Goal: Task Accomplishment & Management: Use online tool/utility

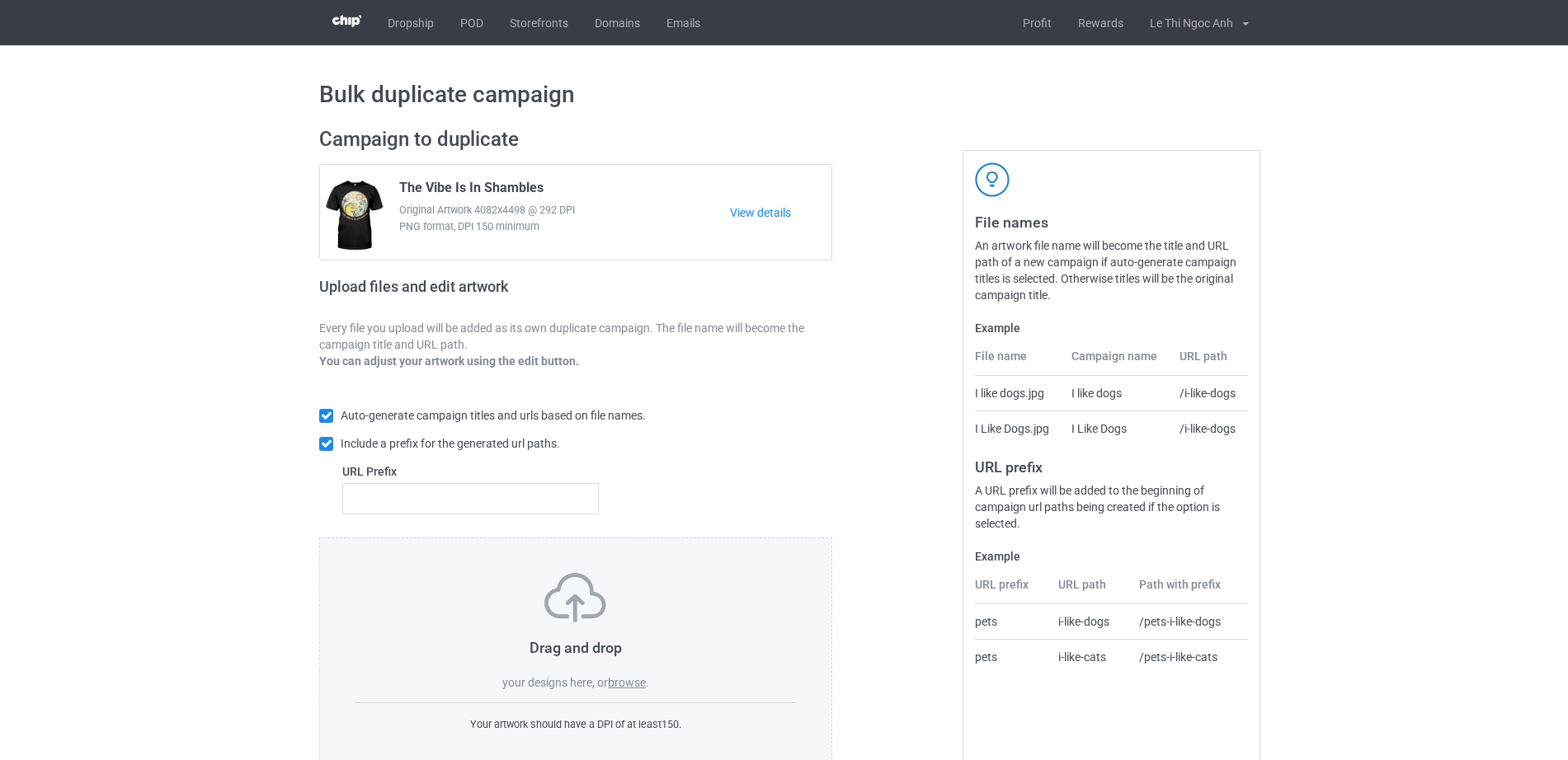
click at [634, 684] on label "browse" at bounding box center [627, 682] width 38 height 13
click at [0, 0] on input "browse" at bounding box center [0, 0] width 0 height 0
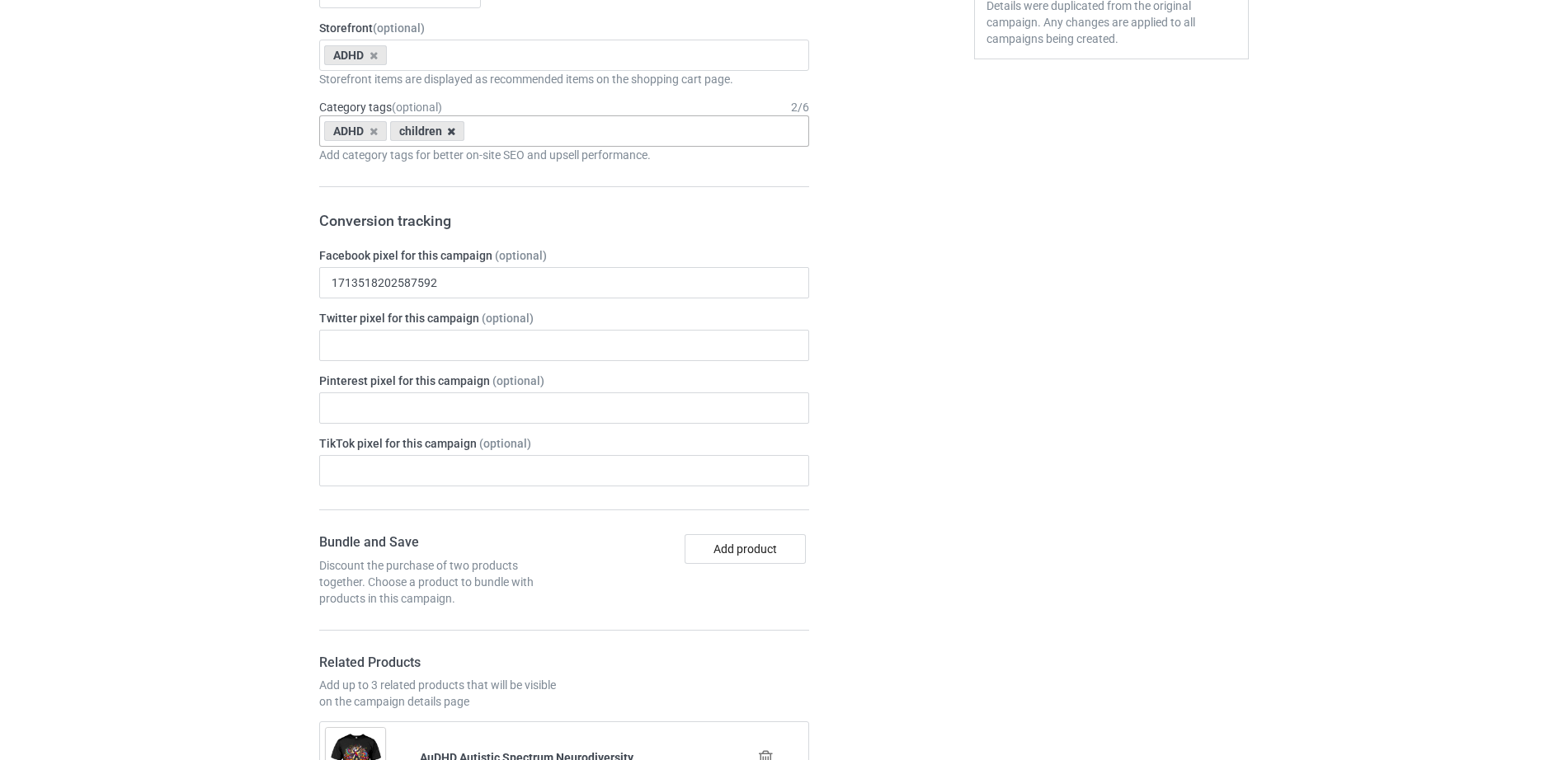
scroll to position [684, 0]
click at [451, 133] on icon at bounding box center [451, 128] width 8 height 11
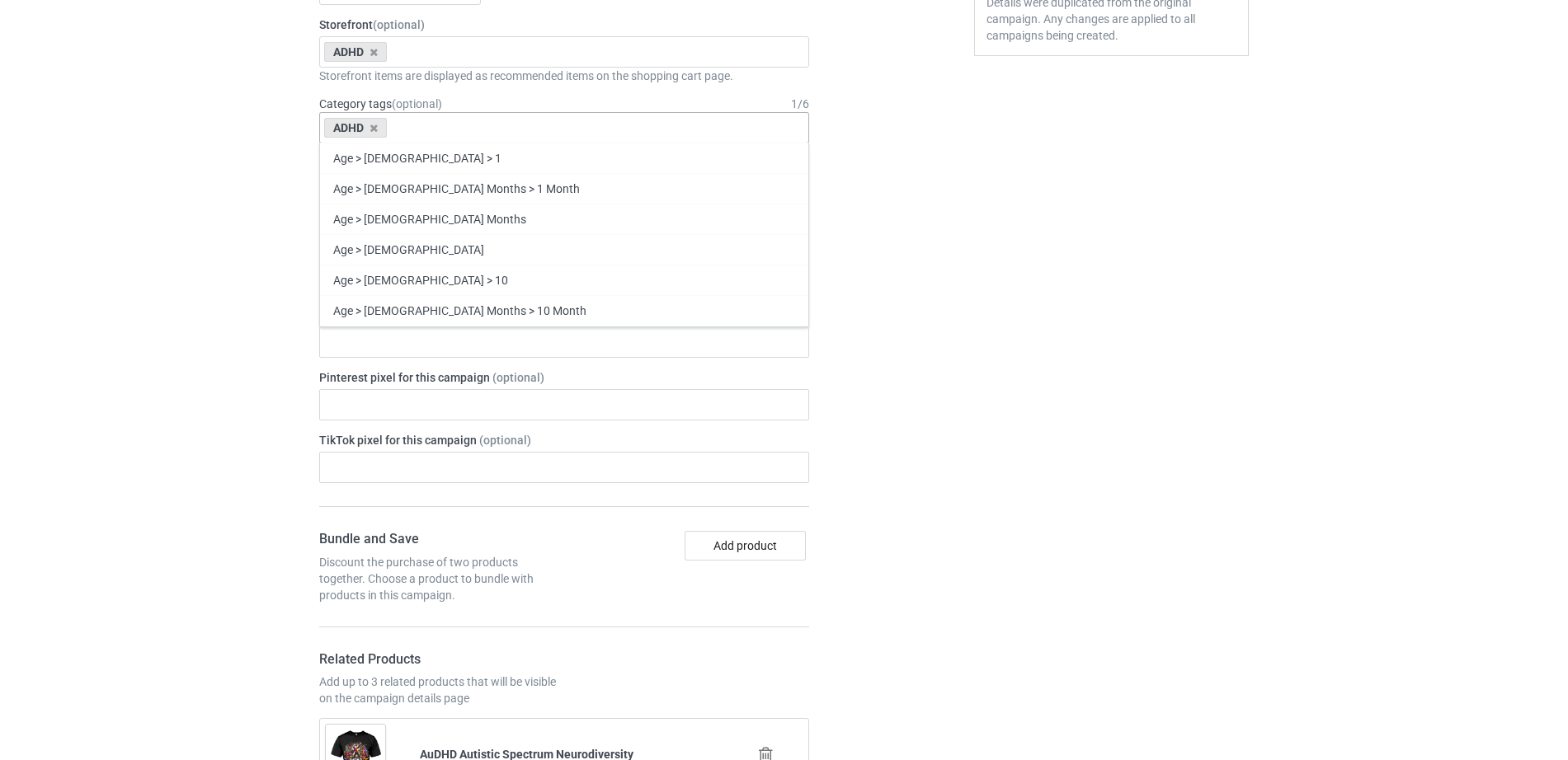
click at [452, 130] on div "[MEDICAL_DATA] Age > [DEMOGRAPHIC_DATA] > 1 Age > [DEMOGRAPHIC_DATA] Months > 1…" at bounding box center [564, 128] width 490 height 32
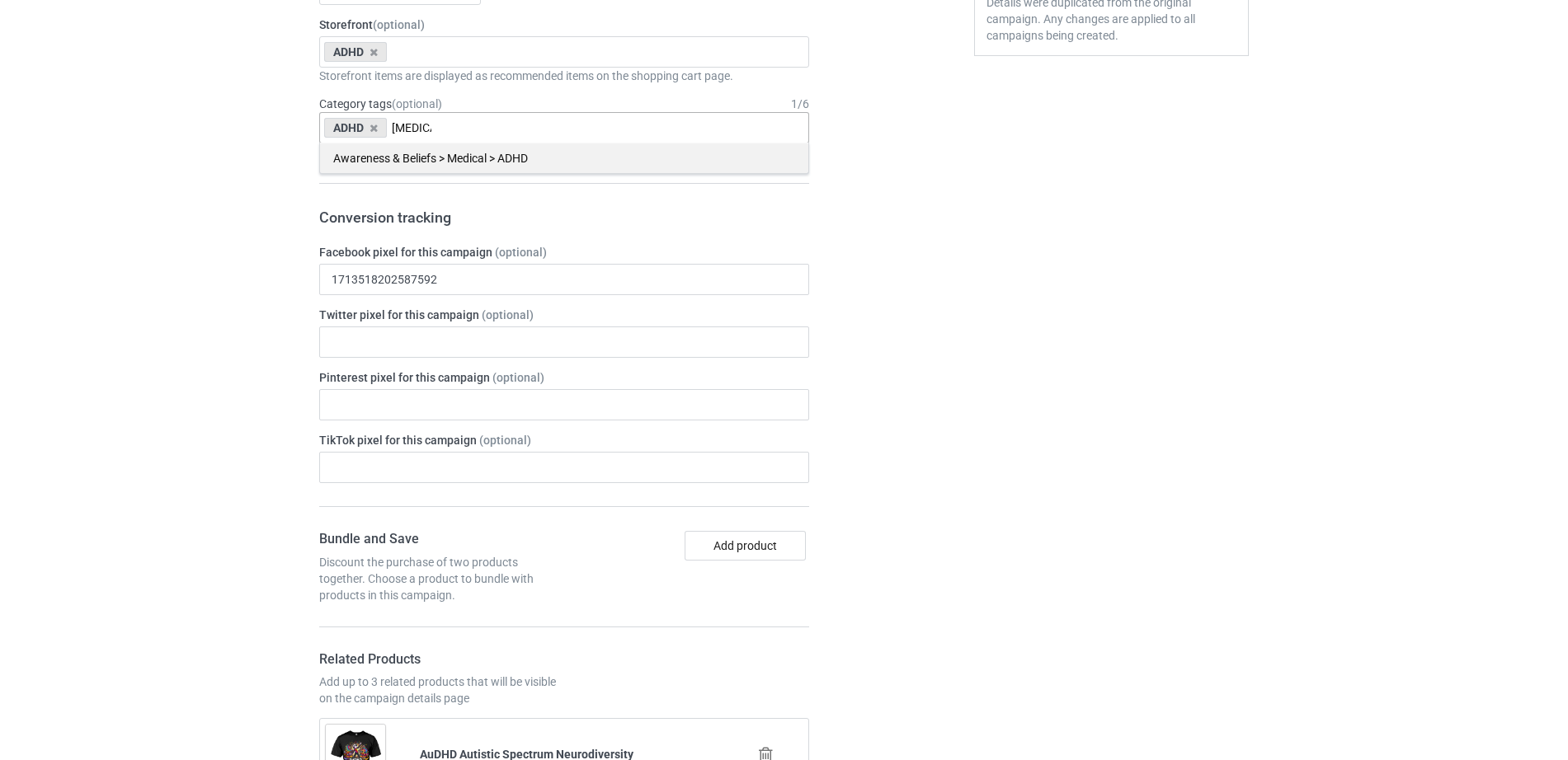
type input "[MEDICAL_DATA]"
click at [482, 154] on div "Awareness & Beliefs > Medical > ADHD" at bounding box center [564, 158] width 488 height 31
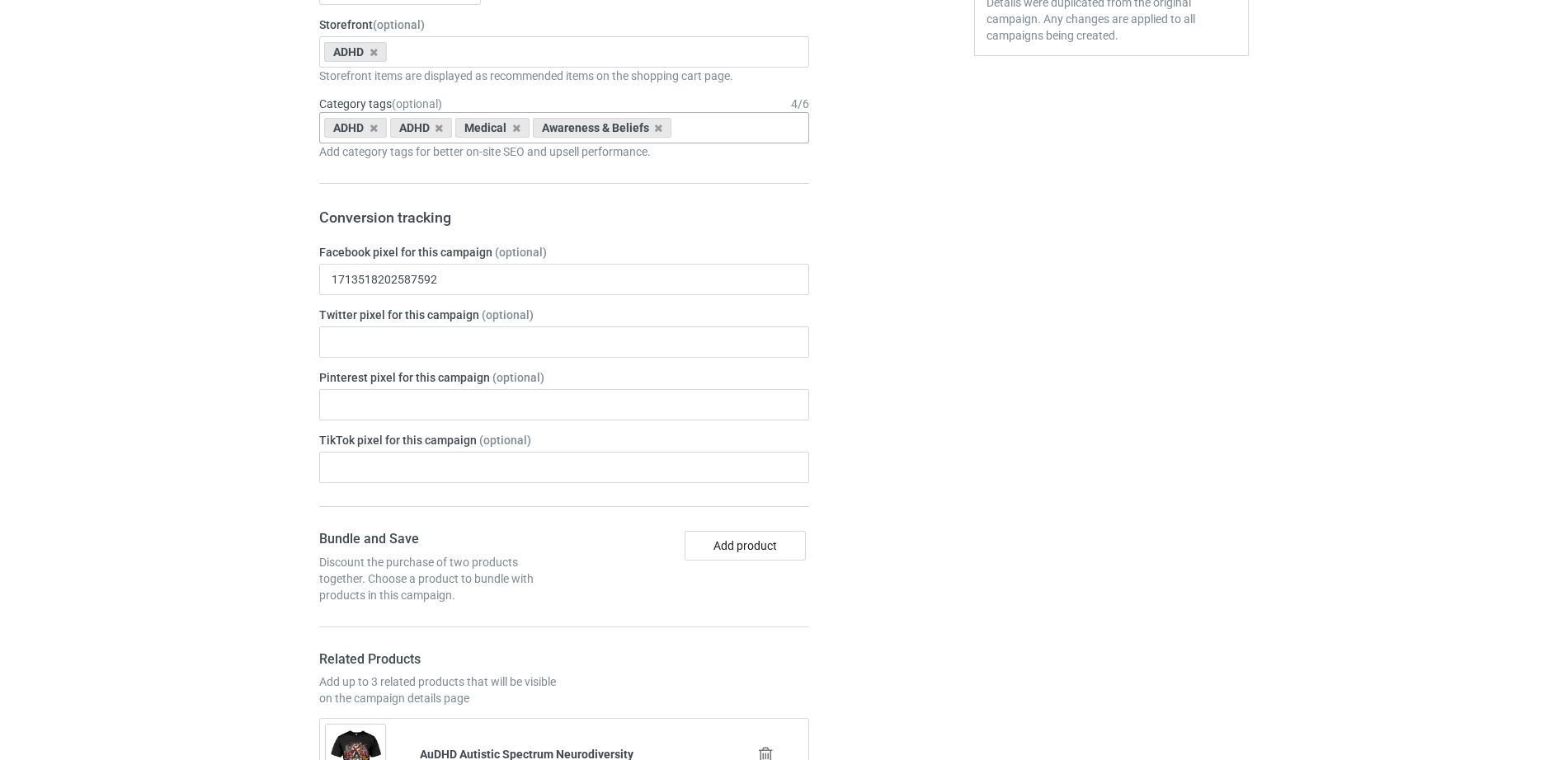
click at [904, 248] on div at bounding box center [903, 772] width 118 height 1753
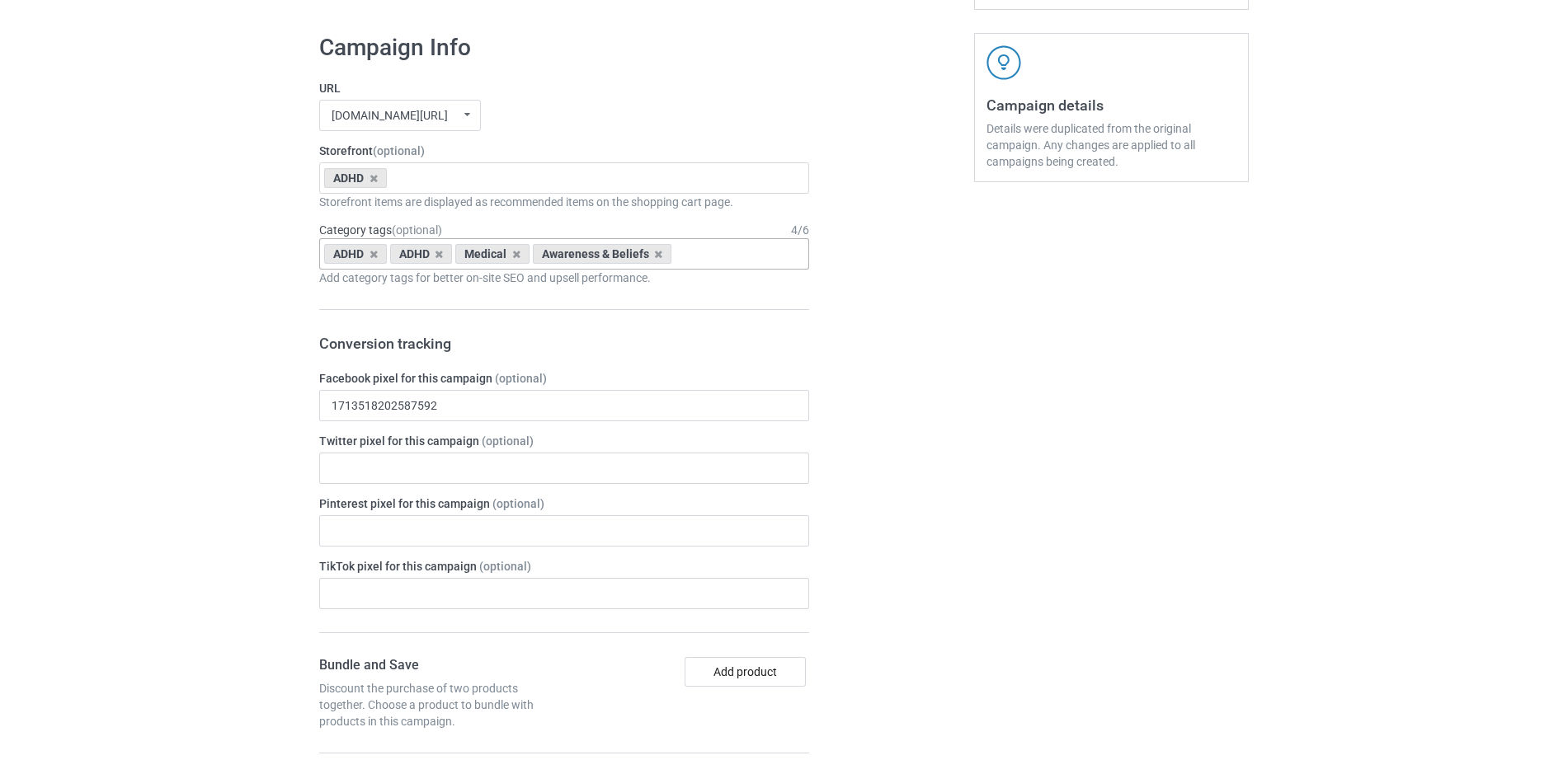
scroll to position [1598, 0]
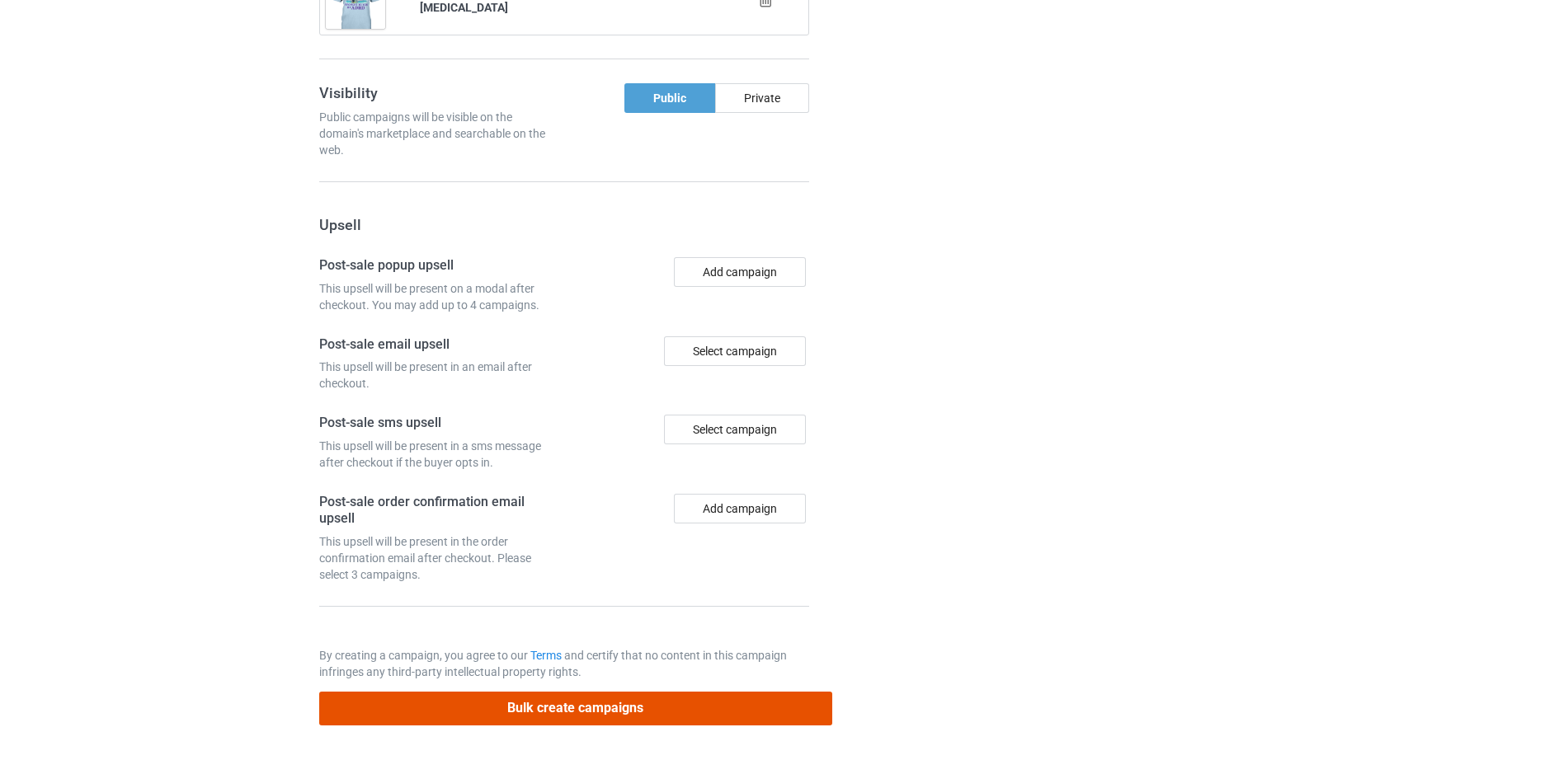
click at [528, 704] on button "Bulk create campaigns" at bounding box center [575, 708] width 513 height 34
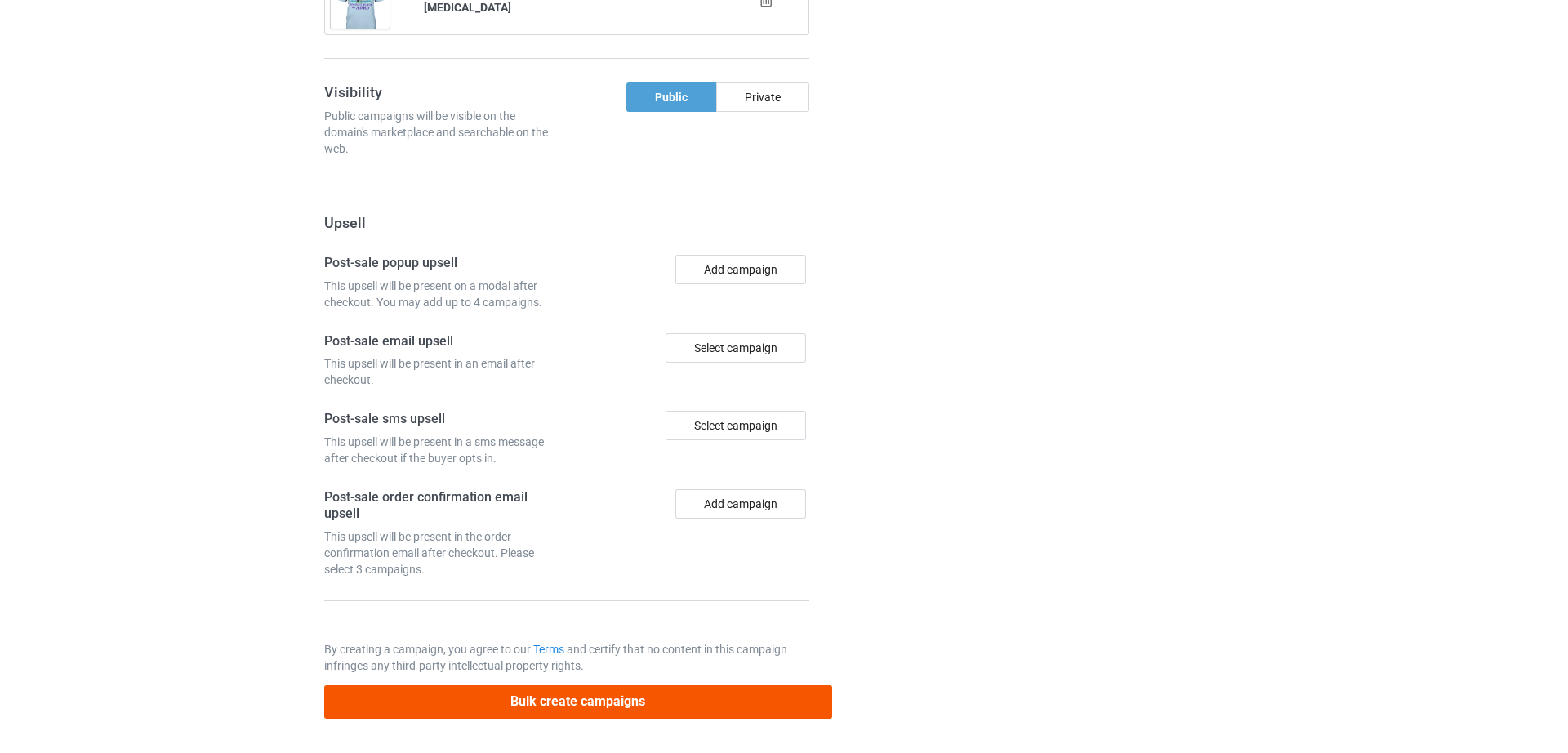
scroll to position [0, 0]
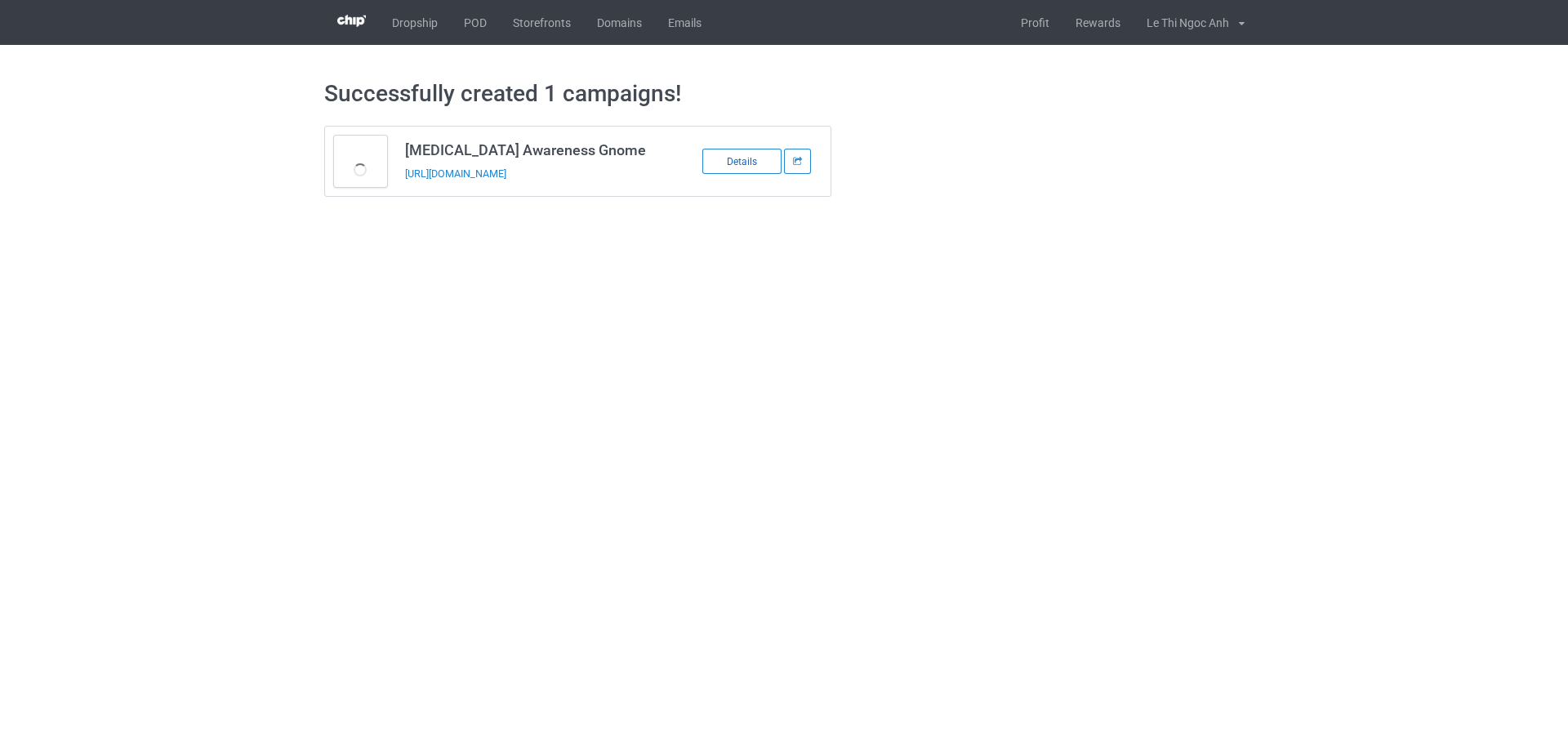
click at [754, 170] on div "Details" at bounding box center [742, 161] width 79 height 26
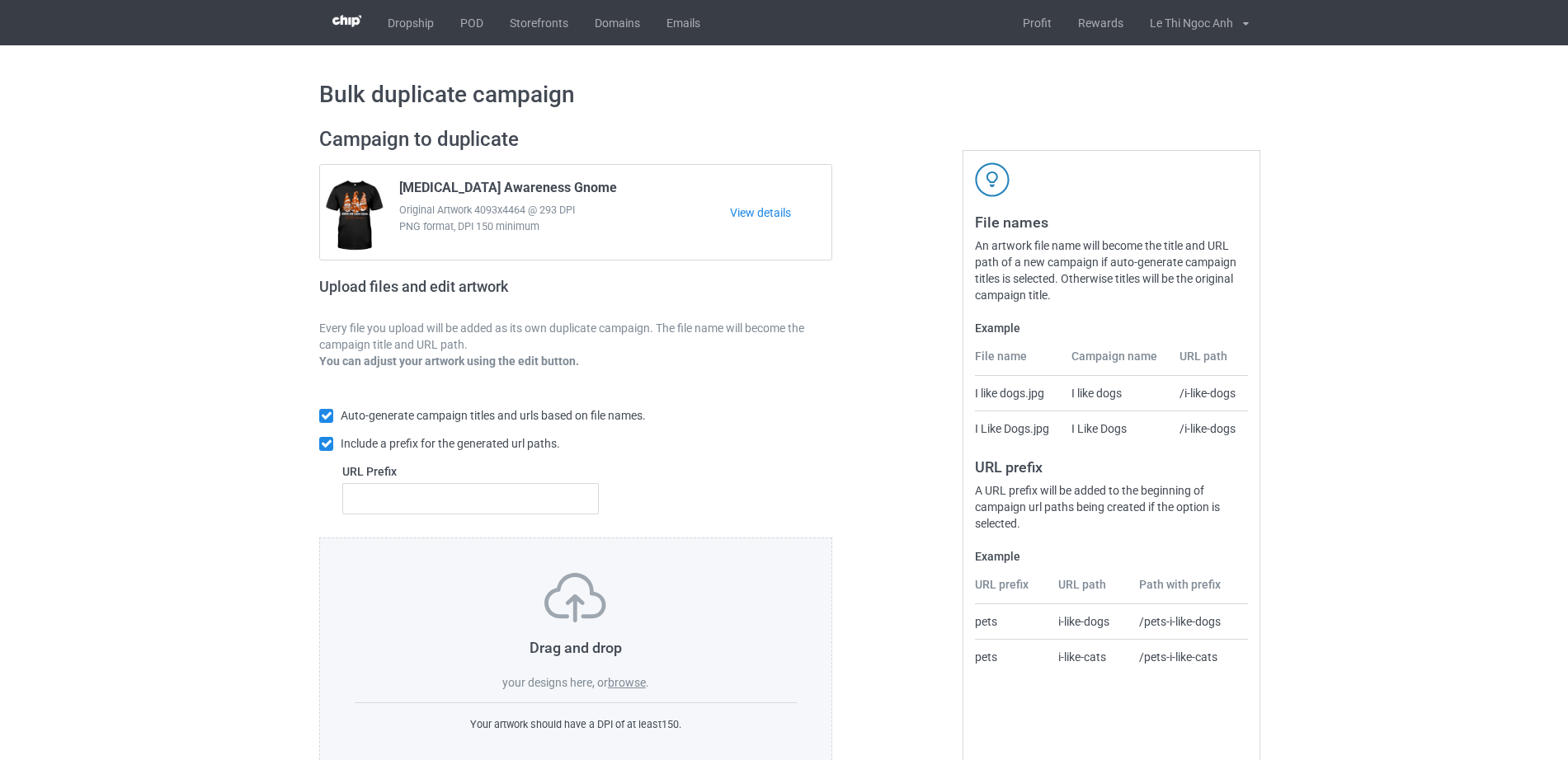
click at [646, 673] on div "Drag and drop your designs here, or browse ." at bounding box center [575, 632] width 442 height 118
click at [645, 683] on label "browse" at bounding box center [627, 682] width 38 height 13
click at [0, 0] on input "browse" at bounding box center [0, 0] width 0 height 0
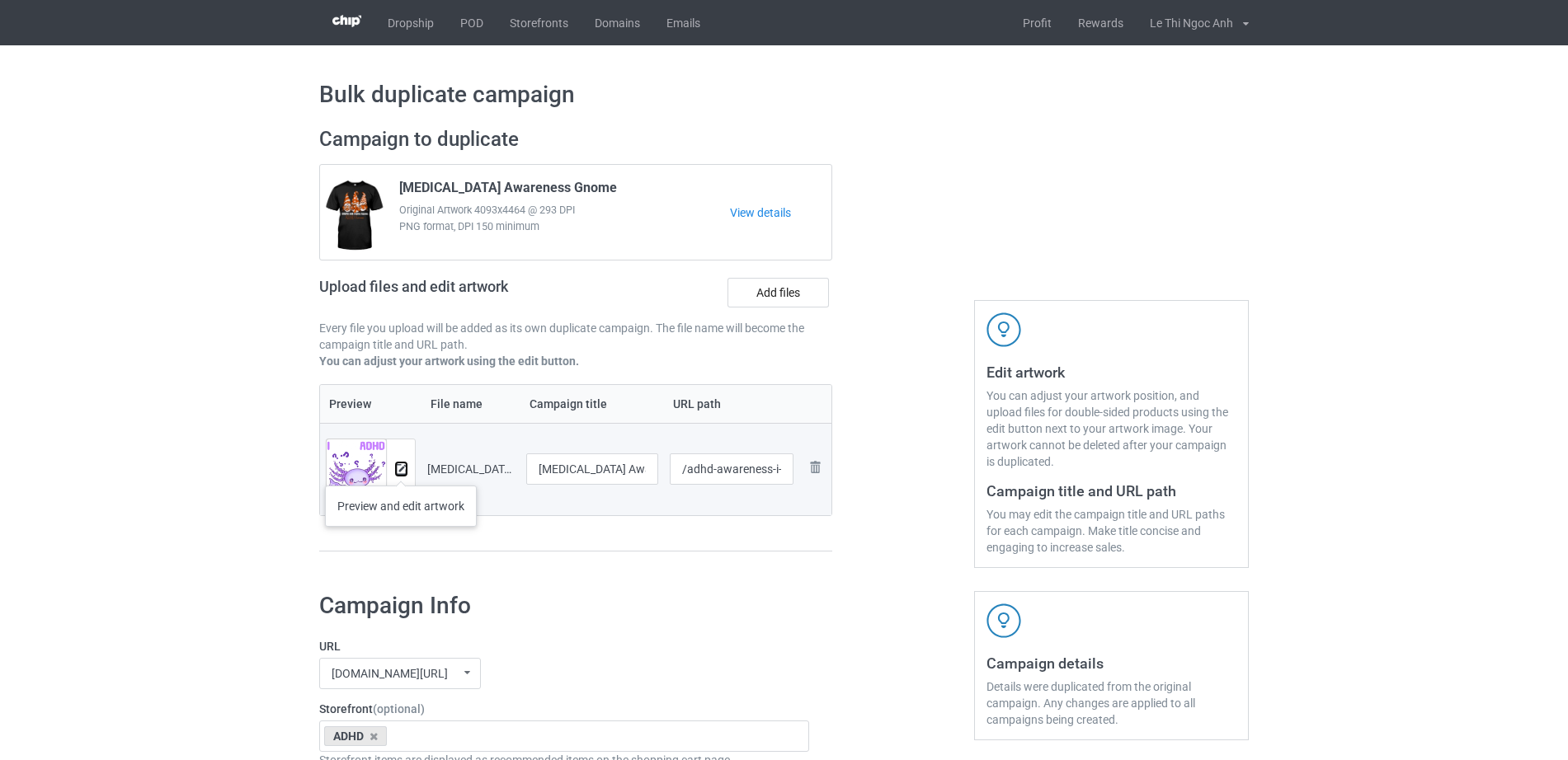
click at [401, 469] on img at bounding box center [401, 469] width 11 height 11
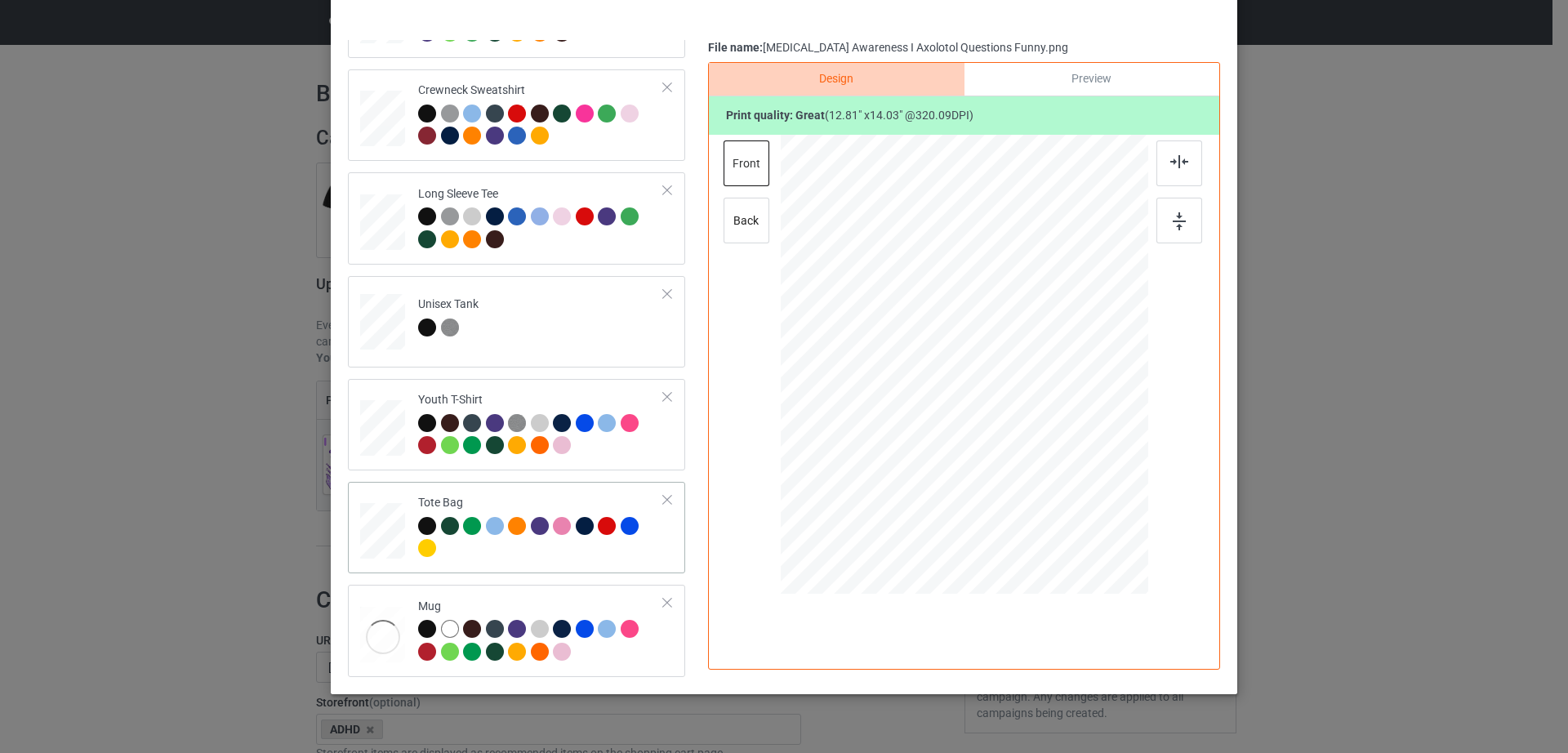
scroll to position [159, 0]
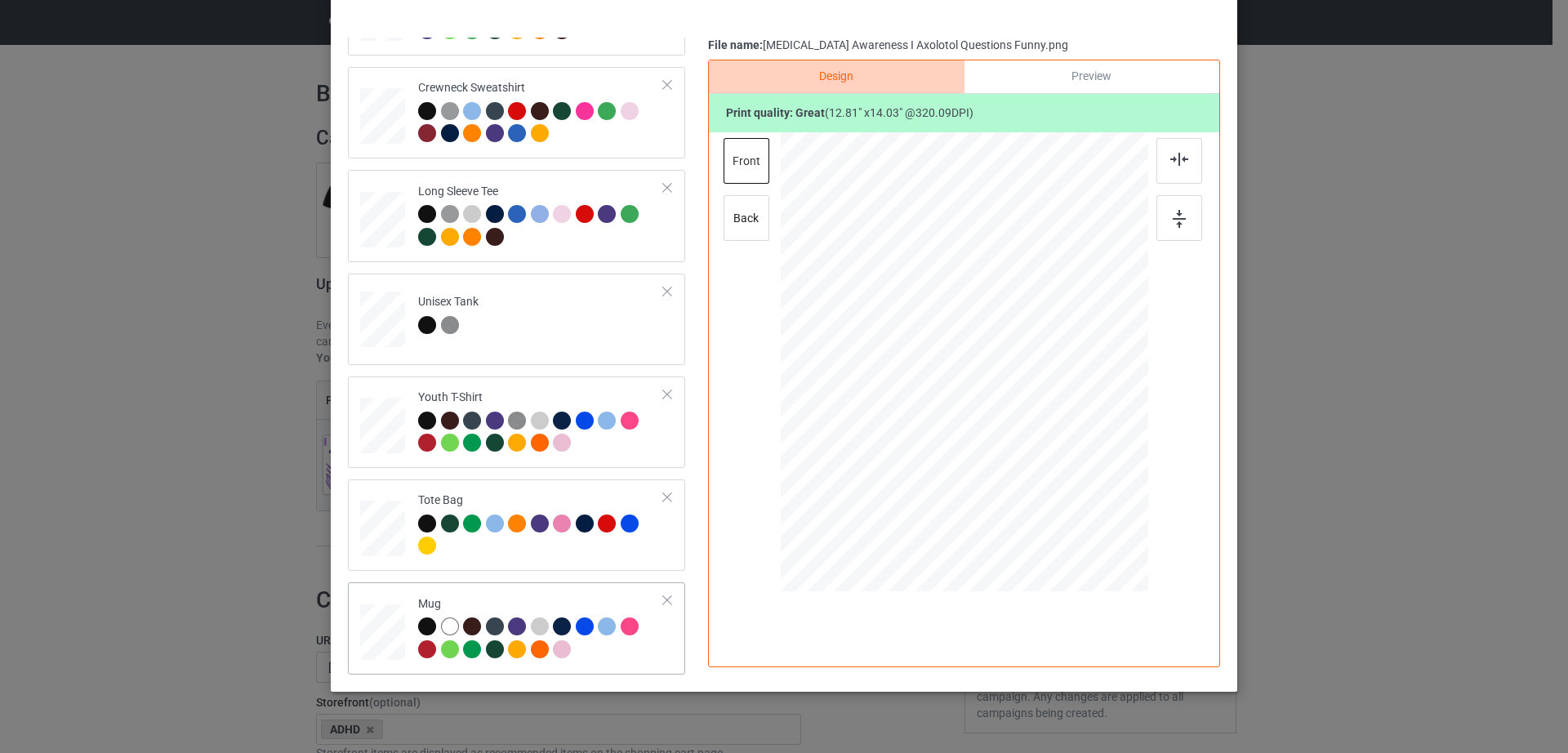
click at [395, 628] on div at bounding box center [382, 632] width 45 height 19
click at [1118, 93] on div "Preview" at bounding box center [1092, 77] width 255 height 33
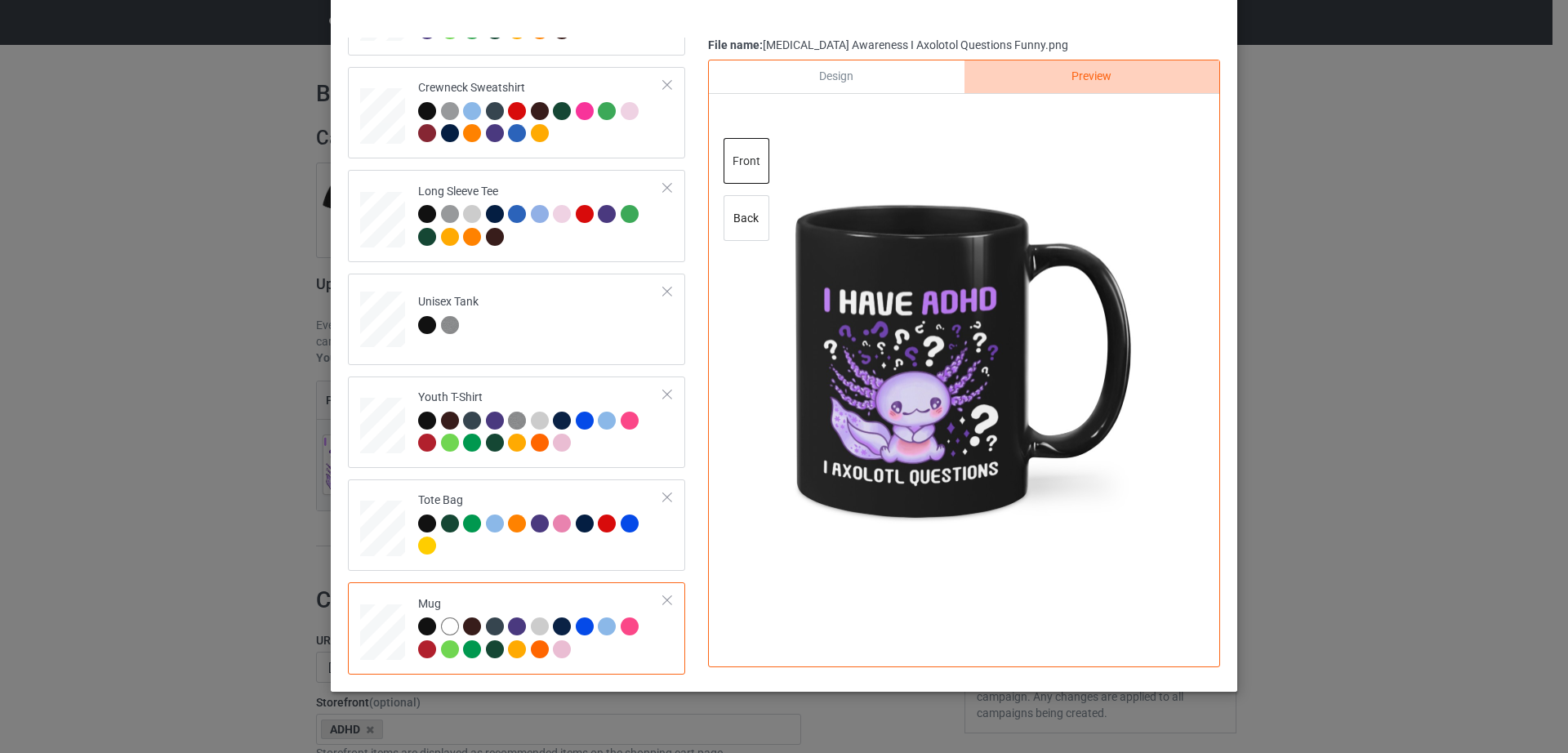
click at [661, 599] on div at bounding box center [667, 600] width 12 height 12
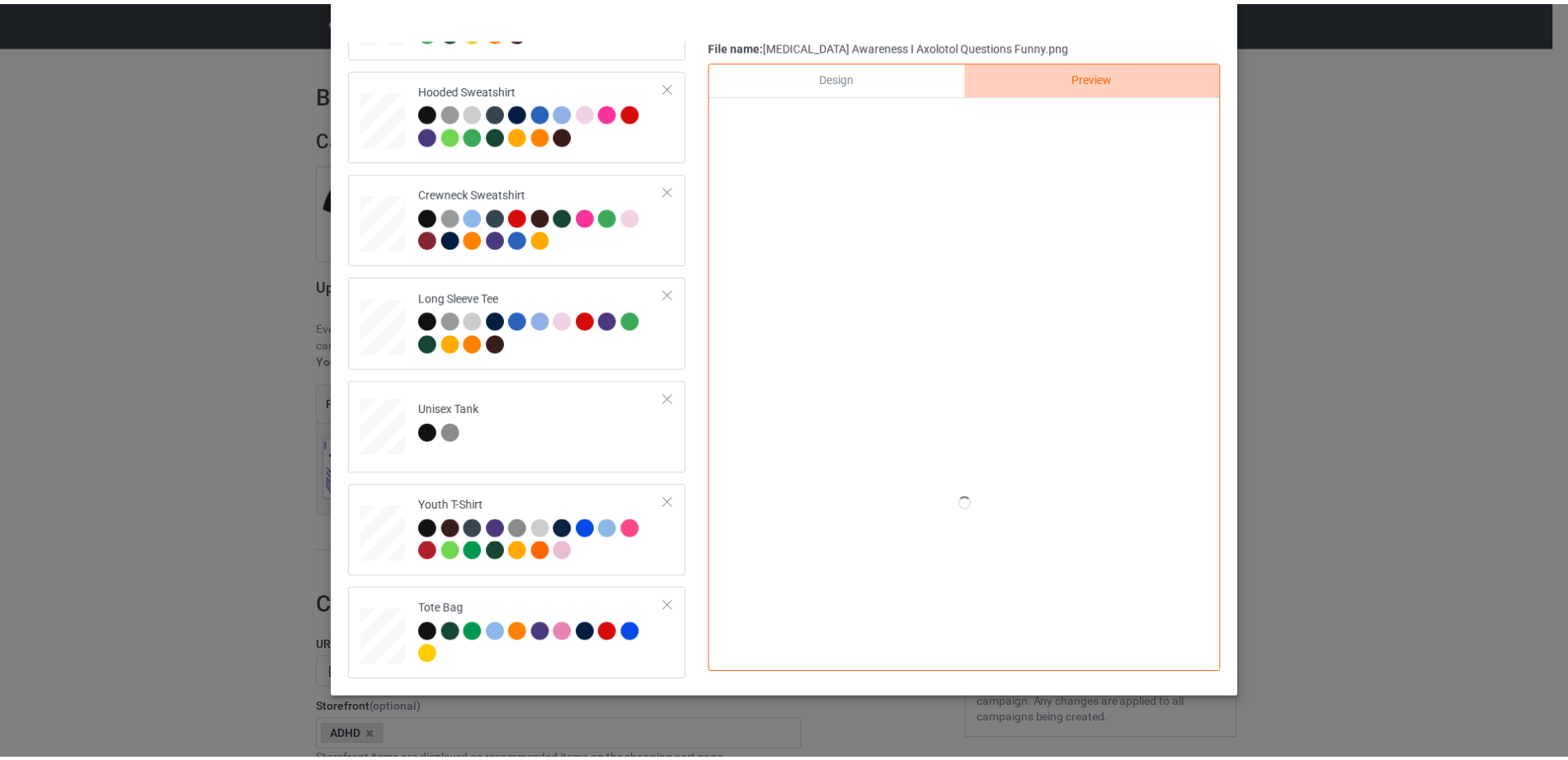
scroll to position [0, 0]
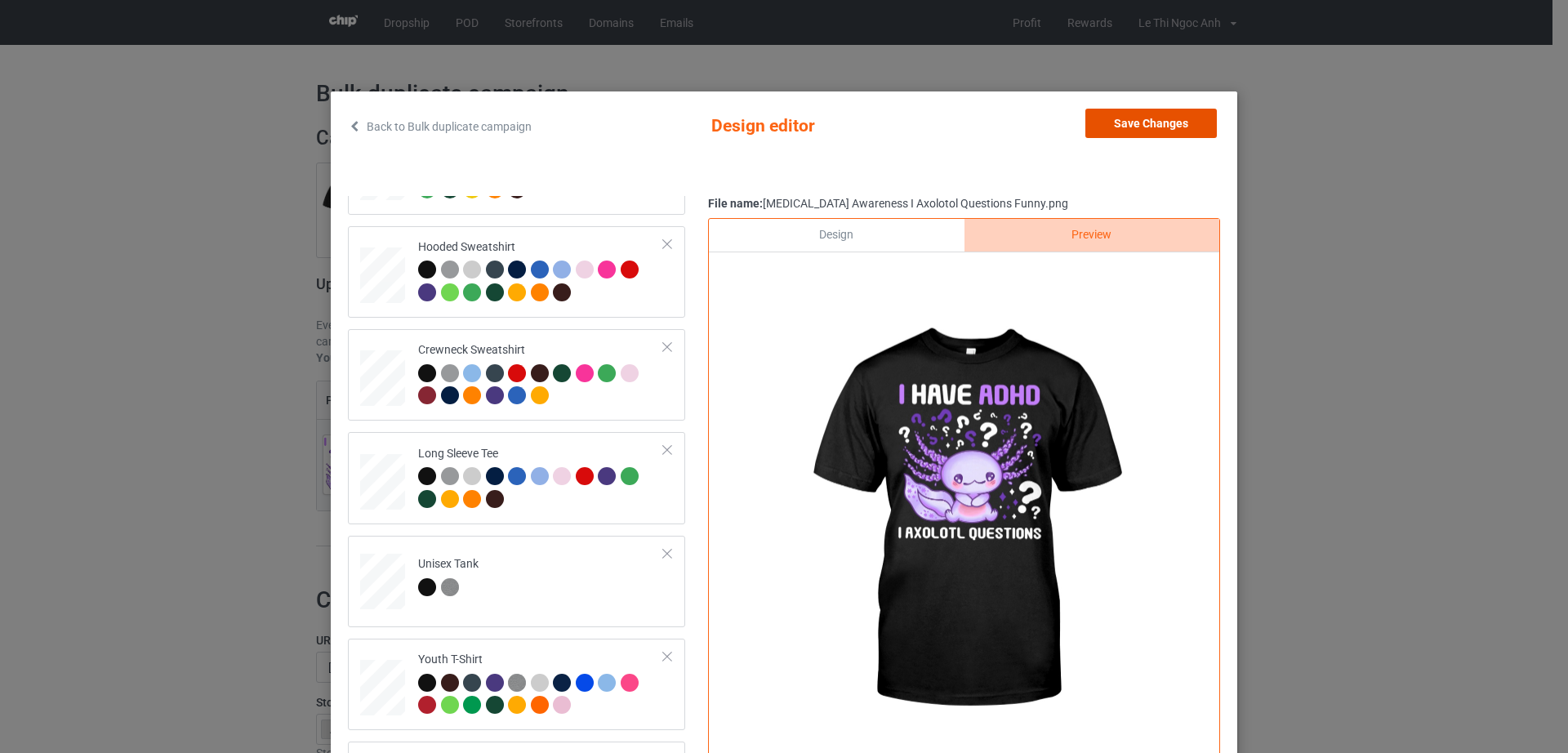
click at [1201, 114] on button "Save Changes" at bounding box center [1151, 124] width 131 height 30
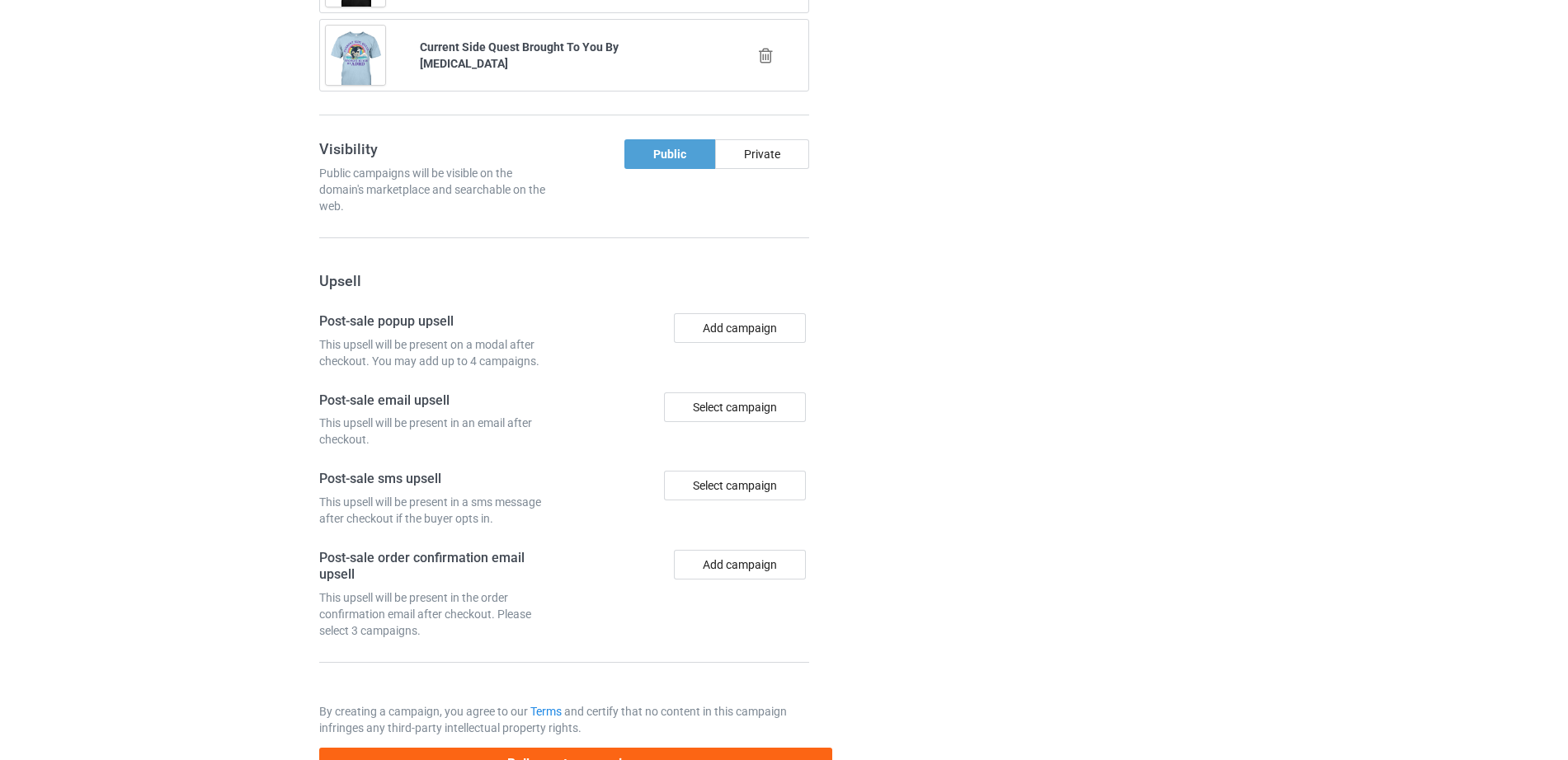
scroll to position [1598, 0]
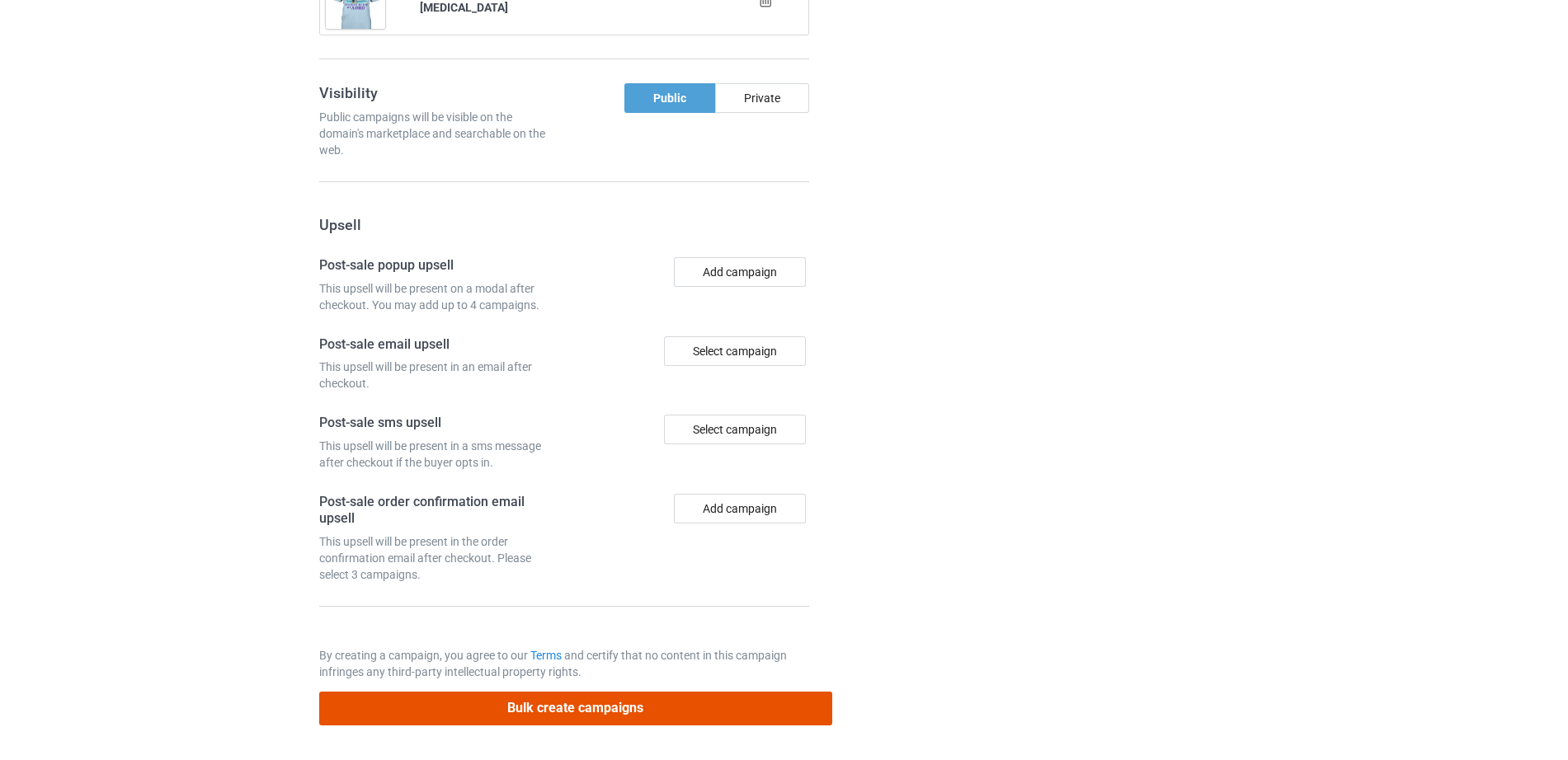
click at [572, 720] on button "Bulk create campaigns" at bounding box center [575, 708] width 513 height 34
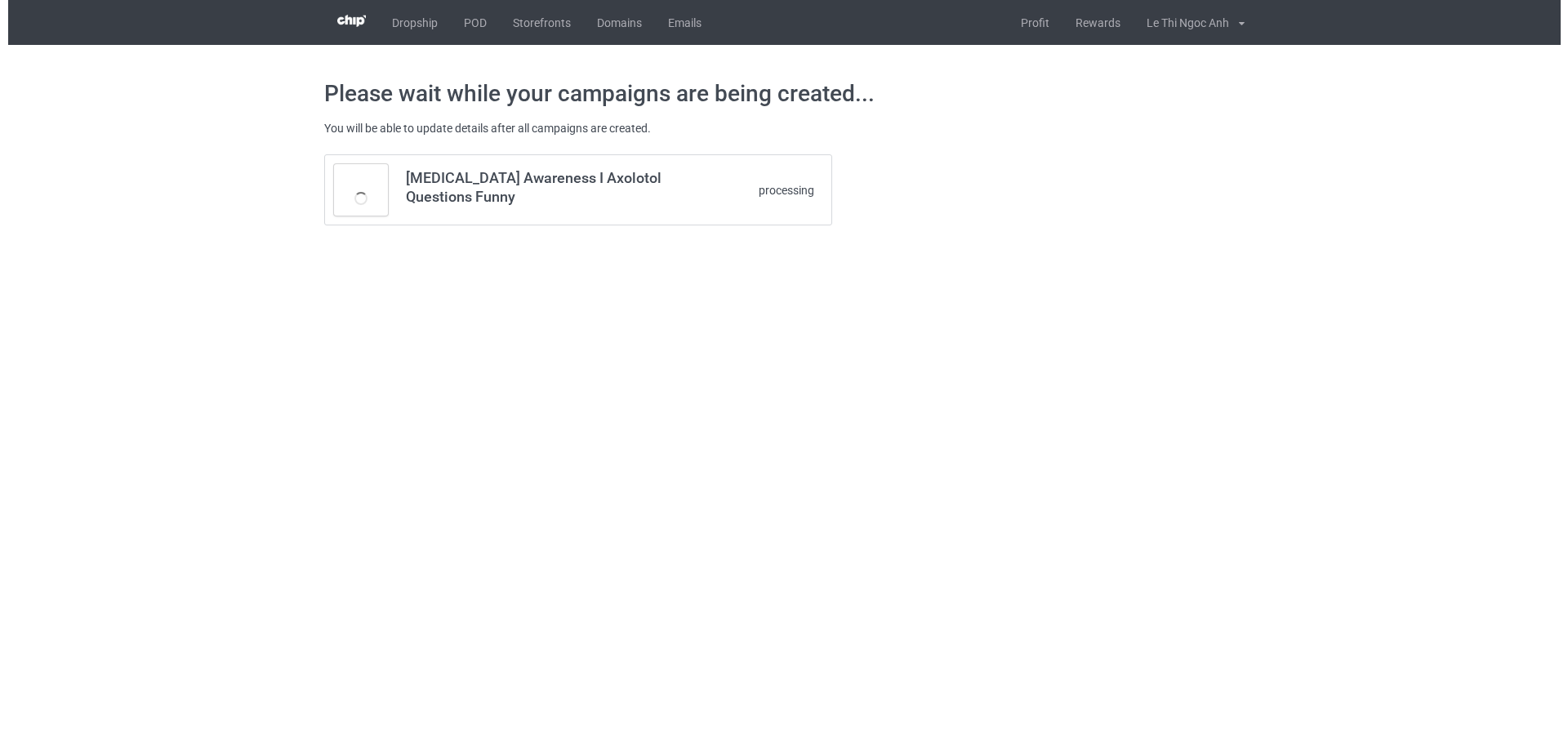
scroll to position [0, 0]
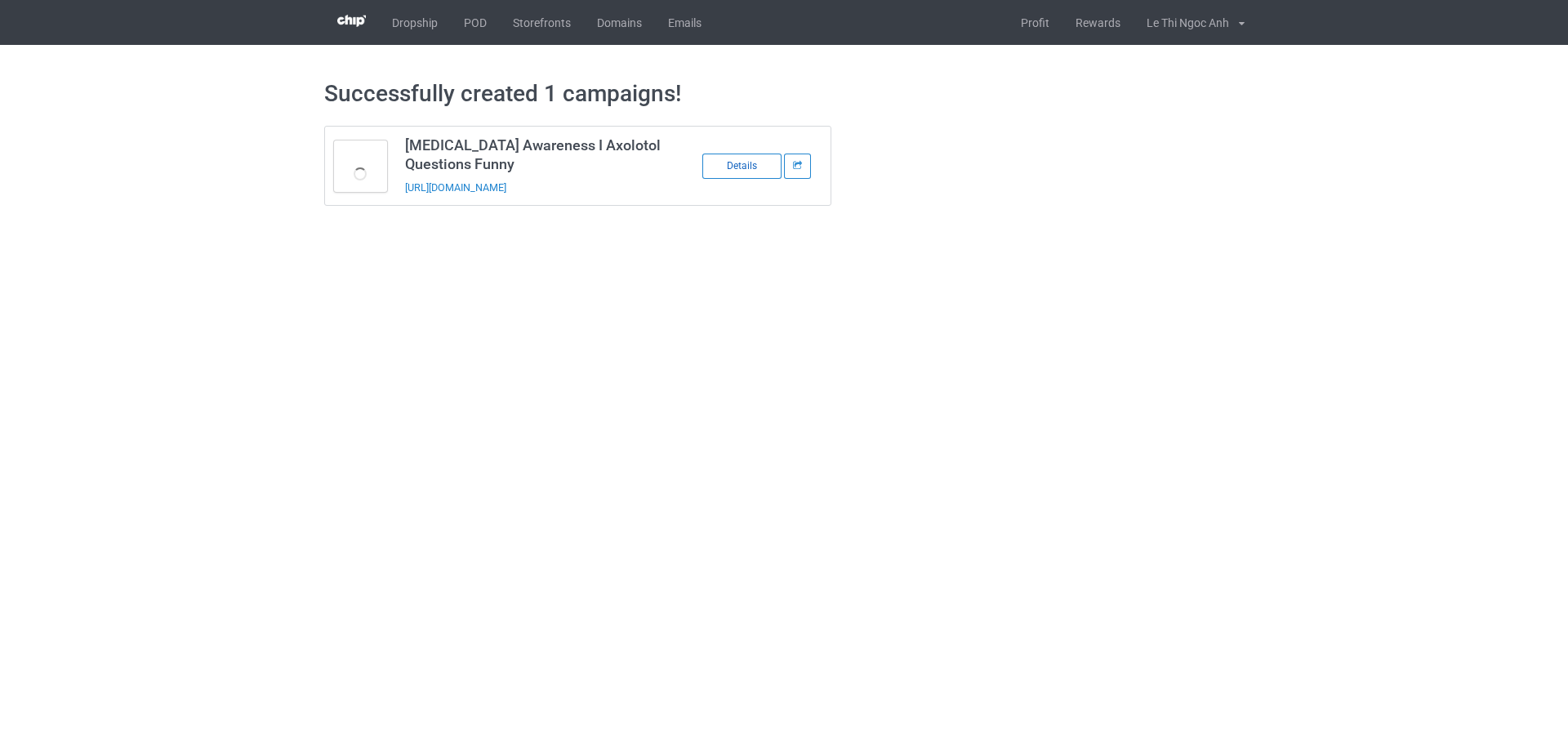
click at [758, 171] on div "Details" at bounding box center [742, 166] width 79 height 26
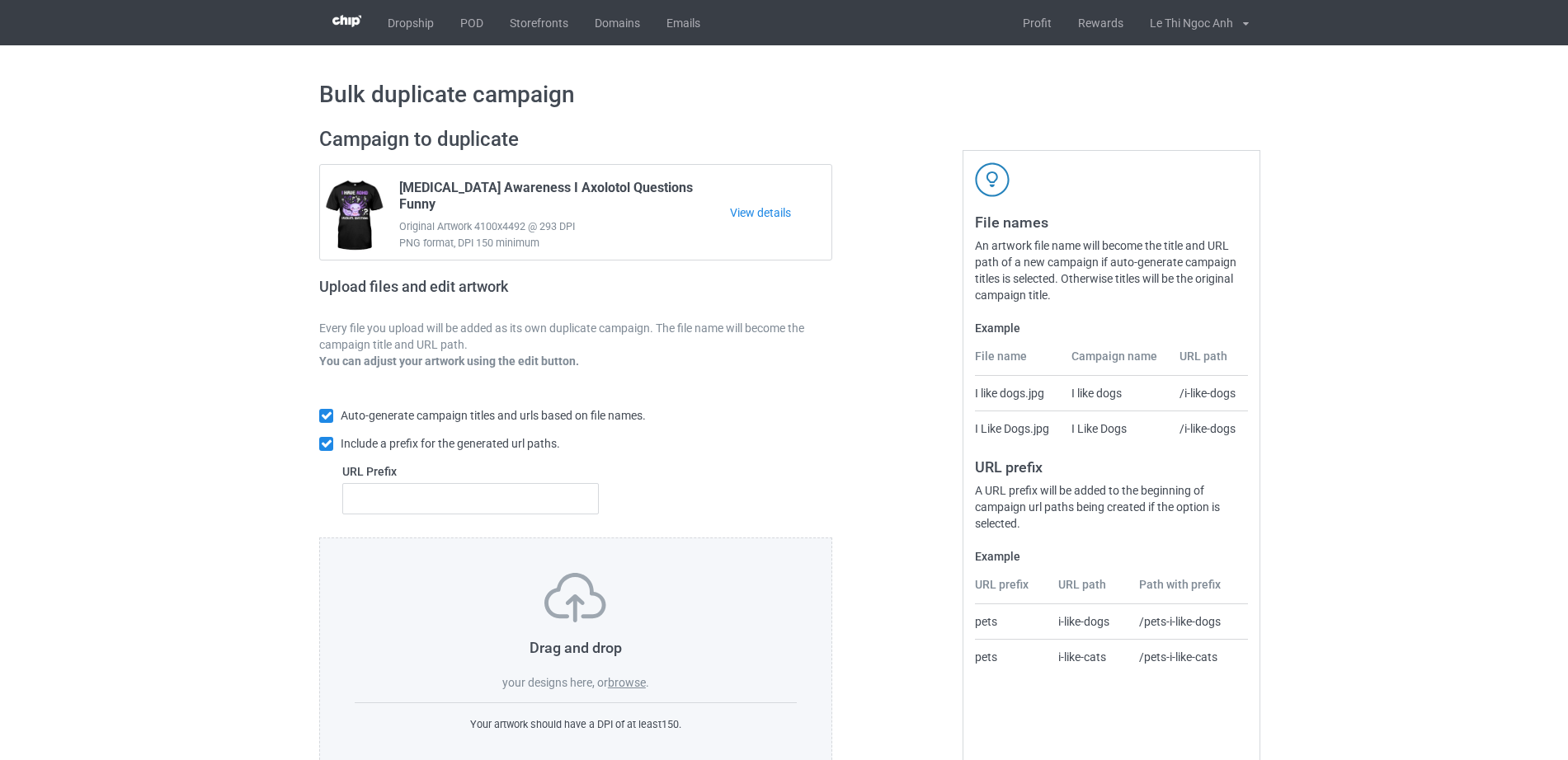
click at [643, 682] on label "browse" at bounding box center [627, 682] width 38 height 13
click at [0, 0] on input "browse" at bounding box center [0, 0] width 0 height 0
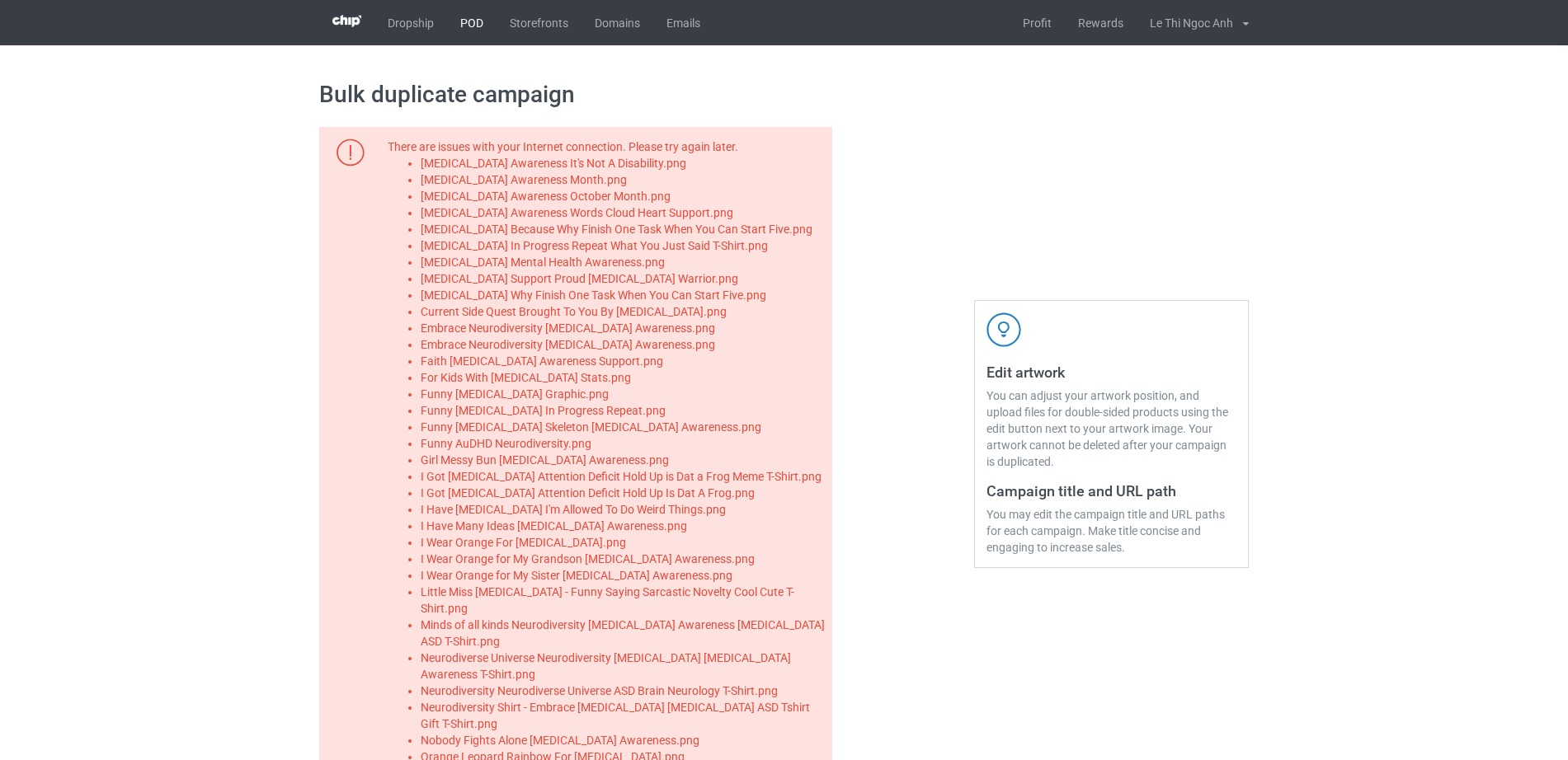
click at [478, 24] on link "POD" at bounding box center [471, 22] width 49 height 45
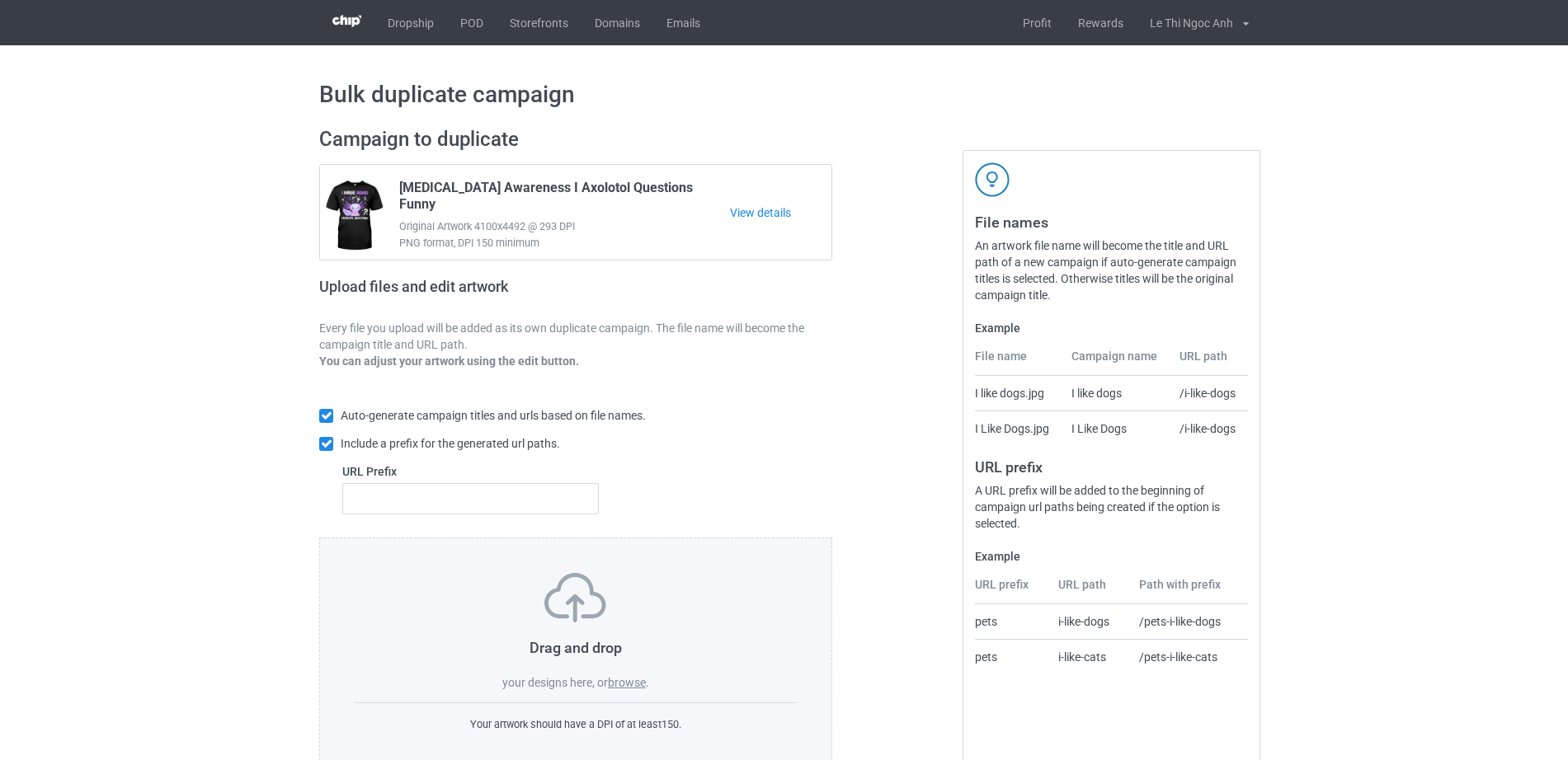
click at [640, 683] on label "browse" at bounding box center [627, 682] width 38 height 13
click at [0, 0] on input "browse" at bounding box center [0, 0] width 0 height 0
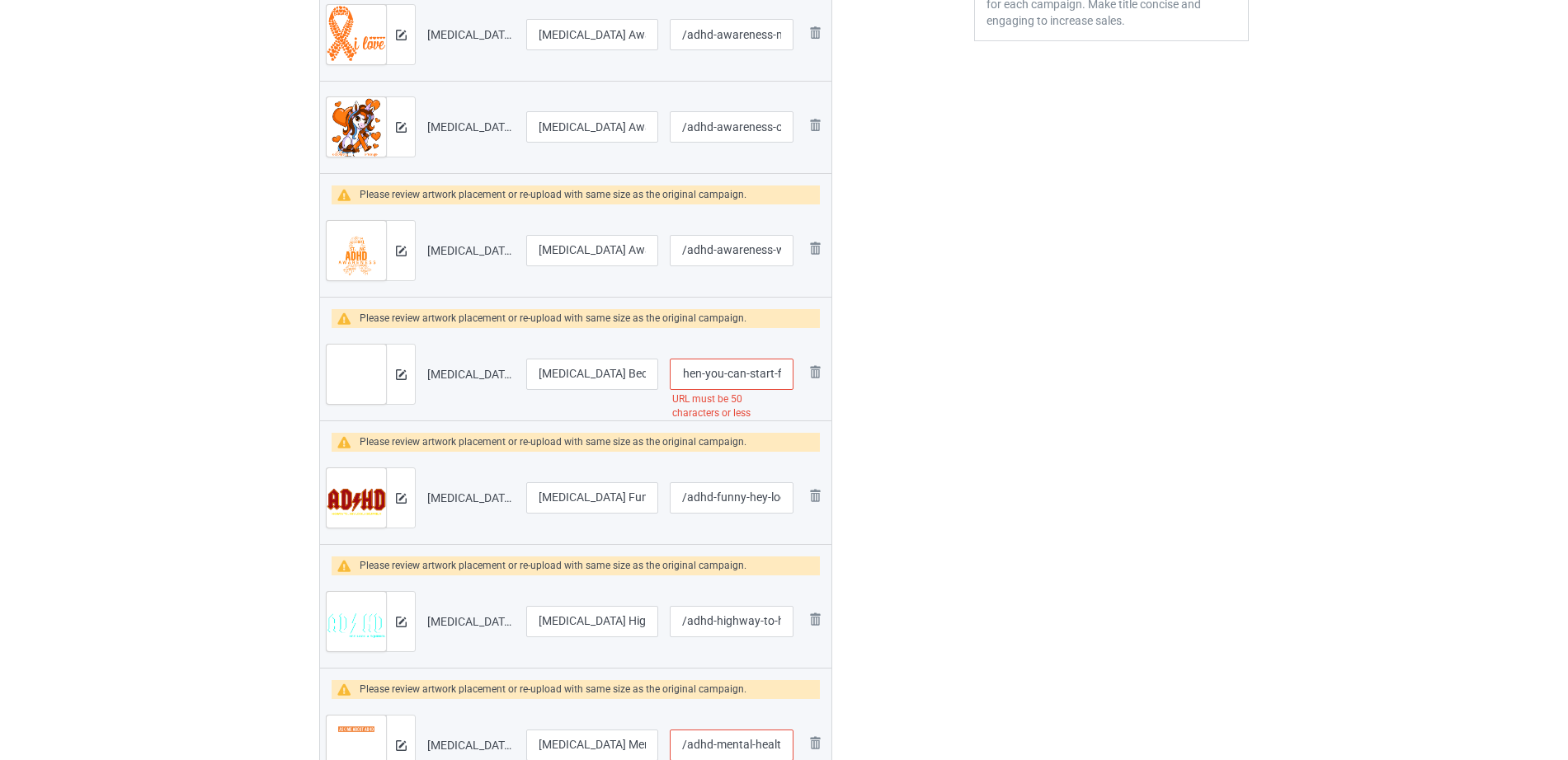
scroll to position [0, 202]
drag, startPoint x: 750, startPoint y: 377, endPoint x: 782, endPoint y: 381, distance: 32.2
click at [782, 381] on input "/adhd-because-why-finish-one-task-when-you-can-start-five" at bounding box center [731, 374] width 123 height 32
click at [768, 379] on input "/adhd-because-why-finish-one-task-when-you-can-start-five" at bounding box center [731, 374] width 123 height 32
drag, startPoint x: 710, startPoint y: 371, endPoint x: 799, endPoint y: 372, distance: 89.0
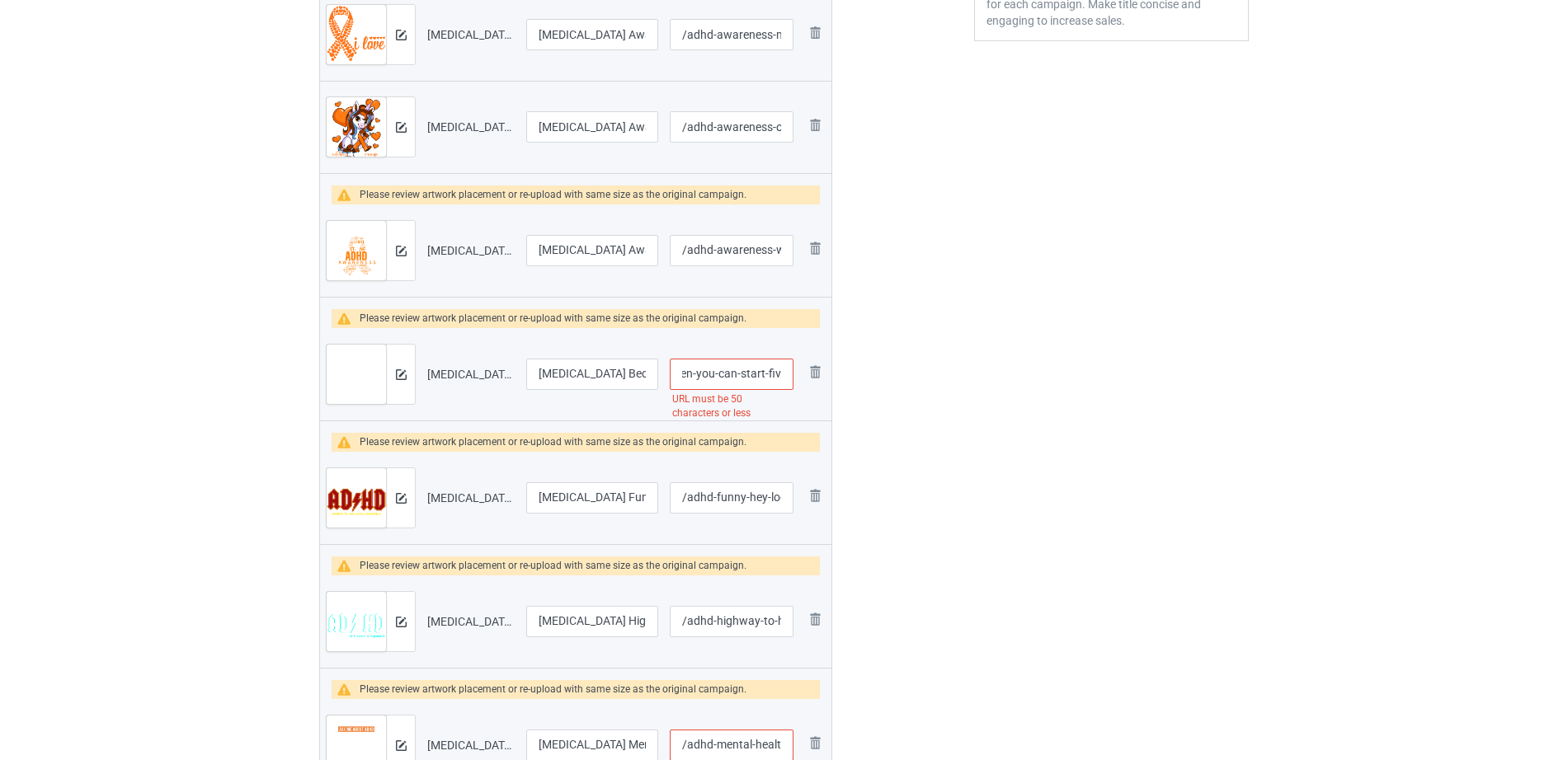
click at [799, 372] on tr "Preview and edit artwork ADHD Because Why Finish One Task When You Can Start Fi…" at bounding box center [575, 374] width 511 height 92
drag, startPoint x: 728, startPoint y: 374, endPoint x: 786, endPoint y: 371, distance: 58.1
click at [786, 371] on input "/adhd-because-why-finish-one-task-when-you" at bounding box center [731, 374] width 123 height 32
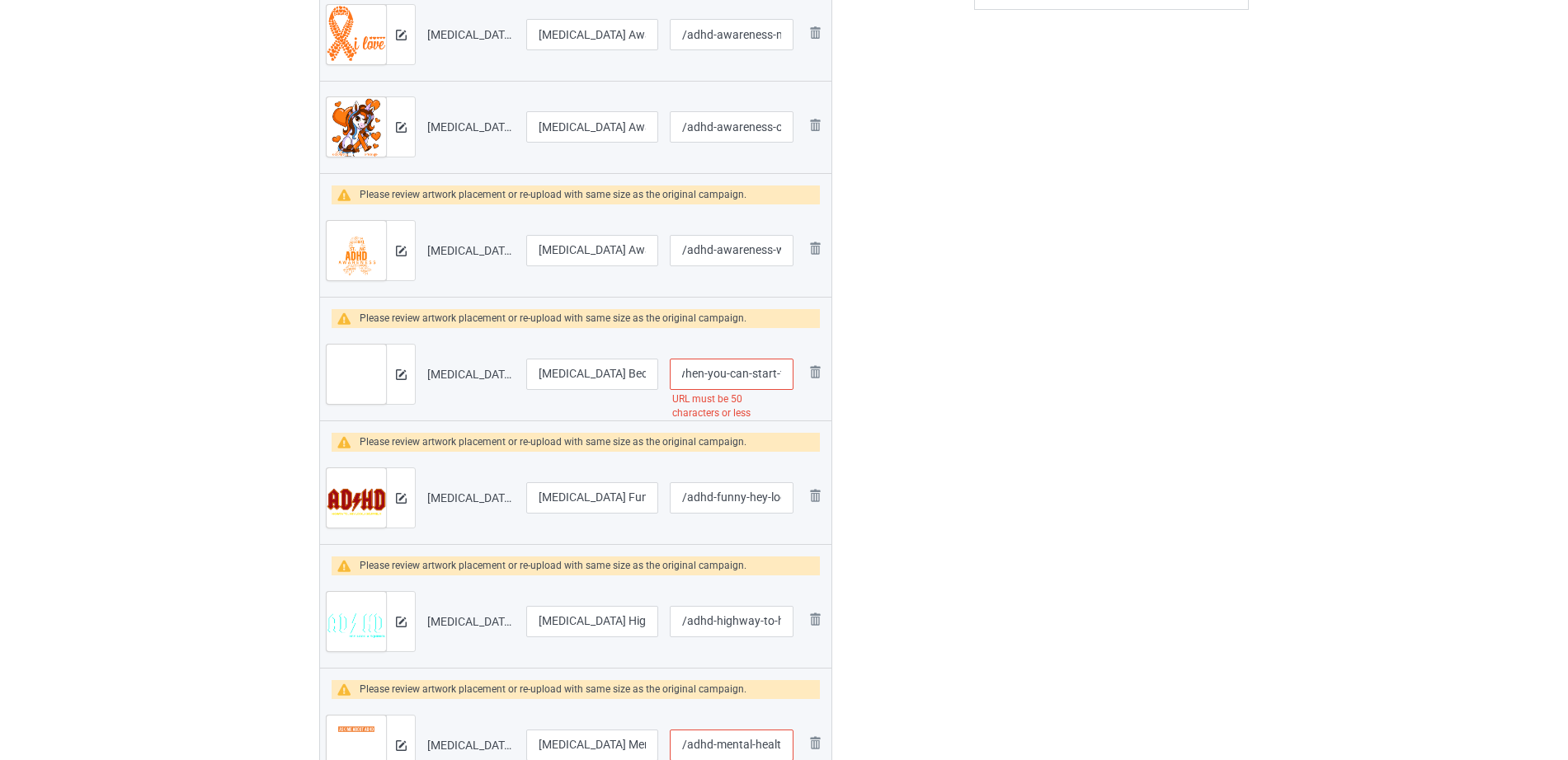
click at [964, 397] on div "Edit artwork You can adjust your artwork position, and upload files for double-…" at bounding box center [1110, 384] width 298 height 1653
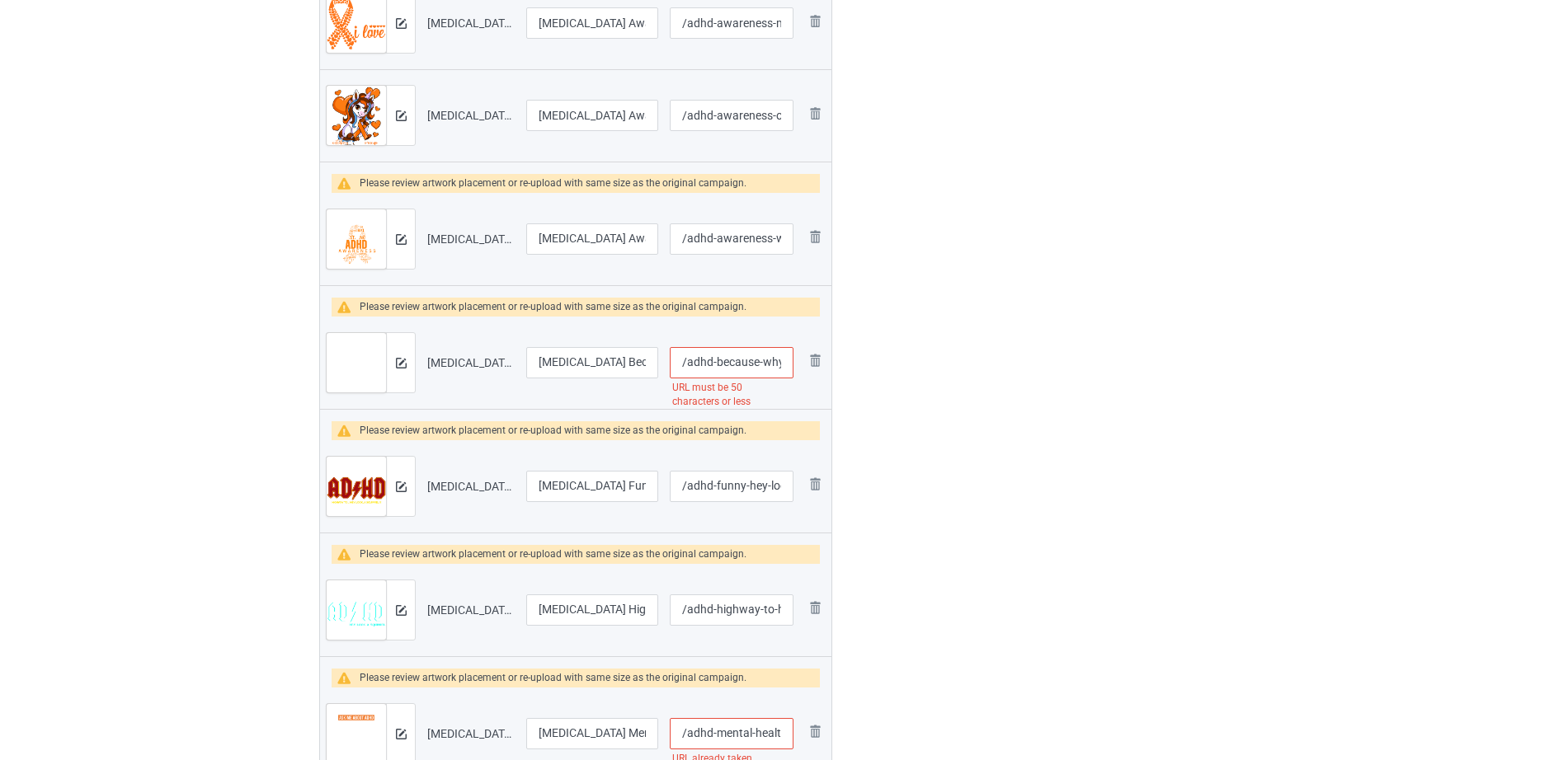
click at [719, 349] on td "/adhd-because-why-finish-one-task-when-you-can-start-fi URL must be 50 characte…" at bounding box center [731, 362] width 135 height 92
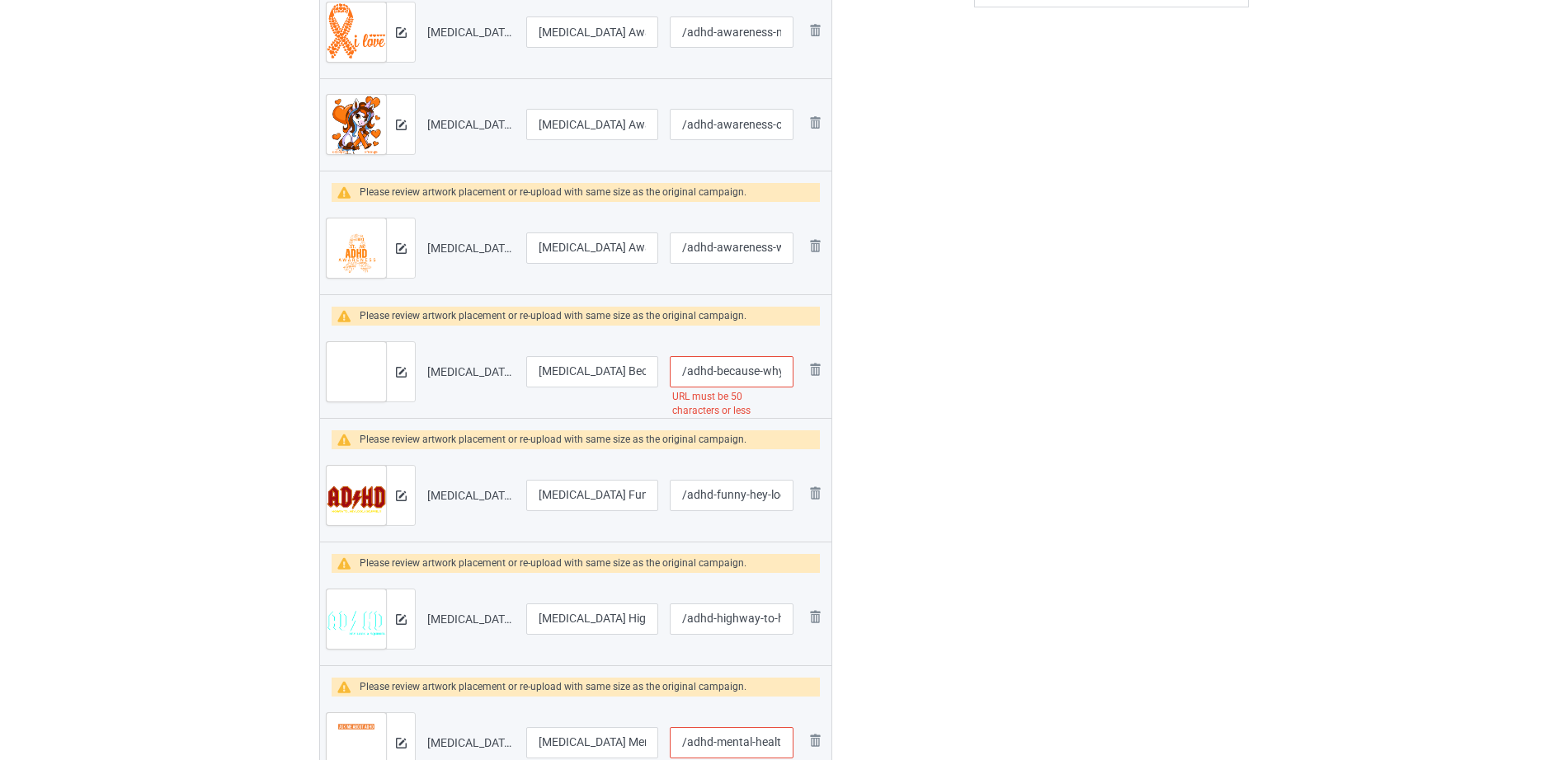
scroll to position [0, 191]
drag, startPoint x: 757, startPoint y: 368, endPoint x: 827, endPoint y: 369, distance: 70.0
click at [827, 369] on tr "Preview and edit artwork ADHD Because Why Finish One Task When You Can Start Fi…" at bounding box center [575, 372] width 511 height 92
click at [757, 367] on input "/adhd-because-why-finish-one-task-when-you-can-start-fi" at bounding box center [731, 372] width 123 height 32
drag, startPoint x: 770, startPoint y: 372, endPoint x: 790, endPoint y: 372, distance: 20.0
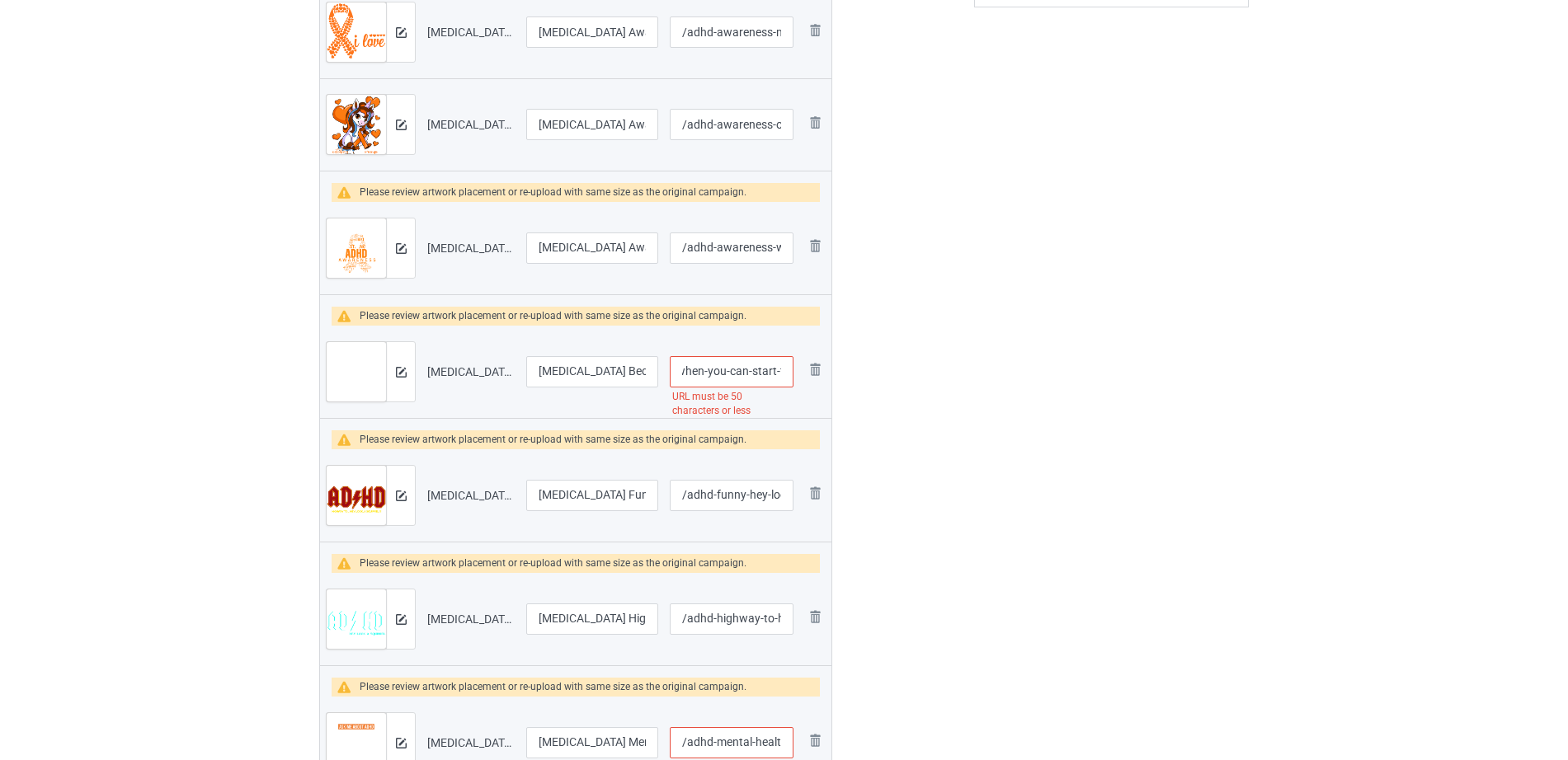
click at [790, 372] on input "/adhd-because-why-finish-one-task-when-you-can-start-fi" at bounding box center [731, 372] width 123 height 32
click at [888, 377] on div at bounding box center [903, 382] width 118 height 1653
click at [728, 376] on input "/adhd-because-why-finish-one-task-when-you-can-start" at bounding box center [731, 372] width 123 height 32
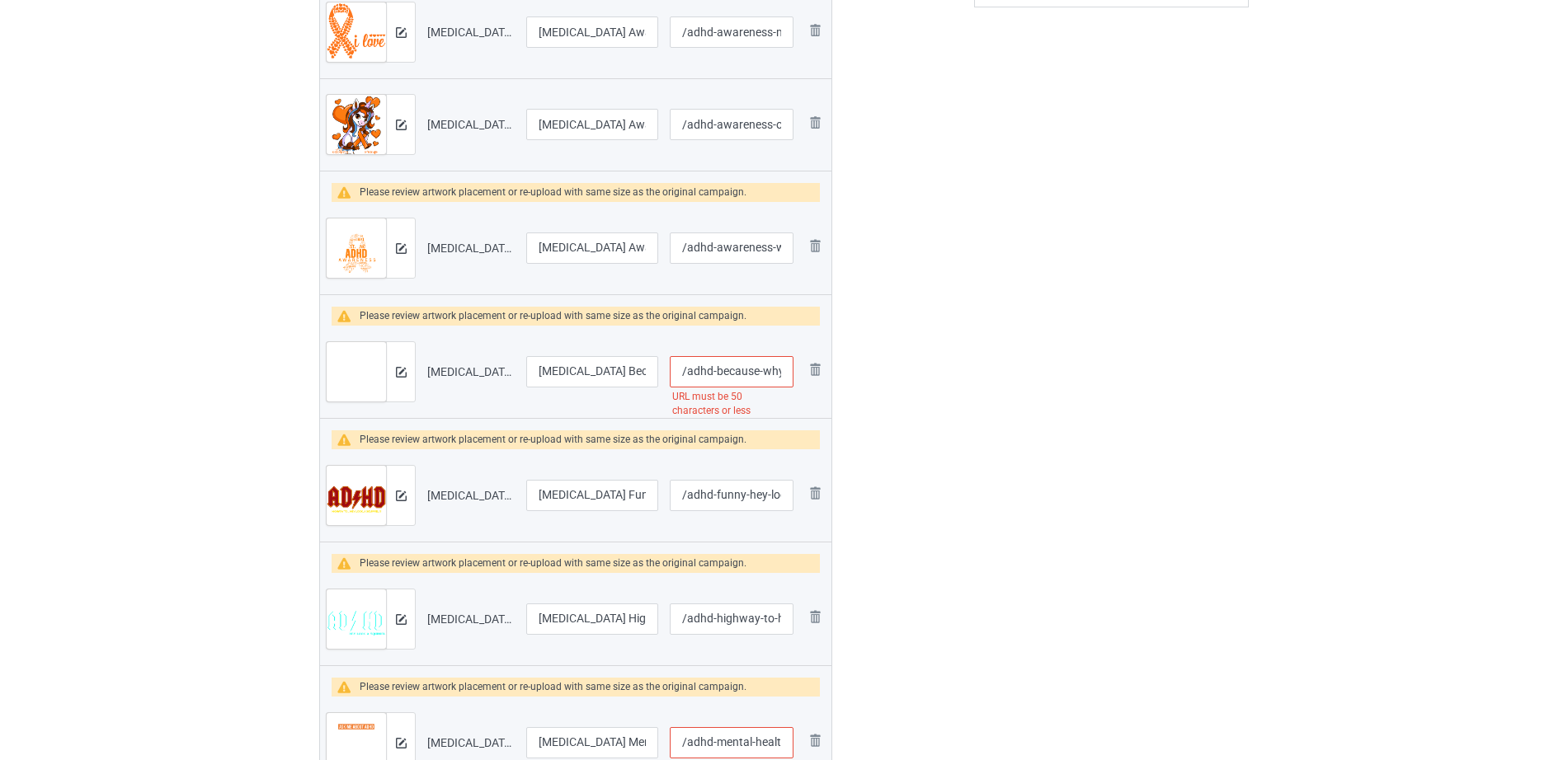
scroll to position [0, 181]
drag, startPoint x: 709, startPoint y: 372, endPoint x: 794, endPoint y: 372, distance: 85.0
click at [794, 372] on td "/adhd-because-why-finish-one-task-when-you-can-start URL must be 50 characters …" at bounding box center [731, 372] width 135 height 92
click at [743, 372] on input "/adhd-because-why-finish-one-task-when-you-can-start" at bounding box center [731, 372] width 123 height 32
drag, startPoint x: 710, startPoint y: 370, endPoint x: 802, endPoint y: 371, distance: 92.0
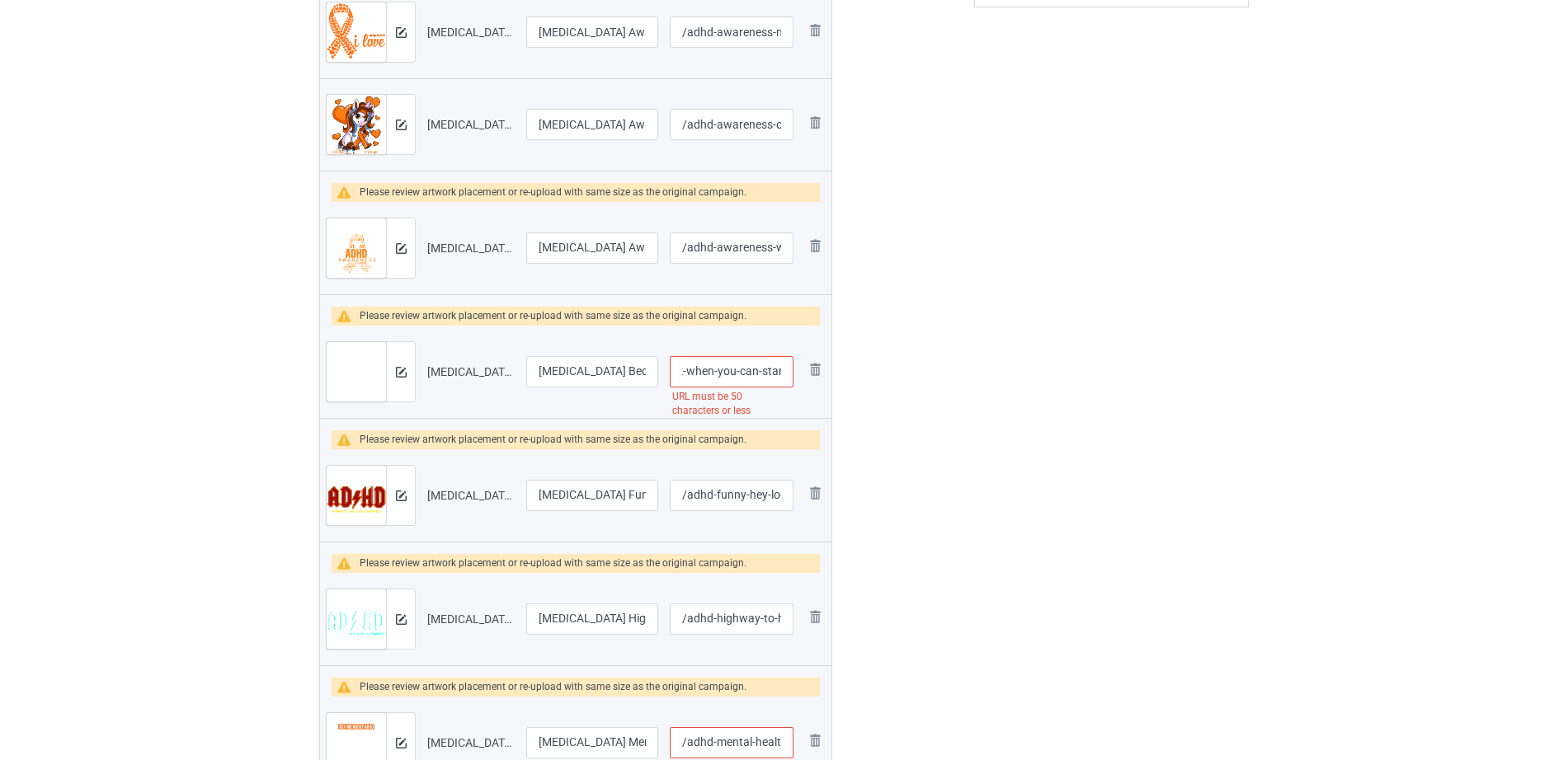
click at [802, 371] on tr "Preview and edit artwork ADHD Because Why Finish One Task When You Can Start Fi…" at bounding box center [575, 372] width 511 height 92
type input "/adhd-because-why-finish-one-task-when"
click at [881, 357] on div at bounding box center [903, 382] width 118 height 1653
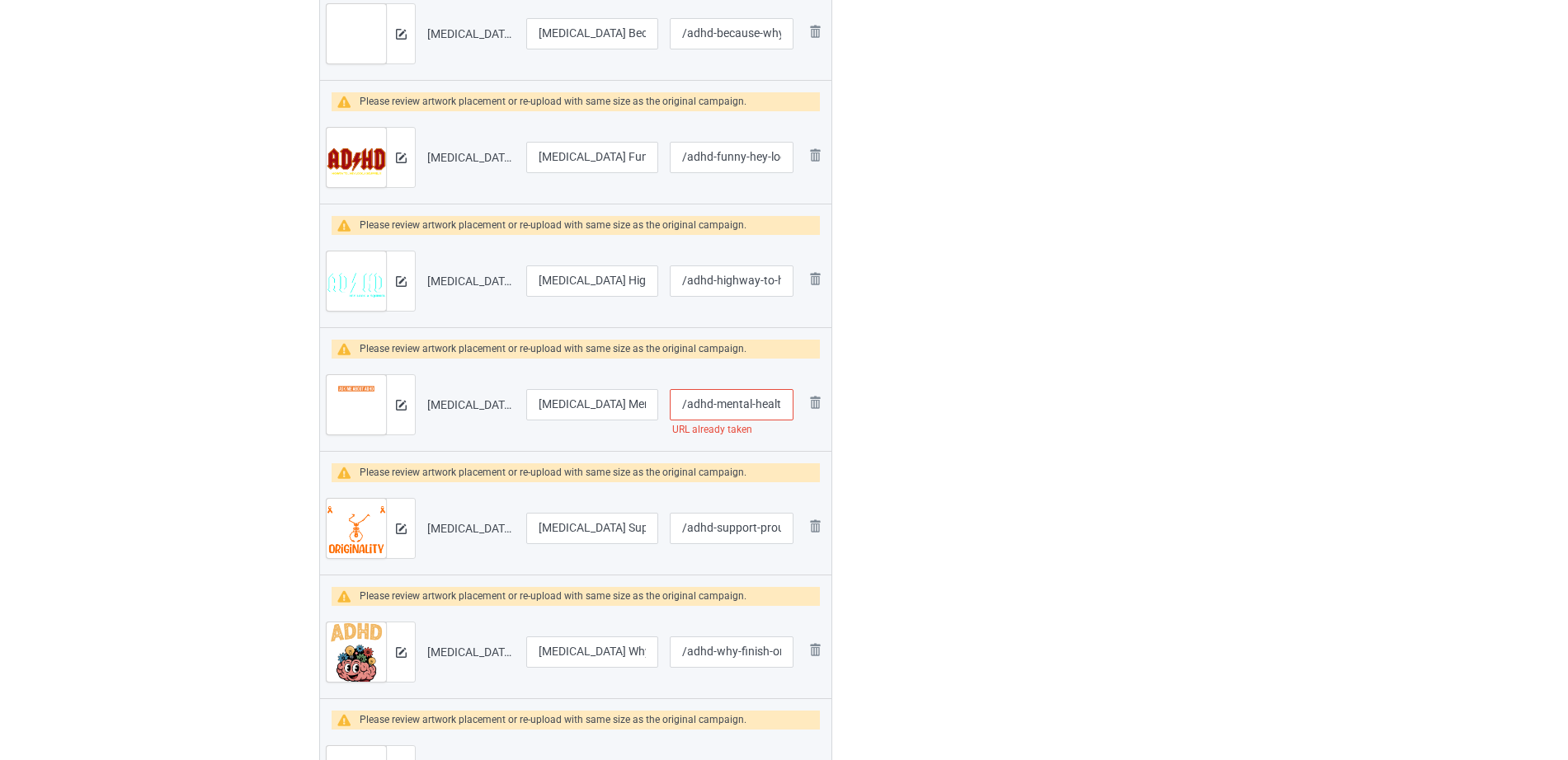
scroll to position [902, 0]
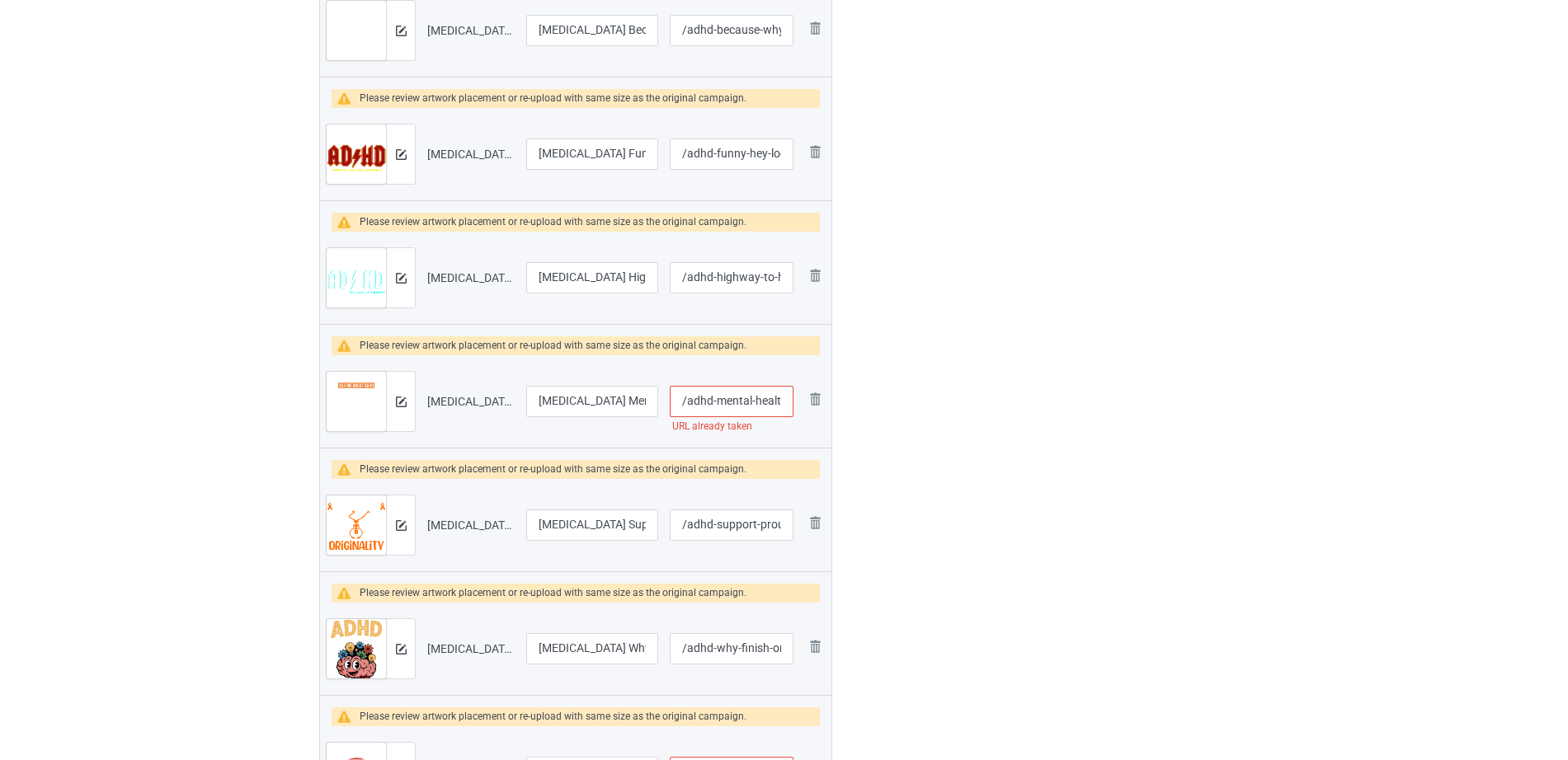
click at [709, 403] on input "/adhd-mental-health-awareness" at bounding box center [731, 402] width 123 height 32
drag, startPoint x: 706, startPoint y: 406, endPoint x: 781, endPoint y: 398, distance: 75.4
click at [781, 398] on input "/adhd-mental-health-awareness" at bounding box center [731, 402] width 123 height 32
click at [771, 402] on input "/adhd-mental-health-awareness" at bounding box center [731, 402] width 123 height 32
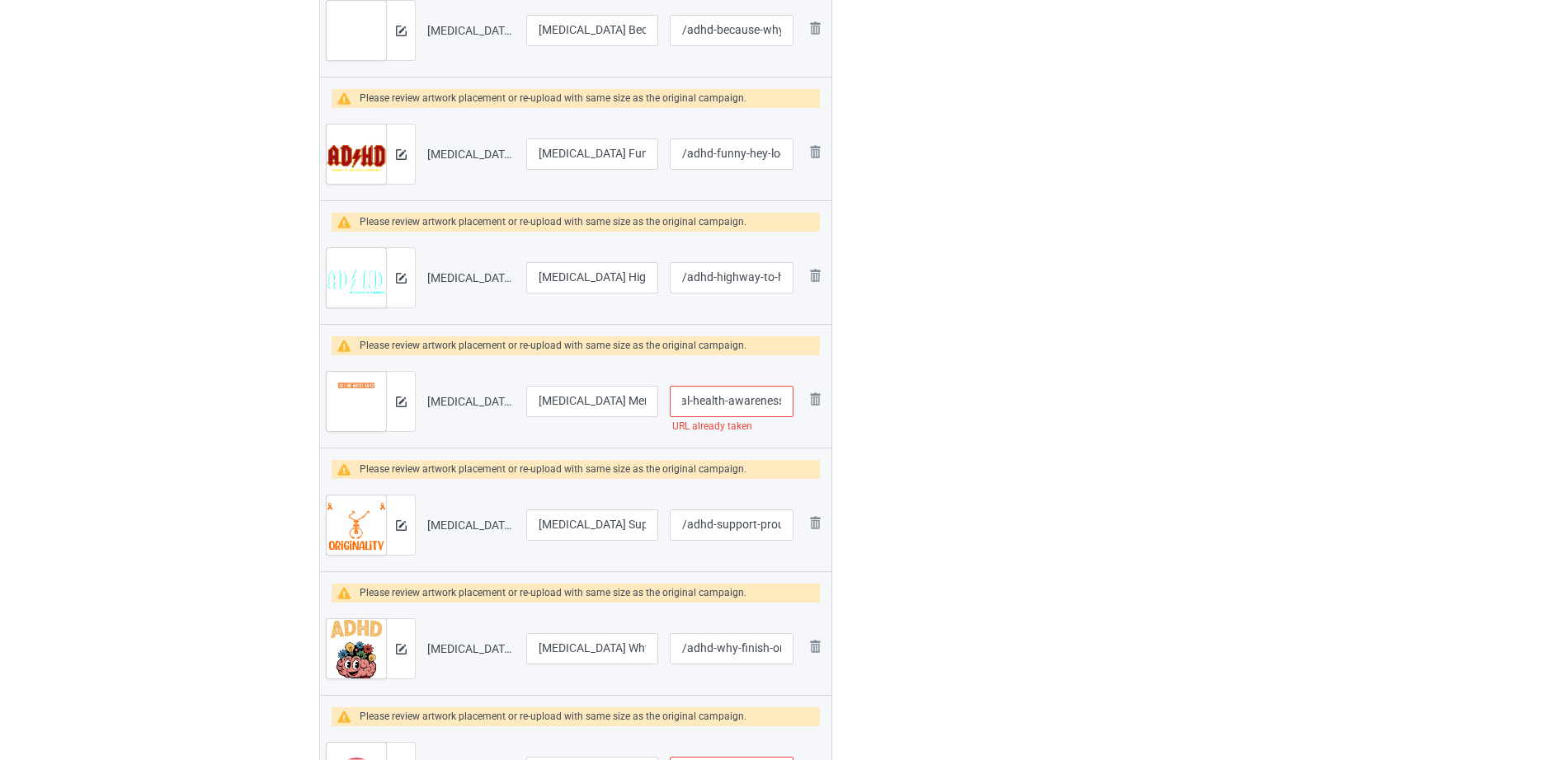
drag, startPoint x: 722, startPoint y: 402, endPoint x: 789, endPoint y: 398, distance: 67.1
click at [789, 398] on input "/adhd-mental-health-awareness" at bounding box center [731, 402] width 123 height 32
type input "/adhd-mental-health"
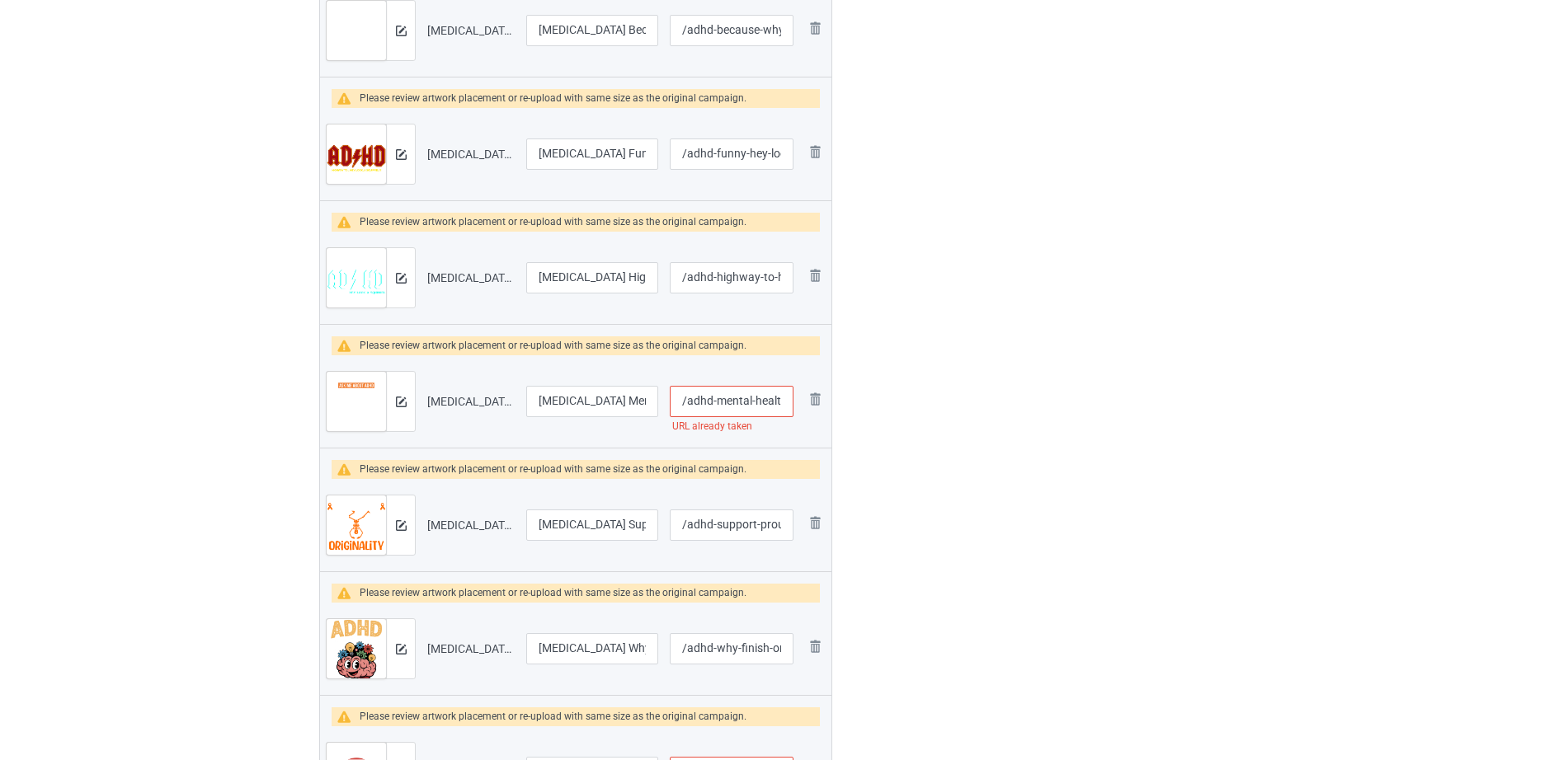
click at [859, 422] on div at bounding box center [903, 40] width 118 height 1653
click at [753, 417] on input "/adhd-mental-health" at bounding box center [731, 402] width 123 height 32
click at [748, 406] on input "/adhd-mental-health" at bounding box center [731, 402] width 123 height 32
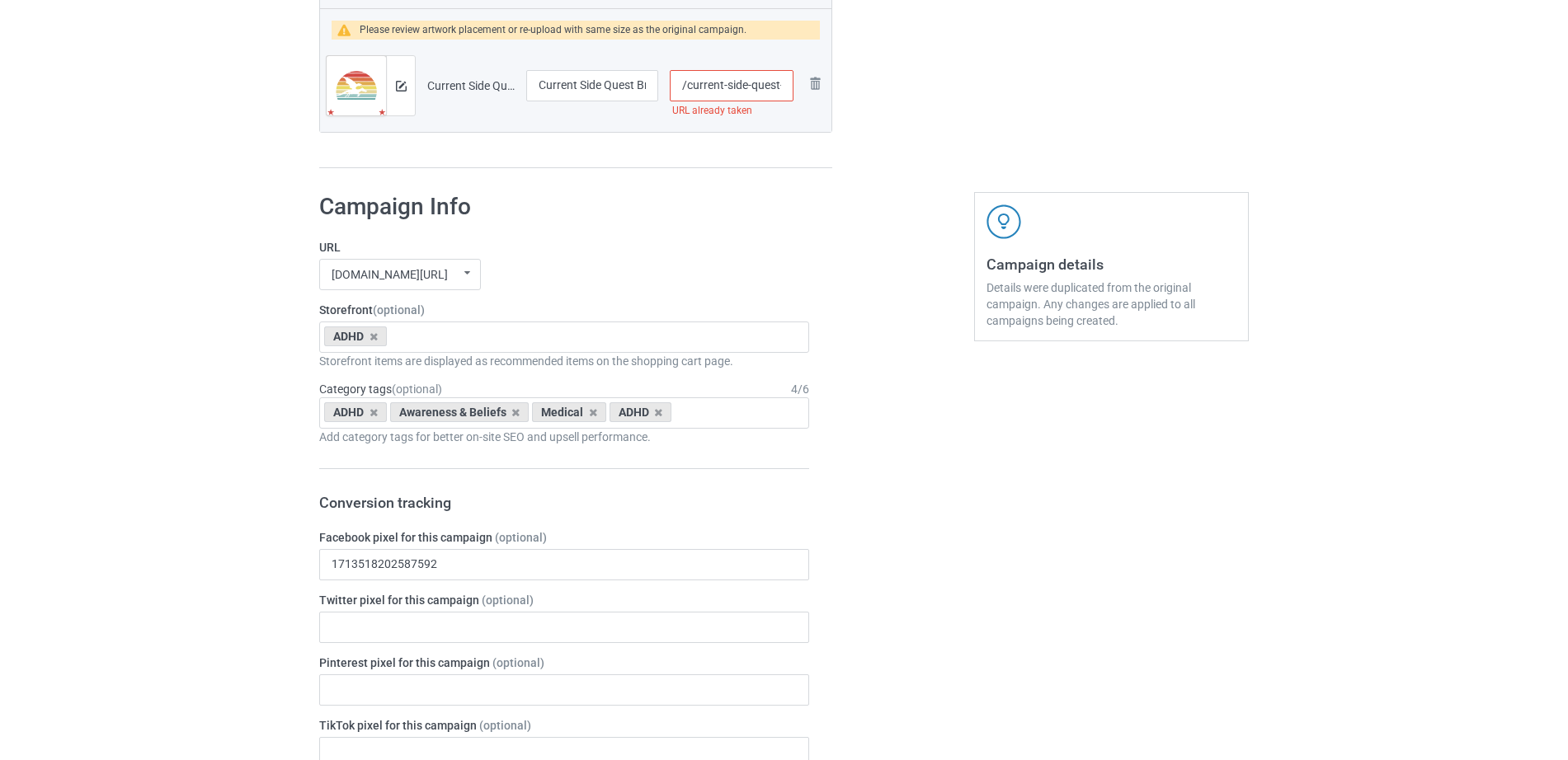
scroll to position [0, 119]
drag, startPoint x: 715, startPoint y: 78, endPoint x: 792, endPoint y: 74, distance: 77.1
click at [792, 74] on input "/current-side-quest-brought-to-you-by-adhd" at bounding box center [731, 86] width 123 height 32
click at [779, 75] on input "/current-side-quest-brought-to-you-by-adhd" at bounding box center [731, 86] width 123 height 32
drag, startPoint x: 738, startPoint y: 87, endPoint x: 789, endPoint y: 87, distance: 51.0
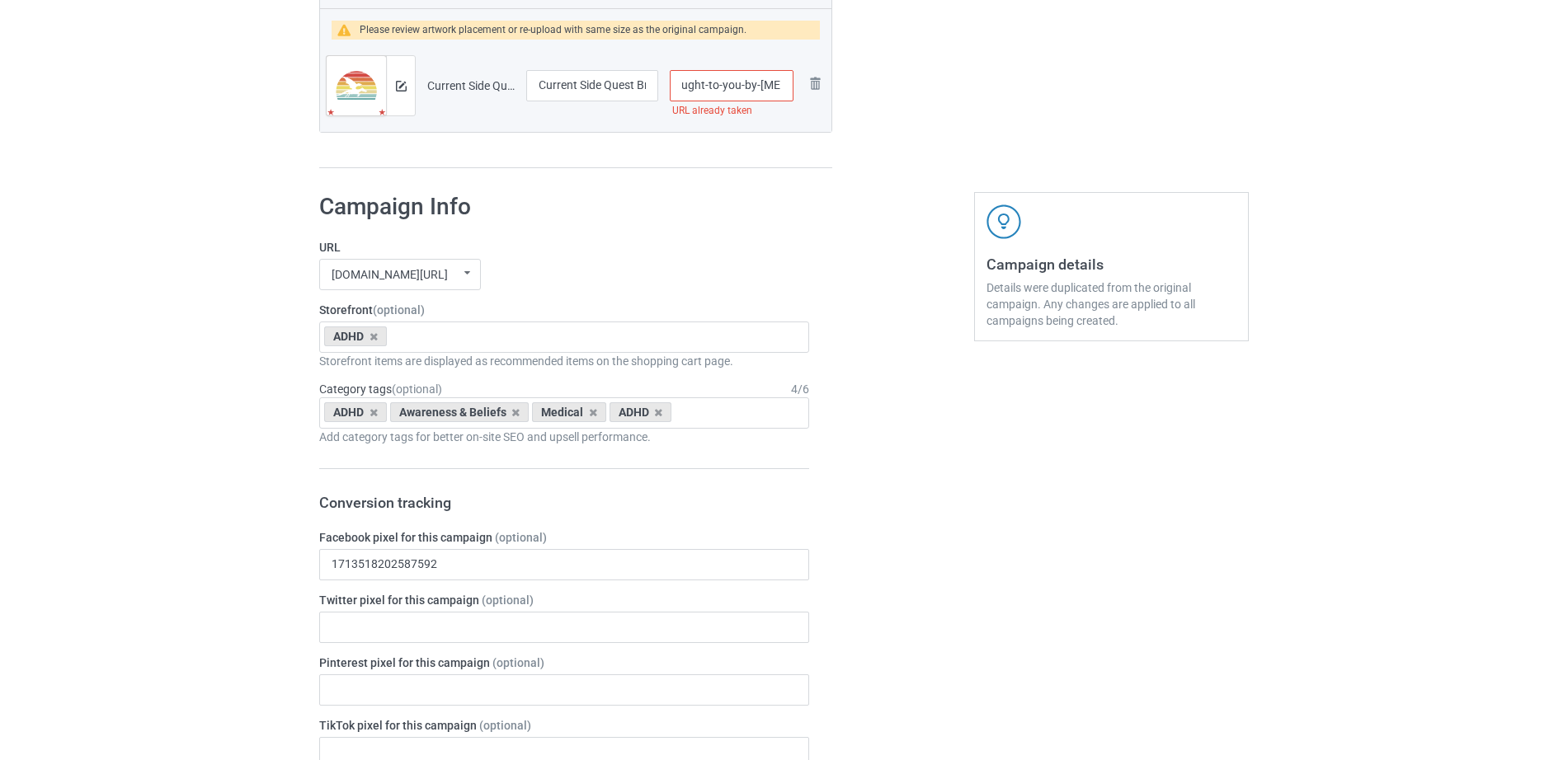
click at [789, 87] on input "/current-side-quest-brought-to-you-by-adhd" at bounding box center [731, 86] width 123 height 32
type input "/current-side-quest-brought-to-you"
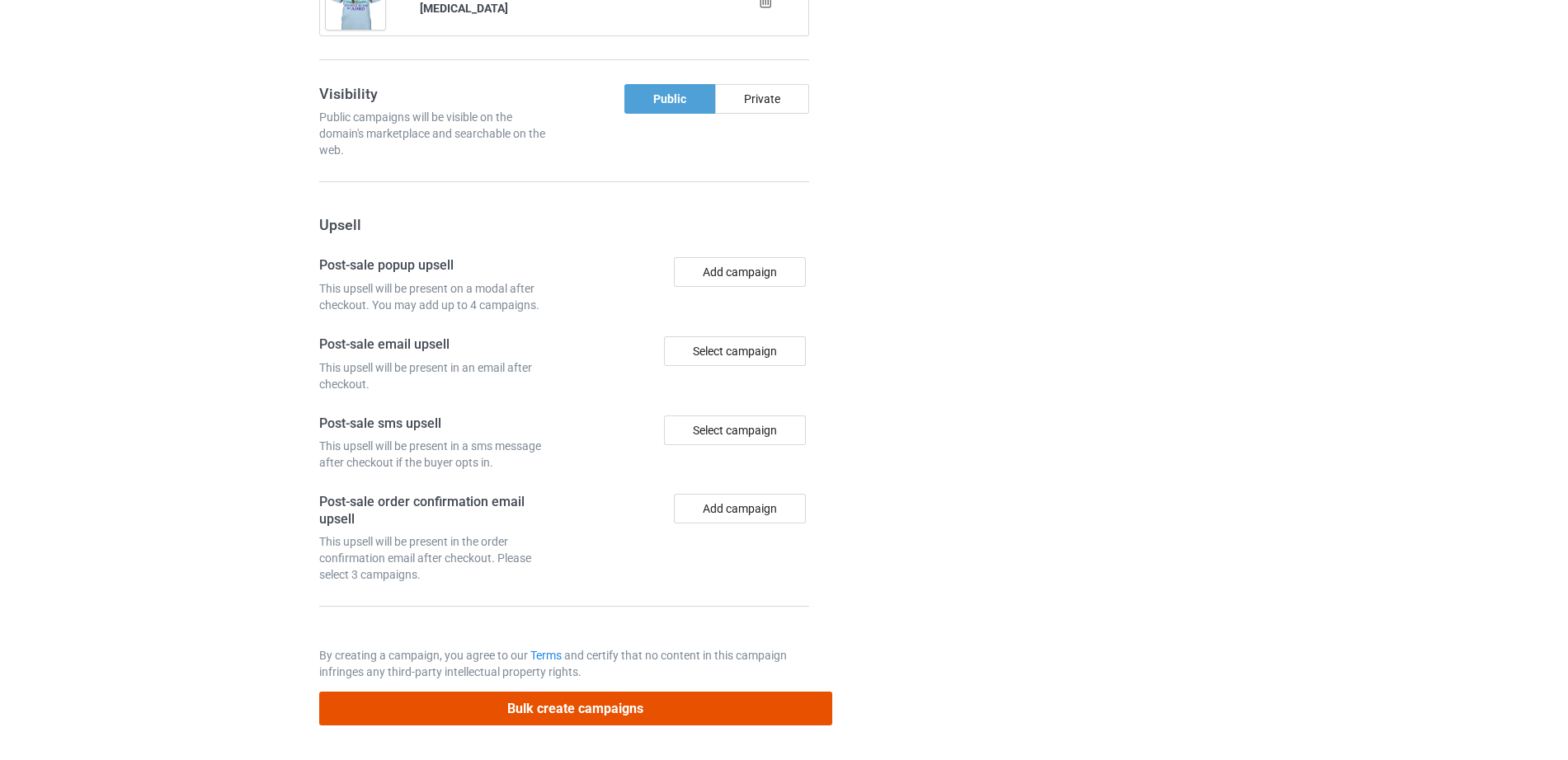
click at [620, 720] on button "Bulk create campaigns" at bounding box center [575, 708] width 513 height 34
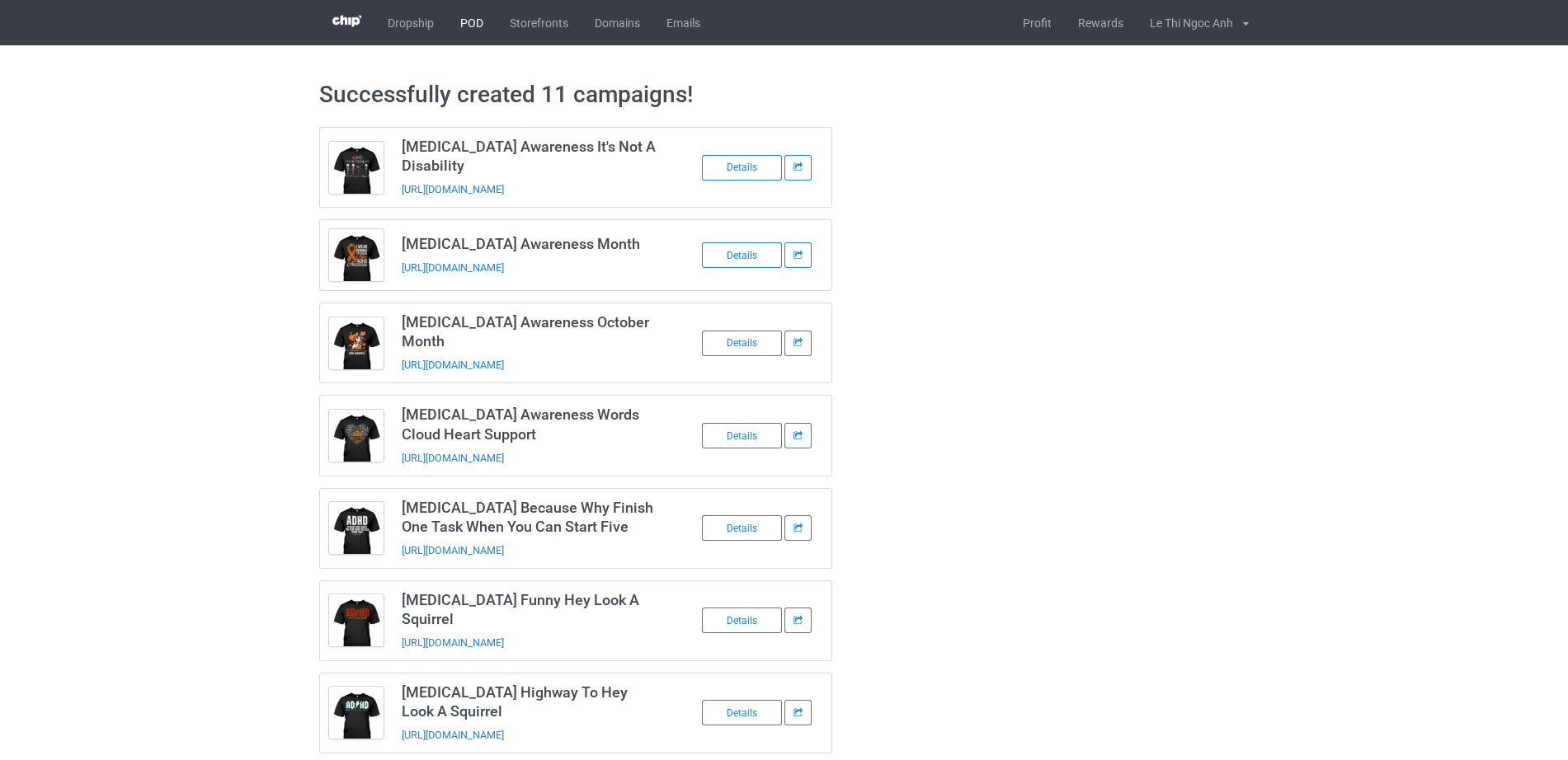
click at [470, 32] on link "POD" at bounding box center [471, 22] width 49 height 45
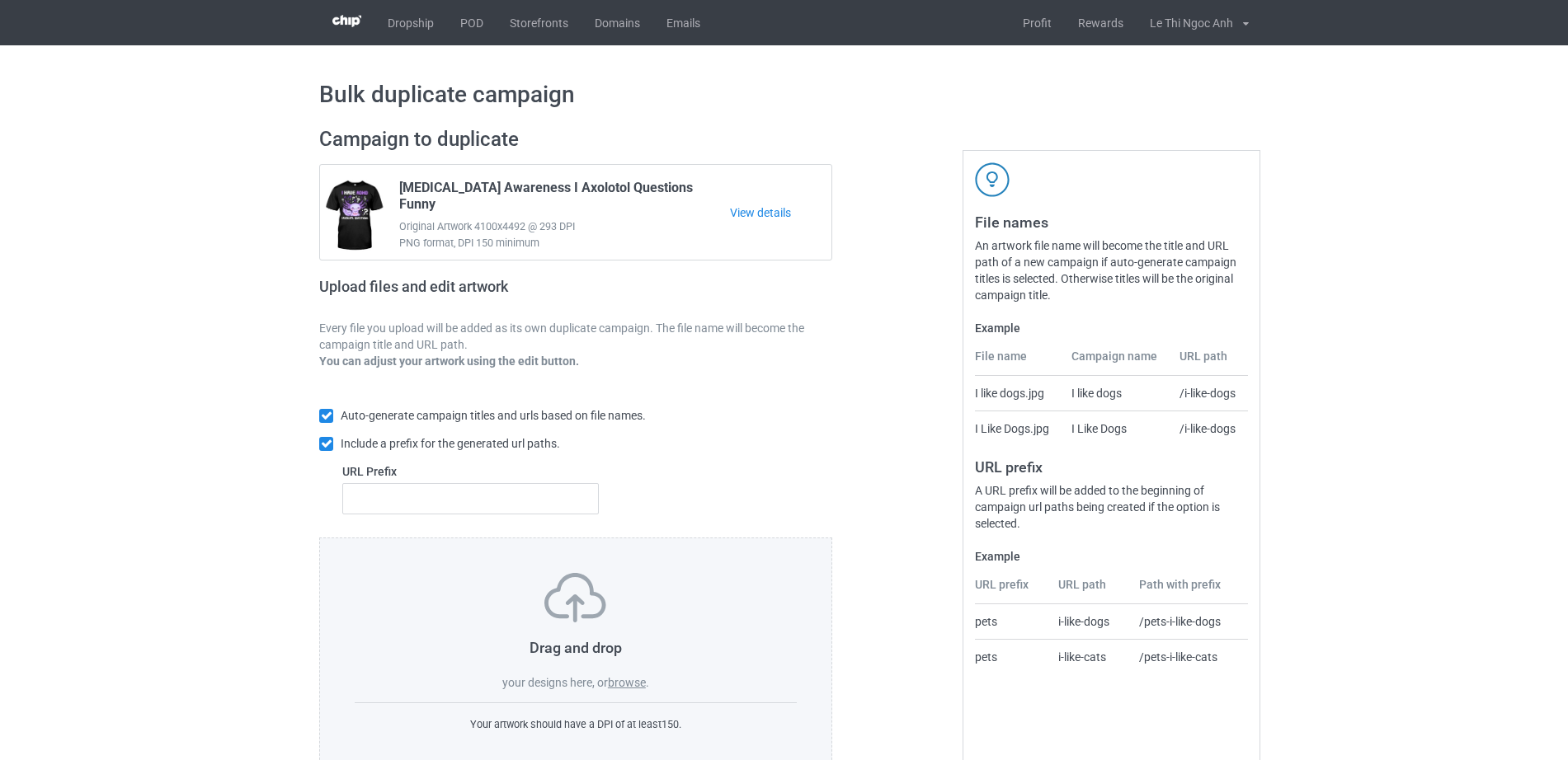
click at [629, 686] on label "browse" at bounding box center [627, 682] width 38 height 13
click at [0, 0] on input "browse" at bounding box center [0, 0] width 0 height 0
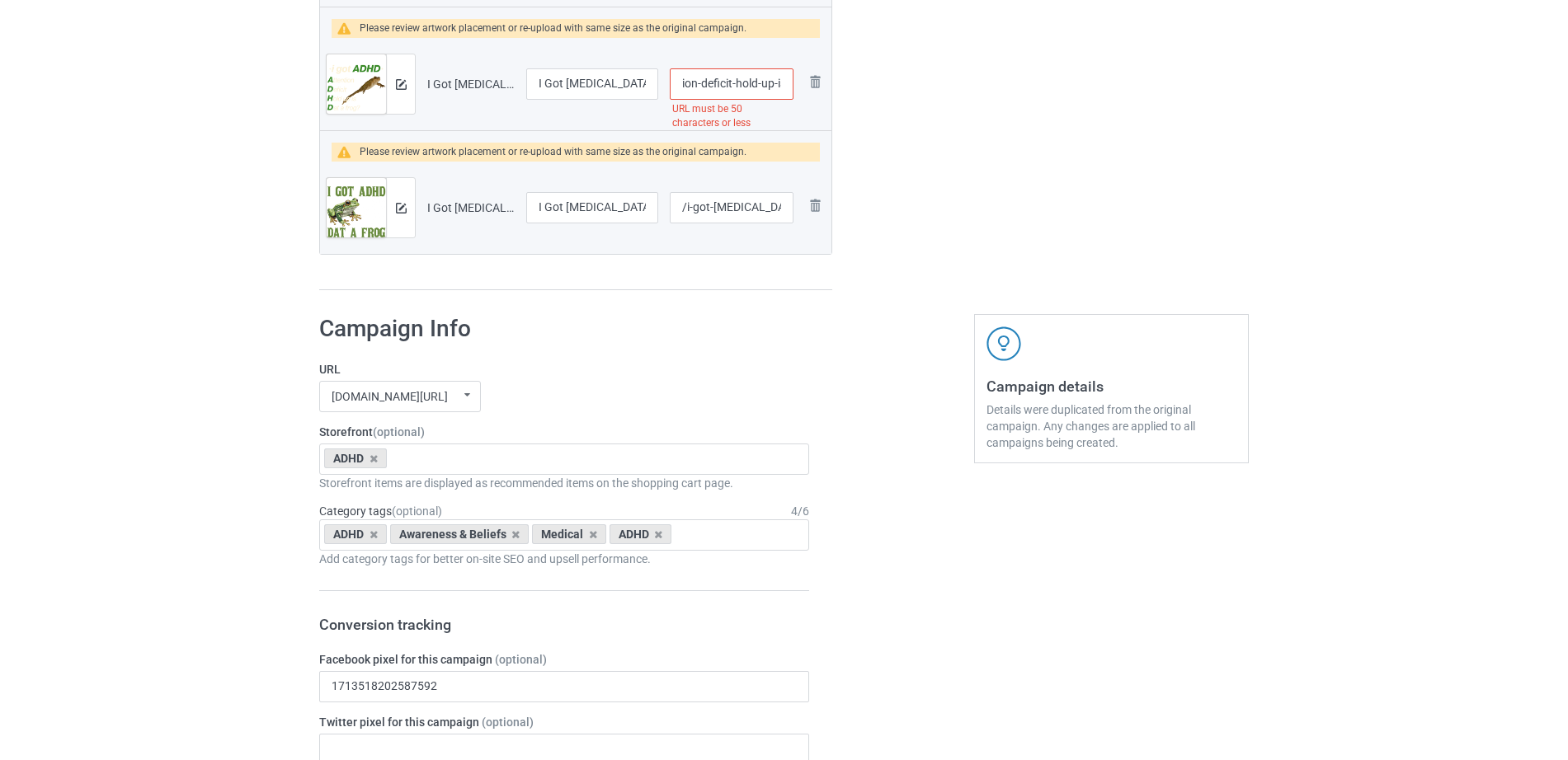
scroll to position [0, 216]
drag, startPoint x: 739, startPoint y: 89, endPoint x: 784, endPoint y: 97, distance: 45.7
click at [785, 97] on input "/i-got-adhd-attention-deficit-hold-up-is-dat-a-frog-meme-t-shirt" at bounding box center [731, 84] width 123 height 32
click at [729, 90] on input "/i-got-adhd-attention-deficit-hold-up-is-dat-a-frog-meme-t-shirt" at bounding box center [731, 84] width 123 height 32
drag, startPoint x: 709, startPoint y: 83, endPoint x: 805, endPoint y: 90, distance: 96.3
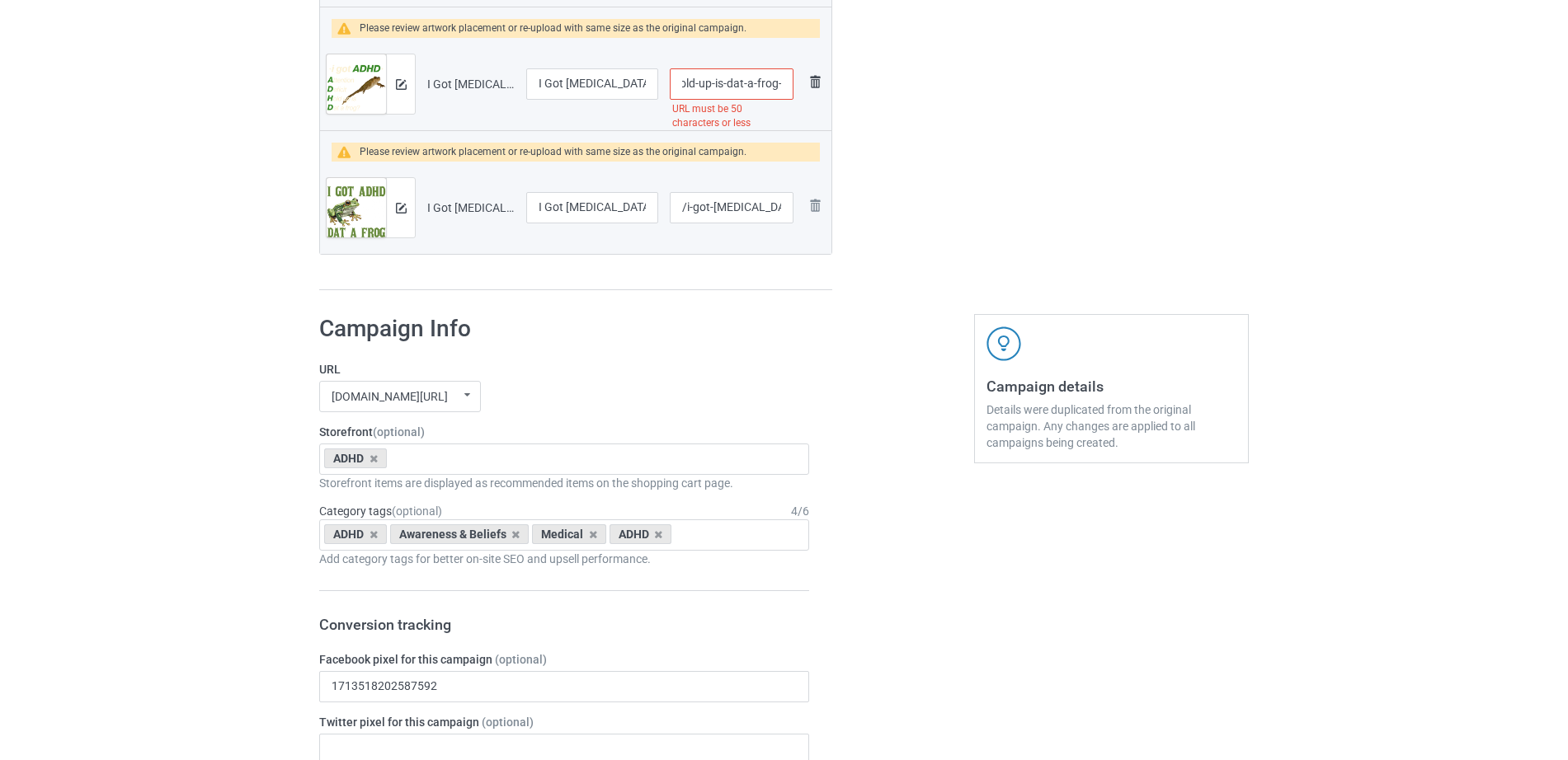
click at [805, 90] on tr "Preview and edit artwork I Got ADHD Attention Deficit Hold Up is Dat a Frog Mem…" at bounding box center [575, 84] width 511 height 92
type input "/i-got-adhd-attention-deficit-hold-up-is-dat-a-frog"
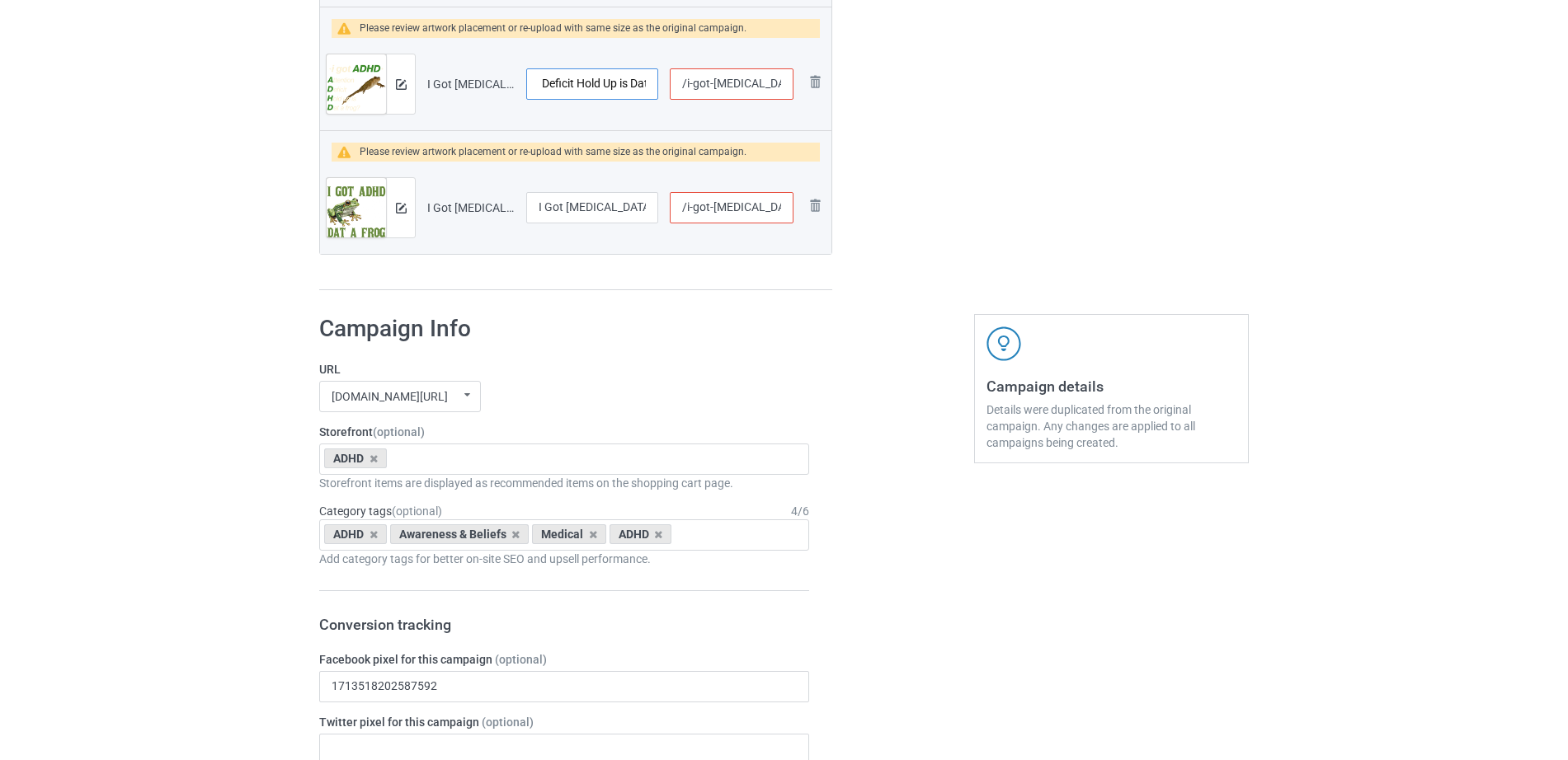
drag, startPoint x: 598, startPoint y: 78, endPoint x: 641, endPoint y: 79, distance: 43.0
click at [641, 79] on input "I Got ADHD Attention Deficit Hold Up is Dat a Frog Meme T-Shirt" at bounding box center [592, 84] width 132 height 32
click at [615, 83] on input "I Got ADHD Attention Deficit Hold Up is Dat a Frog Meme T-Shirt" at bounding box center [592, 84] width 132 height 32
drag, startPoint x: 574, startPoint y: 81, endPoint x: 663, endPoint y: 88, distance: 89.3
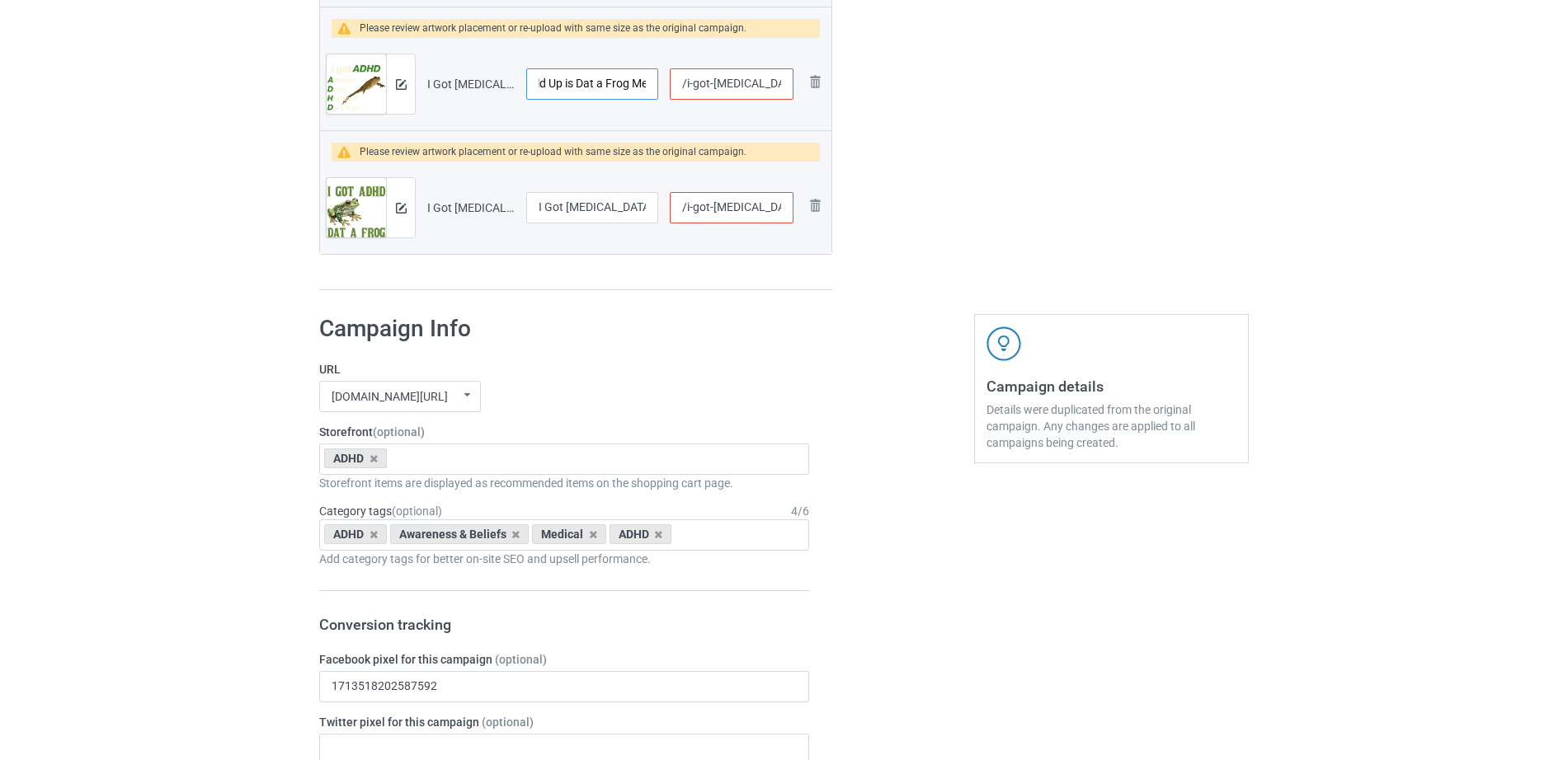
click at [663, 88] on tr "Preview and edit artwork I Got ADHD Attention Deficit Hold Up is Dat a Frog Mem…" at bounding box center [575, 84] width 511 height 92
type input "I Got ADHD Attention Deficit Hold Up is Dat a Frog"
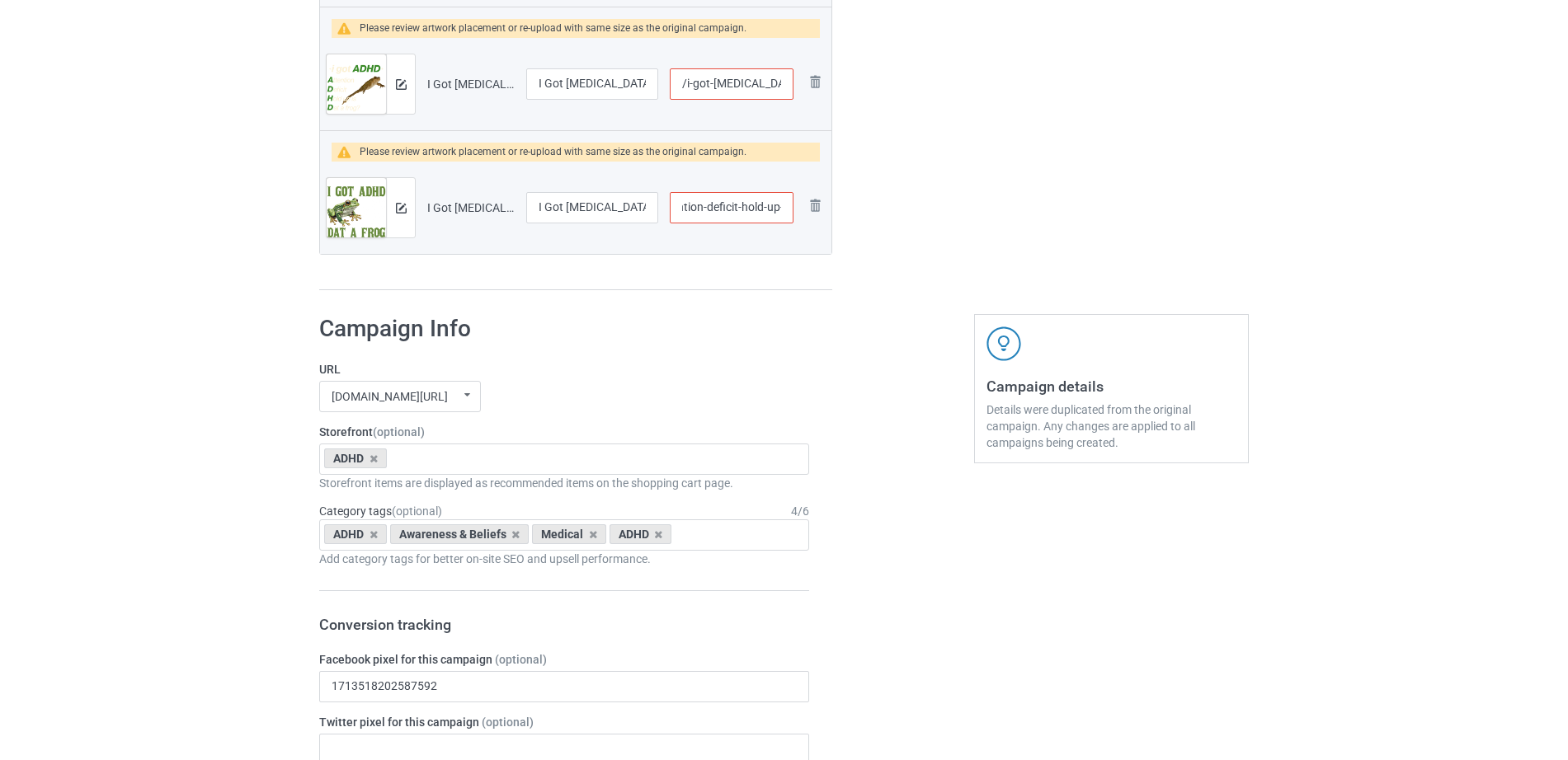
drag, startPoint x: 731, startPoint y: 211, endPoint x: 792, endPoint y: 211, distance: 61.0
click at [792, 211] on input "/i-got-adhd-attention-deficit-hold-up-is-dat-a-frog" at bounding box center [731, 208] width 123 height 32
click at [760, 209] on input "/i-got-adhd-attention-deficit-hold-up-is-dat-a-frog" at bounding box center [731, 208] width 123 height 32
click at [725, 209] on input "/i-got-adhd-attention-deficit-hold-up-is-dat-a-frog" at bounding box center [731, 208] width 123 height 32
drag, startPoint x: 714, startPoint y: 207, endPoint x: 812, endPoint y: 212, distance: 98.1
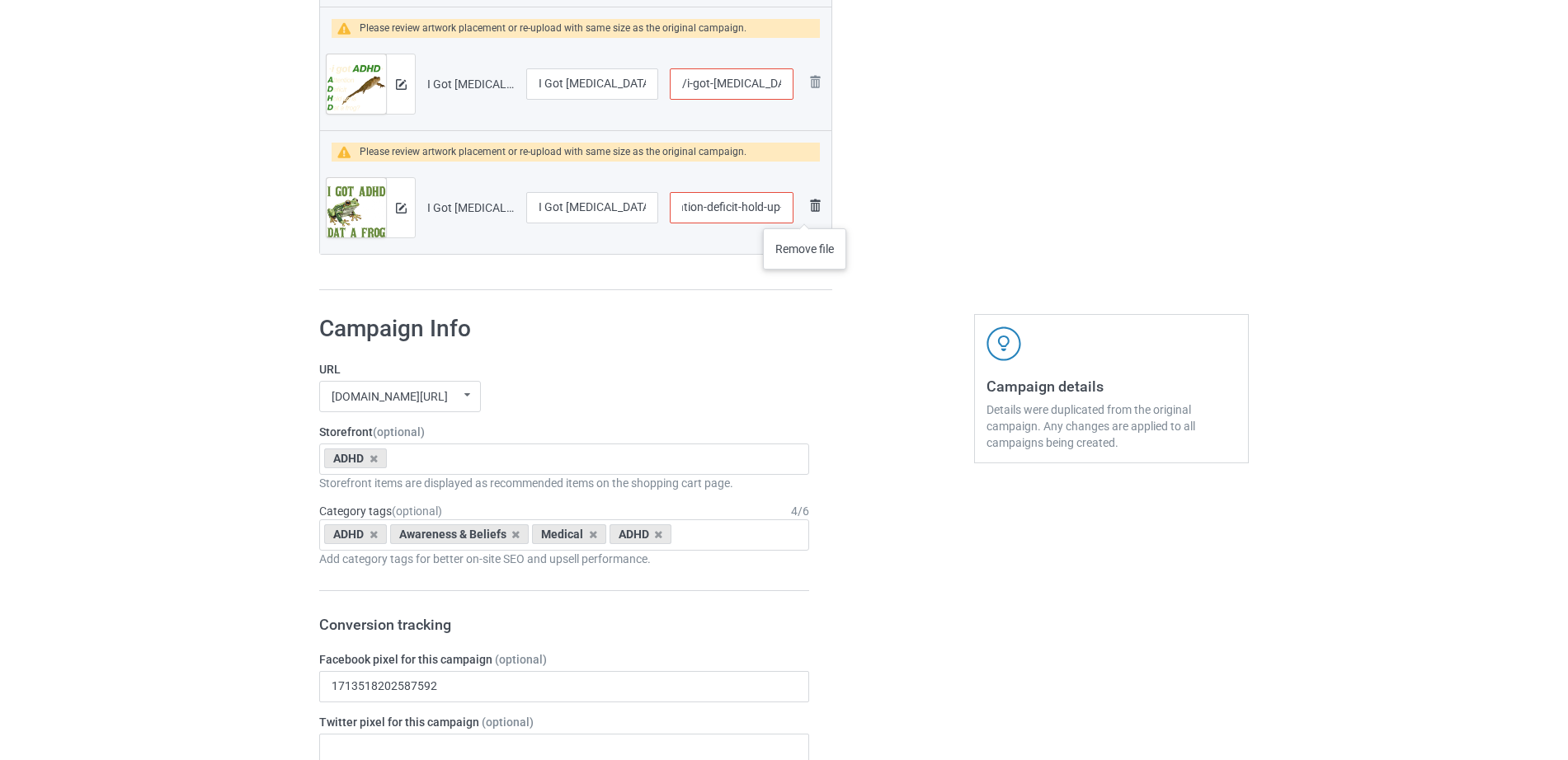
click at [812, 212] on tr "Preview and edit artwork I Got ADHD Attention Deficit Hold Up Is Dat A Frog.png…" at bounding box center [575, 208] width 511 height 92
type input "/i-got-adhd-attention-deficit-hold-up"
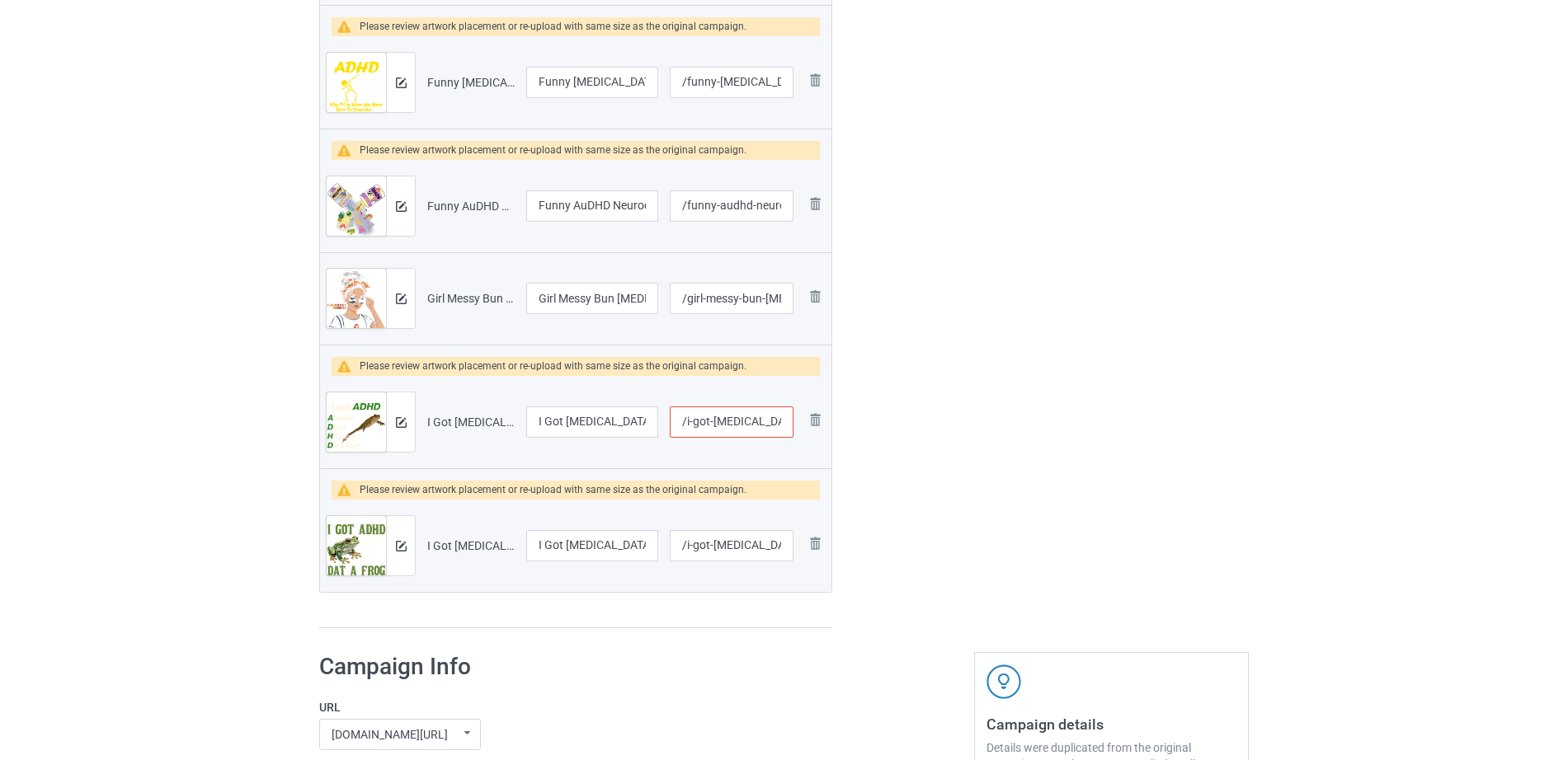
click at [725, 408] on input "/i-got-adhd-attention-deficit-hold-up-is-dat-a-frog" at bounding box center [731, 422] width 123 height 32
drag, startPoint x: 765, startPoint y: 428, endPoint x: 781, endPoint y: 428, distance: 16.0
click at [781, 428] on input "/i-got-adhd-attention-deficit-hold-up-is-dat-a-frog" at bounding box center [731, 425] width 123 height 32
click at [758, 424] on input "/i-got-adhd-attention-deficit-hold-up-is-dat-a-frog" at bounding box center [731, 425] width 123 height 32
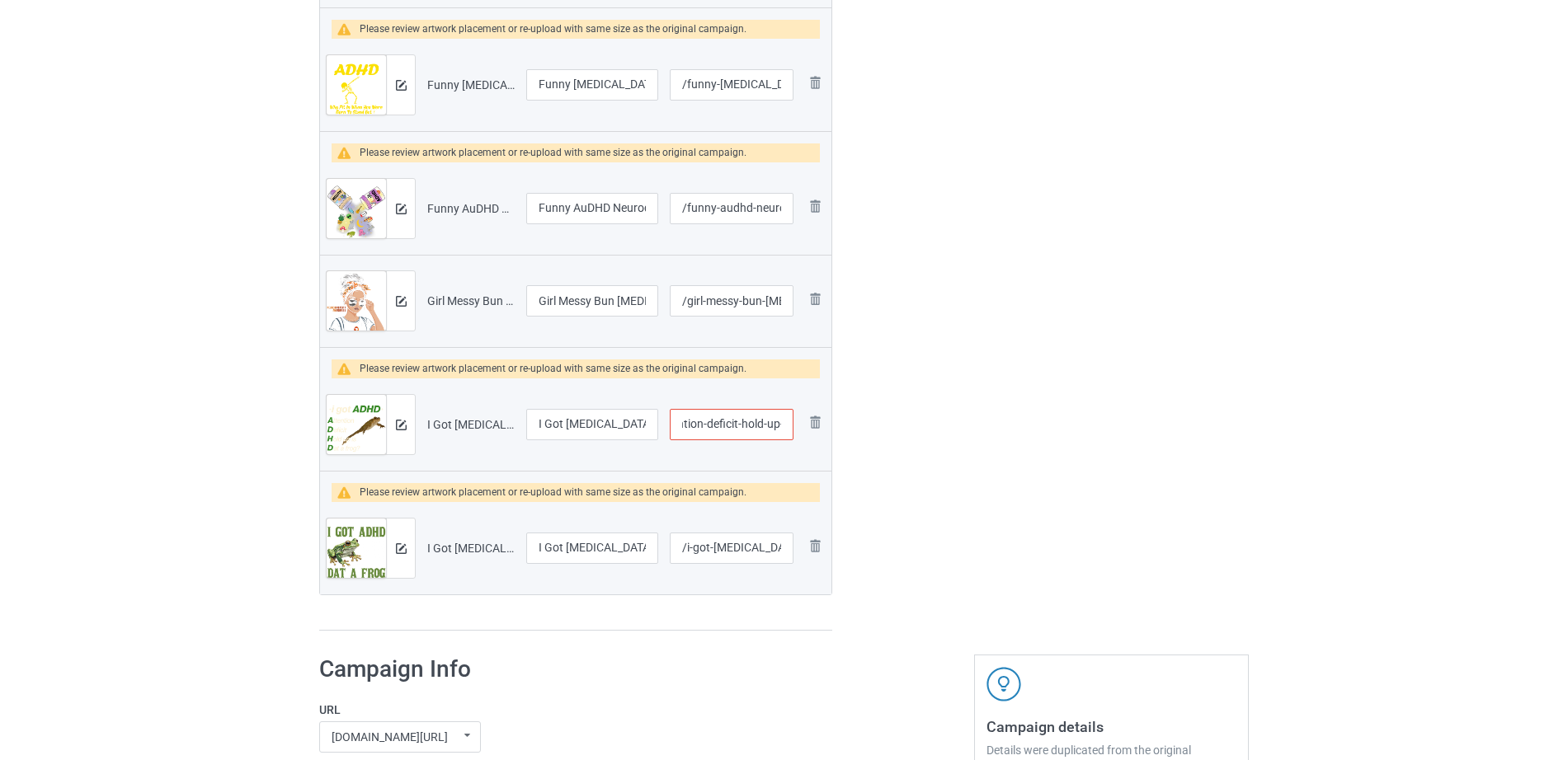
drag, startPoint x: 748, startPoint y: 424, endPoint x: 787, endPoint y: 426, distance: 39.1
click at [787, 426] on input "/i-got-adhd-attention-deficit-hold-up-is-dat-a-frog" at bounding box center [731, 425] width 123 height 32
type input "/i-got-adhd-attention-deficit-hold-up-is-dat"
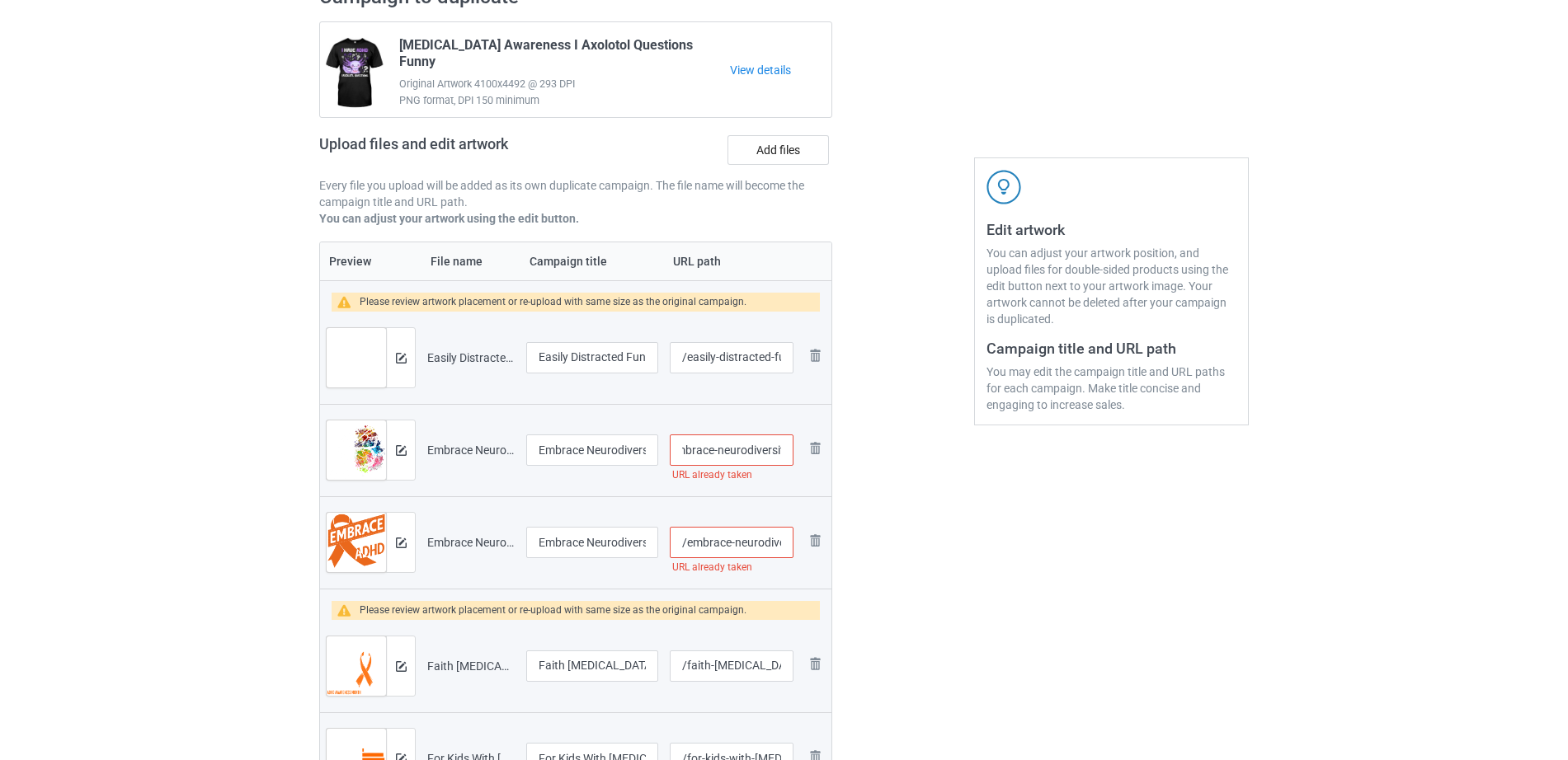
scroll to position [0, 113]
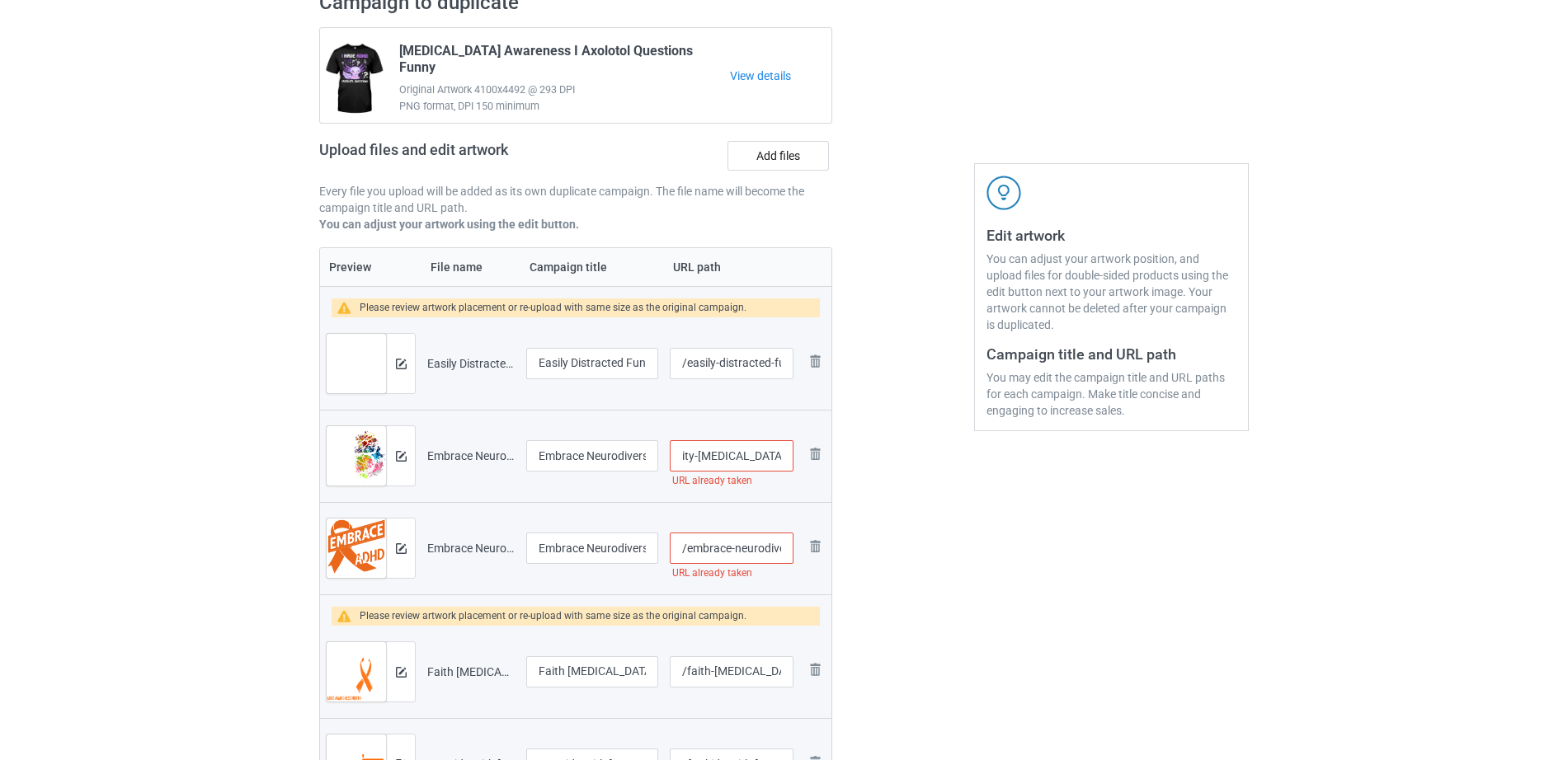
drag, startPoint x: 737, startPoint y: 429, endPoint x: 793, endPoint y: 438, distance: 56.7
click at [793, 438] on td "/embrace-neurodiversity-adhd-awareness URL already taken" at bounding box center [731, 456] width 135 height 92
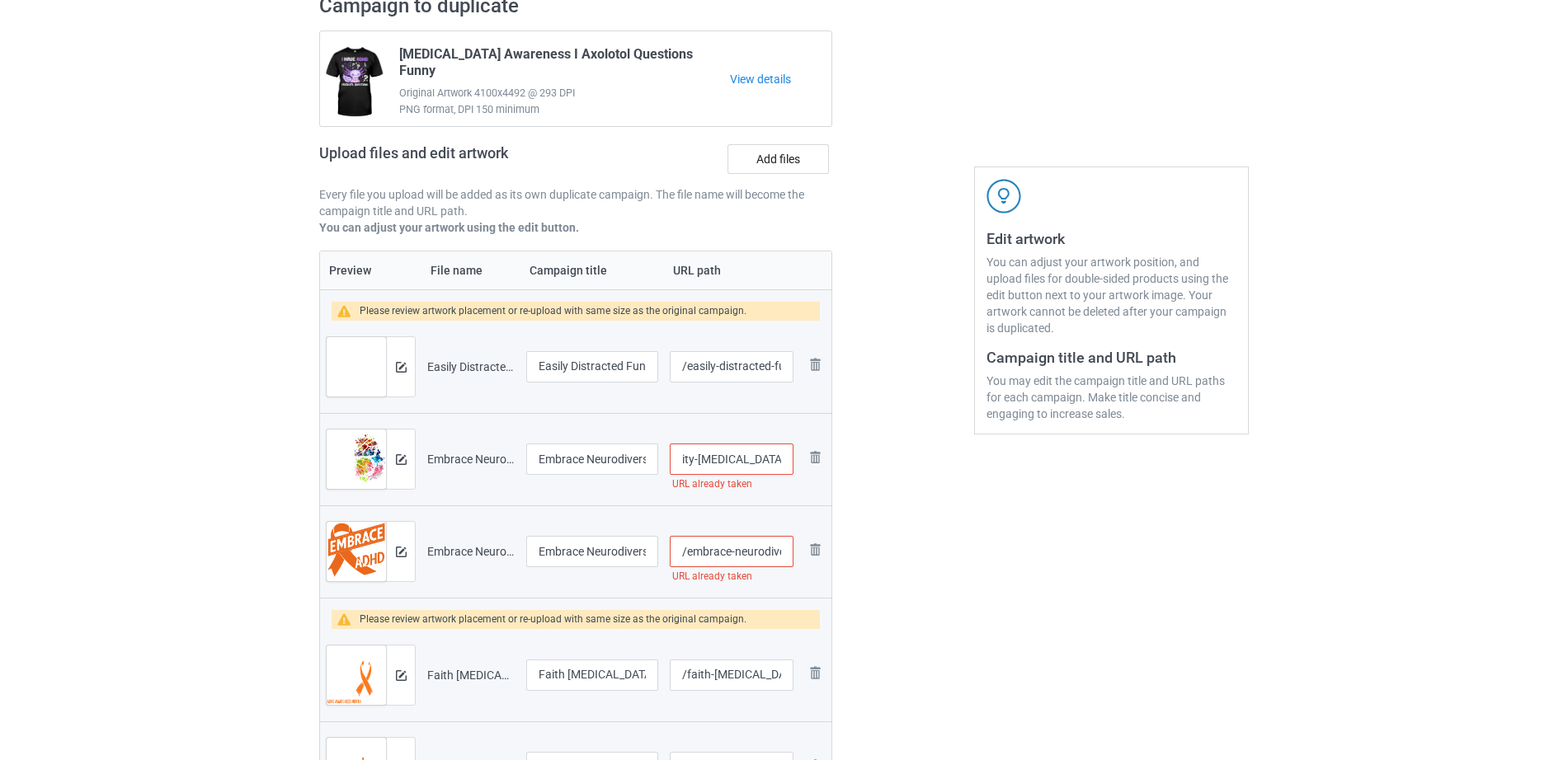
scroll to position [131, 0]
click at [724, 470] on input "/embrace-neurodiversity-adhd-awareness" at bounding box center [731, 462] width 123 height 32
drag, startPoint x: 723, startPoint y: 464, endPoint x: 794, endPoint y: 465, distance: 71.0
click at [794, 465] on td "/embrace-neurodiversity-adhd-awareness URL already taken" at bounding box center [731, 462] width 135 height 92
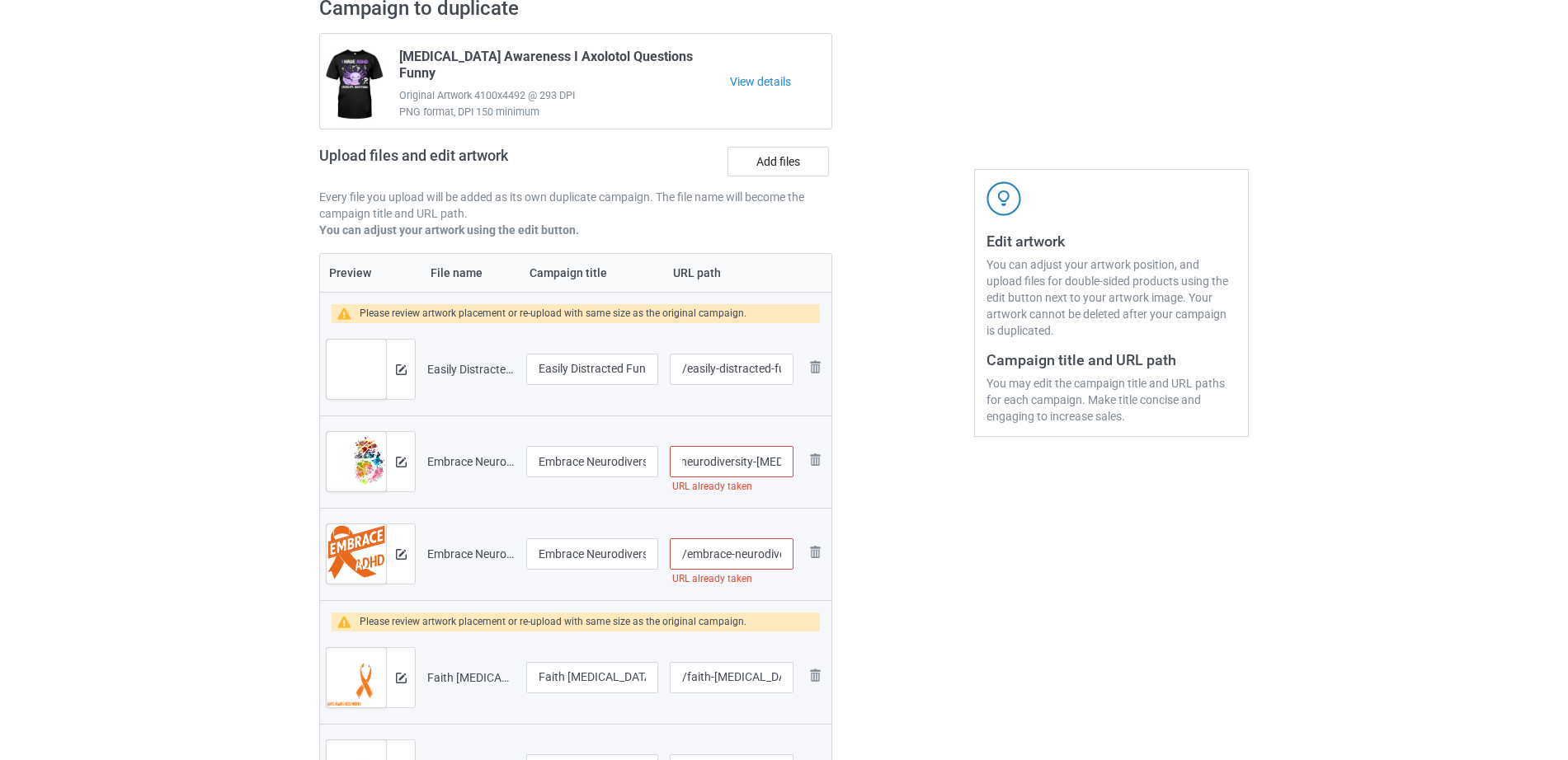
type input "/embrace-neurodiversity-adhd"
drag, startPoint x: 726, startPoint y: 568, endPoint x: 787, endPoint y: 559, distance: 61.7
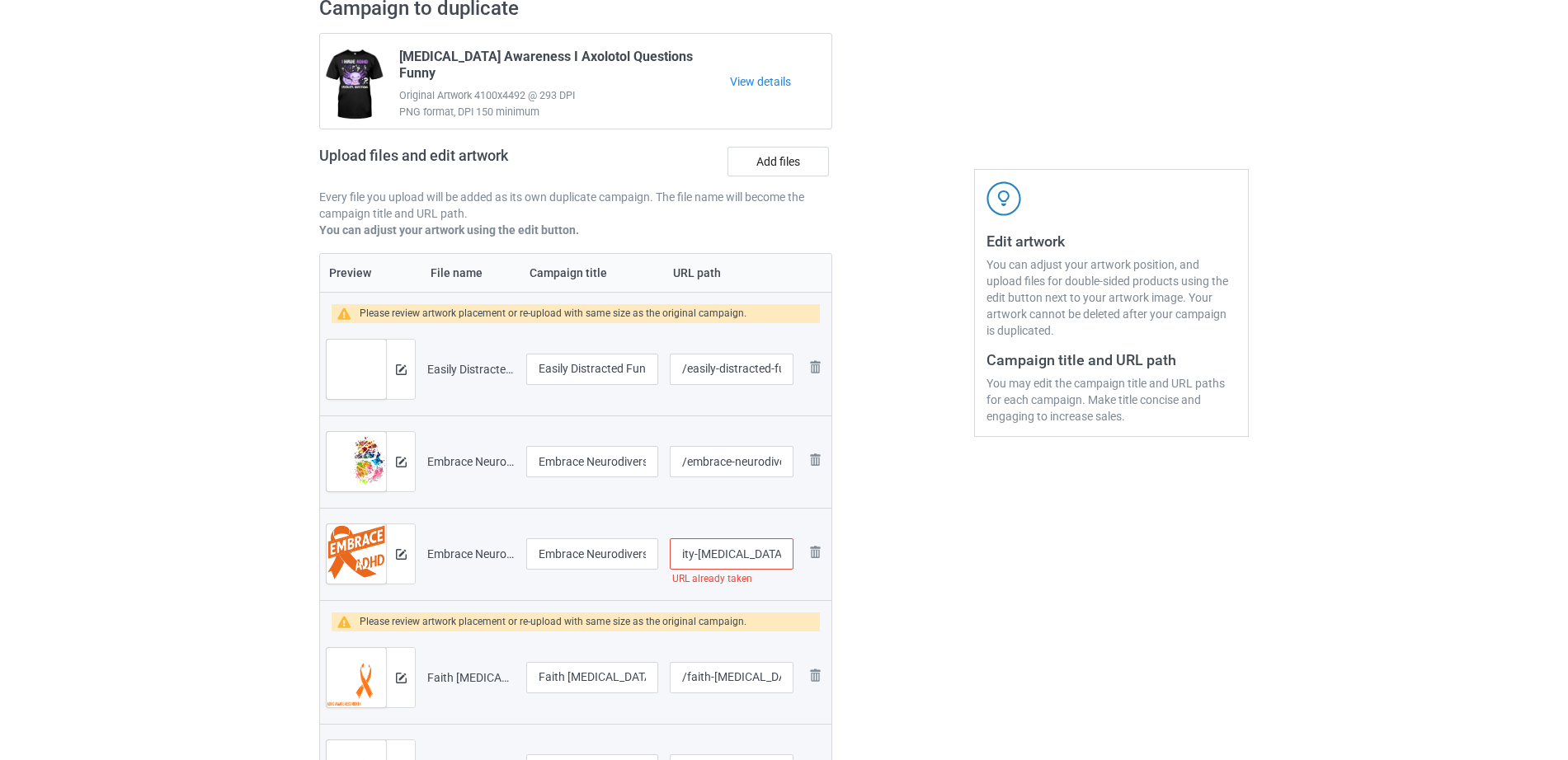
click at [787, 559] on input "/embrace-neurodiversity-adhd-awareness" at bounding box center [731, 554] width 123 height 32
click at [734, 552] on input "/embrace-neurodiversity-adhd-awareness" at bounding box center [731, 554] width 123 height 32
drag, startPoint x: 743, startPoint y: 555, endPoint x: 784, endPoint y: 559, distance: 41.2
click at [784, 559] on input "/embrace-neurodiversity-adhd-awareness" at bounding box center [731, 554] width 123 height 32
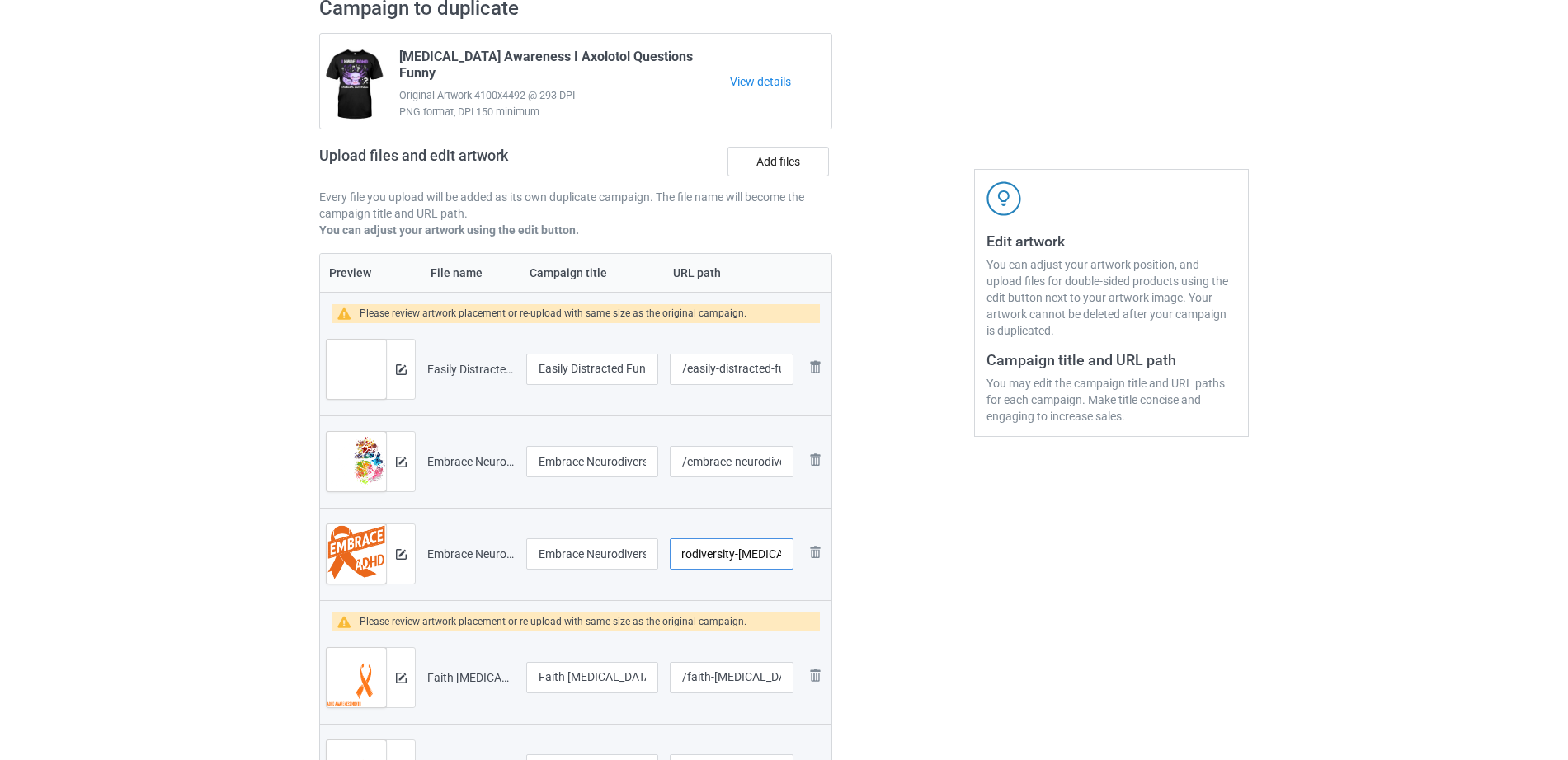
type input "/embrace-neurodiversity-adhd-aw"
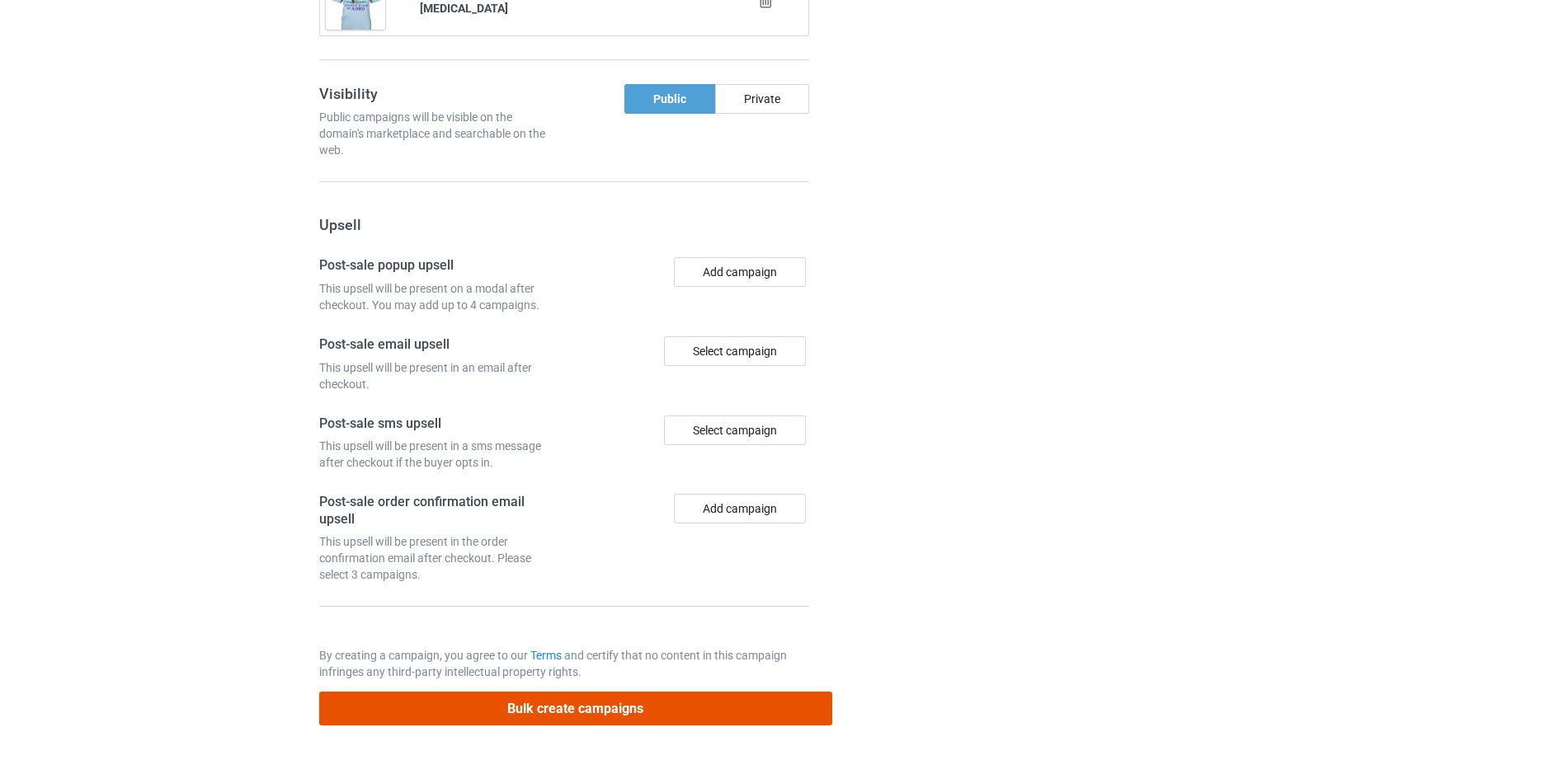
click at [545, 712] on button "Bulk create campaigns" at bounding box center [575, 708] width 513 height 34
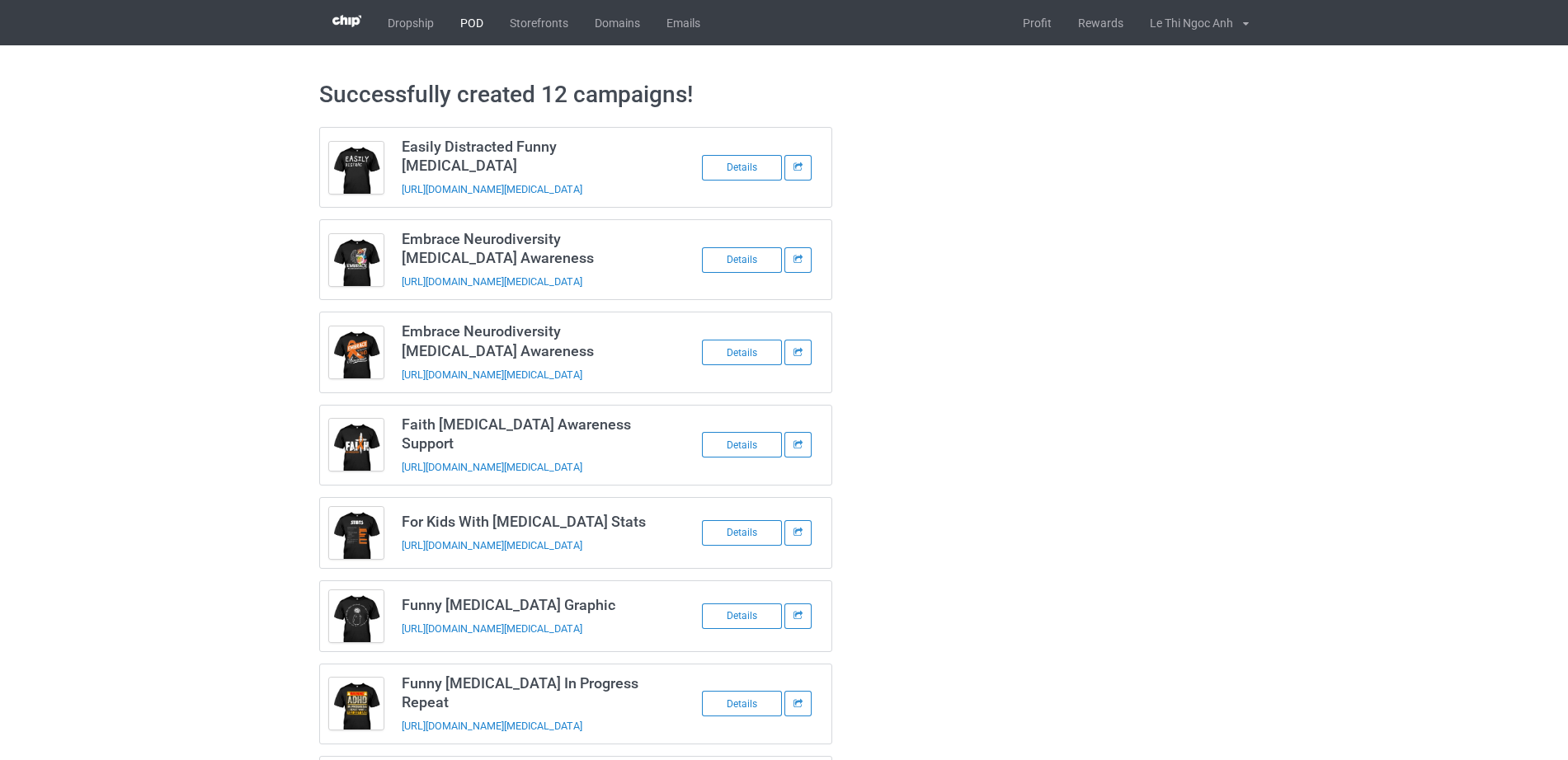
click at [472, 28] on link "POD" at bounding box center [471, 22] width 49 height 45
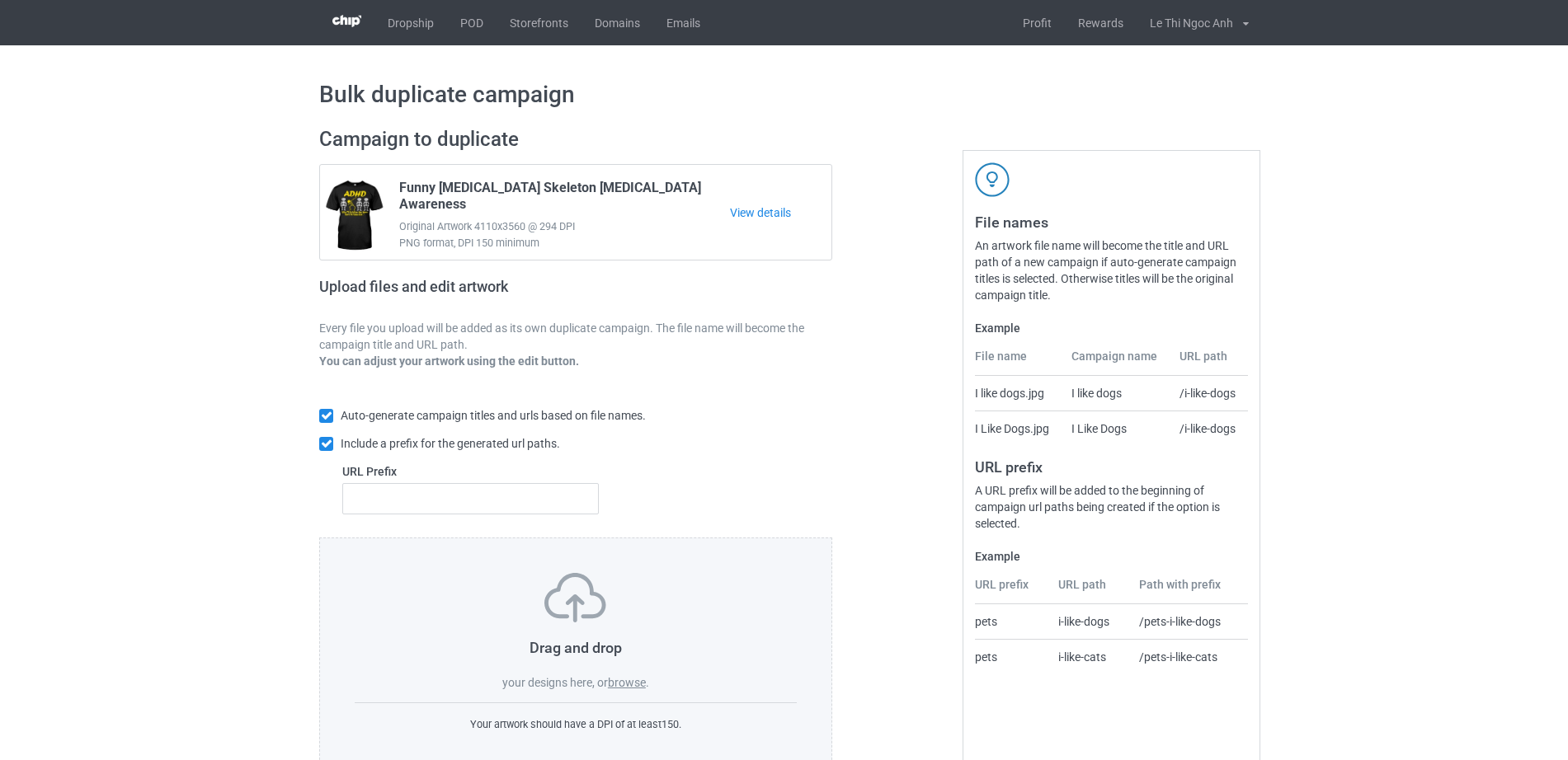
click at [640, 679] on label "browse" at bounding box center [627, 682] width 38 height 13
click at [0, 0] on input "browse" at bounding box center [0, 0] width 0 height 0
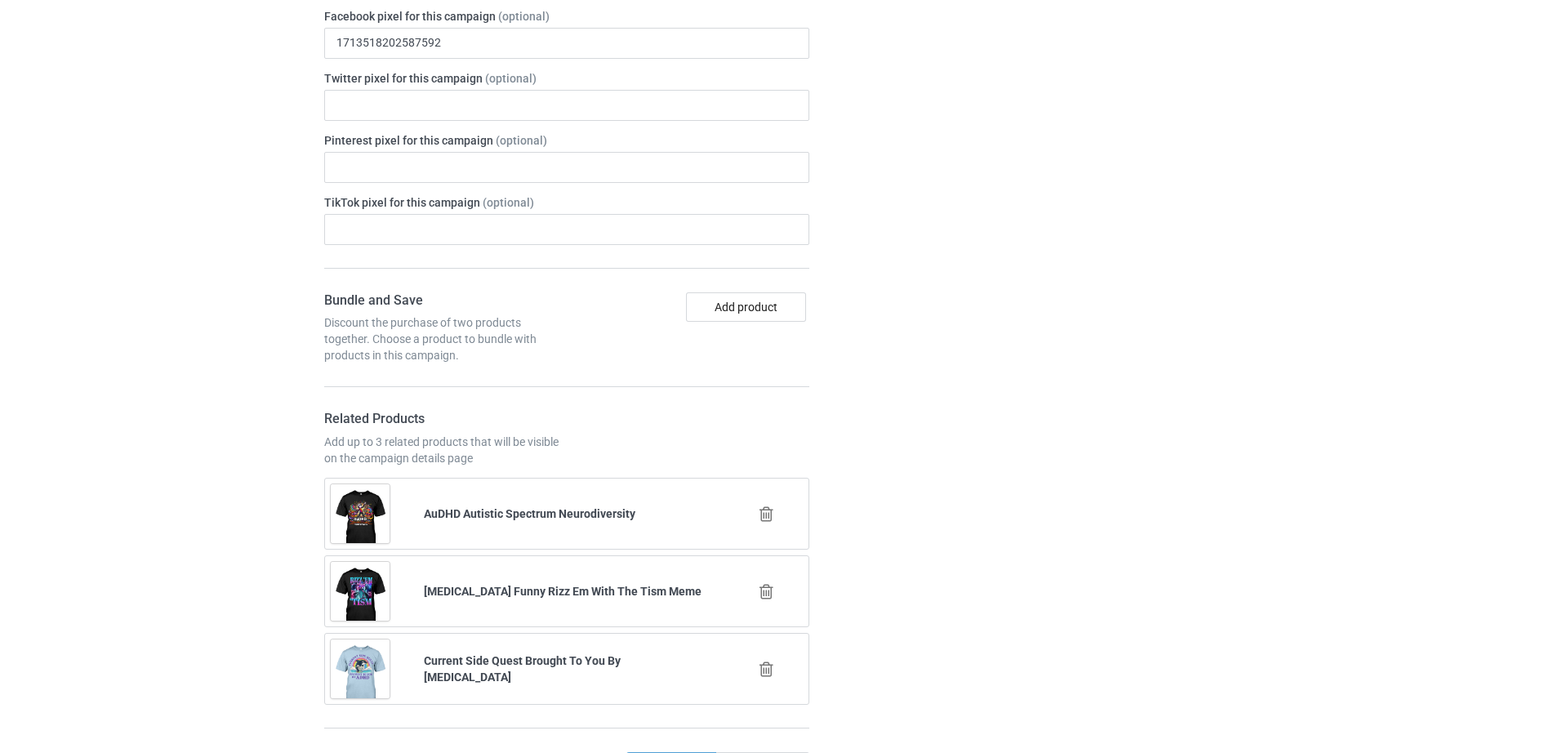
scroll to position [2722, 0]
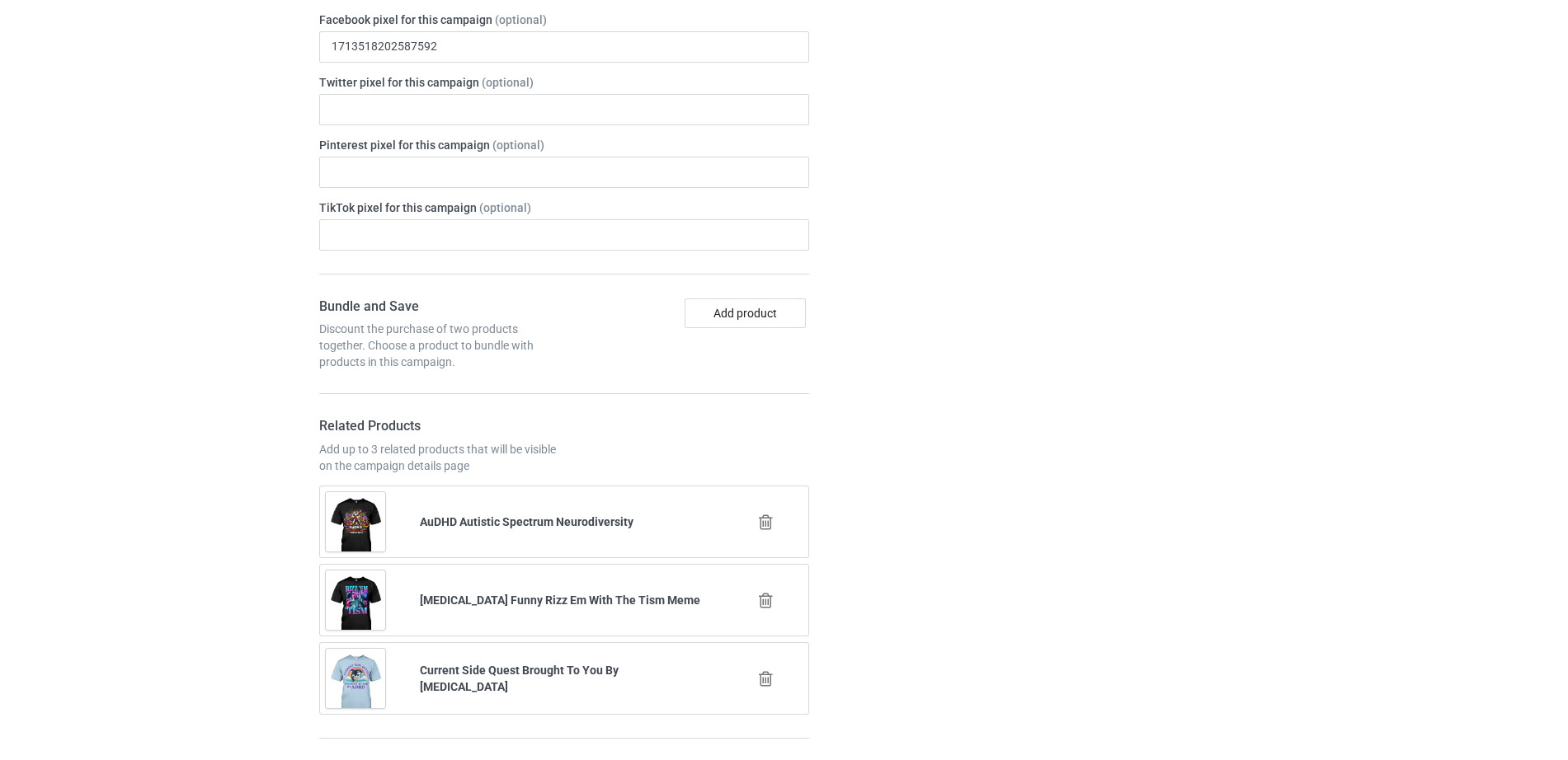
click at [759, 527] on icon at bounding box center [765, 522] width 21 height 18
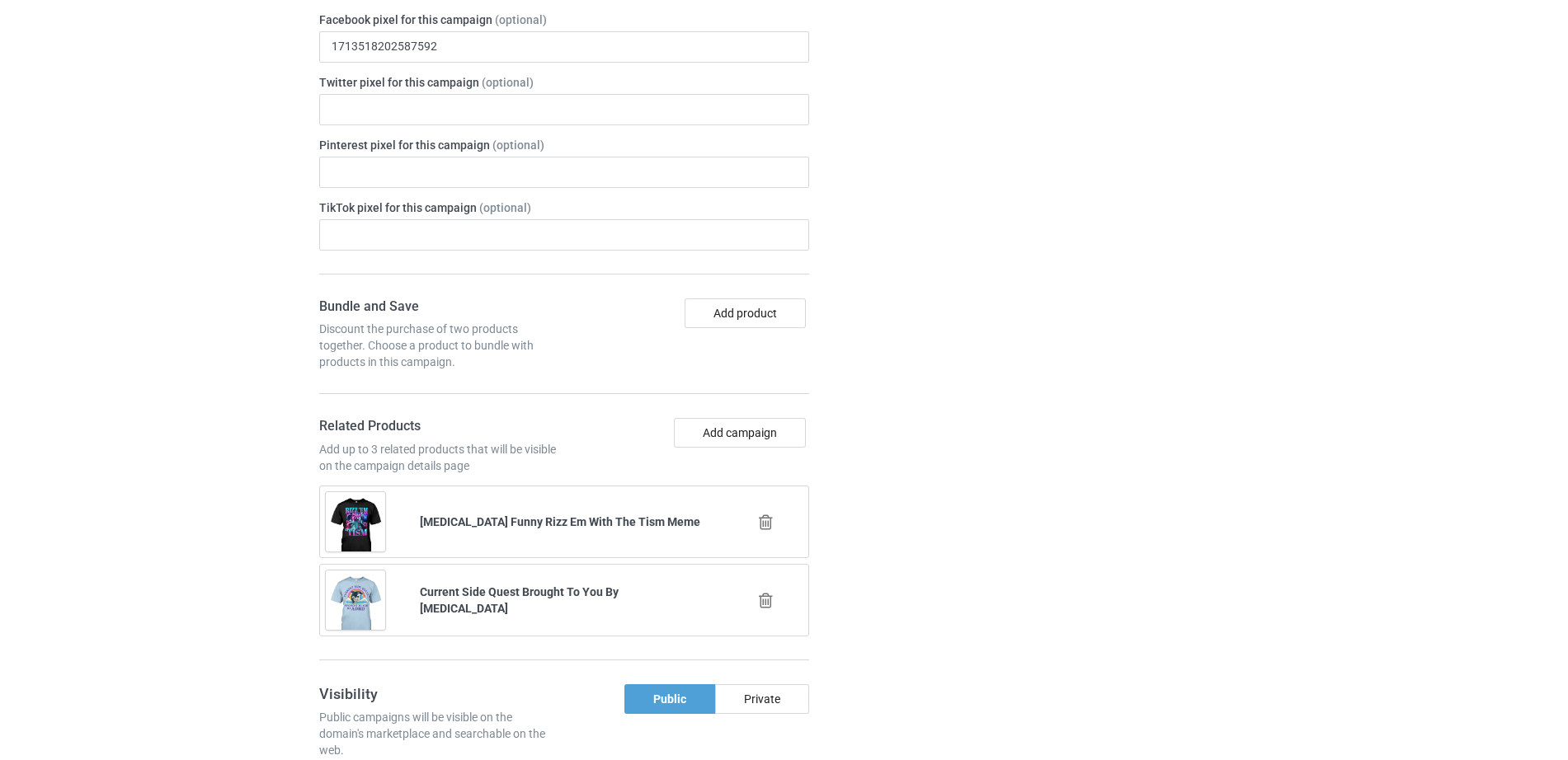
click at [767, 520] on icon at bounding box center [765, 522] width 21 height 18
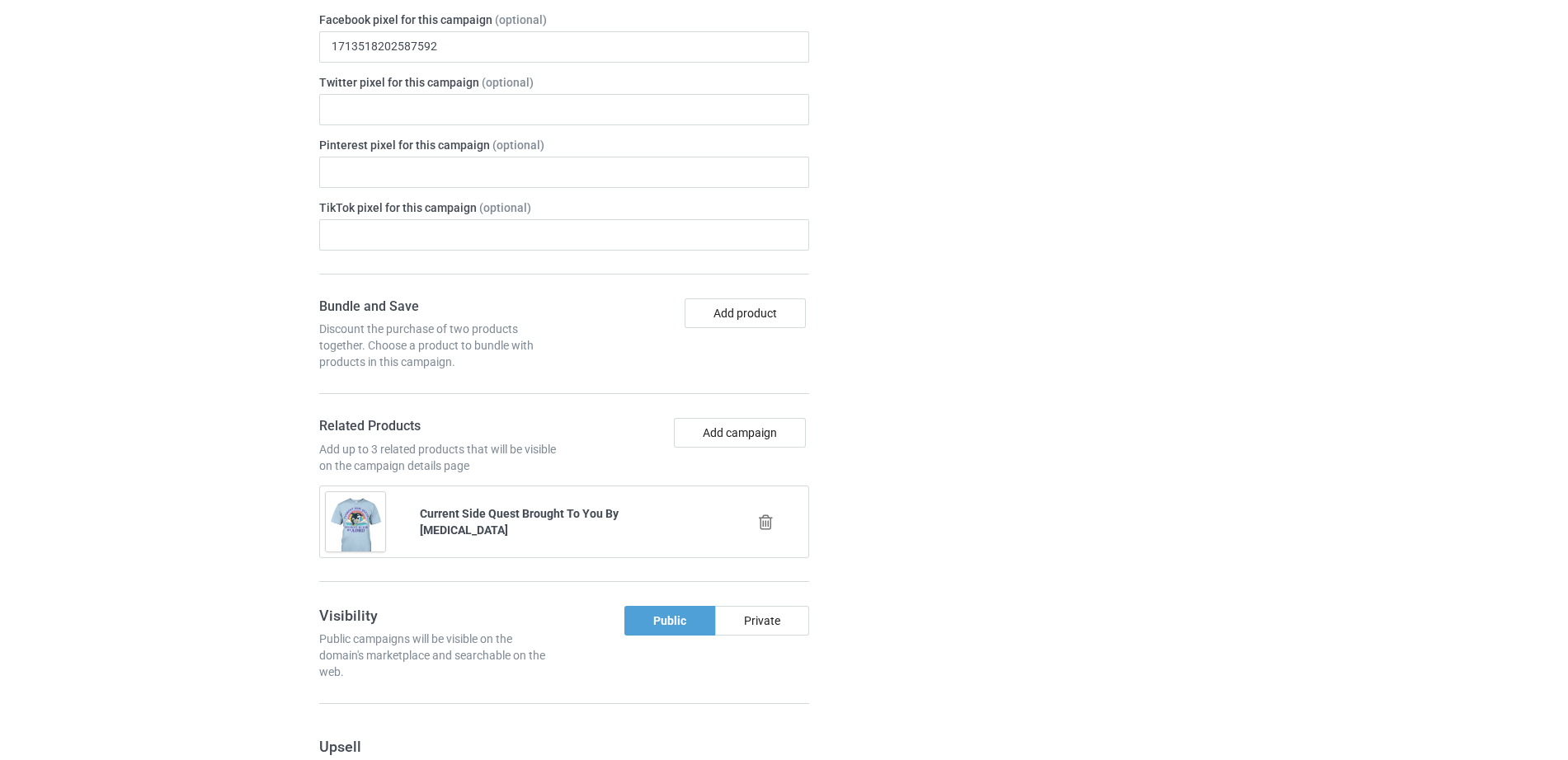
click at [768, 523] on icon at bounding box center [765, 522] width 21 height 18
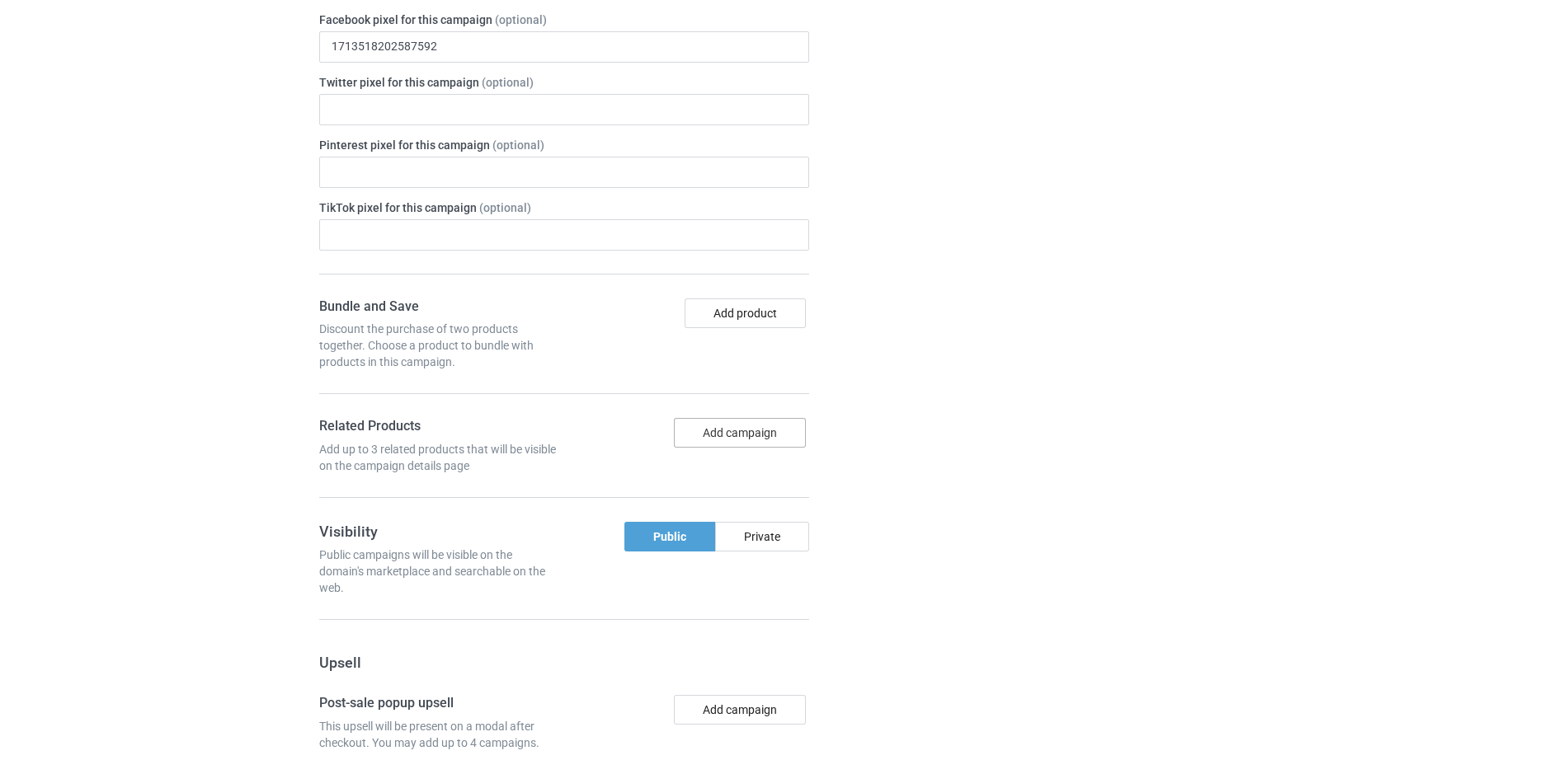
click at [744, 437] on button "Add campaign" at bounding box center [739, 433] width 132 height 30
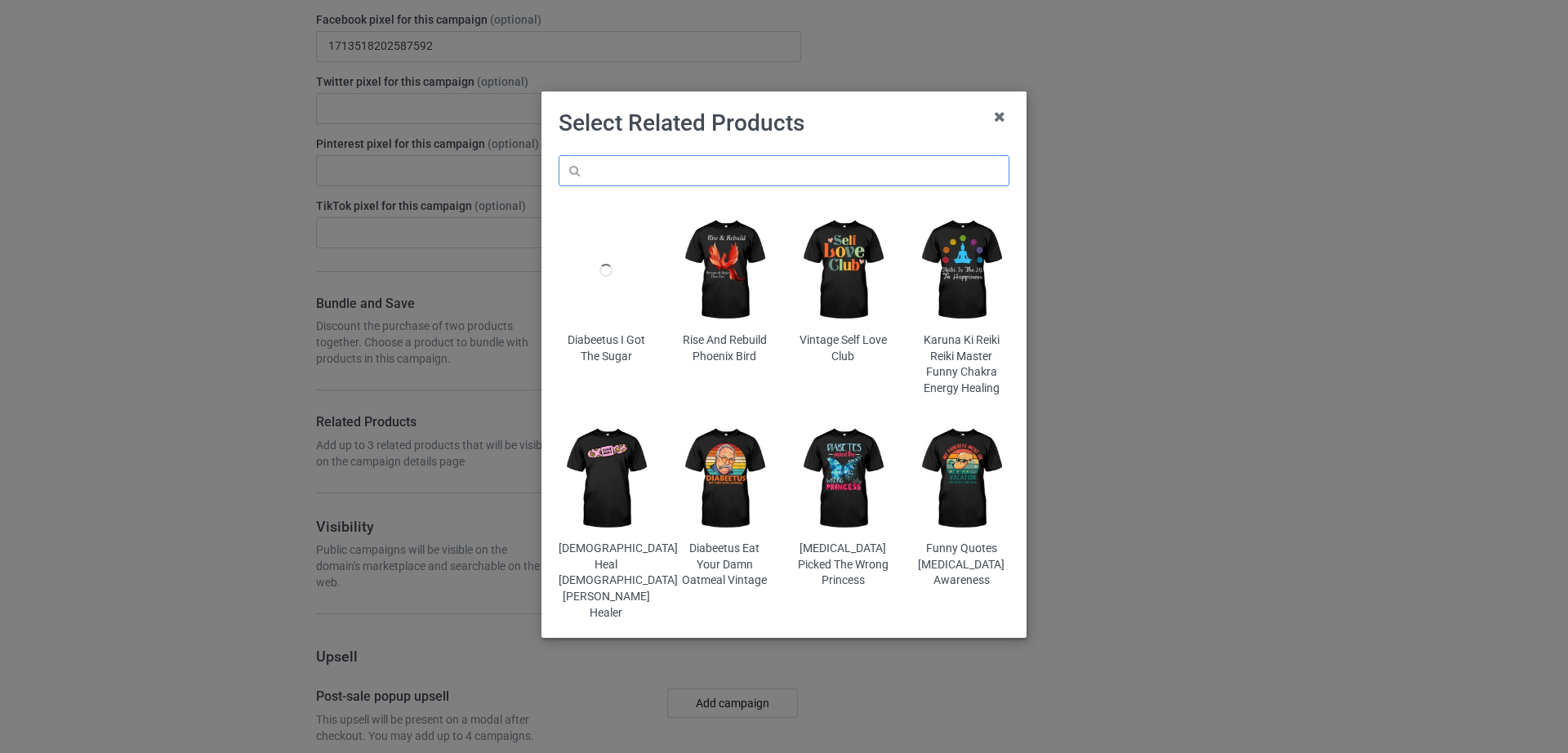
click at [670, 167] on input "text" at bounding box center [784, 171] width 451 height 31
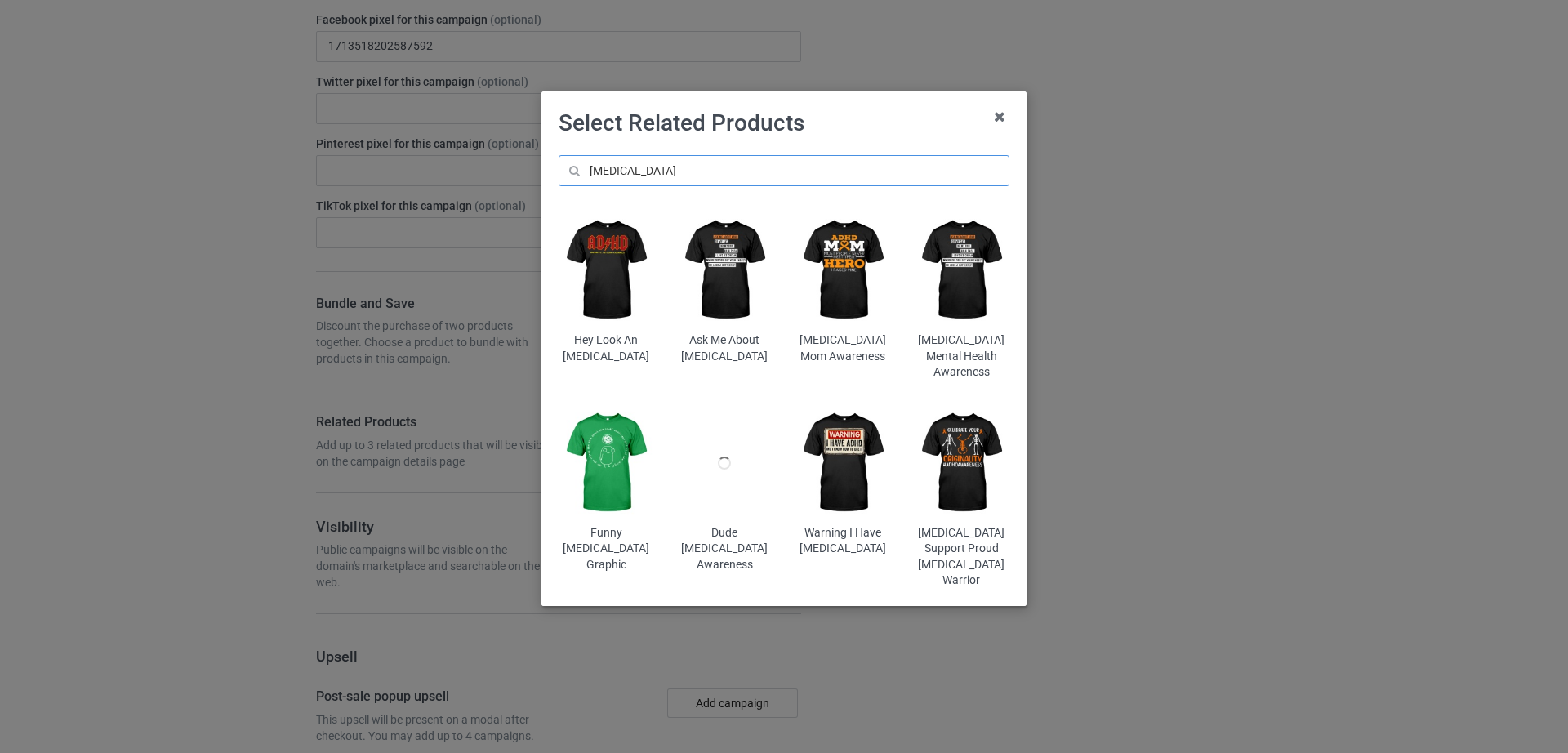
type input "[MEDICAL_DATA]"
click at [620, 262] on img at bounding box center [607, 270] width 96 height 119
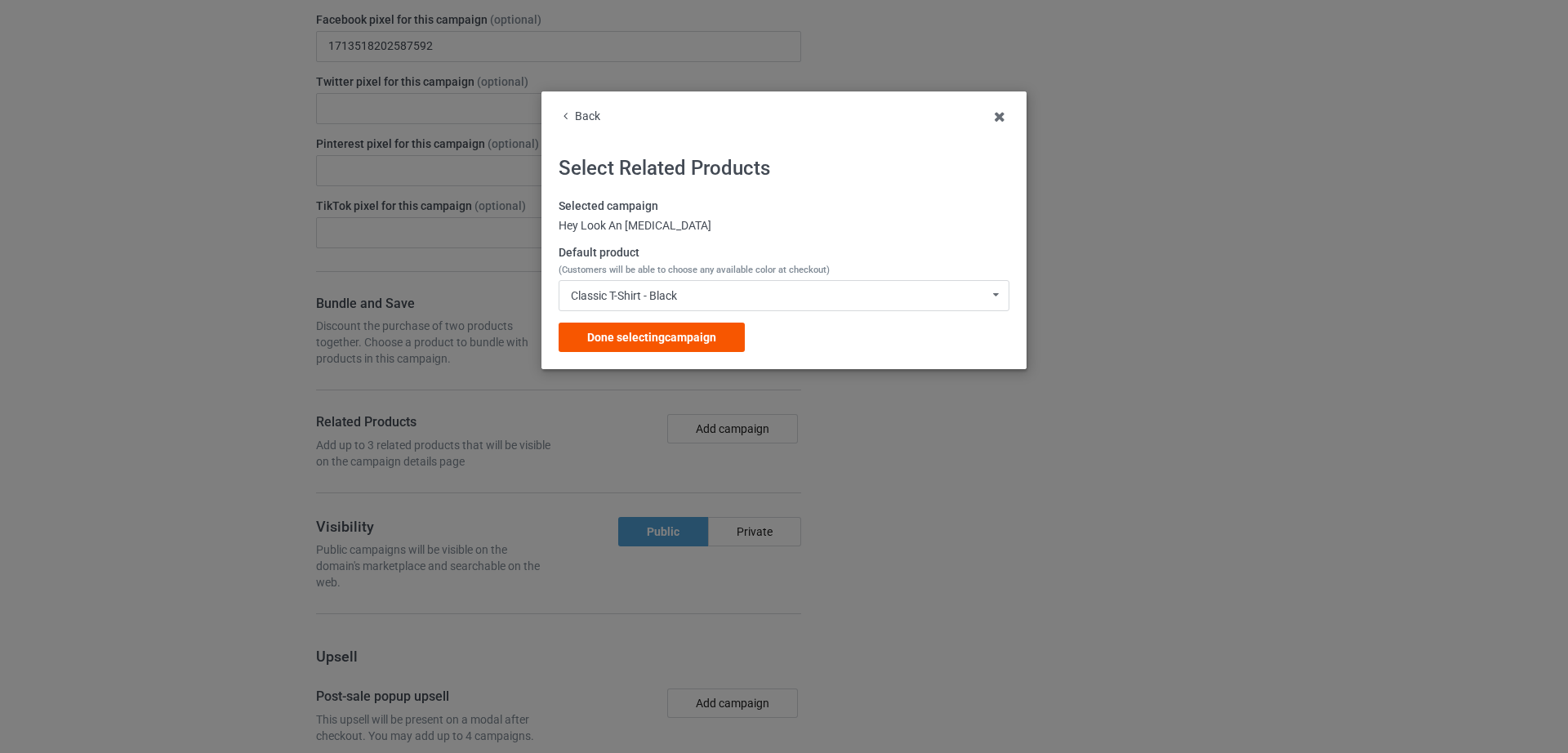
click at [694, 333] on span "Done selecting campaign" at bounding box center [651, 338] width 129 height 13
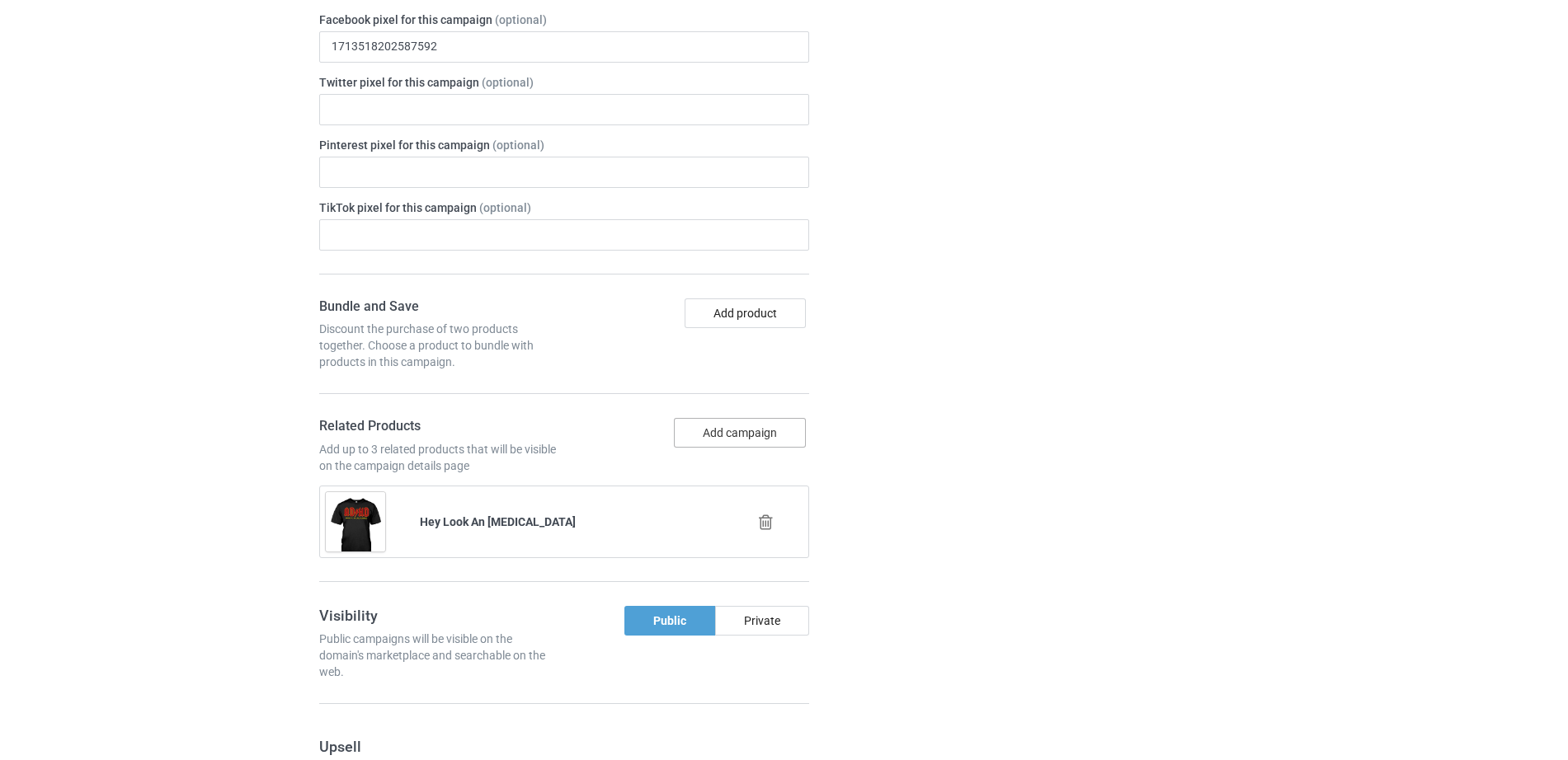
click at [722, 434] on button "Add campaign" at bounding box center [739, 433] width 132 height 30
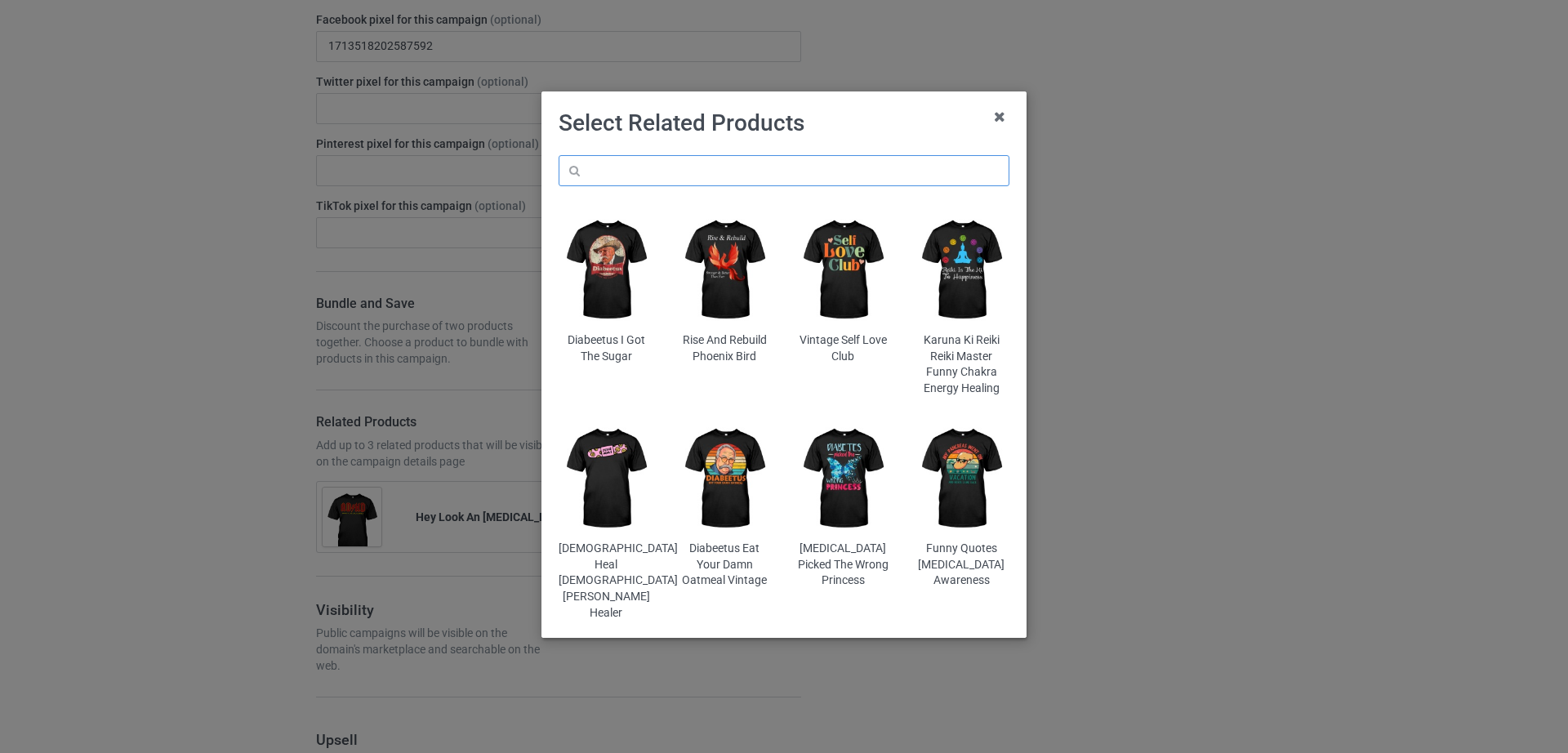
click at [661, 175] on input "text" at bounding box center [784, 171] width 451 height 31
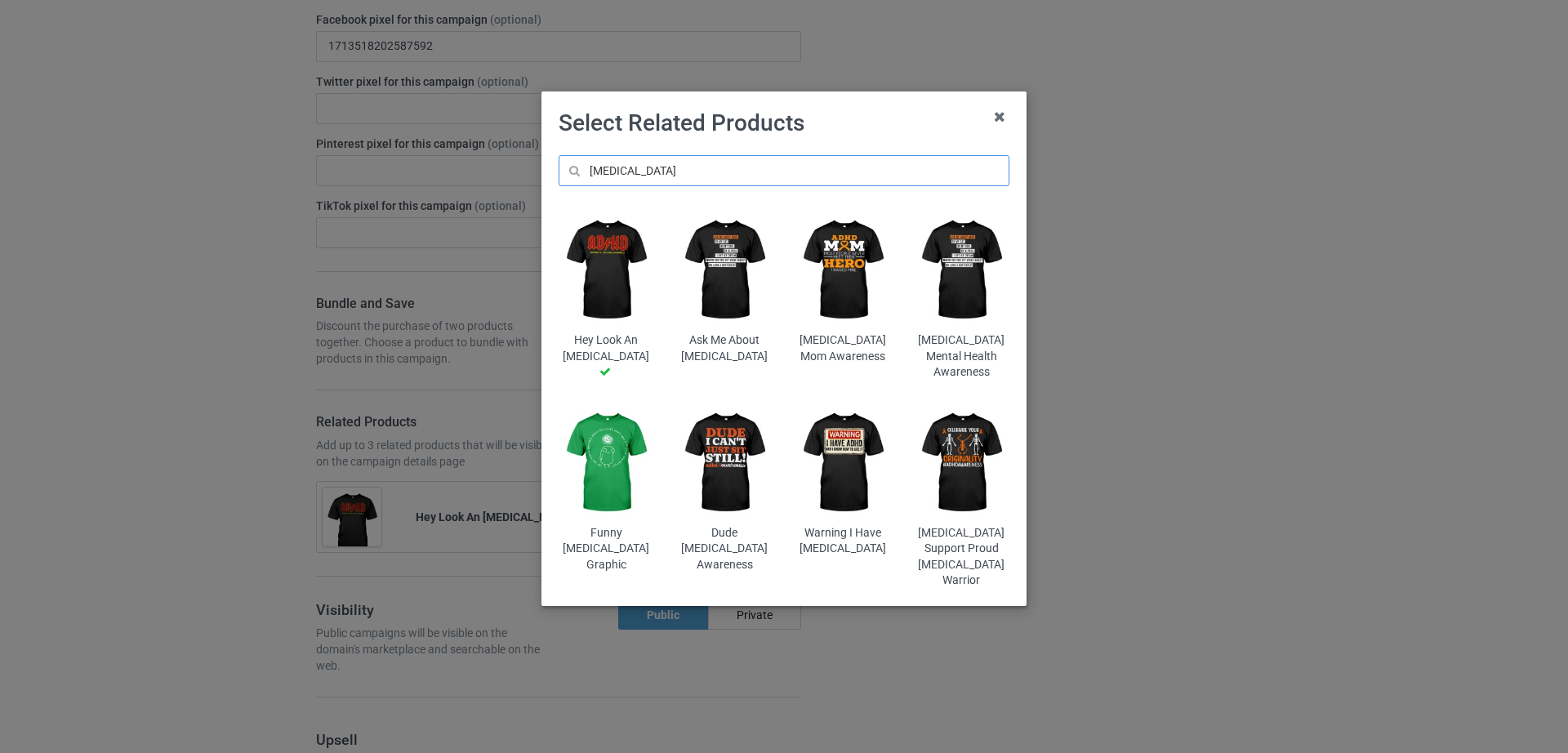
type input "[MEDICAL_DATA]"
click at [855, 471] on img at bounding box center [844, 463] width 96 height 119
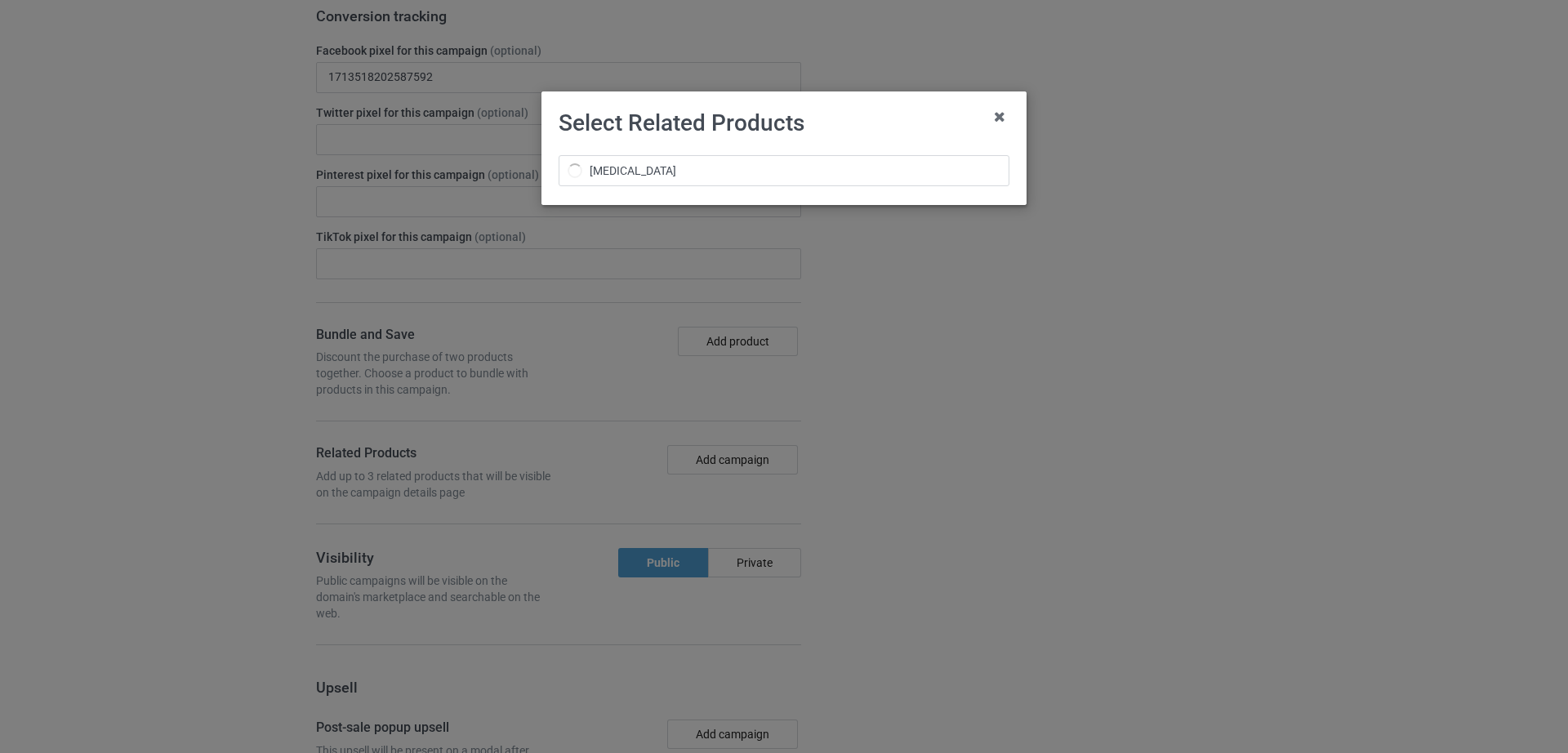
scroll to position [2754, 0]
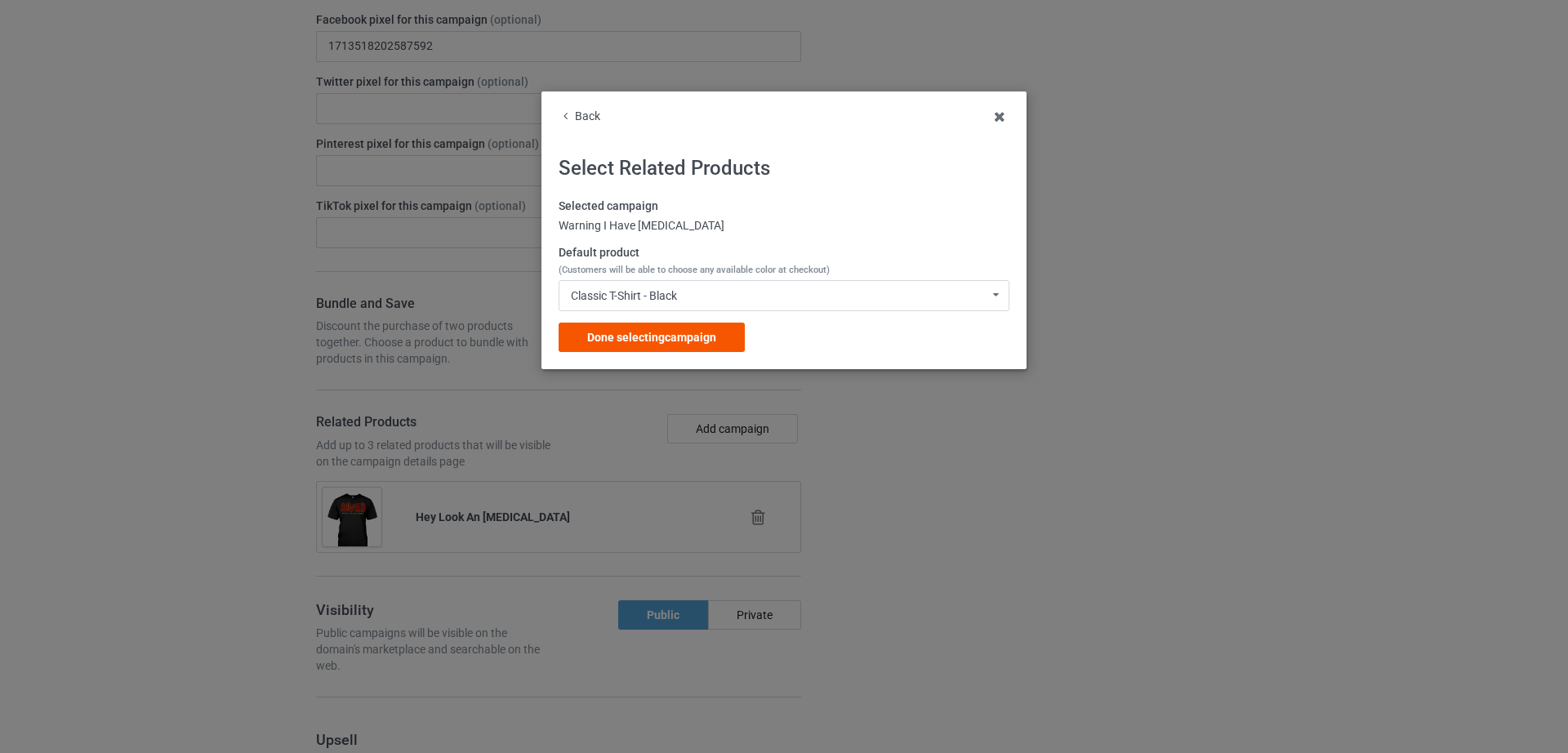
click at [679, 338] on span "Done selecting campaign" at bounding box center [651, 338] width 129 height 13
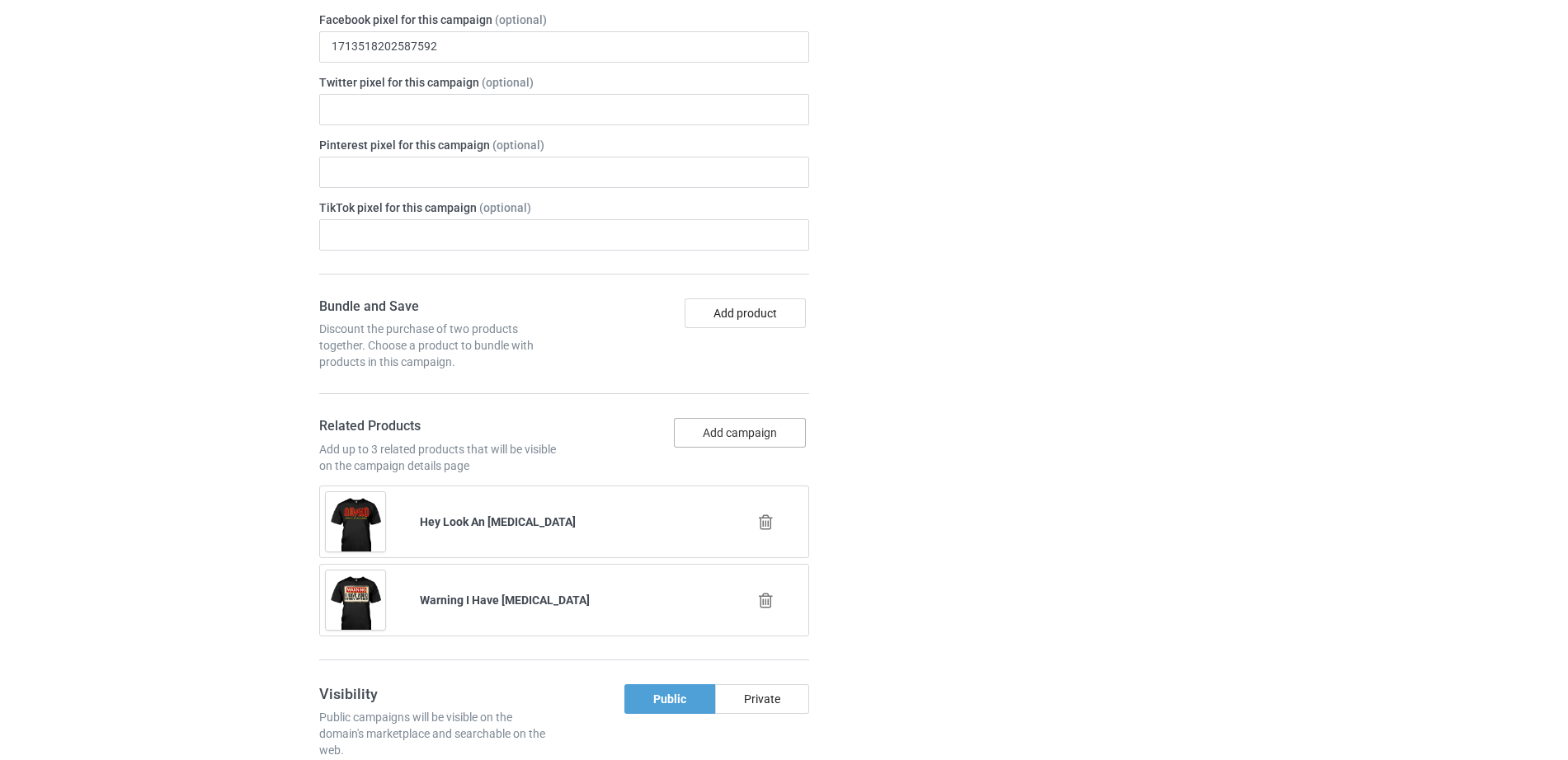
click at [729, 424] on button "Add campaign" at bounding box center [739, 433] width 132 height 30
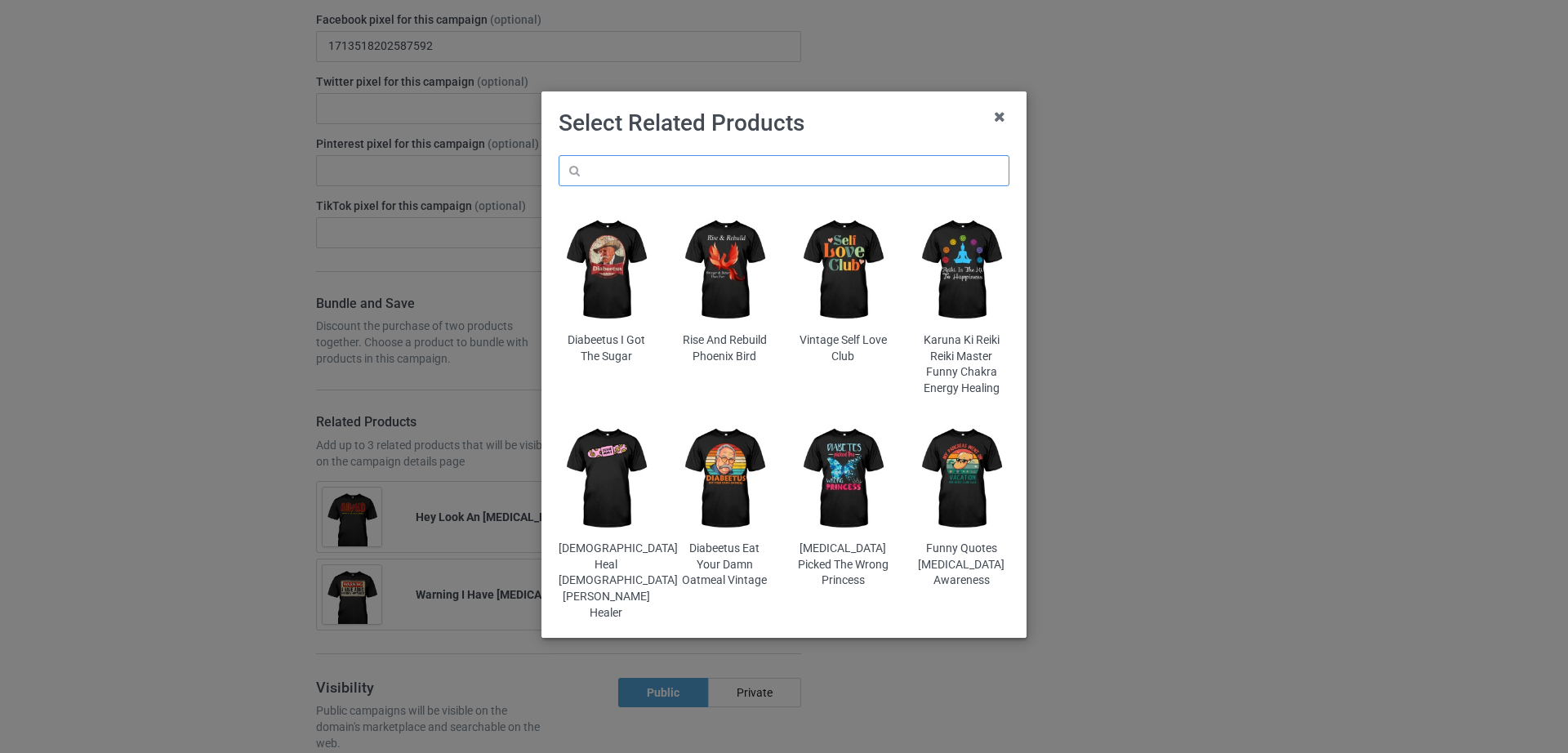
click at [695, 173] on input "text" at bounding box center [784, 171] width 451 height 31
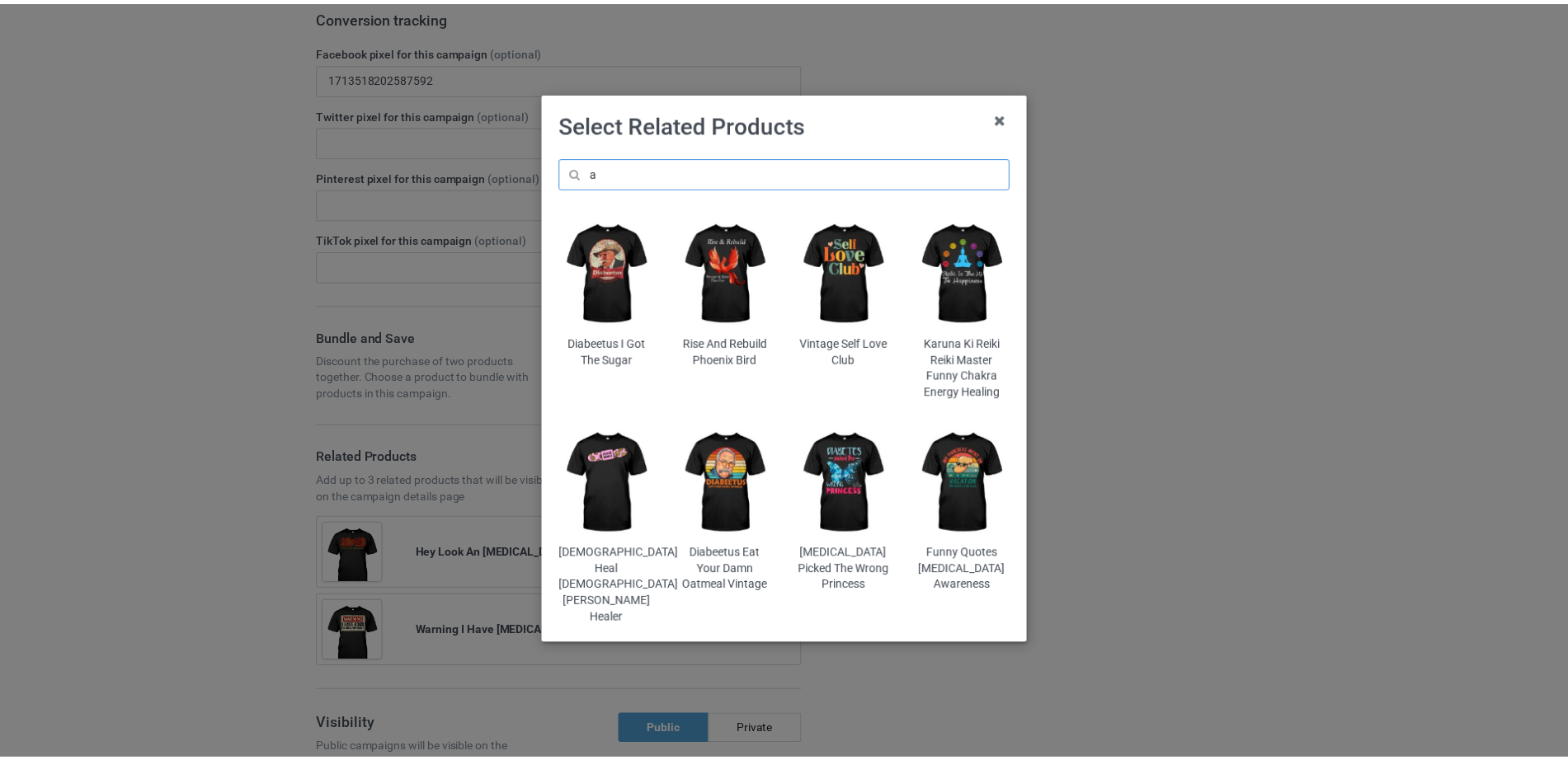
scroll to position [2810, 0]
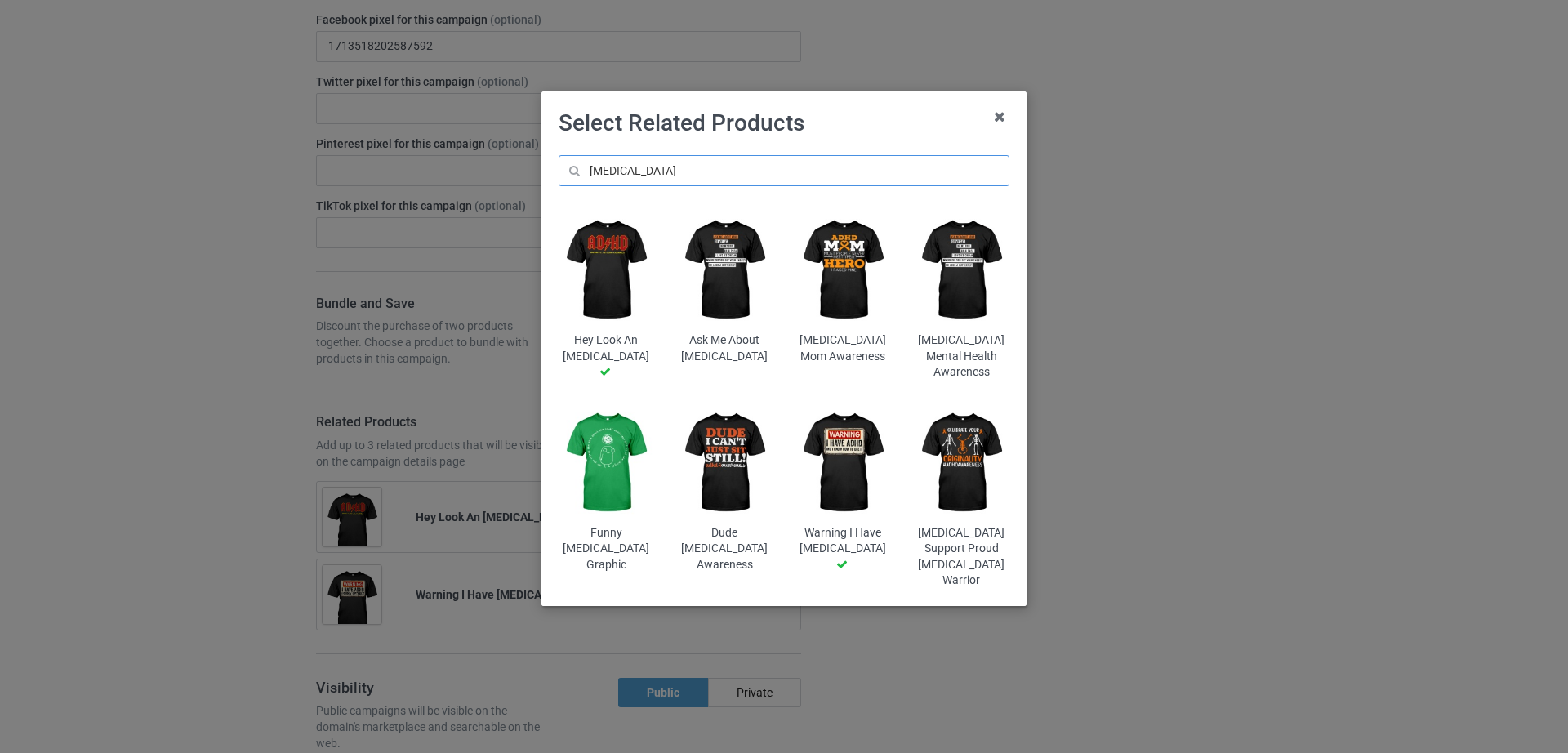
type input "[MEDICAL_DATA]"
click at [843, 287] on img at bounding box center [844, 270] width 96 height 119
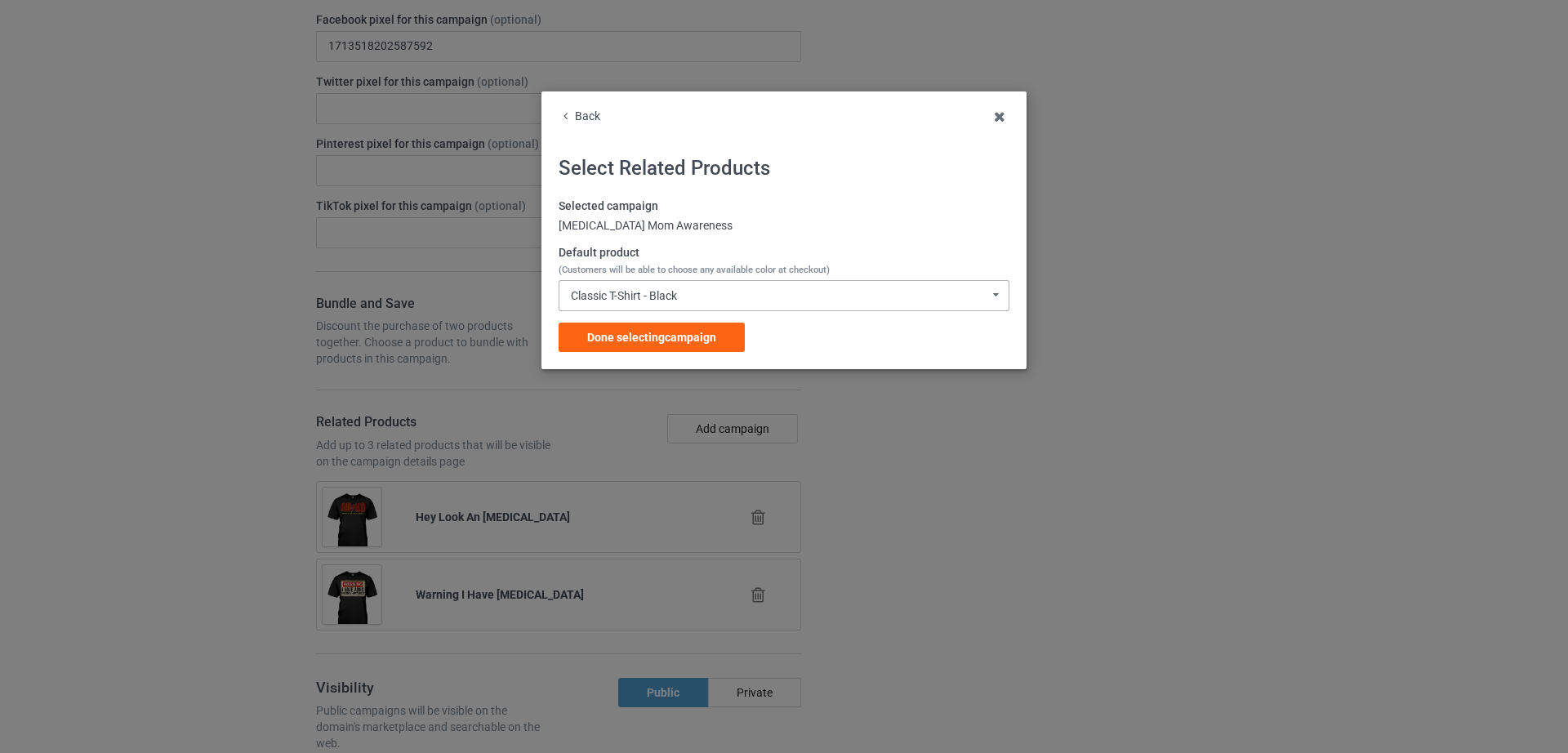
click at [741, 293] on div "Classic T-Shirt - Black Classic T-Shirt - Black Classic T-Shirt - White Classic…" at bounding box center [784, 296] width 451 height 31
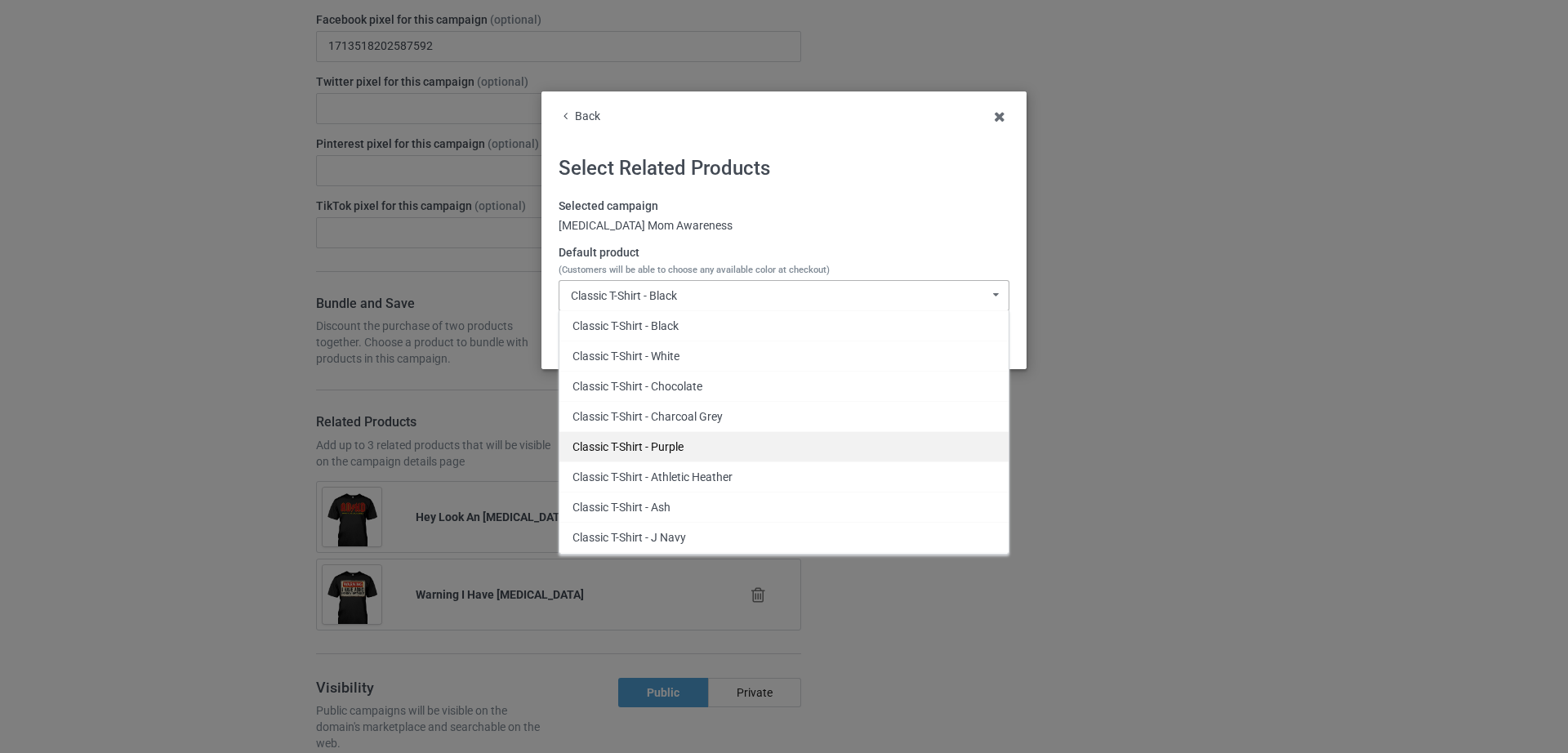
click at [680, 451] on div "Classic T-Shirt - Purple" at bounding box center [784, 446] width 449 height 31
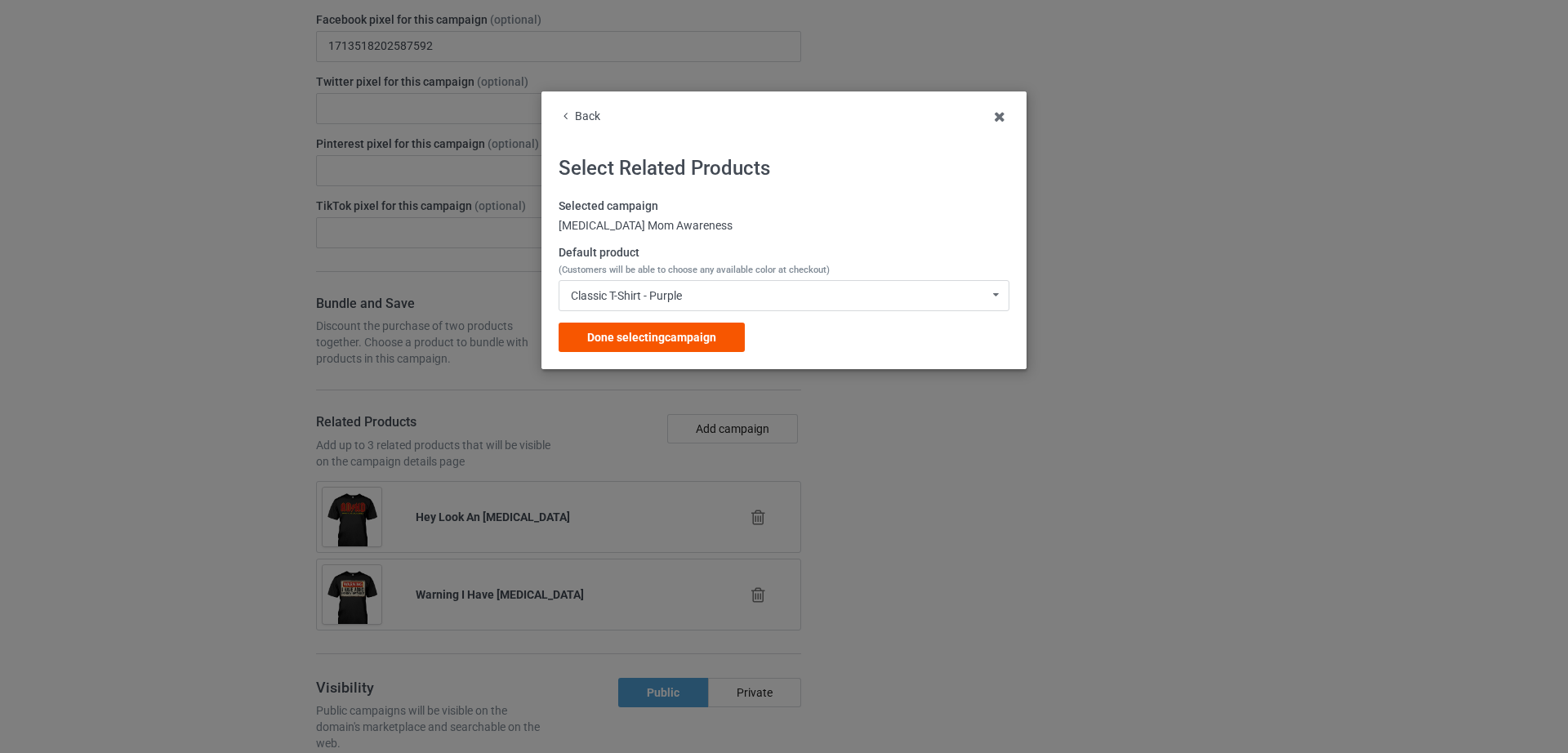
click at [671, 342] on span "Done selecting campaign" at bounding box center [651, 338] width 129 height 13
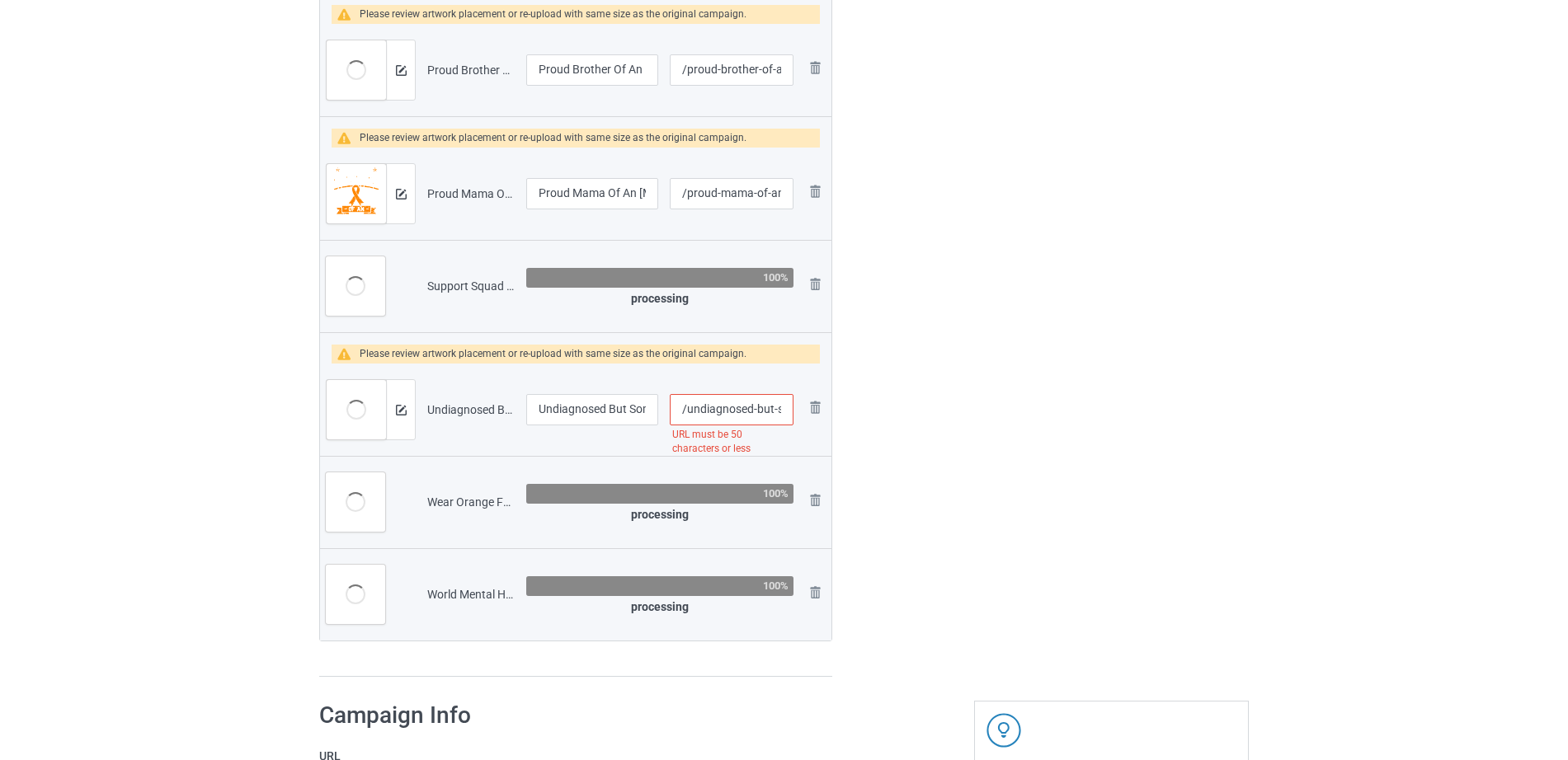
scroll to position [0, 192]
drag, startPoint x: 737, startPoint y: 411, endPoint x: 828, endPoint y: 417, distance: 91.2
click at [828, 417] on tr "Preview and edit artwork Undiagnosed But Something Ain't Right Cowboy Cat ADHD.…" at bounding box center [575, 409] width 511 height 92
click at [754, 399] on input "/undiagnosed-but-something-ain-t-right-cowboy-cat-adhd" at bounding box center [731, 410] width 123 height 32
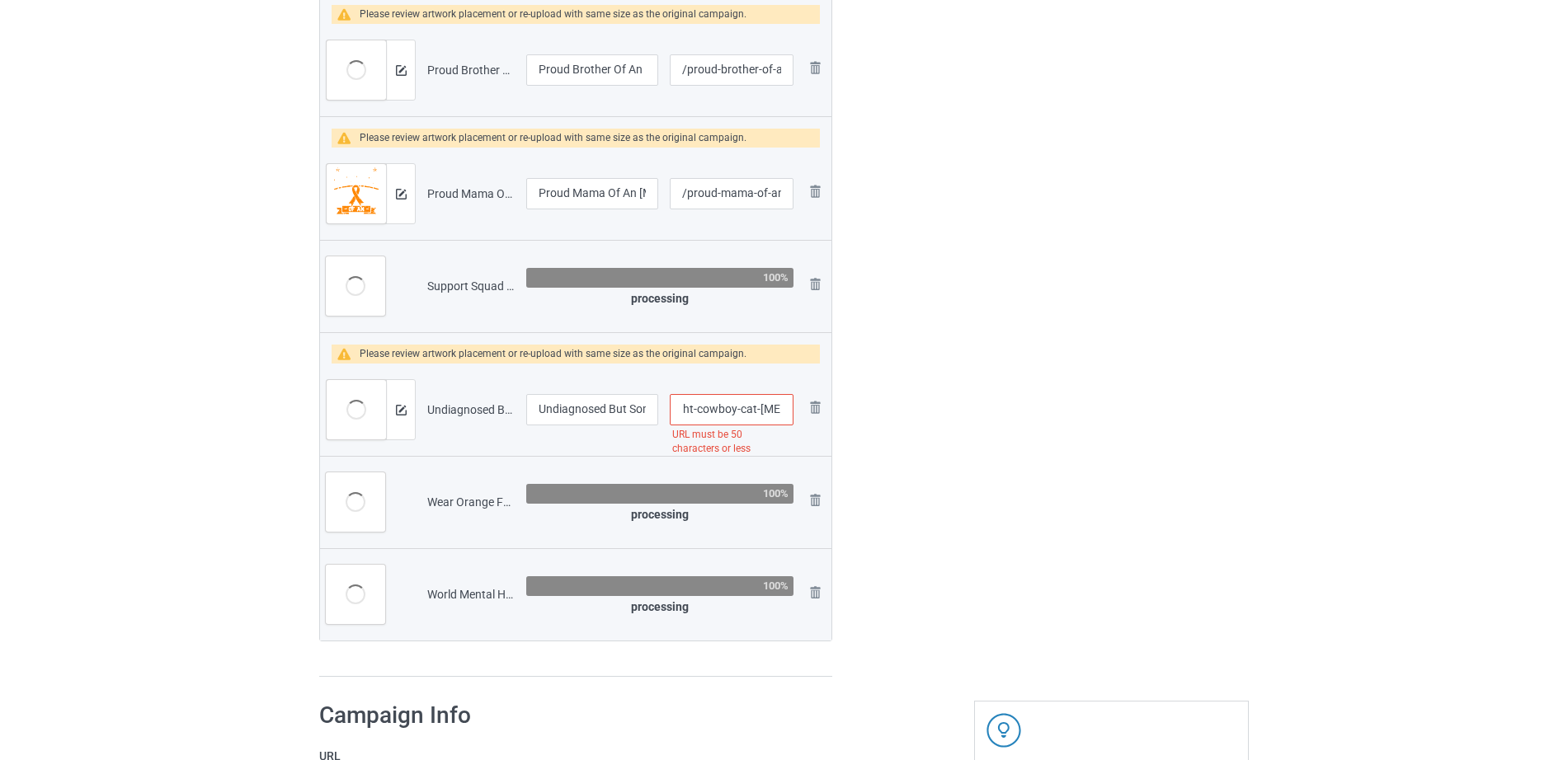
drag, startPoint x: 730, startPoint y: 410, endPoint x: 793, endPoint y: 413, distance: 63.1
click at [793, 413] on input "/undiagnosed-but-something-ain-t-right-cowboy-cat-adhd" at bounding box center [731, 410] width 123 height 32
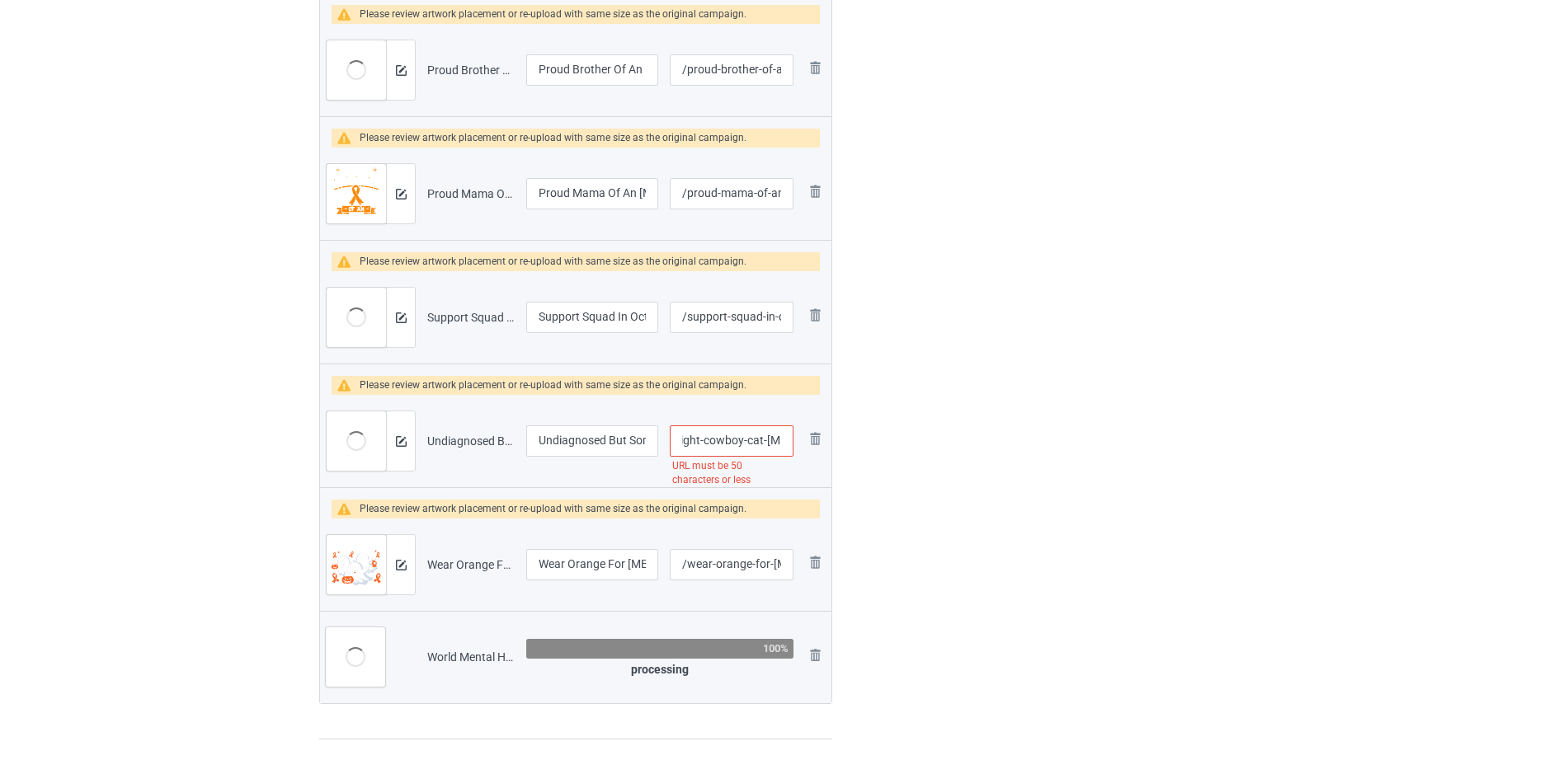
scroll to position [2128, 0]
click at [743, 442] on input "/undiagnosed-but-something-ain-t-right-cowboy-cat-adhd" at bounding box center [731, 441] width 123 height 32
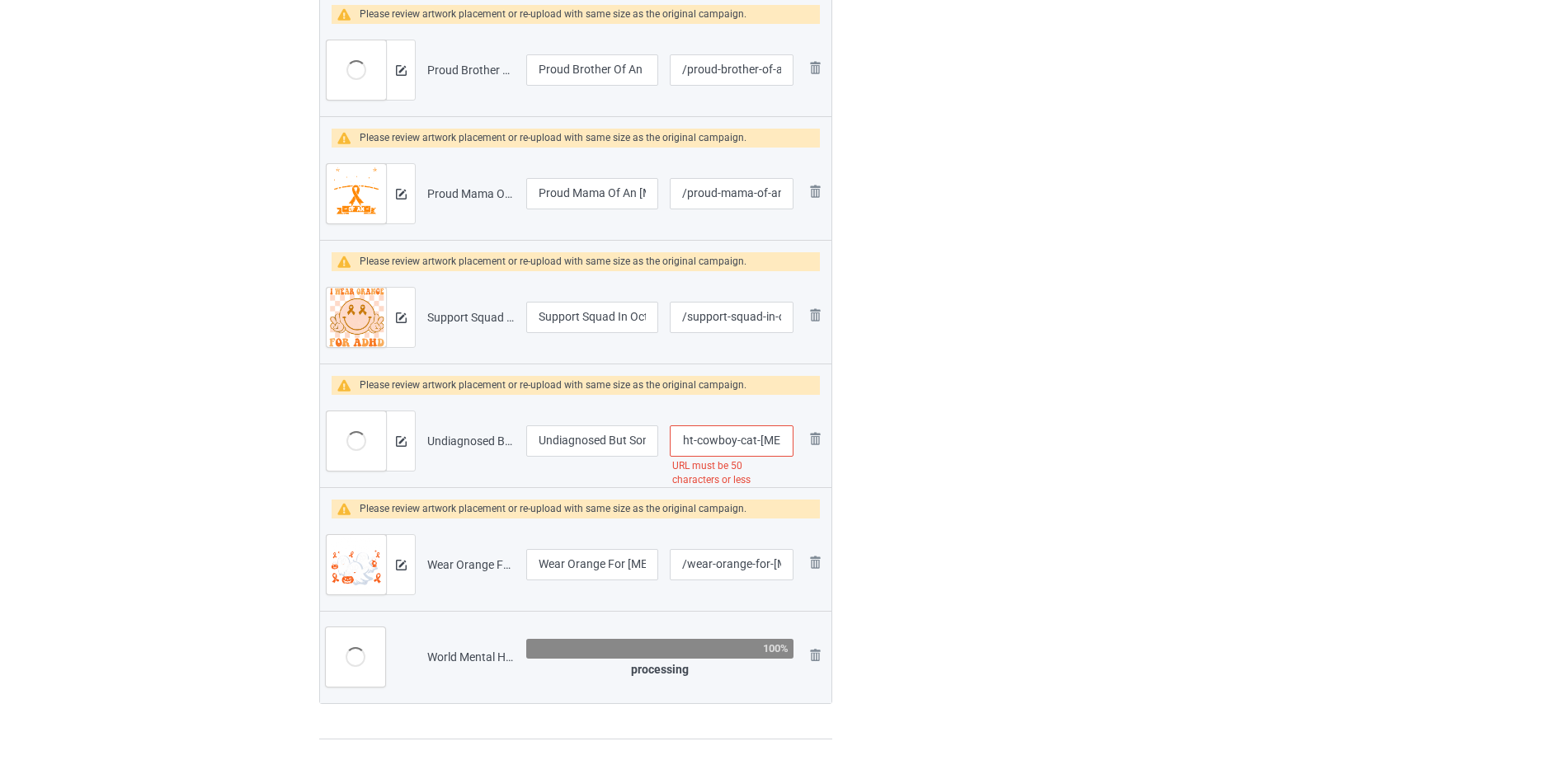
drag, startPoint x: 717, startPoint y: 442, endPoint x: 786, endPoint y: 443, distance: 69.0
click at [786, 443] on input "/undiagnosed-but-something-ain-t-right-cowboy-cat-adhd" at bounding box center [731, 441] width 123 height 32
click at [729, 438] on input "/undiagnosed-but-something-ain-t-right-cowboy-cat-adhd" at bounding box center [731, 441] width 123 height 32
drag, startPoint x: 731, startPoint y: 440, endPoint x: 803, endPoint y: 437, distance: 72.1
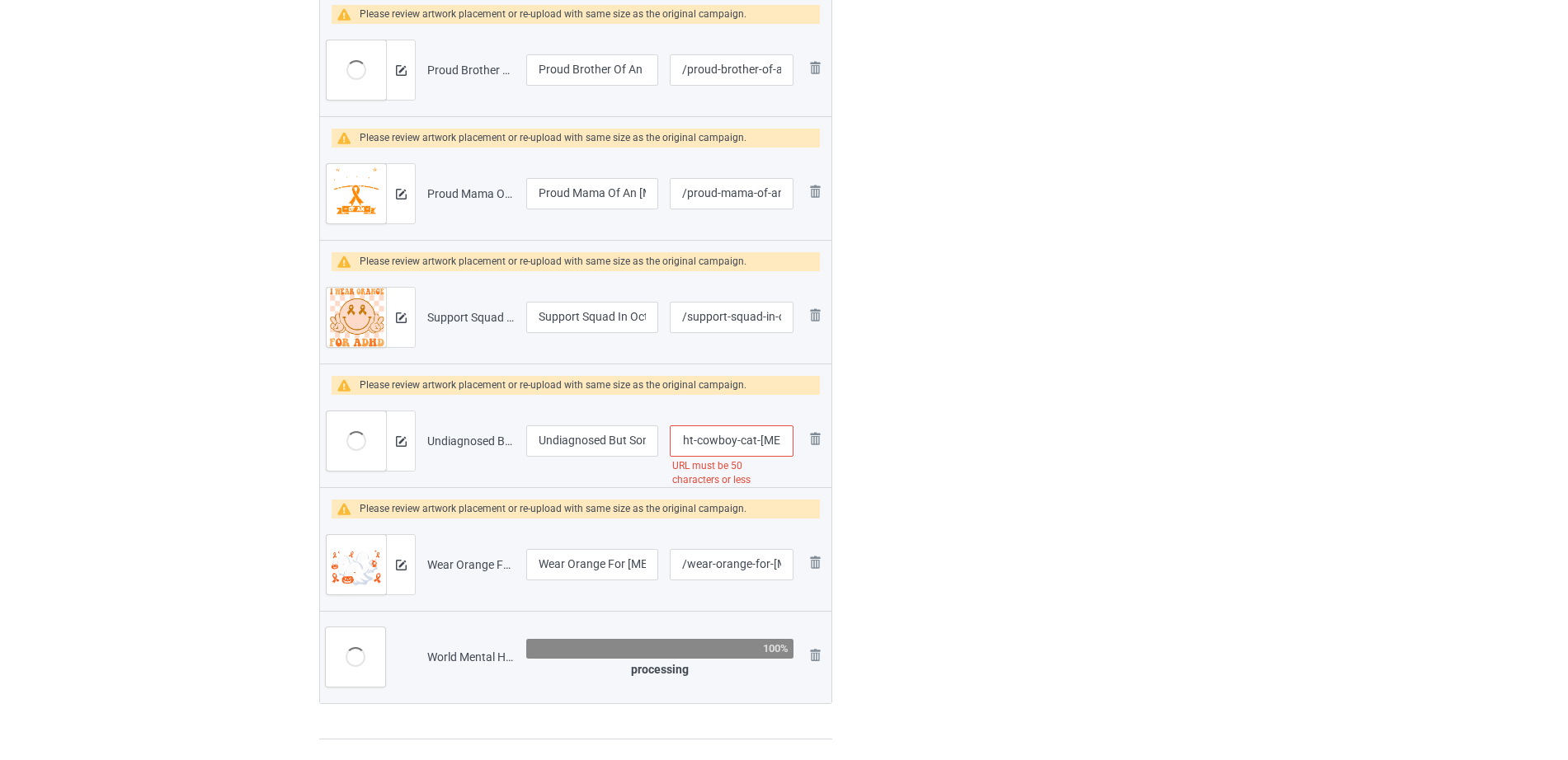
click at [803, 437] on tr "Preview and edit artwork Undiagnosed But Something Ain't Right Cowboy Cat ADHD.…" at bounding box center [575, 441] width 511 height 92
type input "/undiagnosed-but-something-ain-t-right-cowboy-cat-adhd"
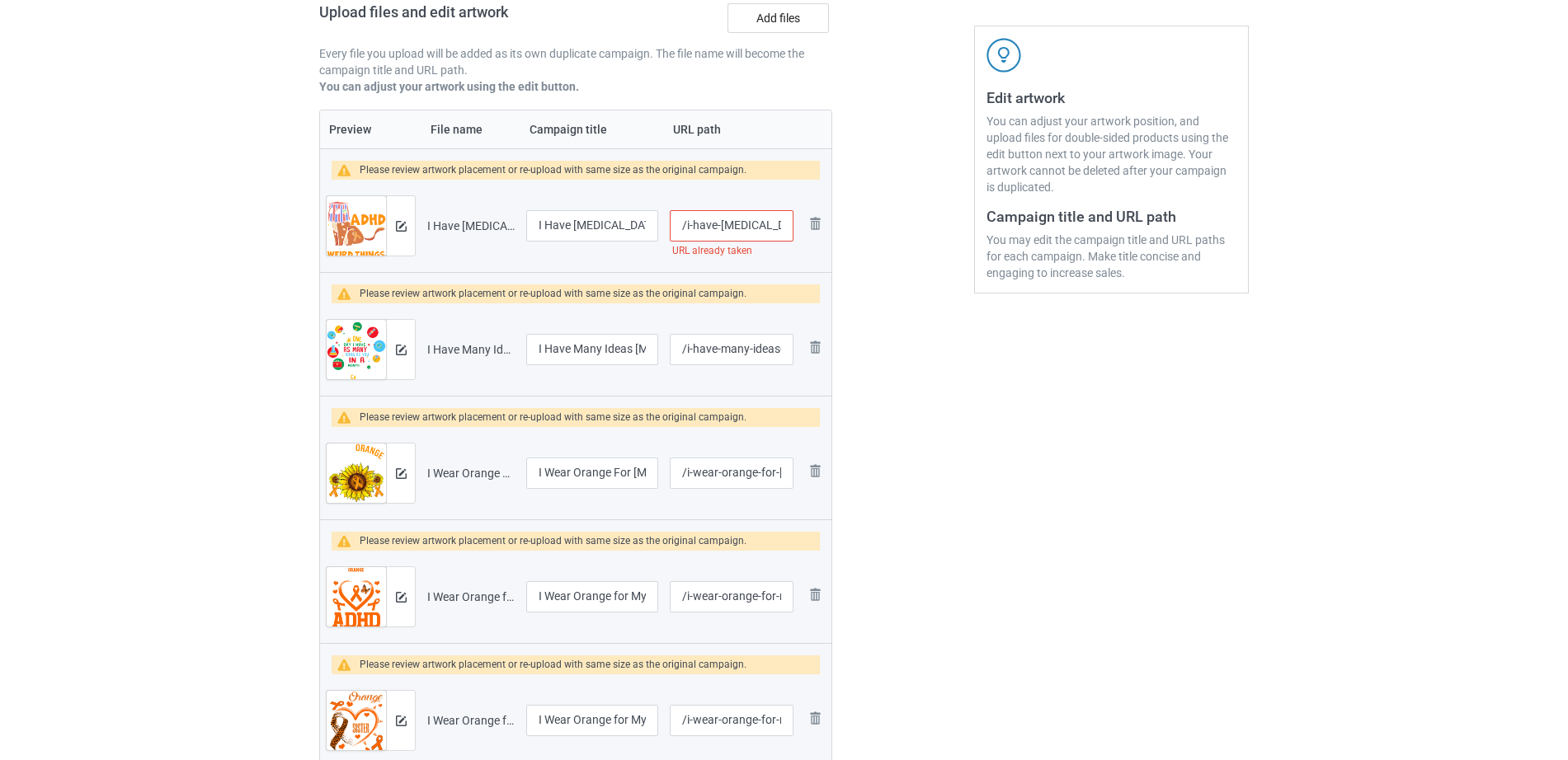
scroll to position [0, 122]
drag, startPoint x: 737, startPoint y: 220, endPoint x: 811, endPoint y: 216, distance: 74.1
click at [811, 216] on tr "Preview and edit artwork I Have ADHD I'm Allowed To Do Weird Things.png I Have …" at bounding box center [575, 226] width 511 height 92
click at [740, 218] on input "/i-have-adhd-i-m-allowed-to-do-weird-things" at bounding box center [731, 226] width 123 height 32
drag, startPoint x: 746, startPoint y: 225, endPoint x: 795, endPoint y: 228, distance: 49.1
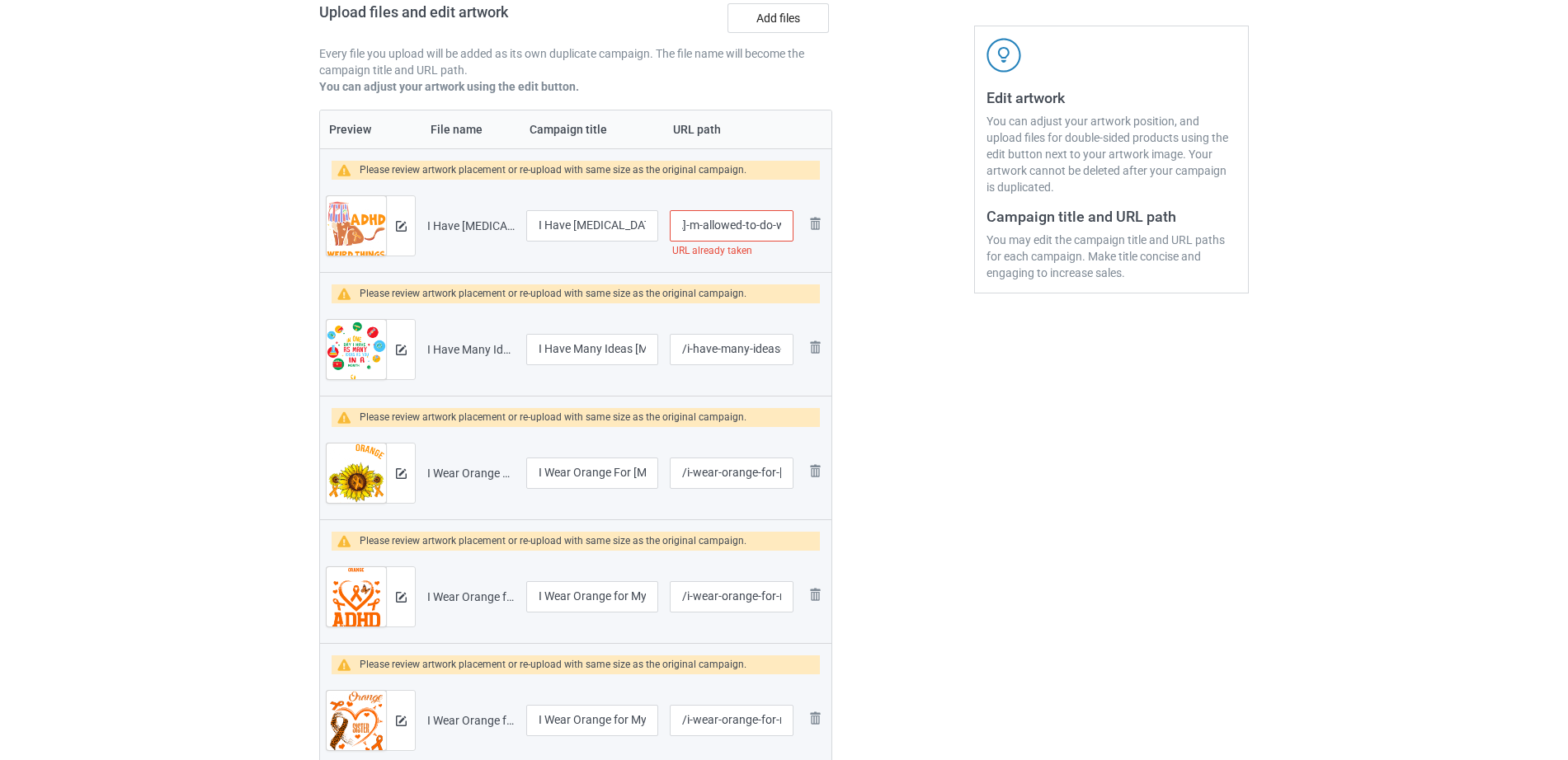
click at [795, 228] on td "/i-have-adhd-i-m-allowed-to-do-weird-things URL already taken" at bounding box center [731, 226] width 135 height 92
type input "/i-have-adhd-i-m-allowed-to-do-weird"
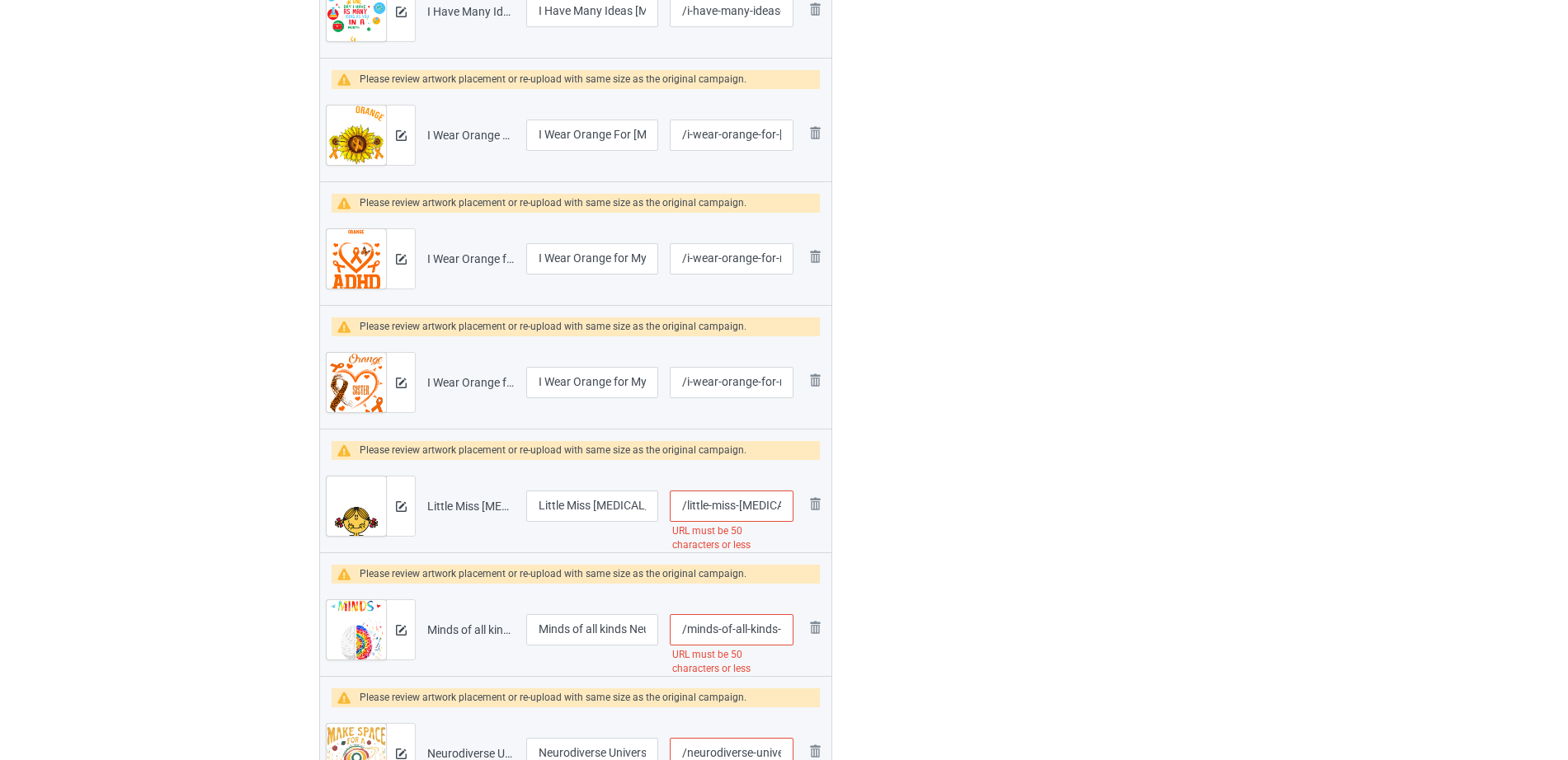
scroll to position [616, 0]
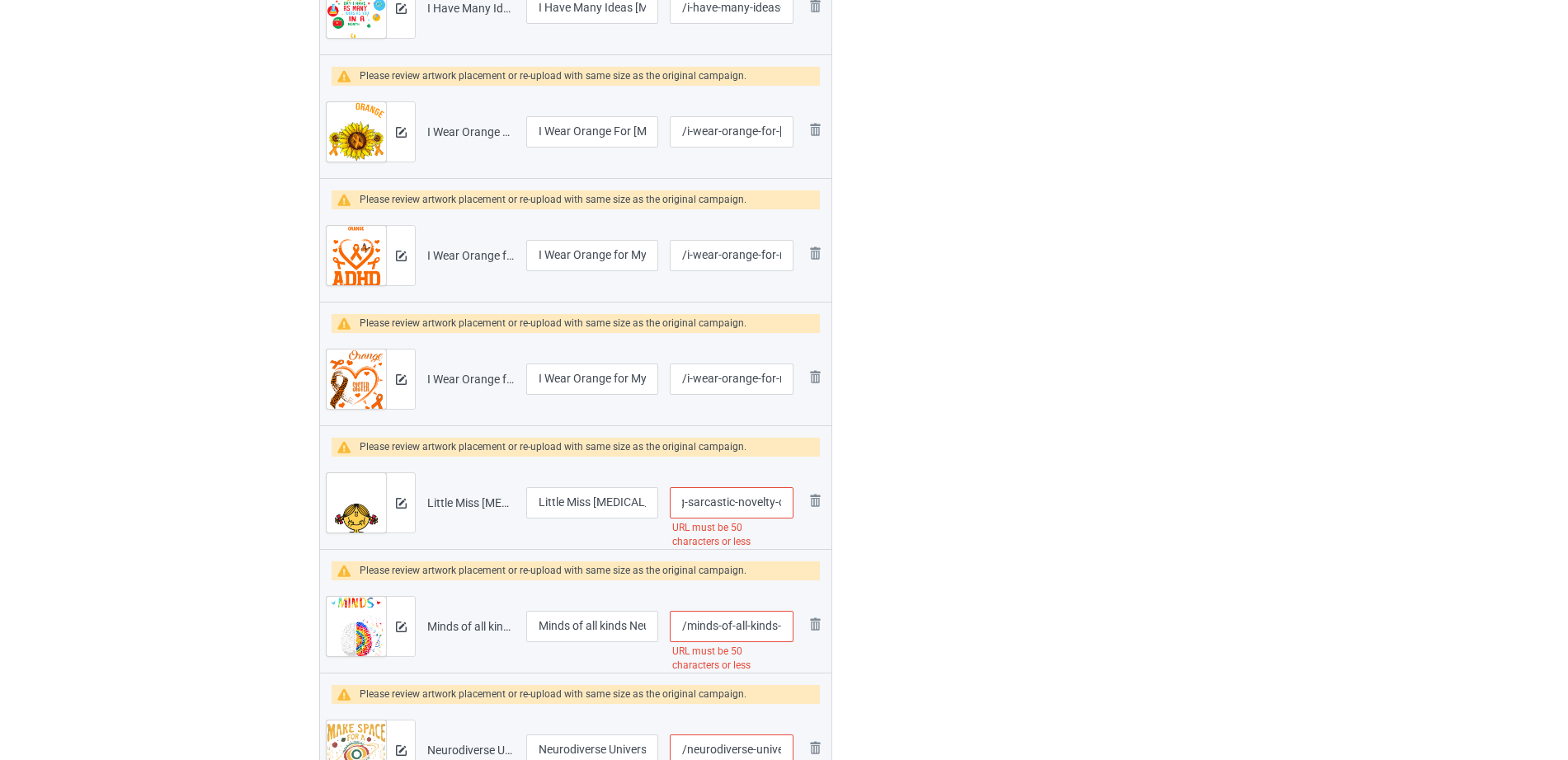
drag, startPoint x: 703, startPoint y: 508, endPoint x: 778, endPoint y: 502, distance: 75.2
click at [778, 502] on input "/little-miss-adhd-funny-saying-sarcastic-novelty-cool-cute-t-shirt" at bounding box center [731, 503] width 123 height 32
click at [746, 492] on input "/little-miss-adhd-funny-saying-sarcastic-novelty-cool-cute-t-shirt" at bounding box center [731, 503] width 123 height 32
drag, startPoint x: 724, startPoint y: 500, endPoint x: 797, endPoint y: 502, distance: 73.0
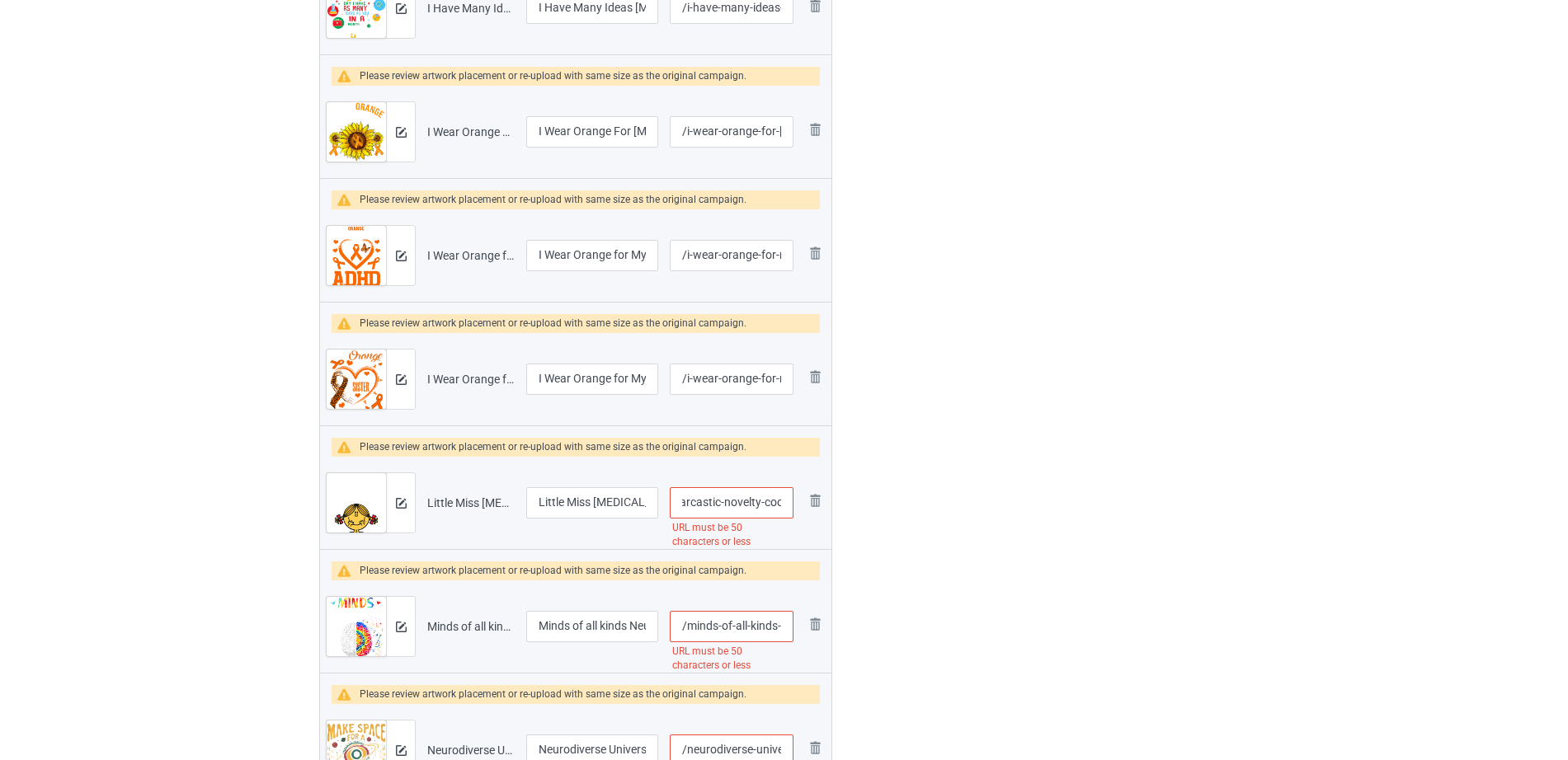
click at [797, 502] on td "/little-miss-adhd-funny-saying-sarcastic-novelty-cool-cute-t-shirt URL must be …" at bounding box center [731, 502] width 135 height 92
click at [773, 503] on input "/little-miss-adhd-funny-saying-sarcastic-novelty-cool" at bounding box center [731, 503] width 123 height 32
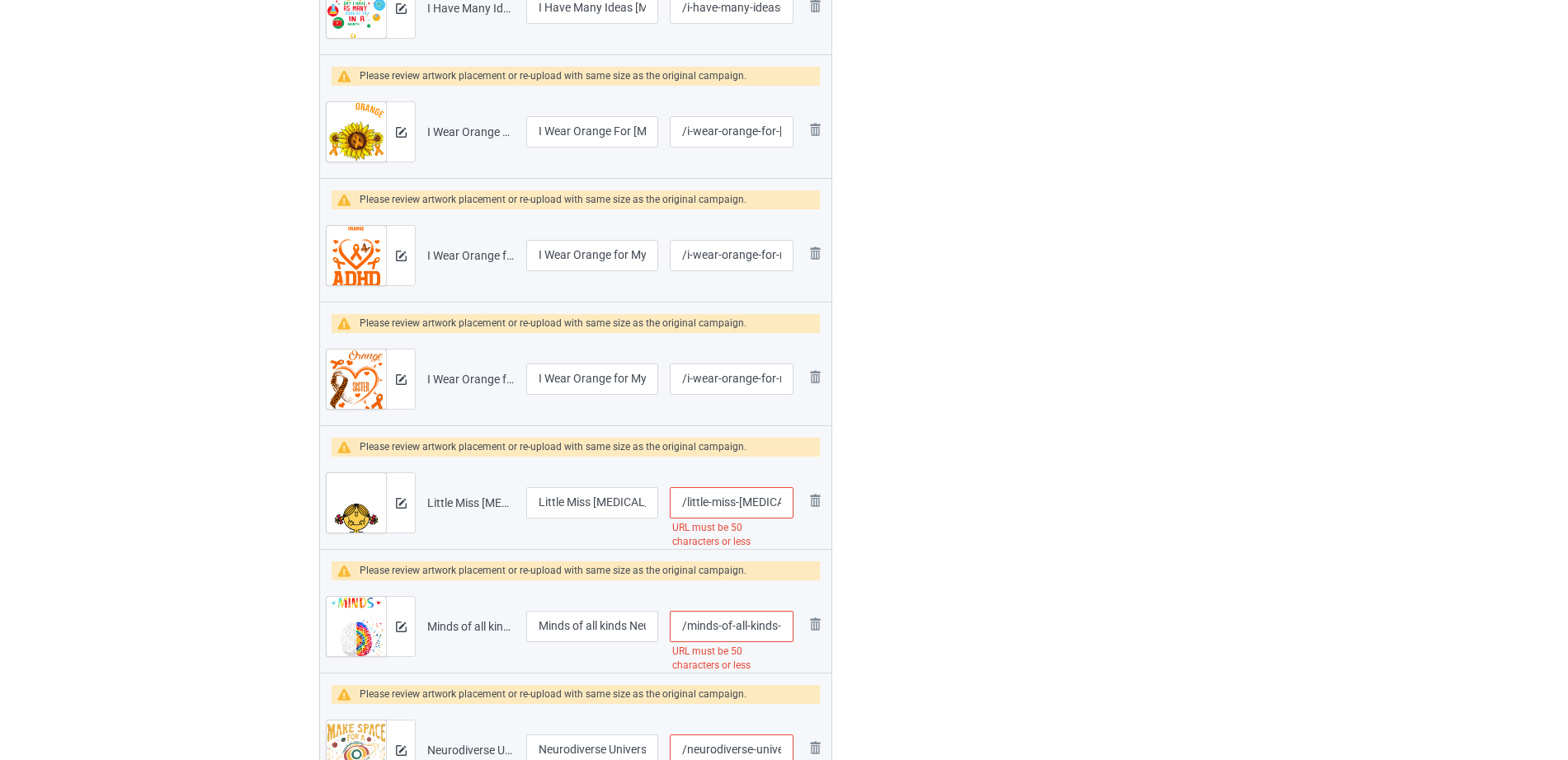
scroll to position [0, 168]
drag, startPoint x: 776, startPoint y: 503, endPoint x: 799, endPoint y: 505, distance: 23.1
click at [799, 505] on tr "Preview and edit artwork Little Miss ADHD - Funny Saying Sarcastic Novelty Cool…" at bounding box center [575, 502] width 511 height 92
click at [733, 510] on input "/little-miss-adhd-funny-saying-sarcastic-novelty-cool" at bounding box center [731, 503] width 123 height 32
drag, startPoint x: 717, startPoint y: 504, endPoint x: 806, endPoint y: 505, distance: 89.0
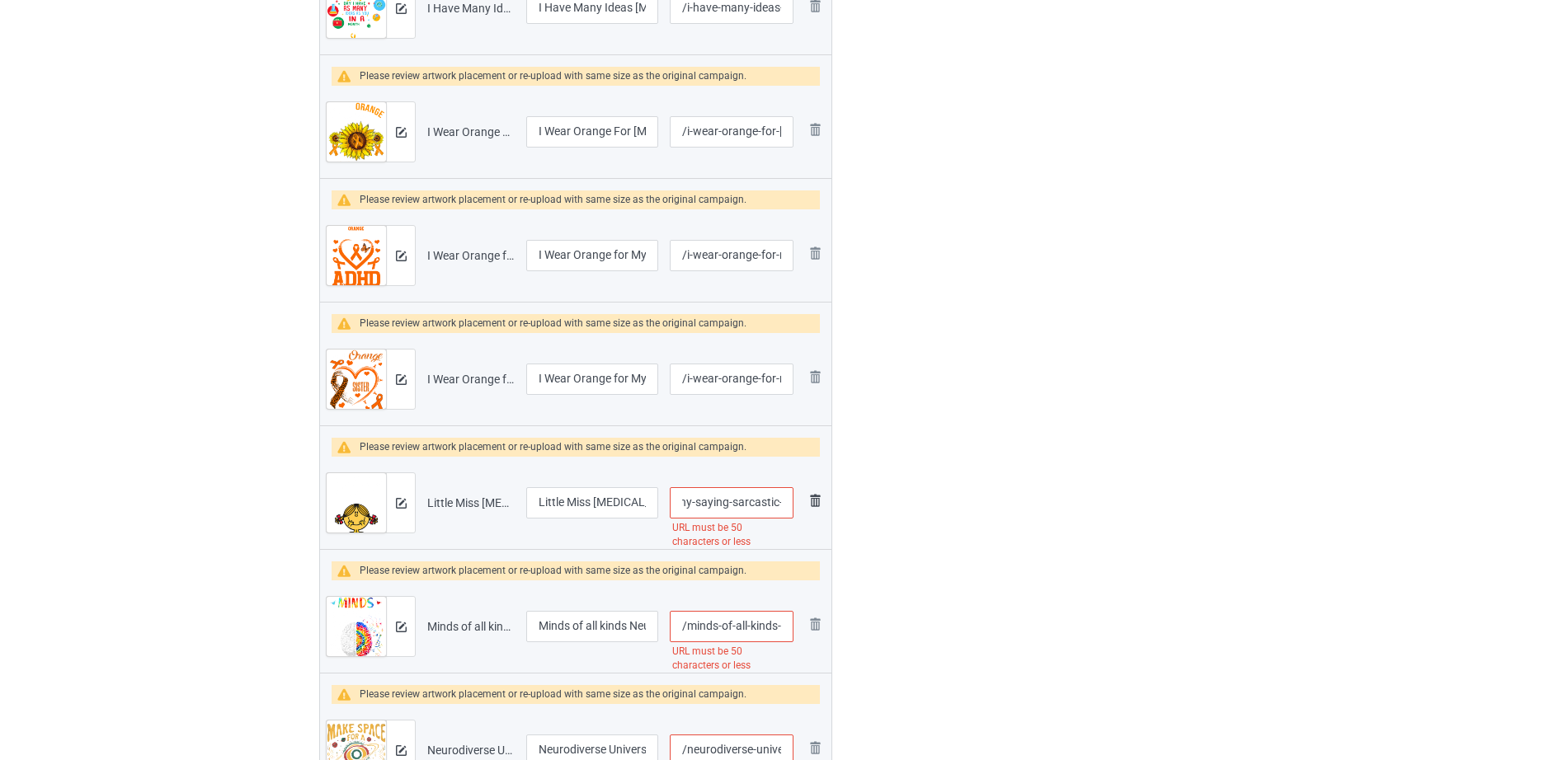
click at [806, 505] on tr "Preview and edit artwork Little Miss ADHD - Funny Saying Sarcastic Novelty Cool…" at bounding box center [575, 502] width 511 height 92
type input "/little-miss-adhd-funny-saying-sarcastic"
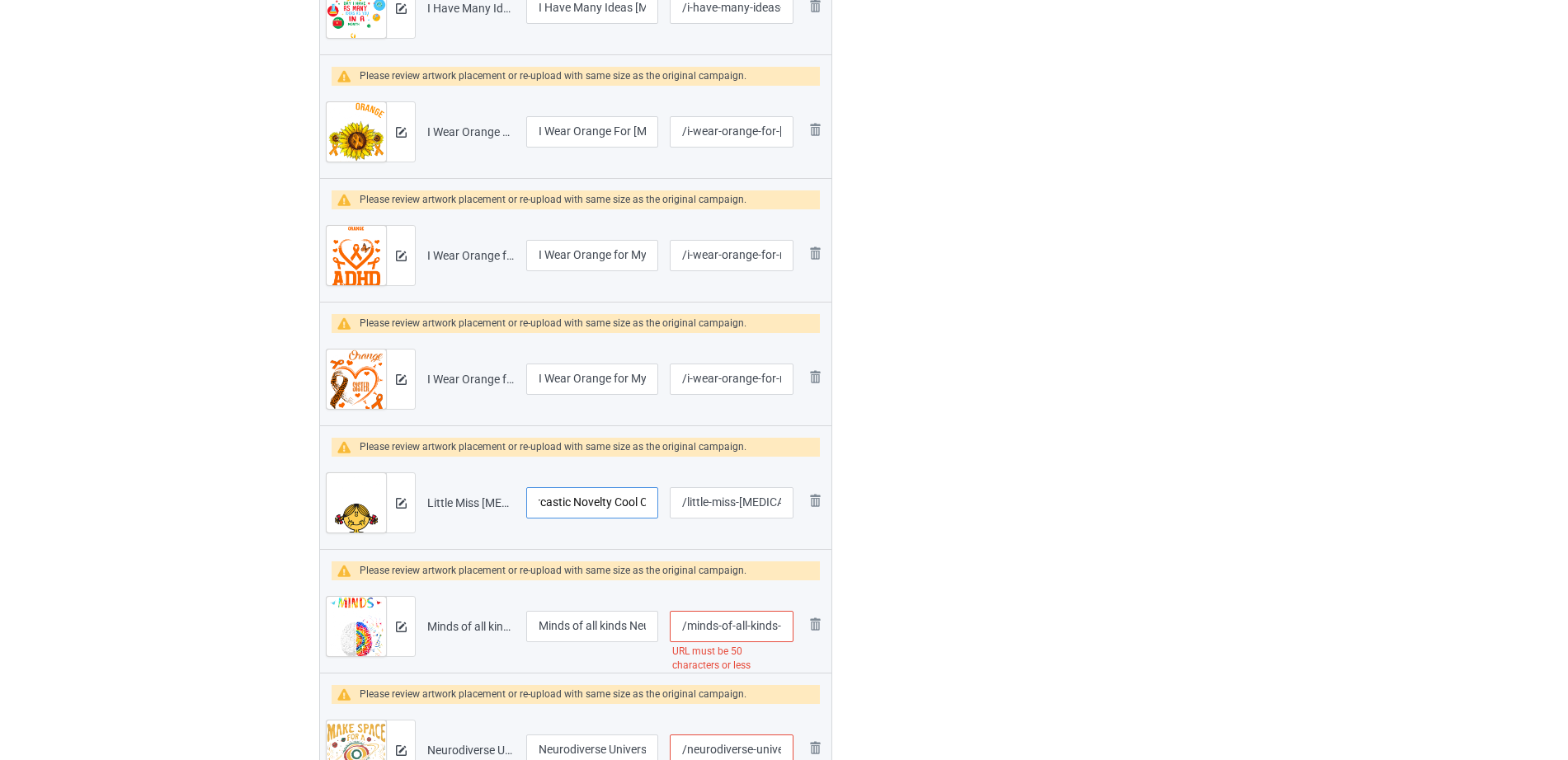
drag, startPoint x: 584, startPoint y: 508, endPoint x: 670, endPoint y: 508, distance: 86.0
click at [670, 508] on tr "Preview and edit artwork Little Miss ADHD - Funny Saying Sarcastic Novelty Cool…" at bounding box center [575, 502] width 511 height 92
click at [605, 507] on input "Little Miss ADHD - Funny Saying Sarcastic Novelty Cool Cute T-Shirt" at bounding box center [592, 503] width 132 height 32
drag, startPoint x: 583, startPoint y: 498, endPoint x: 645, endPoint y: 503, distance: 62.2
click at [645, 503] on input "Little Miss ADHD - Funny Saying Sarcastic Novelty Cool Cute T-Shirt" at bounding box center [592, 503] width 132 height 32
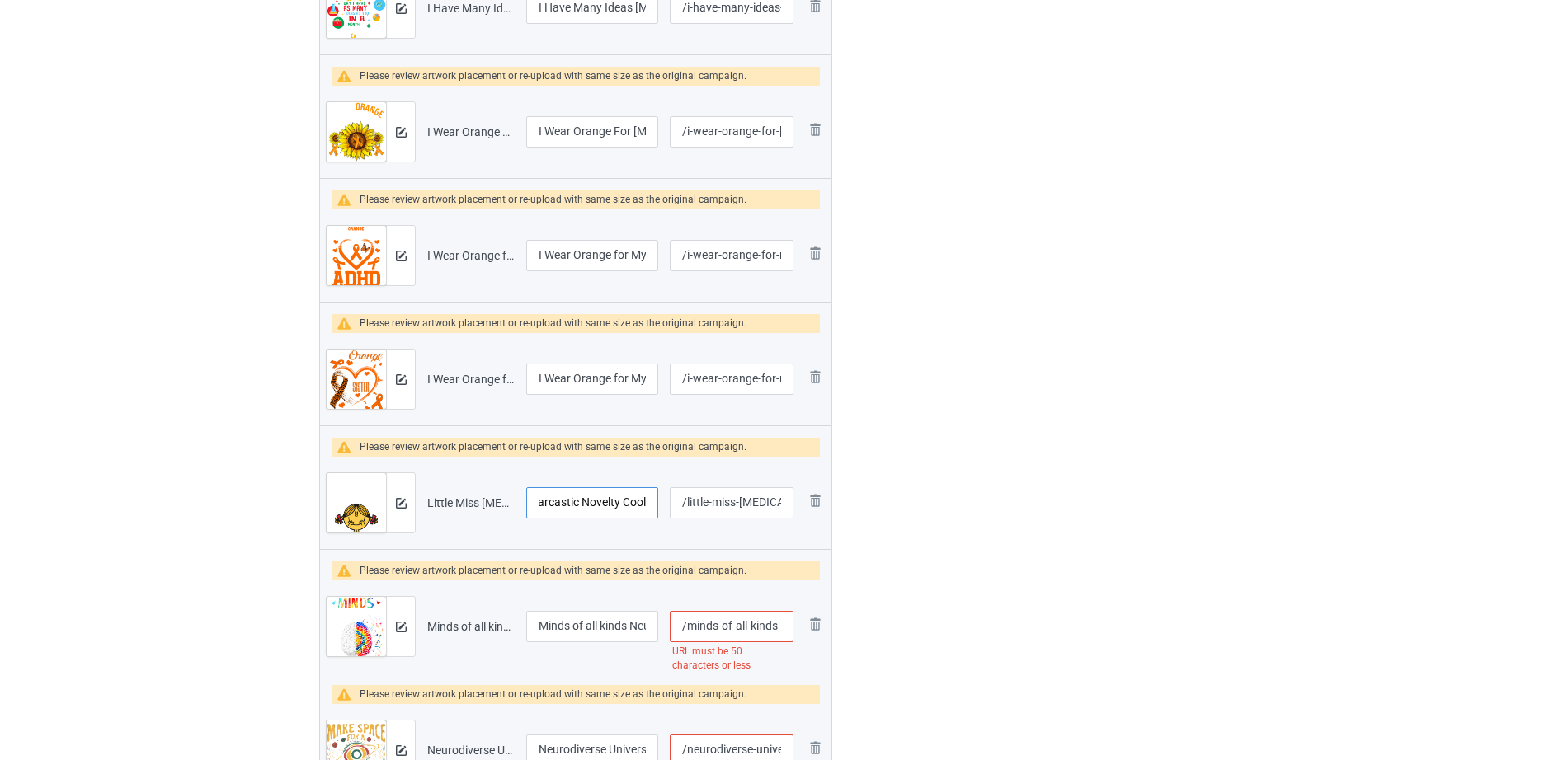
scroll to position [0, 0]
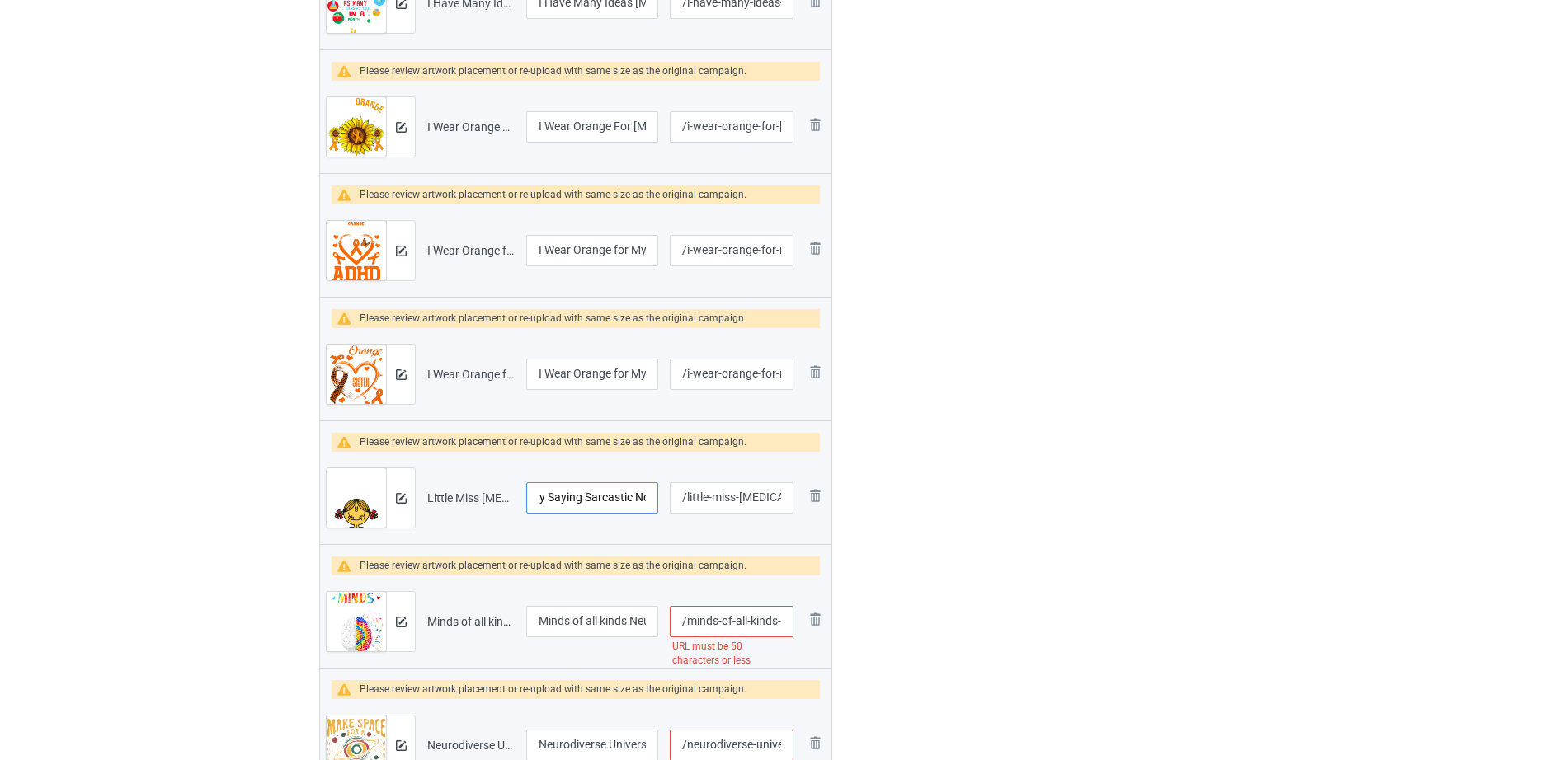
drag, startPoint x: 654, startPoint y: 498, endPoint x: 666, endPoint y: 498, distance: 12.0
click at [666, 498] on tr "Preview and edit artwork Little Miss ADHD - Funny Saying Sarcastic Novelty Cool…" at bounding box center [575, 498] width 511 height 92
type input "Little Miss ADHD"
drag, startPoint x: 714, startPoint y: 628, endPoint x: 807, endPoint y: 624, distance: 93.1
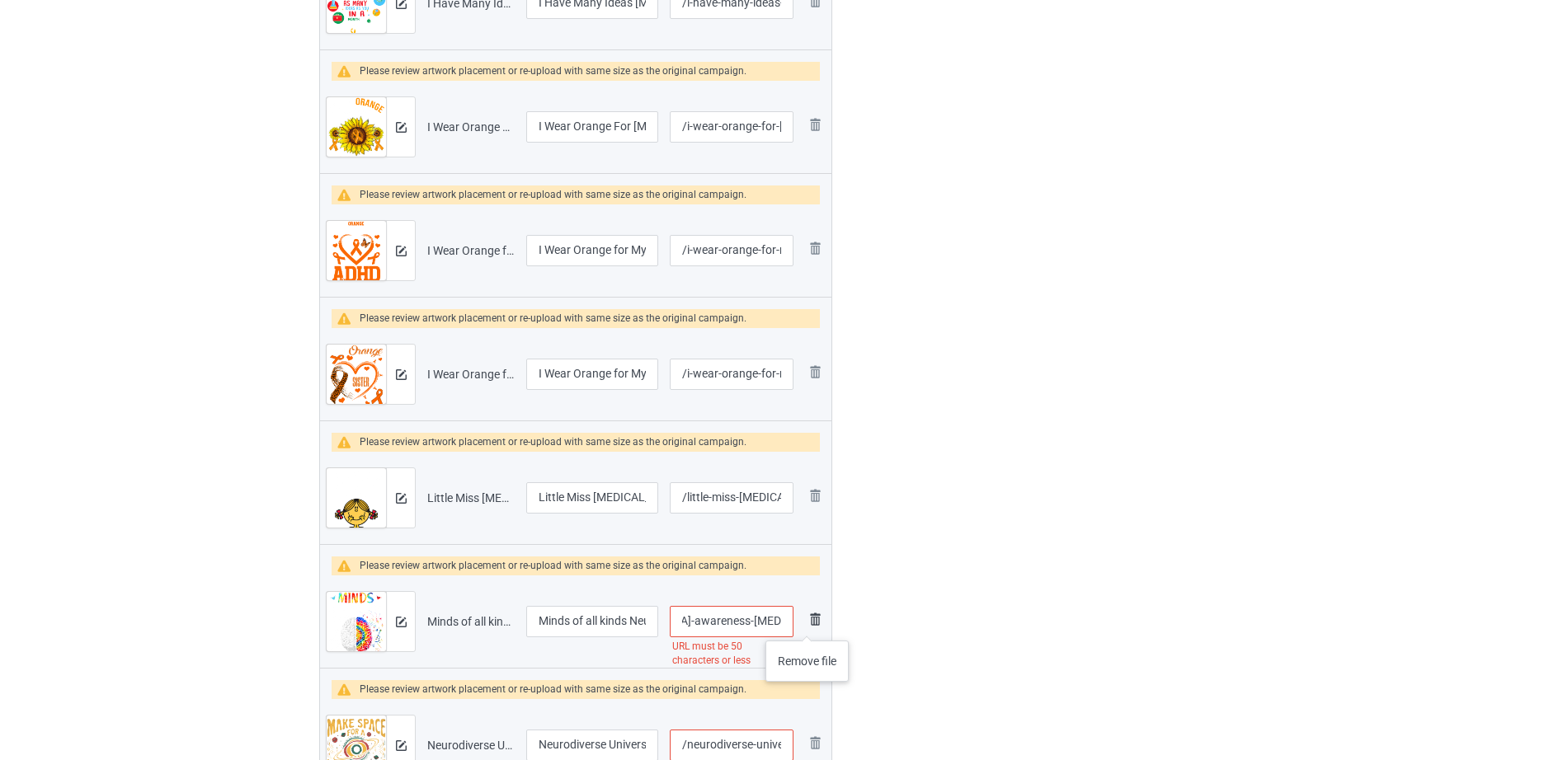
click at [807, 624] on tr "Preview and edit artwork Minds of all kinds Neurodiversity Autism Awareness ADH…" at bounding box center [575, 622] width 511 height 92
click at [734, 618] on input "/minds-of-all-kinds-neurodiversity-autism-awareness-adhd-asd-t-shirt" at bounding box center [731, 622] width 123 height 32
drag, startPoint x: 726, startPoint y: 620, endPoint x: 801, endPoint y: 619, distance: 75.0
click at [801, 619] on tr "Preview and edit artwork Minds of all kinds Neurodiversity Autism Awareness ADH…" at bounding box center [575, 622] width 511 height 92
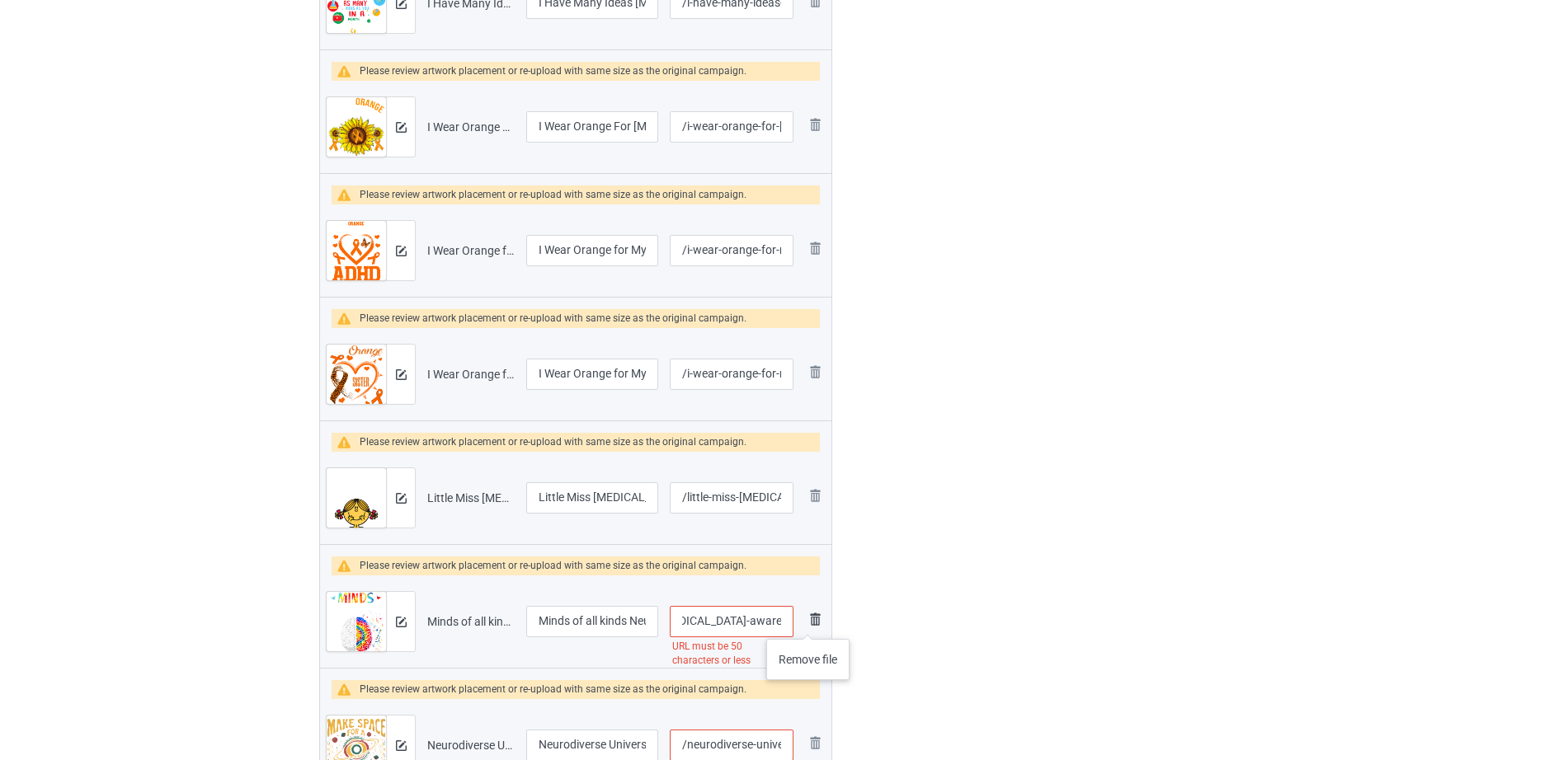
drag, startPoint x: 775, startPoint y: 624, endPoint x: 808, endPoint y: 622, distance: 33.1
click at [808, 622] on tr "Preview and edit artwork Minds of all kinds Neurodiversity Autism Awareness ADH…" at bounding box center [575, 622] width 511 height 92
type input "/minds-of-all-kinds"
click at [579, 626] on input "Minds of all kinds Neurodiversity Autism Awareness ADHD ASD T-Shirt" at bounding box center [592, 622] width 132 height 32
drag, startPoint x: 559, startPoint y: 619, endPoint x: 640, endPoint y: 623, distance: 81.1
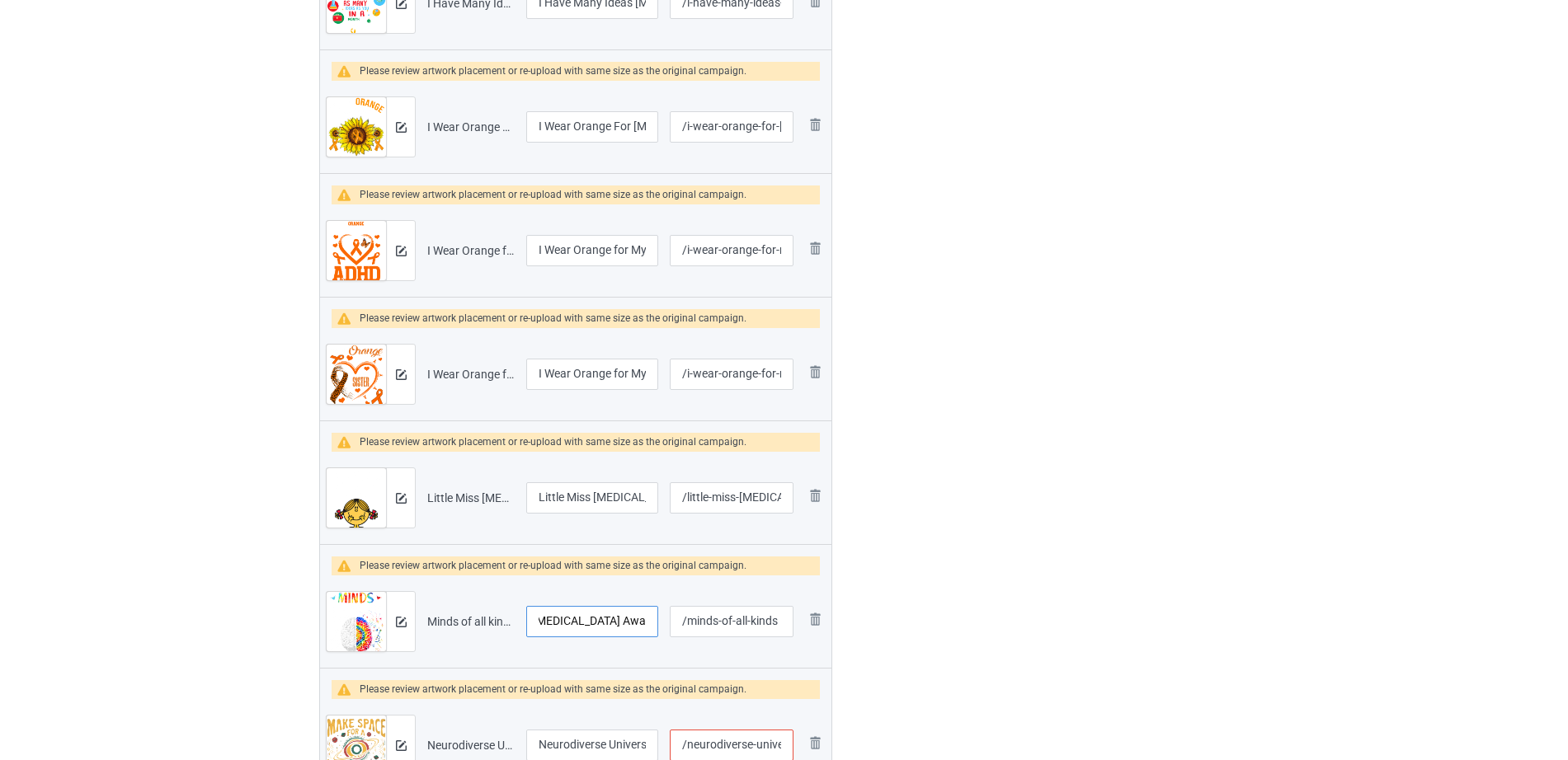
click at [640, 623] on input "Minds of all kinds Neurodiversity Autism Awareness ADHD ASD T-Shirt" at bounding box center [592, 622] width 132 height 32
click at [597, 627] on input "Minds of all kinds Neurodiversity Autism Awareness ADHD ASD T-Shirt" at bounding box center [592, 622] width 132 height 32
drag, startPoint x: 559, startPoint y: 622, endPoint x: 649, endPoint y: 623, distance: 90.0
click at [649, 623] on input "Minds of all kinds Neurodiversity Autism Awareness ADHD ASD T-Shirt" at bounding box center [592, 622] width 132 height 32
type input "Minds of all kinds Neurodiversity Autism"
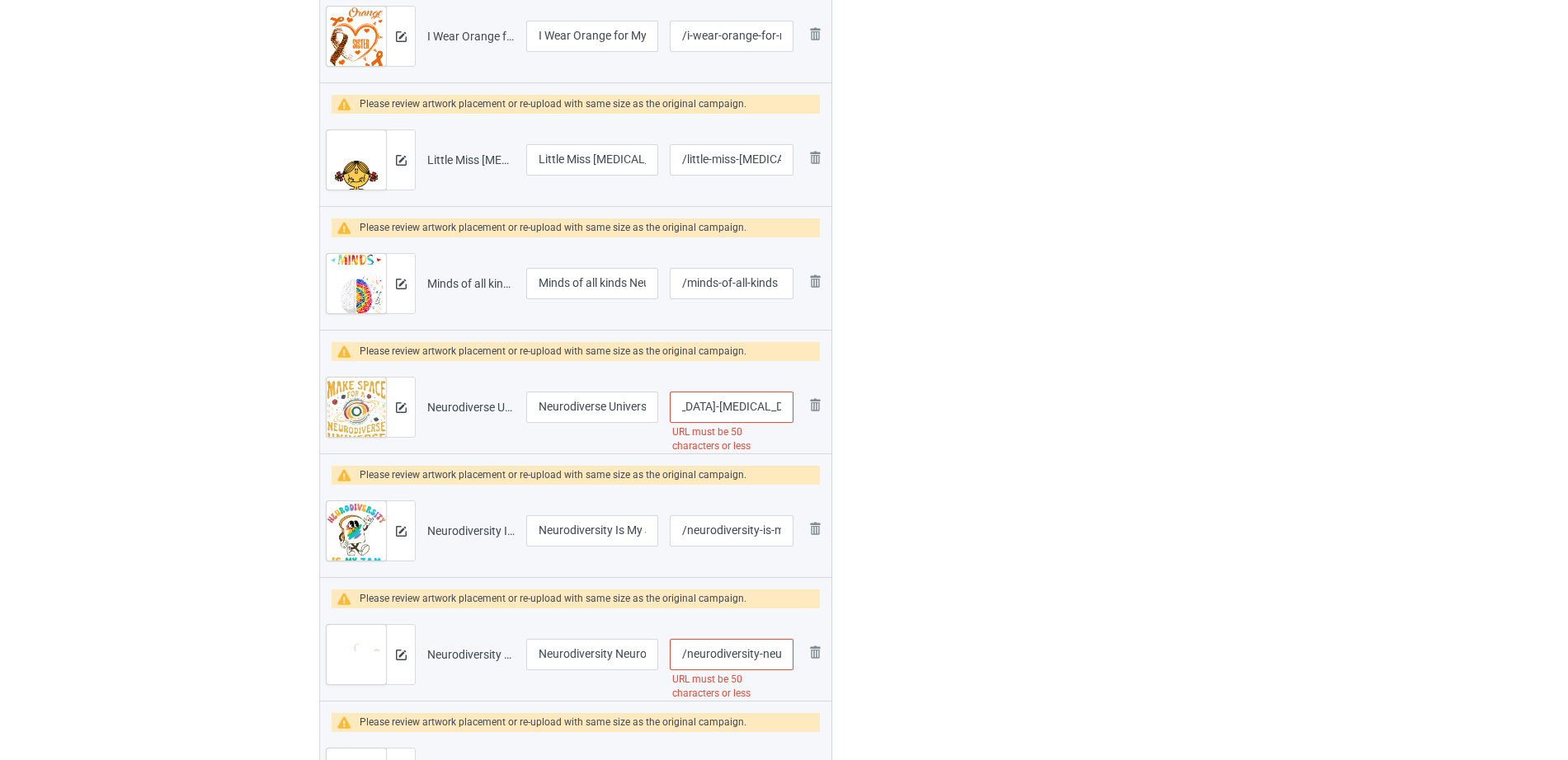
drag, startPoint x: 740, startPoint y: 400, endPoint x: 788, endPoint y: 404, distance: 48.2
click at [788, 404] on input "/neurodiverse-universe-neurodiversity-adhd-autism-awareness-t-shirt" at bounding box center [731, 408] width 123 height 32
click at [766, 406] on input "/neurodiverse-universe-neurodiversity-adhd-autism-awareness-t-shirt" at bounding box center [731, 408] width 123 height 32
drag, startPoint x: 689, startPoint y: 408, endPoint x: 786, endPoint y: 408, distance: 97.0
click at [786, 408] on input "/neurodiverse-universe-neurodiversity-adhd-autism-awareness-t-shirt" at bounding box center [731, 408] width 123 height 32
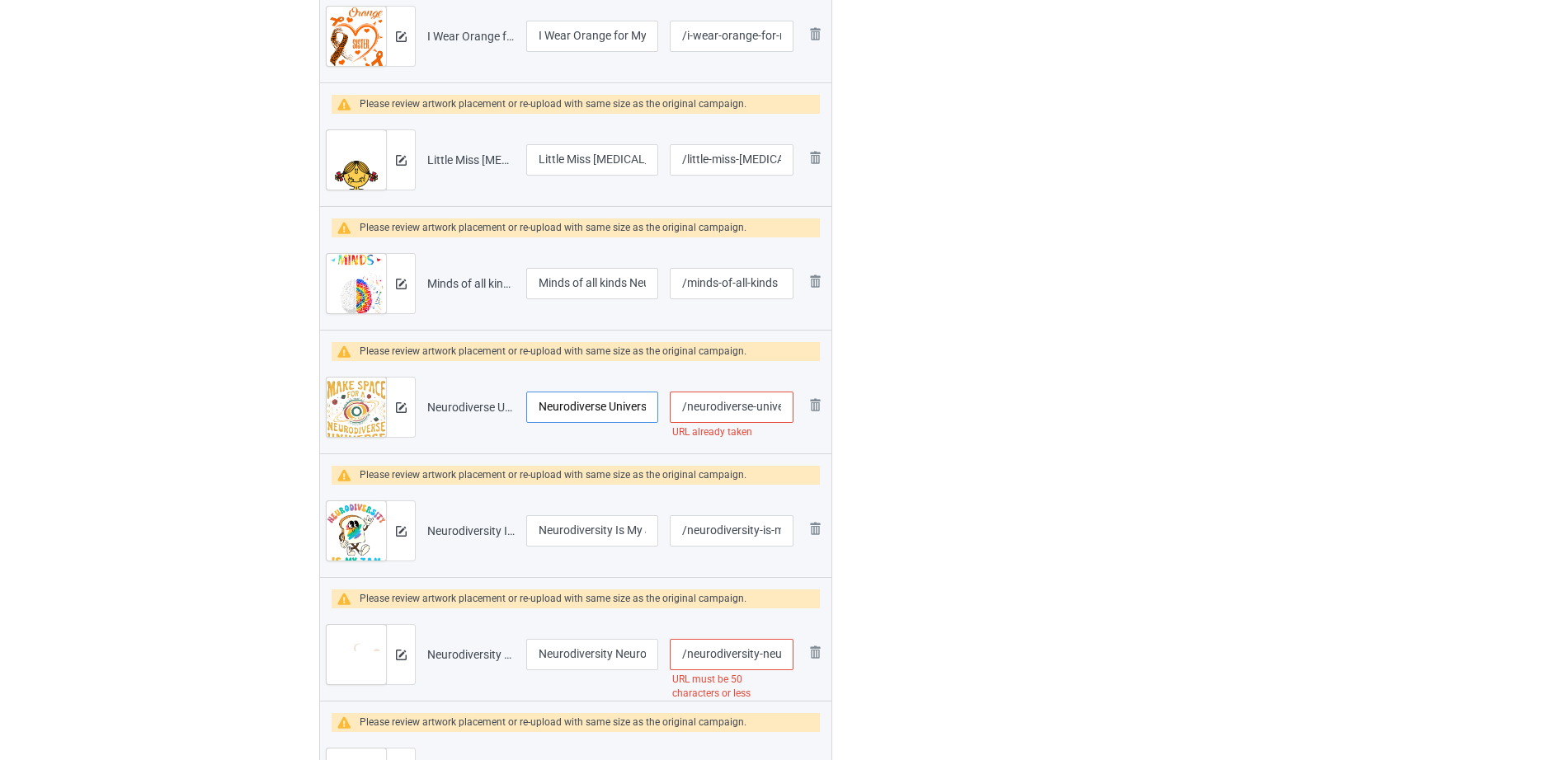
drag, startPoint x: 559, startPoint y: 406, endPoint x: 622, endPoint y: 404, distance: 63.0
click at [622, 404] on input "Neurodiverse Universe Neurodiversity ADHD Autism Awareness T-Shirt" at bounding box center [592, 408] width 132 height 32
click at [754, 411] on input "/neurodiverse-universe-neurodiversity-adhd-autism" at bounding box center [731, 408] width 123 height 32
drag, startPoint x: 753, startPoint y: 404, endPoint x: 784, endPoint y: 408, distance: 31.3
click at [784, 408] on input "/neurodiverse-universe-neurodiversity-adhd-autism" at bounding box center [731, 408] width 123 height 32
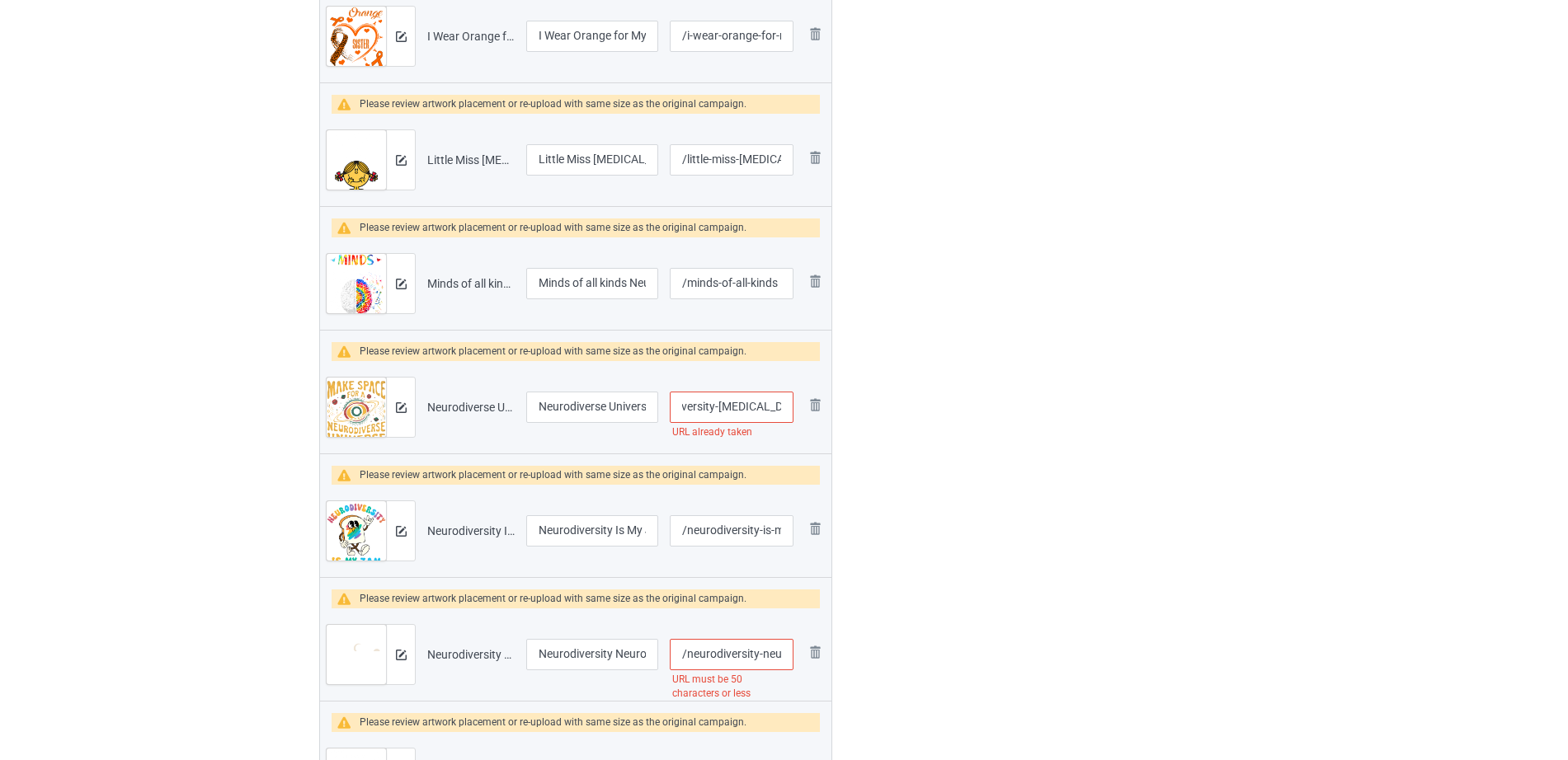
click at [715, 414] on input "/neurodiverse-universe-neurodiversity-adhd-autism" at bounding box center [731, 408] width 123 height 32
drag, startPoint x: 744, startPoint y: 402, endPoint x: 793, endPoint y: 406, distance: 49.2
click at [793, 406] on input "/neurodiverse-universe-neurodiversity-adhd-autism" at bounding box center [731, 408] width 123 height 32
type input "/neurodiverse-universe-neurodiversity-adhd"
click at [912, 411] on div at bounding box center [903, 618] width 118 height 2922
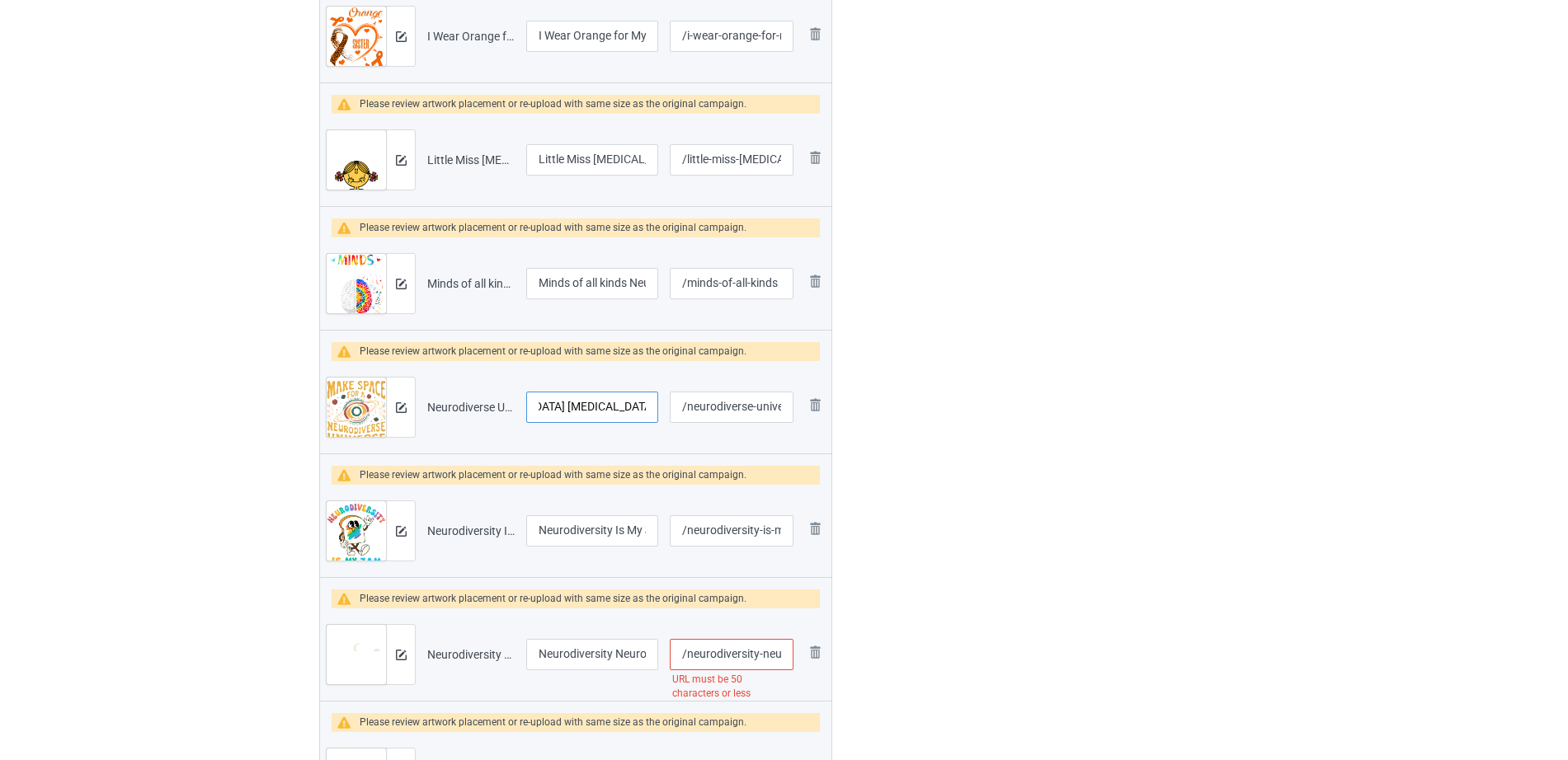
drag, startPoint x: 559, startPoint y: 418, endPoint x: 649, endPoint y: 414, distance: 90.1
click at [649, 414] on input "Neurodiverse Universe Neurodiversity ADHD Autism Awareness T-Shirt" at bounding box center [592, 408] width 132 height 32
click at [609, 408] on input "Neurodiverse Universe Neurodiversity ADHD Autism Awareness T-Shirt" at bounding box center [592, 408] width 132 height 32
drag, startPoint x: 552, startPoint y: 406, endPoint x: 673, endPoint y: 407, distance: 121.0
click at [673, 407] on tr "Preview and edit artwork Neurodiverse Universe Neurodiversity ADHD Autism Aware…" at bounding box center [575, 407] width 511 height 92
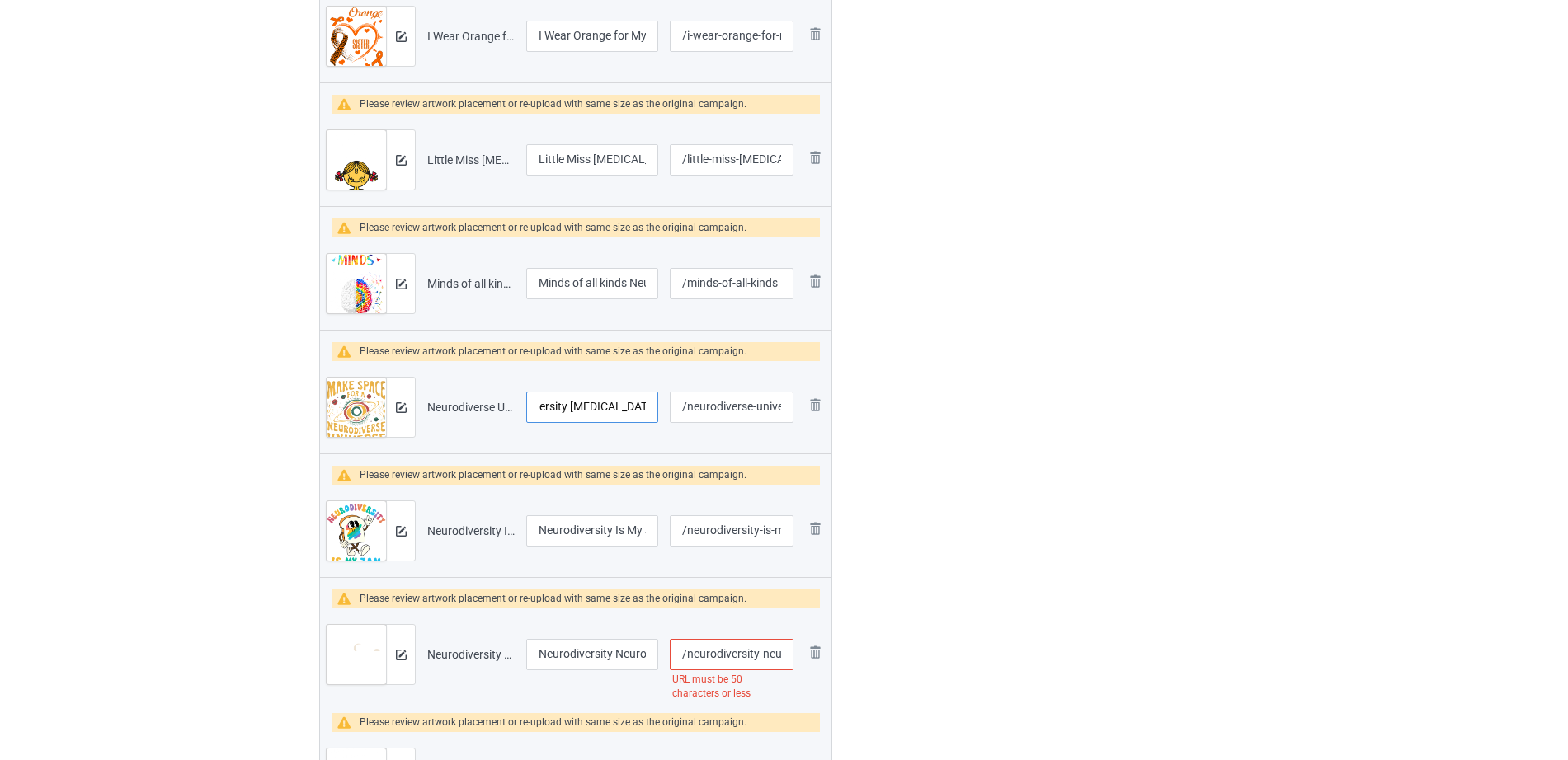
drag, startPoint x: 603, startPoint y: 409, endPoint x: 673, endPoint y: 409, distance: 70.0
click at [673, 409] on tr "Preview and edit artwork Neurodiverse Universe Neurodiversity ADHD Autism Aware…" at bounding box center [575, 407] width 511 height 92
type input "Neurodiverse Universe Neurodiversity ADHD"
click at [990, 434] on div "Edit artwork You can adjust your artwork position, and upload files for double-…" at bounding box center [1110, 618] width 298 height 2922
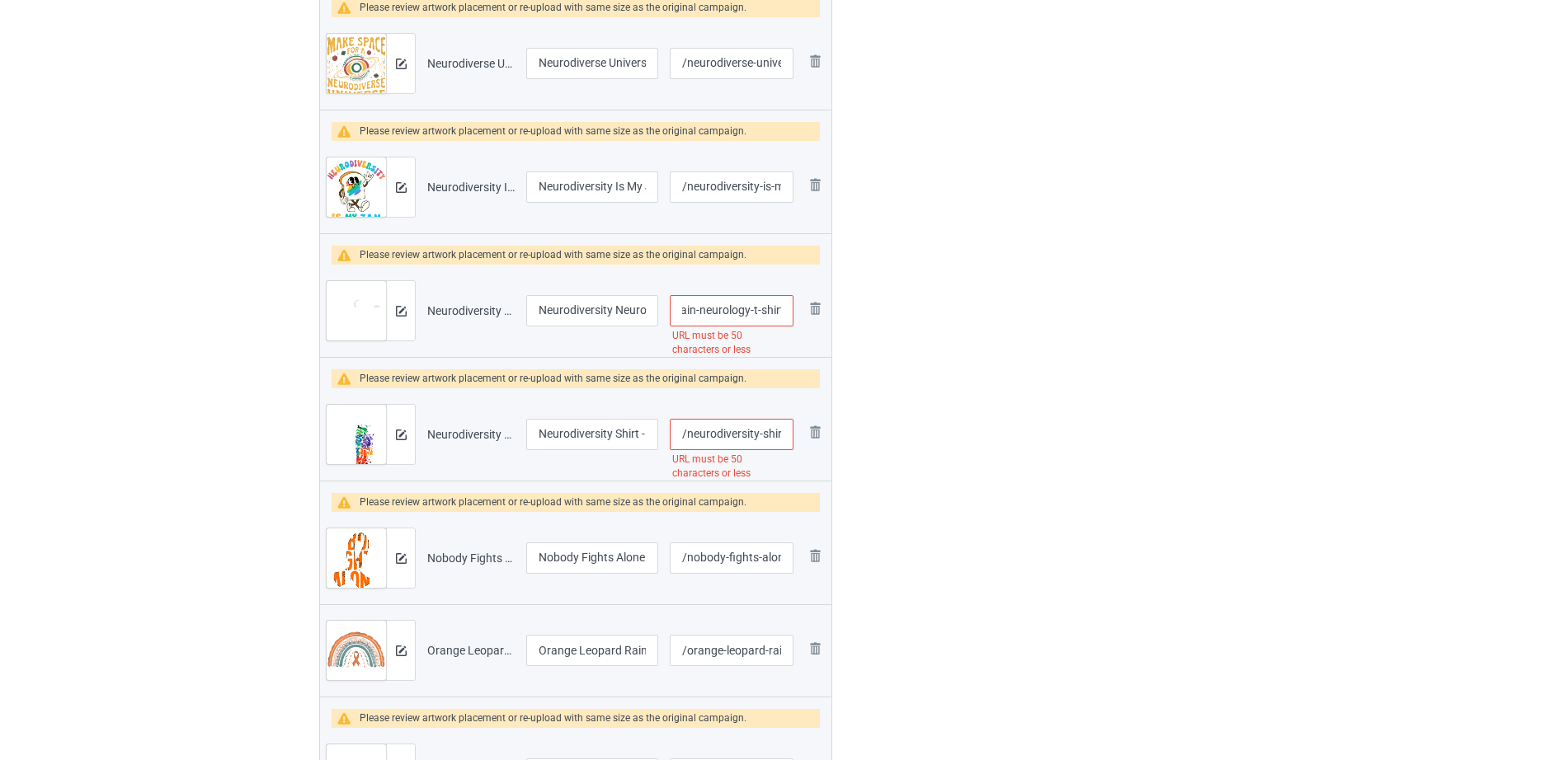
drag, startPoint x: 712, startPoint y: 297, endPoint x: 796, endPoint y: 304, distance: 84.3
click at [796, 304] on td "/neurodiversity-neurodiverse-universe-asd-brain-neurology-t-shirt URL must be 5…" at bounding box center [731, 311] width 135 height 92
click at [747, 311] on input "/neurodiversity-neurodiverse-universe-asd-brain-neurology-t-shirt" at bounding box center [731, 311] width 123 height 32
drag, startPoint x: 748, startPoint y: 312, endPoint x: 781, endPoint y: 314, distance: 33.1
click at [781, 314] on input "/neurodiversity-neurodiverse-universe-asd-brain-neurology-t-shirt" at bounding box center [731, 311] width 123 height 32
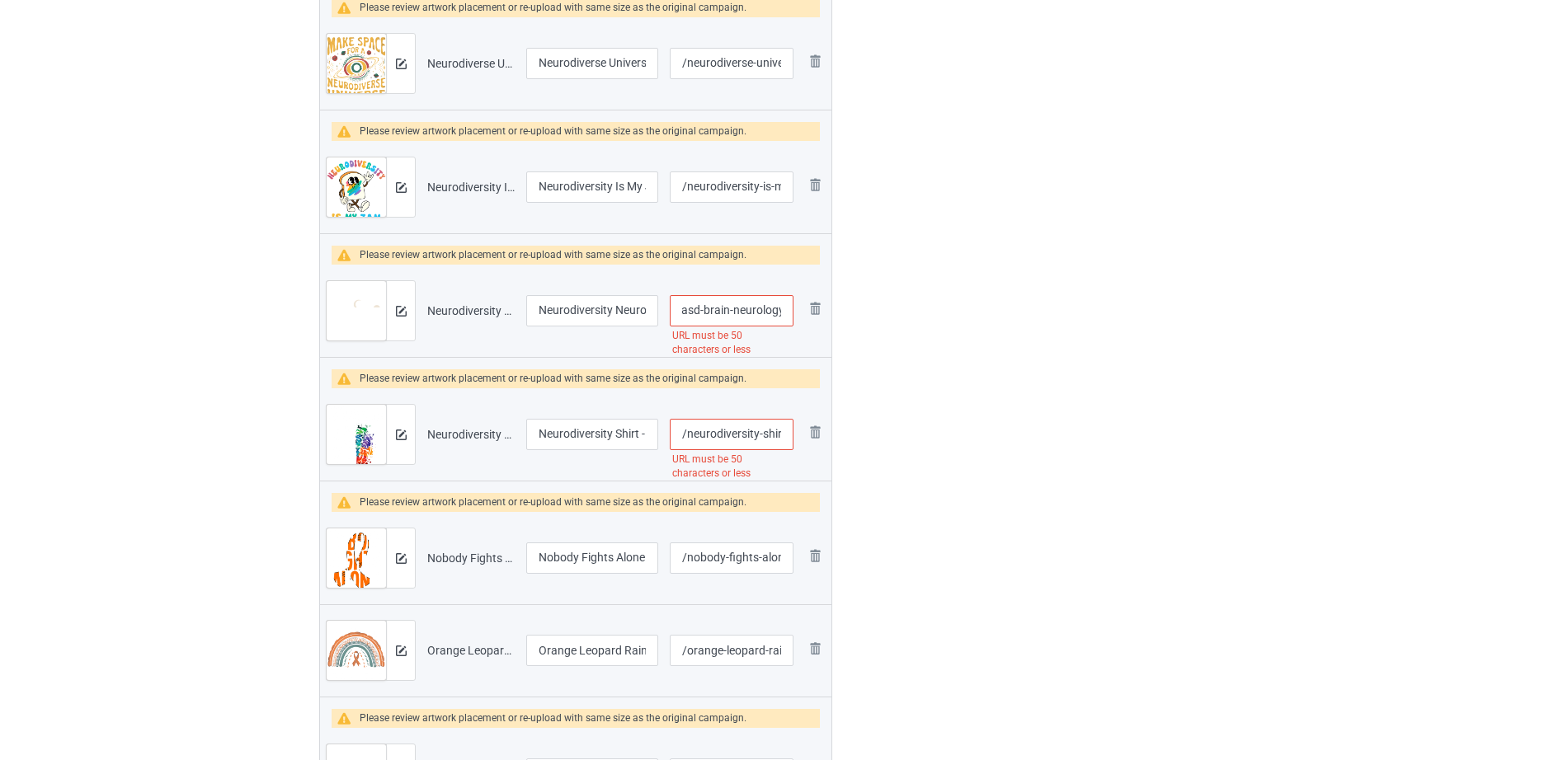
click at [871, 335] on div at bounding box center [903, 273] width 118 height 2922
drag, startPoint x: 751, startPoint y: 308, endPoint x: 794, endPoint y: 308, distance: 43.0
click at [794, 308] on td "/neurodiversity-neurodiverse-universe-asd-brain-neurology URL must be 50 charac…" at bounding box center [731, 311] width 135 height 92
click at [752, 310] on input "/neurodiversity-neurodiverse-universe-asd-brain-neurology" at bounding box center [731, 311] width 123 height 32
click at [726, 311] on input "/neurodiversity-neurodiverse-universe-asd-brain-neurology" at bounding box center [731, 311] width 123 height 32
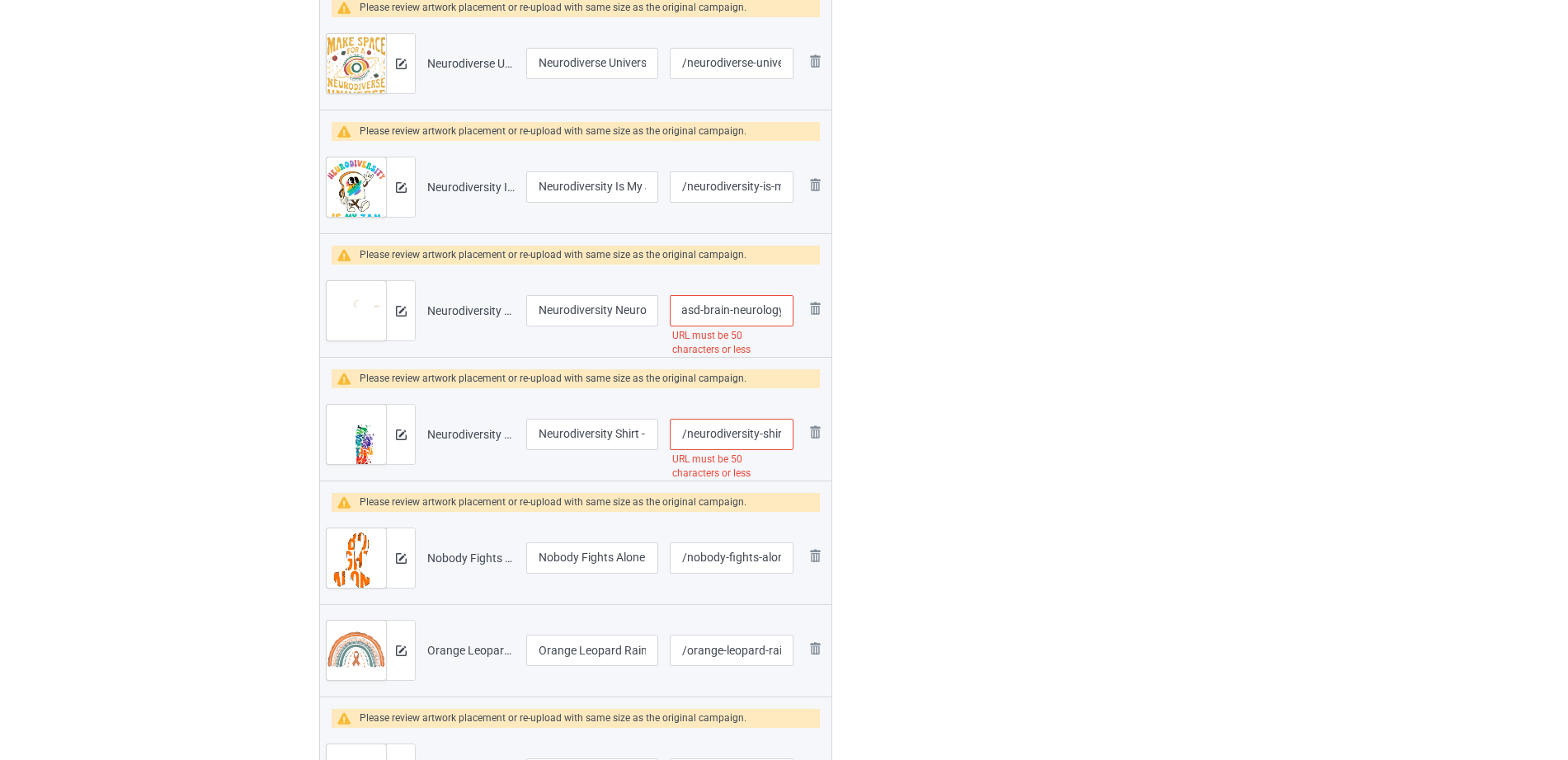
drag, startPoint x: 727, startPoint y: 311, endPoint x: 789, endPoint y: 313, distance: 62.0
click at [789, 313] on input "/neurodiversity-neurodiverse-universe-asd-brain-neurology" at bounding box center [731, 311] width 123 height 32
type input "/neurodiversity-neurodiverse-universe-asd-brain"
click at [849, 400] on div at bounding box center [903, 273] width 118 height 2922
drag, startPoint x: 711, startPoint y: 427, endPoint x: 867, endPoint y: 416, distance: 156.4
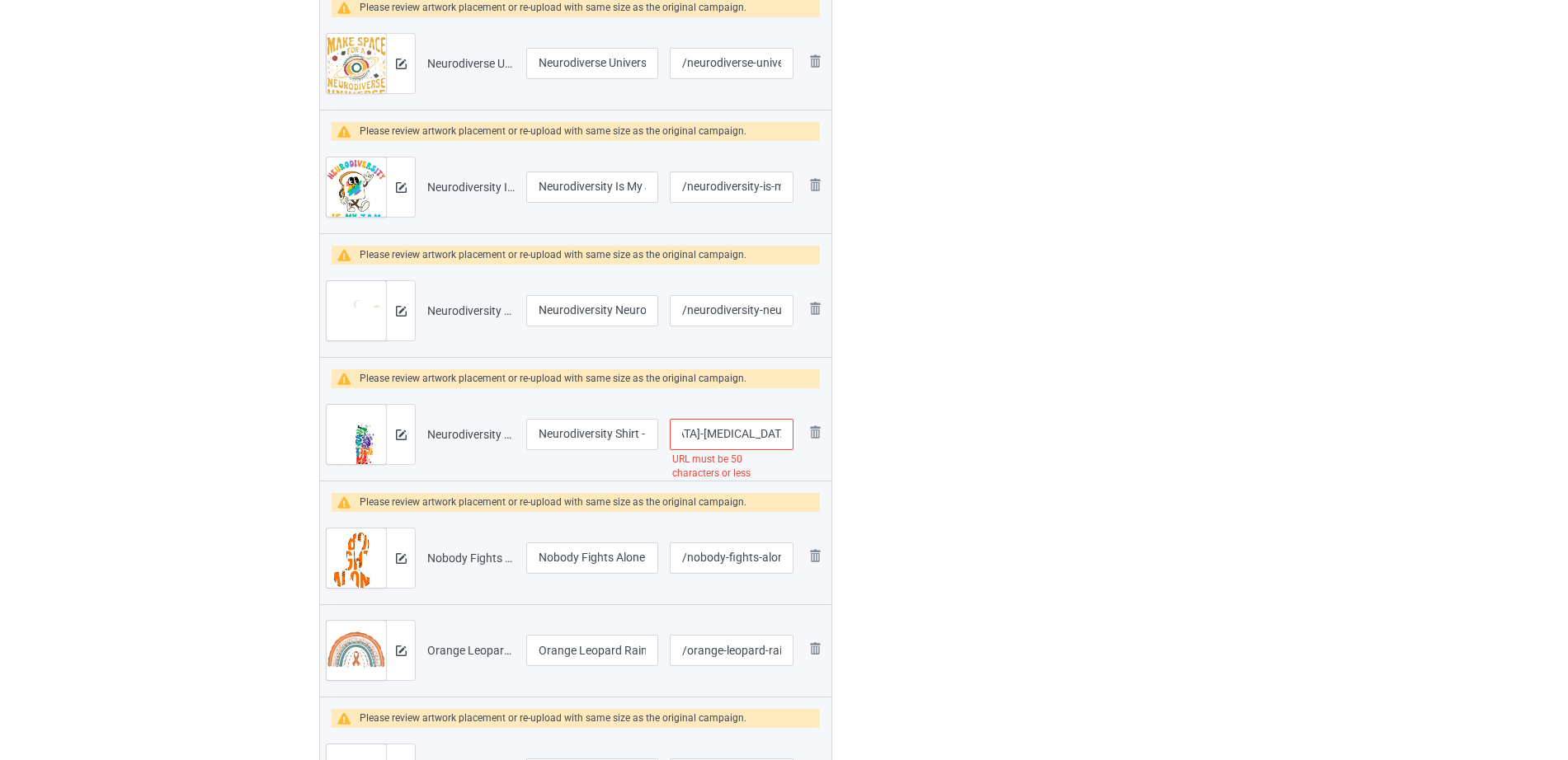
click at [867, 416] on div "Campaign to duplicate Funny ADHD Skeleton ADHD Awareness Original Artwork 4110x…" at bounding box center [784, 273] width 953 height 2922
click at [750, 428] on input "/neurodiversity-shirt-embrace-adhd-autism-asd-tshirt-gift-t-shirt" at bounding box center [731, 435] width 123 height 32
drag, startPoint x: 696, startPoint y: 432, endPoint x: 864, endPoint y: 426, distance: 168.1
click at [864, 426] on div "Campaign to duplicate Funny ADHD Skeleton ADHD Awareness Original Artwork 4110x…" at bounding box center [784, 273] width 953 height 2922
type input "/neurodiversity-shirt-embrace-adhd-autism-asd"
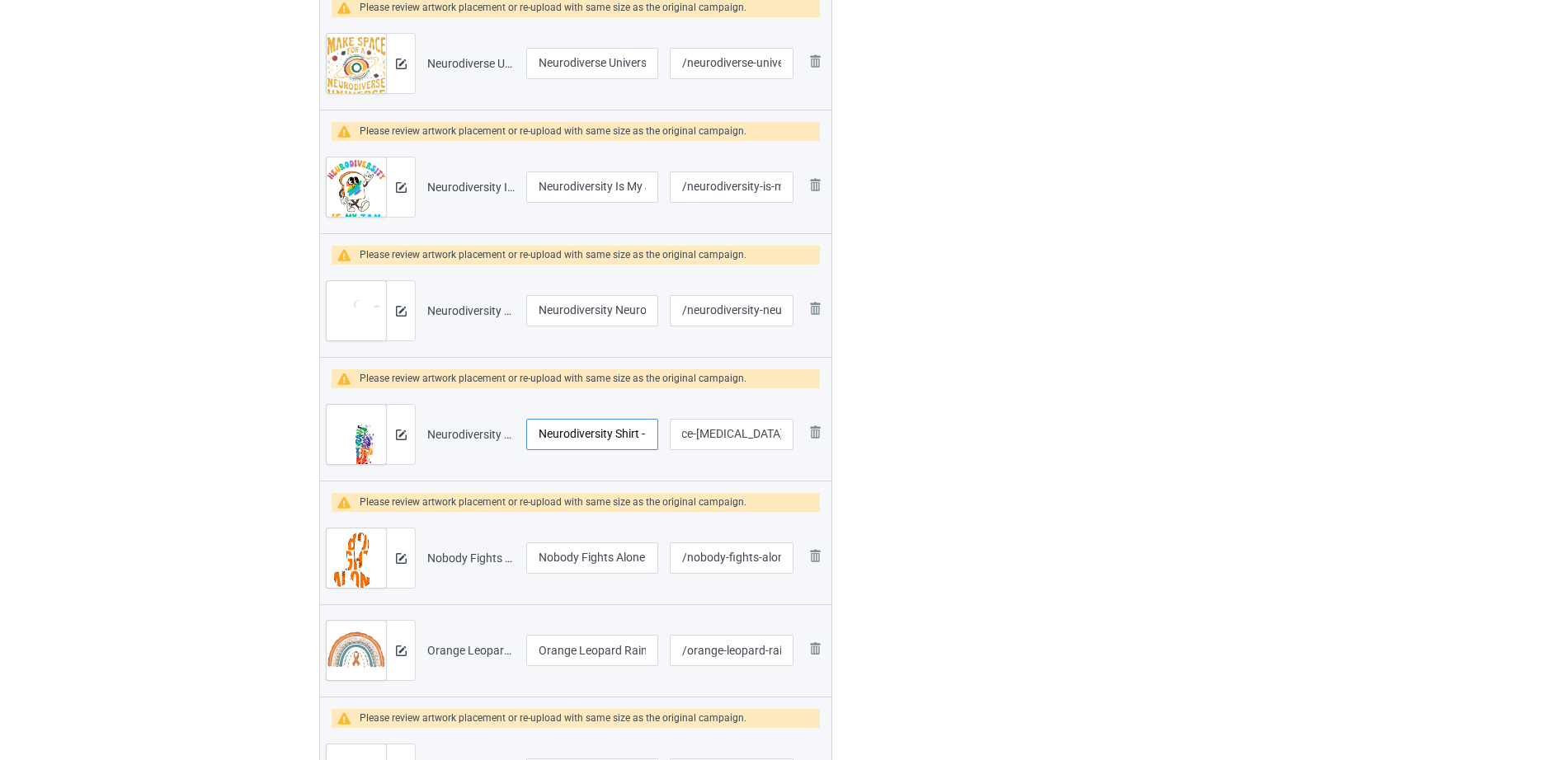
click at [551, 435] on input "Neurodiversity Shirt - Embrace ADHD Autism ASD Tshirt Gift T-Shirt" at bounding box center [592, 435] width 132 height 32
drag, startPoint x: 551, startPoint y: 435, endPoint x: 645, endPoint y: 436, distance: 94.0
click at [645, 436] on input "Neurodiversity Shirt - Embrace ADHD Autism ASD Tshirt Gift T-Shirt" at bounding box center [592, 435] width 132 height 32
click at [609, 432] on input "Neurodiversity Shirt - Embrace ADHD Autism ASD Tshirt Gift T-Shirt" at bounding box center [592, 435] width 132 height 32
drag, startPoint x: 554, startPoint y: 434, endPoint x: 694, endPoint y: 435, distance: 140.0
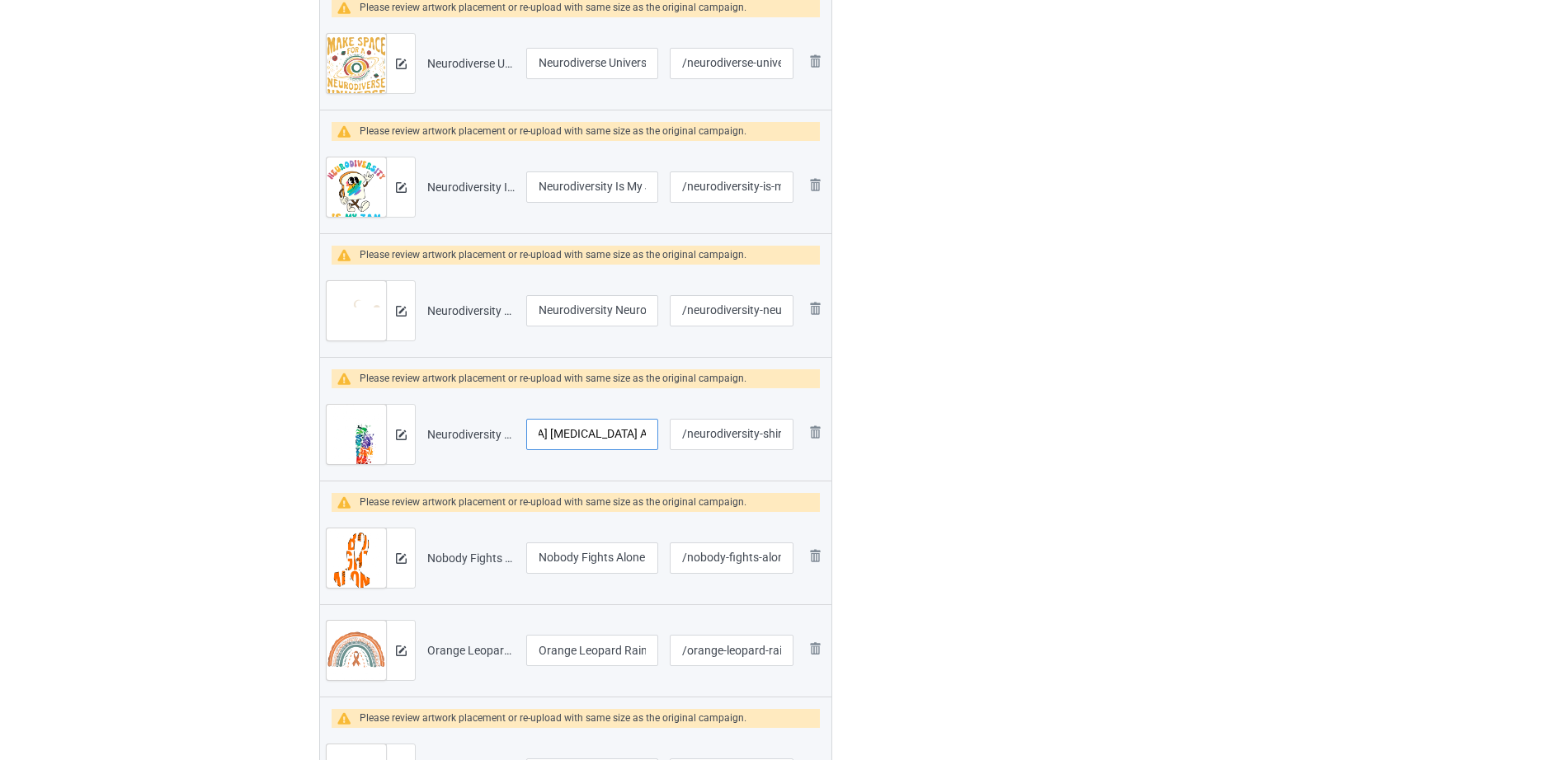
click at [694, 435] on tr "Preview and edit artwork Neurodiversity Shirt - Embrace ADHD Autism ASD Tshirt …" at bounding box center [575, 434] width 511 height 92
type input "Neurodiversity Shirt - Embrace ADHD Autism ASD"
click at [986, 456] on div "Edit artwork You can adjust your artwork position, and upload files for double-…" at bounding box center [1110, 273] width 298 height 2922
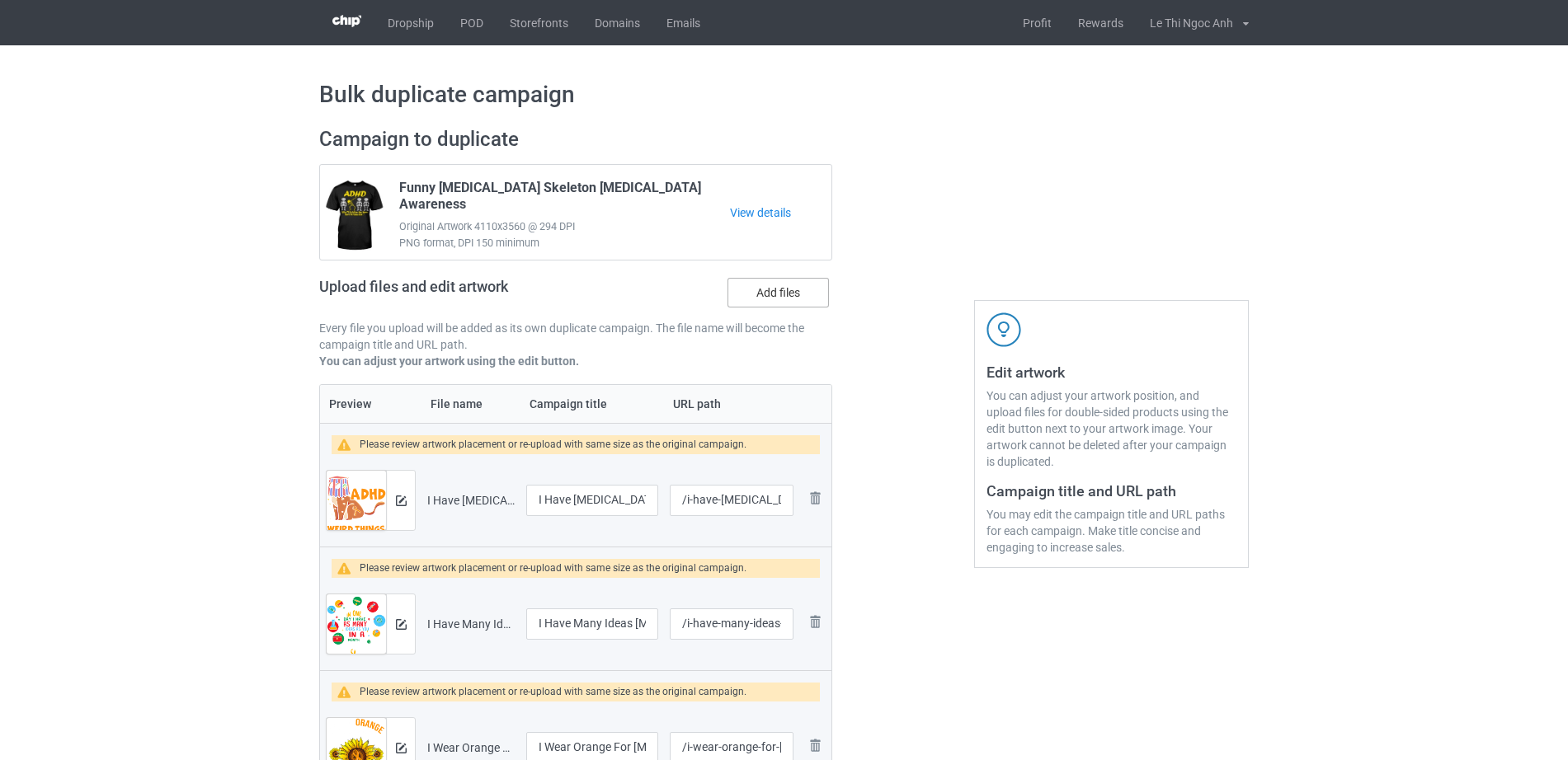
click at [759, 300] on label "Add files" at bounding box center [779, 292] width 102 height 30
click at [0, 0] on input "Add files" at bounding box center [0, 0] width 0 height 0
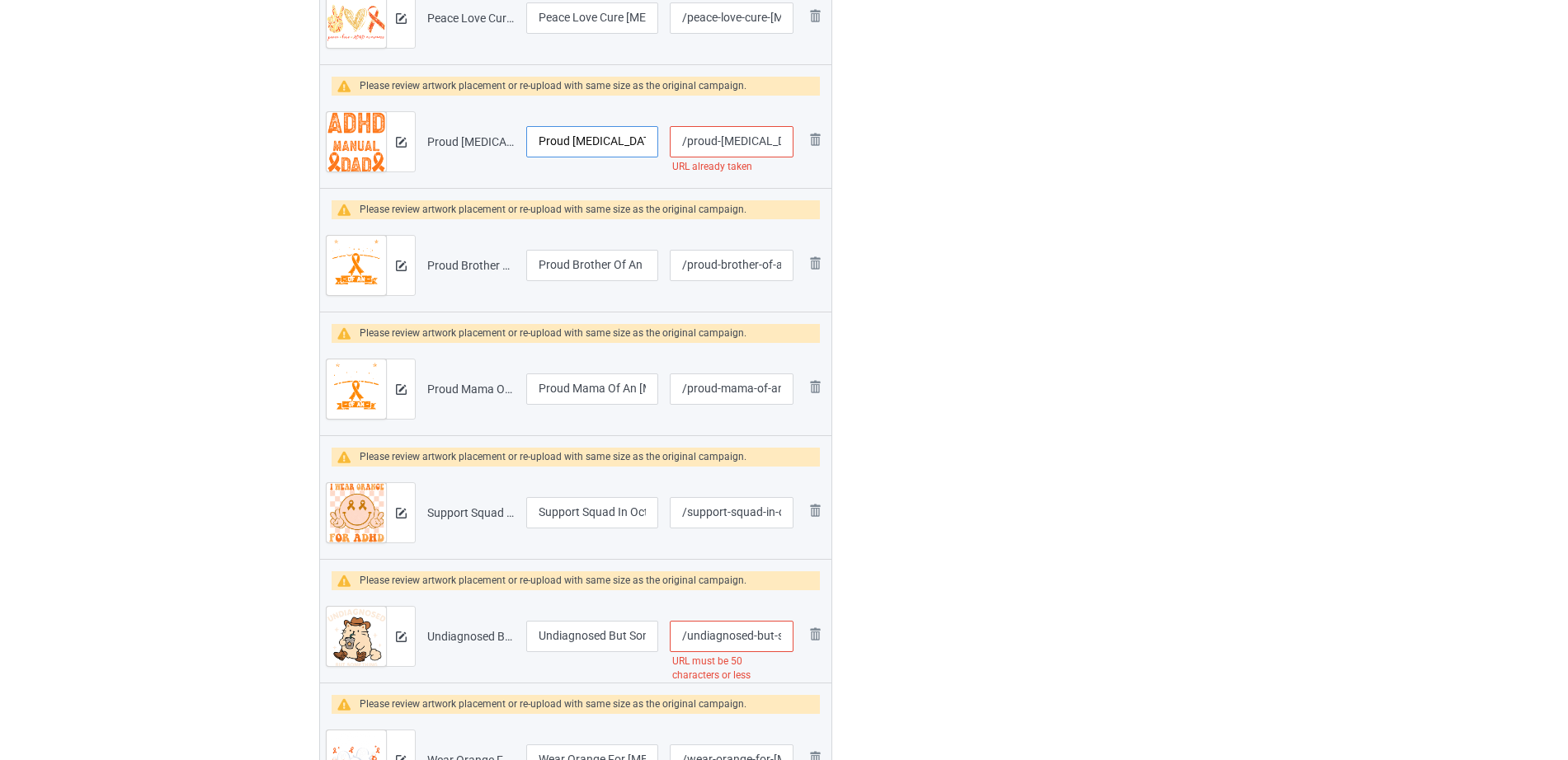
scroll to position [0, 62]
drag, startPoint x: 577, startPoint y: 136, endPoint x: 648, endPoint y: 142, distance: 71.3
click at [648, 142] on input "Proud ADHD Dad Never Gives Up" at bounding box center [592, 142] width 132 height 32
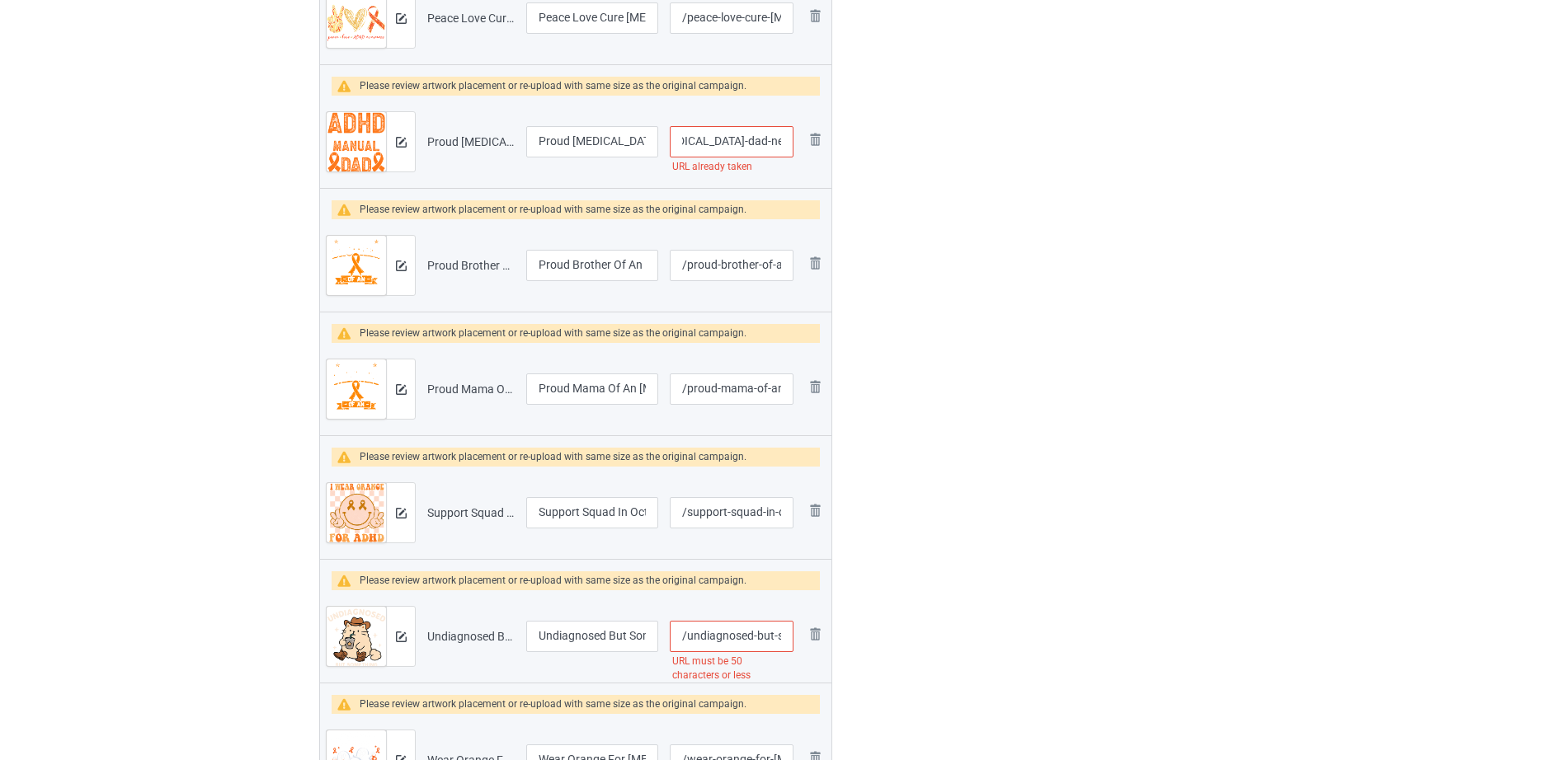
drag, startPoint x: 728, startPoint y: 145, endPoint x: 786, endPoint y: 145, distance: 58.0
click at [786, 145] on input "/proud-adhd-dad-never-gives-up" at bounding box center [731, 142] width 123 height 32
click at [750, 142] on input "/proud-adhd-dad-never-gives-up" at bounding box center [731, 142] width 123 height 32
drag, startPoint x: 735, startPoint y: 142, endPoint x: 795, endPoint y: 145, distance: 60.1
click at [795, 145] on td "/proud-adhd-dad-never-gives-up URL already taken" at bounding box center [731, 142] width 135 height 92
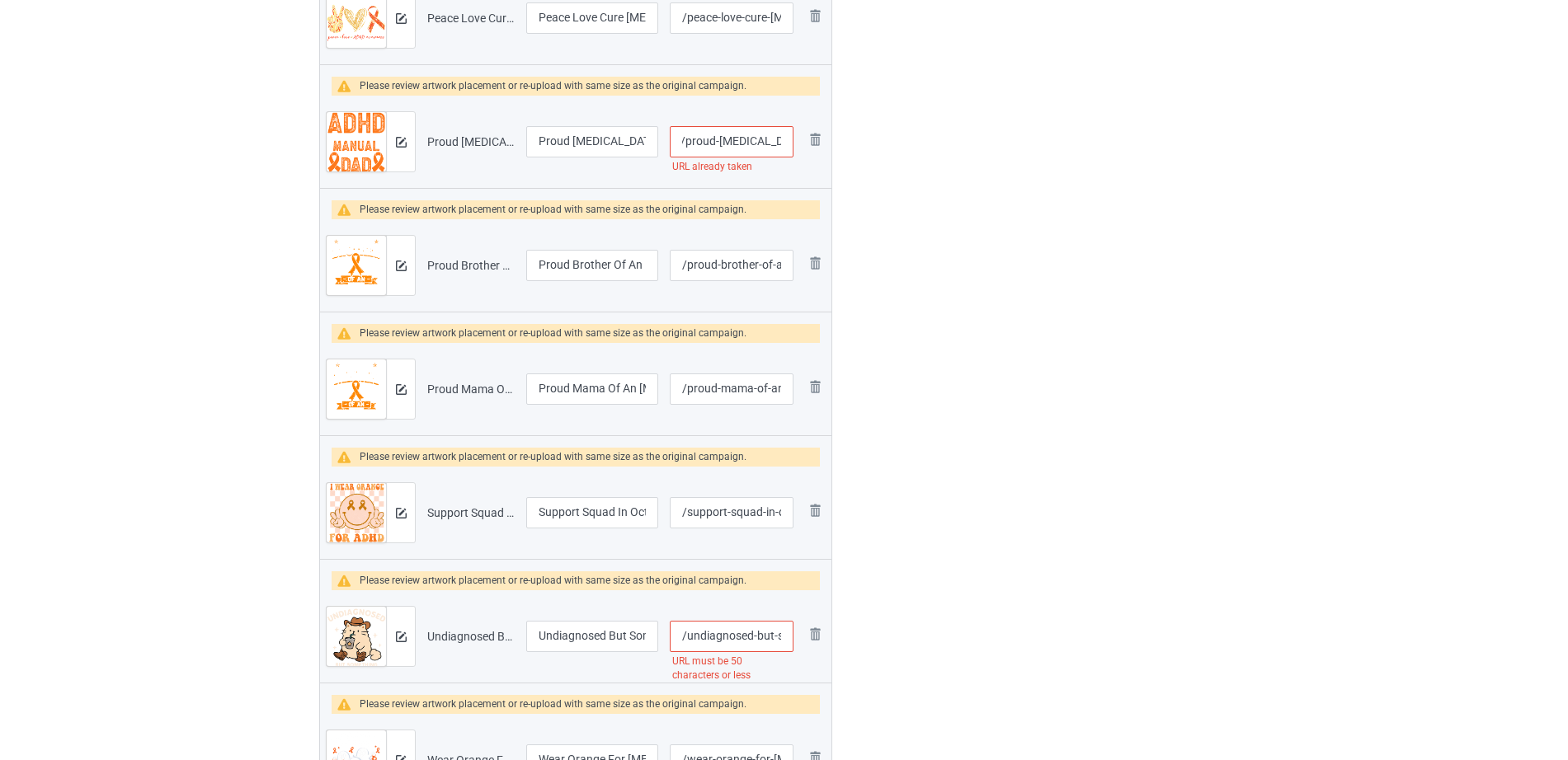
scroll to position [0, 0]
type input "/proud-adhd-dad"
drag, startPoint x: 694, startPoint y: 642, endPoint x: 786, endPoint y: 638, distance: 92.1
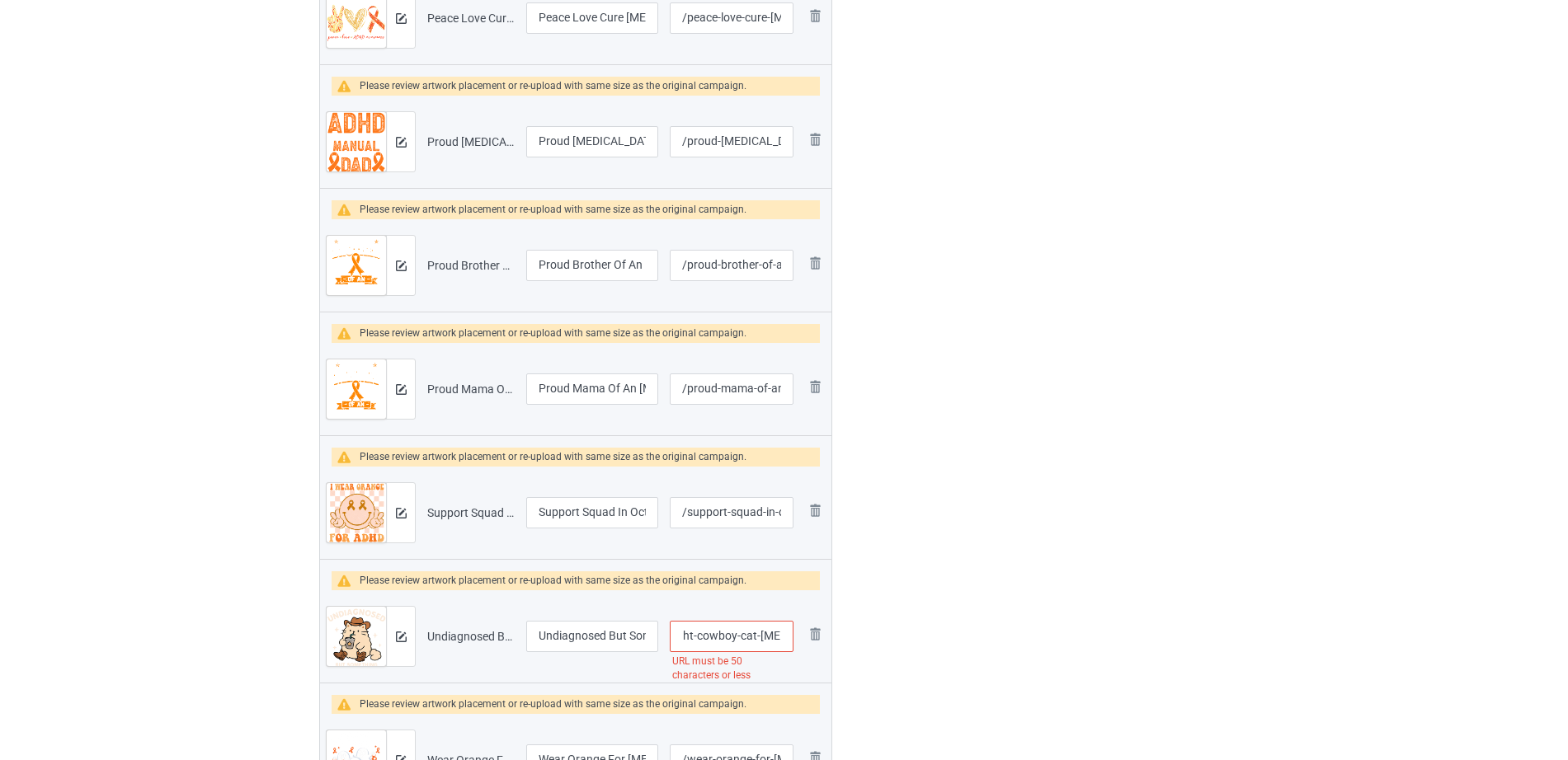
click at [786, 638] on input "/undiagnosed-but-something-ain-t-right-cowboy-cat-adhd" at bounding box center [731, 637] width 123 height 32
click at [763, 638] on input "/undiagnosed-but-something-ain-t-right-cowboy-cat-adhd" at bounding box center [731, 637] width 123 height 32
click at [734, 638] on input "/undiagnosed-but-something-ain-t-right-cowboy-cat-adhd" at bounding box center [731, 637] width 123 height 32
click at [730, 637] on input "/undiagnosed-but-something-ain-t-right-cowboy-cat-adhd" at bounding box center [731, 637] width 123 height 32
drag, startPoint x: 730, startPoint y: 637, endPoint x: 834, endPoint y: 637, distance: 104.0
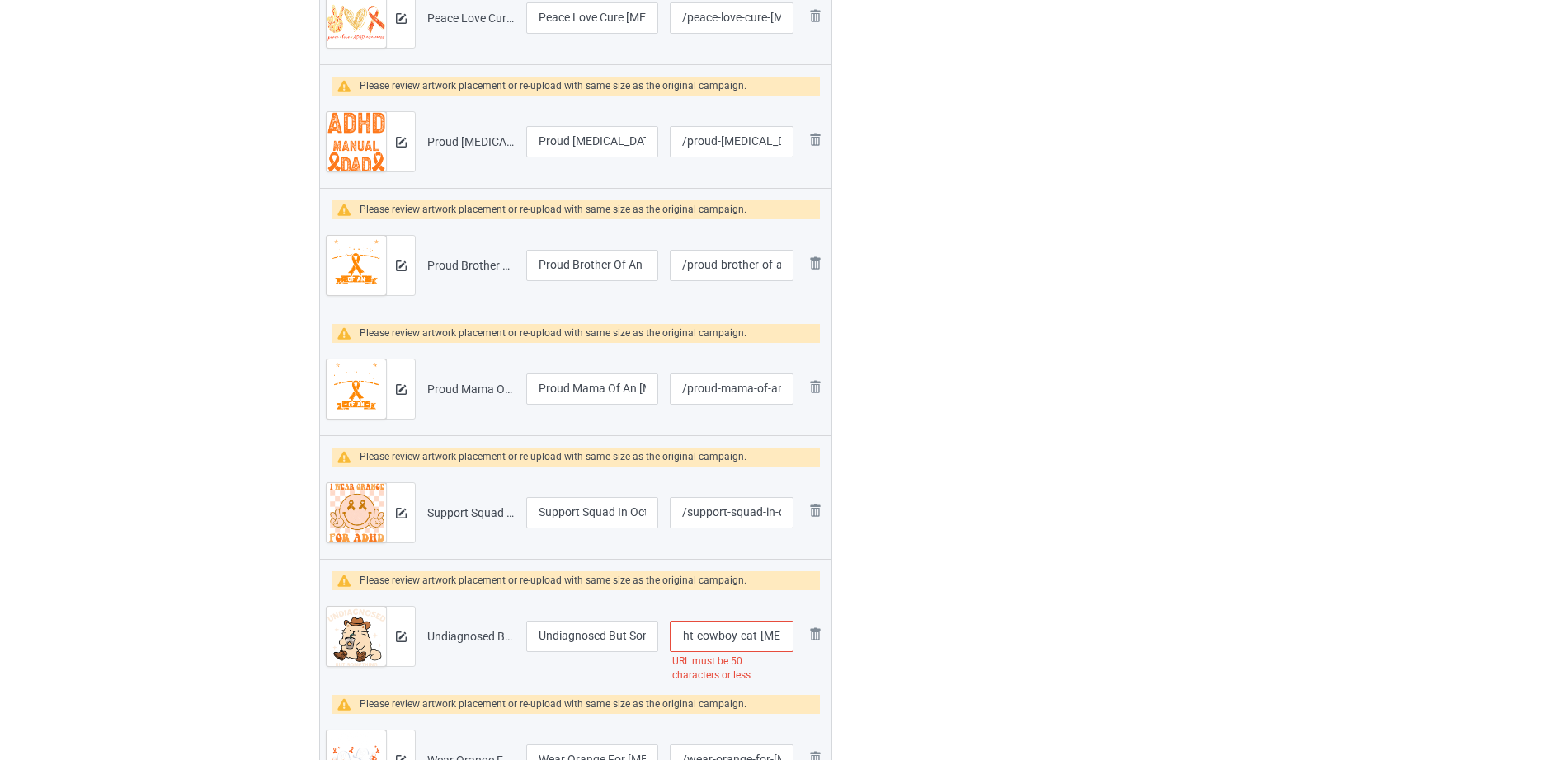
type input "/undiagnosed-but-something-ain-t-right-cowboy"
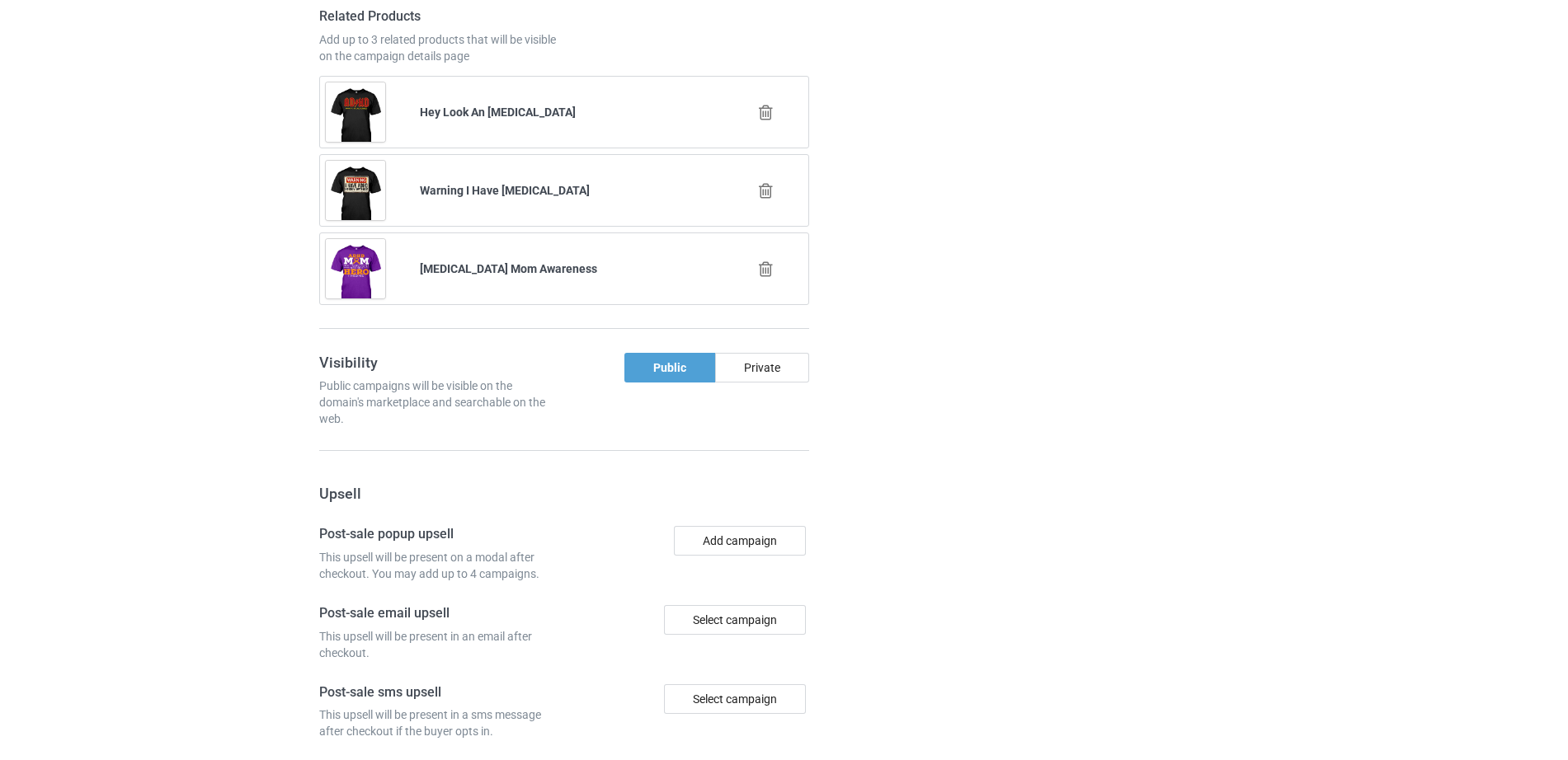
scroll to position [4053, 0]
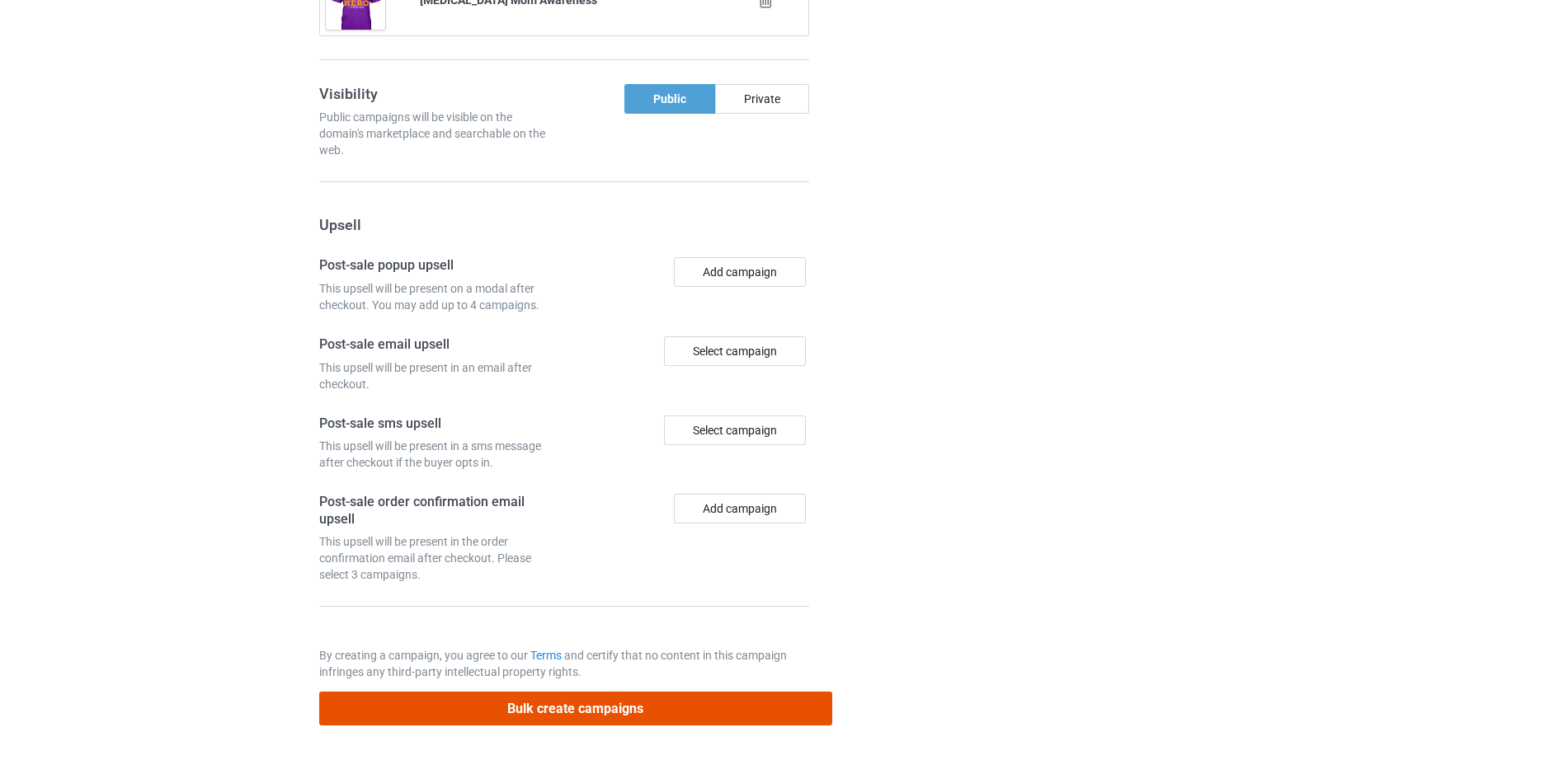
click at [615, 708] on button "Bulk create campaigns" at bounding box center [575, 708] width 513 height 34
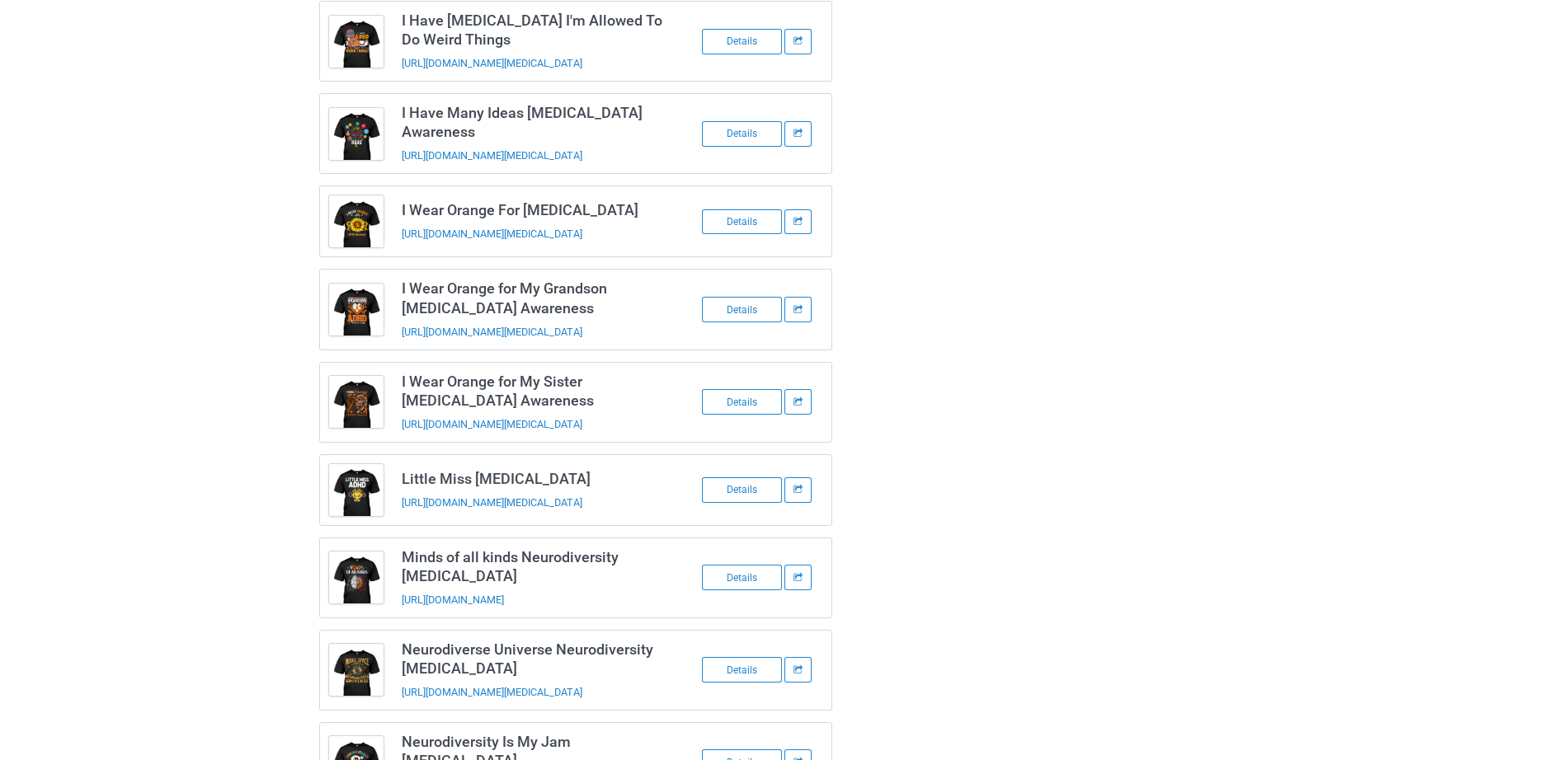
scroll to position [0, 0]
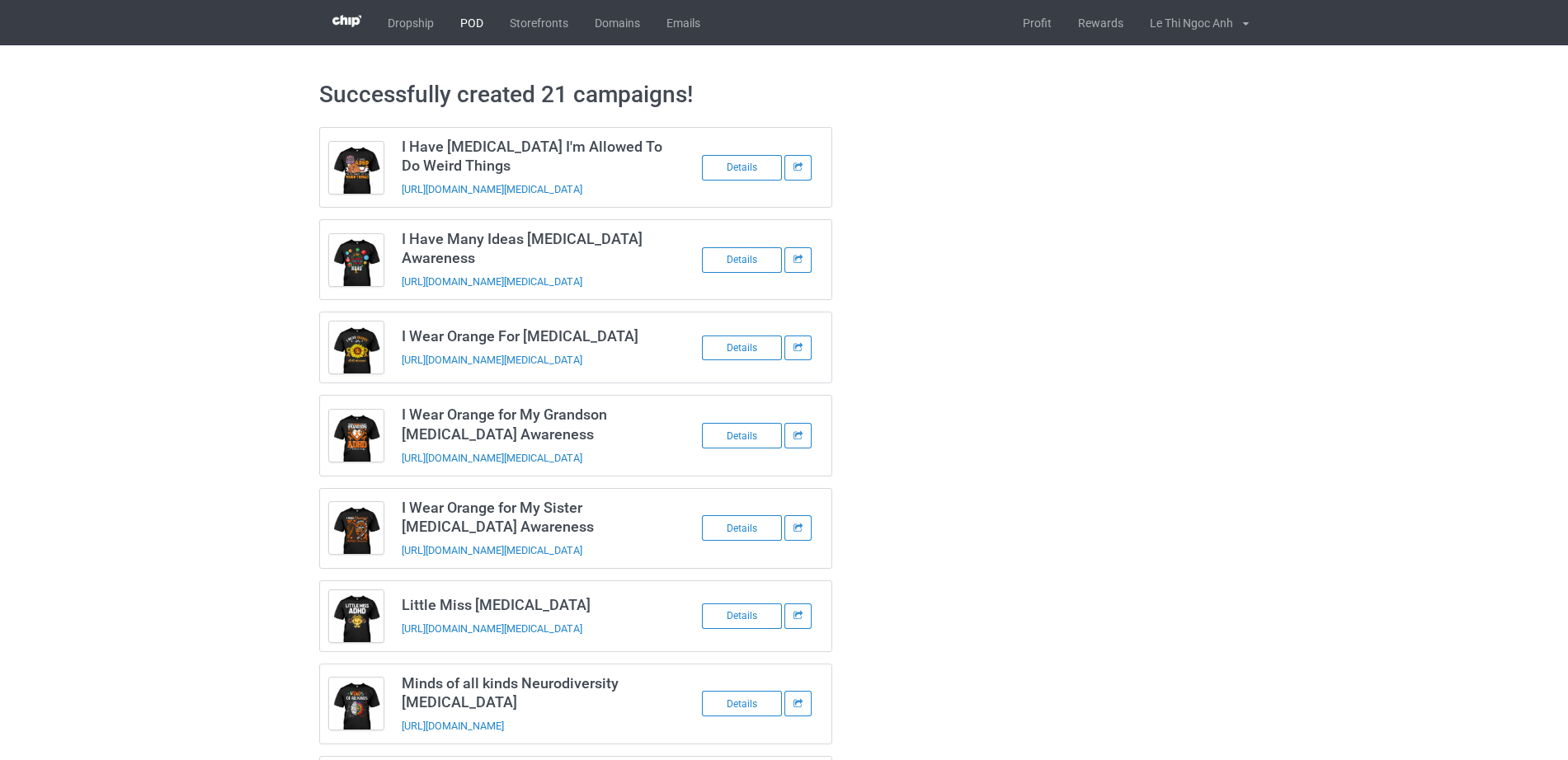
click at [468, 14] on link "POD" at bounding box center [471, 22] width 49 height 45
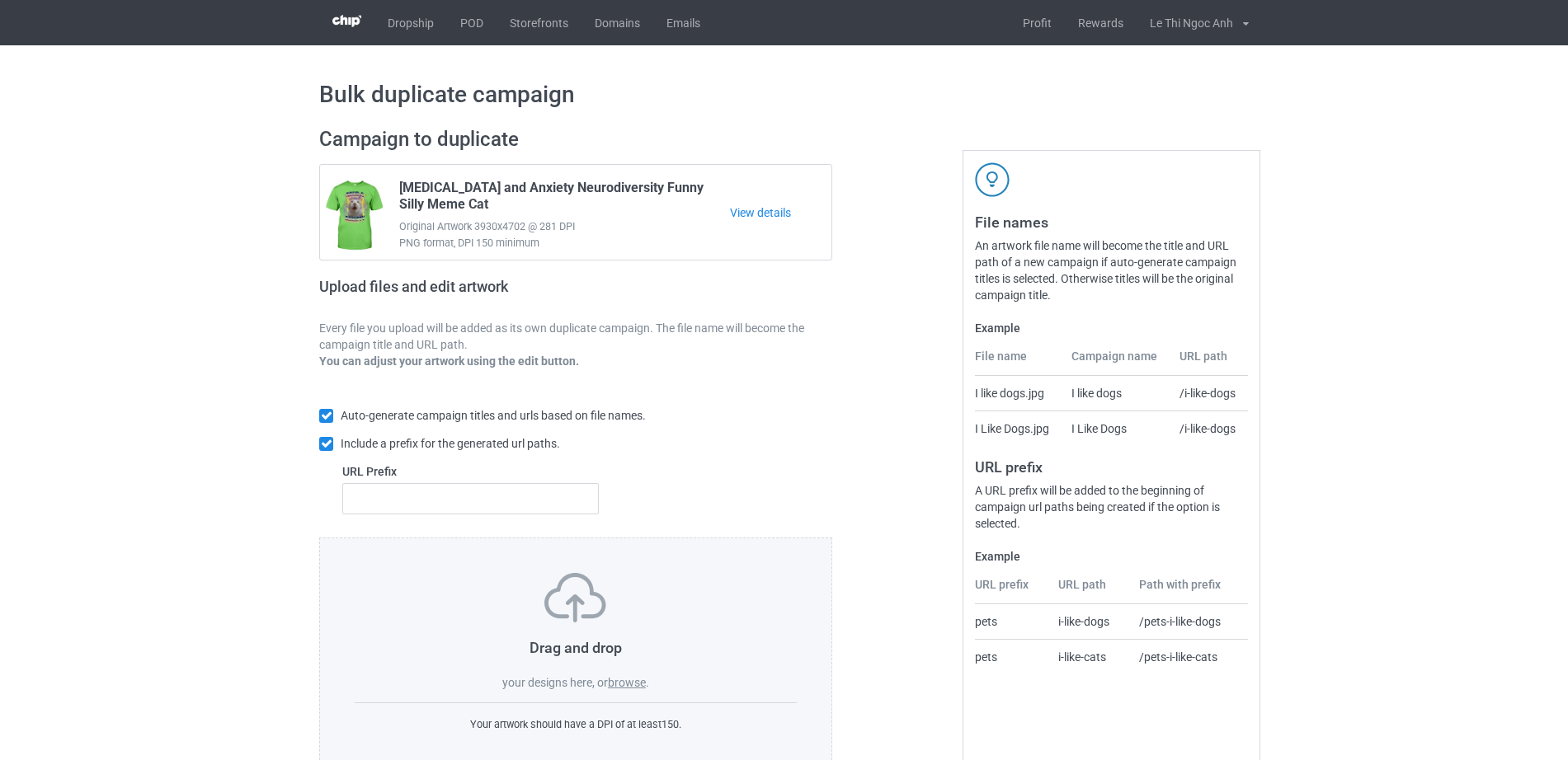
click at [619, 681] on label "browse" at bounding box center [627, 682] width 38 height 13
click at [0, 0] on input "browse" at bounding box center [0, 0] width 0 height 0
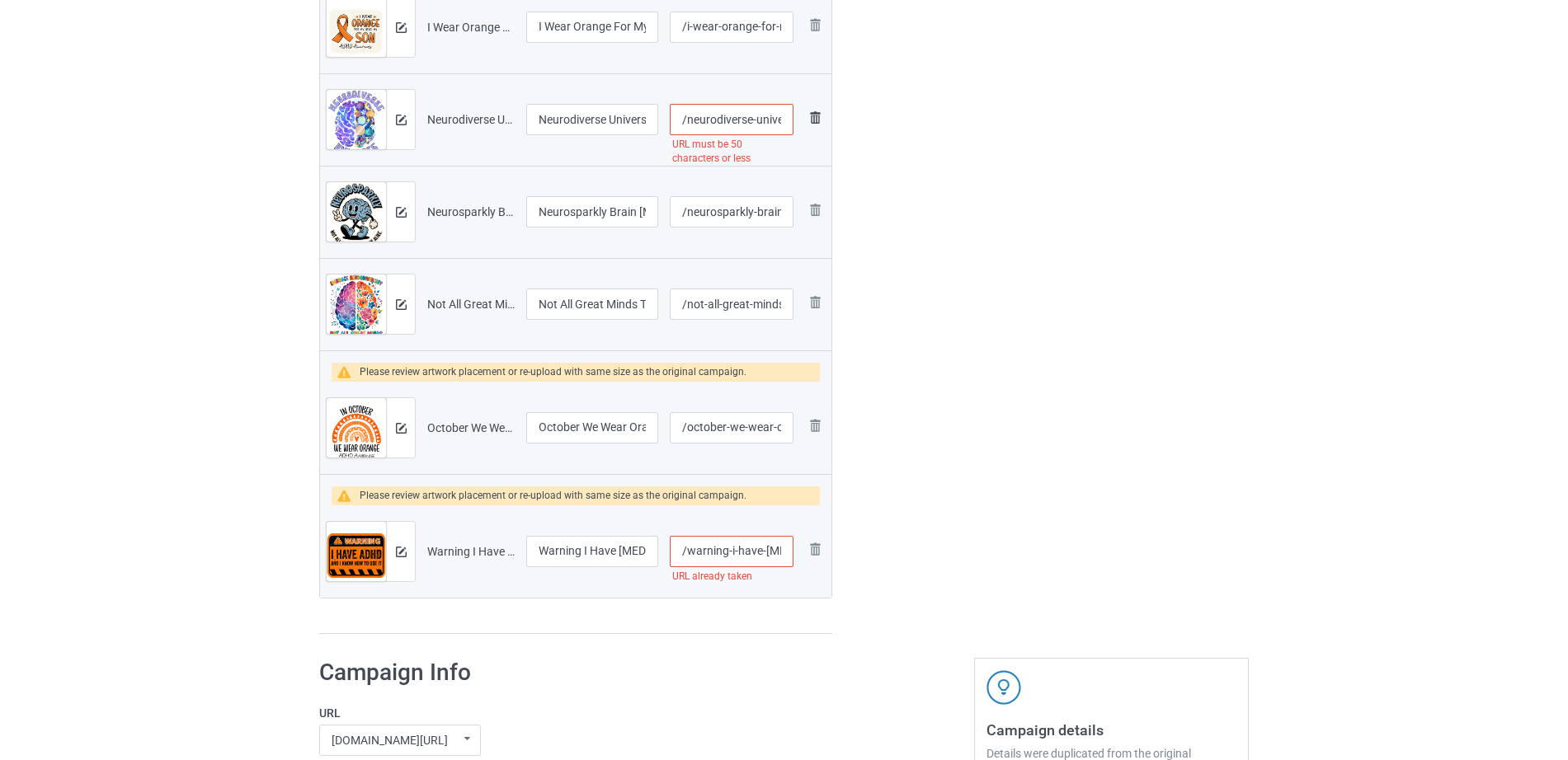
scroll to position [0, 243]
drag, startPoint x: 721, startPoint y: 123, endPoint x: 818, endPoint y: 115, distance: 97.3
click at [820, 116] on tr "Preview and edit artwork Neurodiverse Universe Neurodiversity Brain [MEDICAL_DA…" at bounding box center [575, 119] width 511 height 92
click at [754, 122] on input "/neurodiverse-universe-neurodiversity-brain-[MEDICAL_DATA]-awareness-t-shirt" at bounding box center [731, 120] width 123 height 32
drag, startPoint x: 748, startPoint y: 119, endPoint x: 781, endPoint y: 120, distance: 33.0
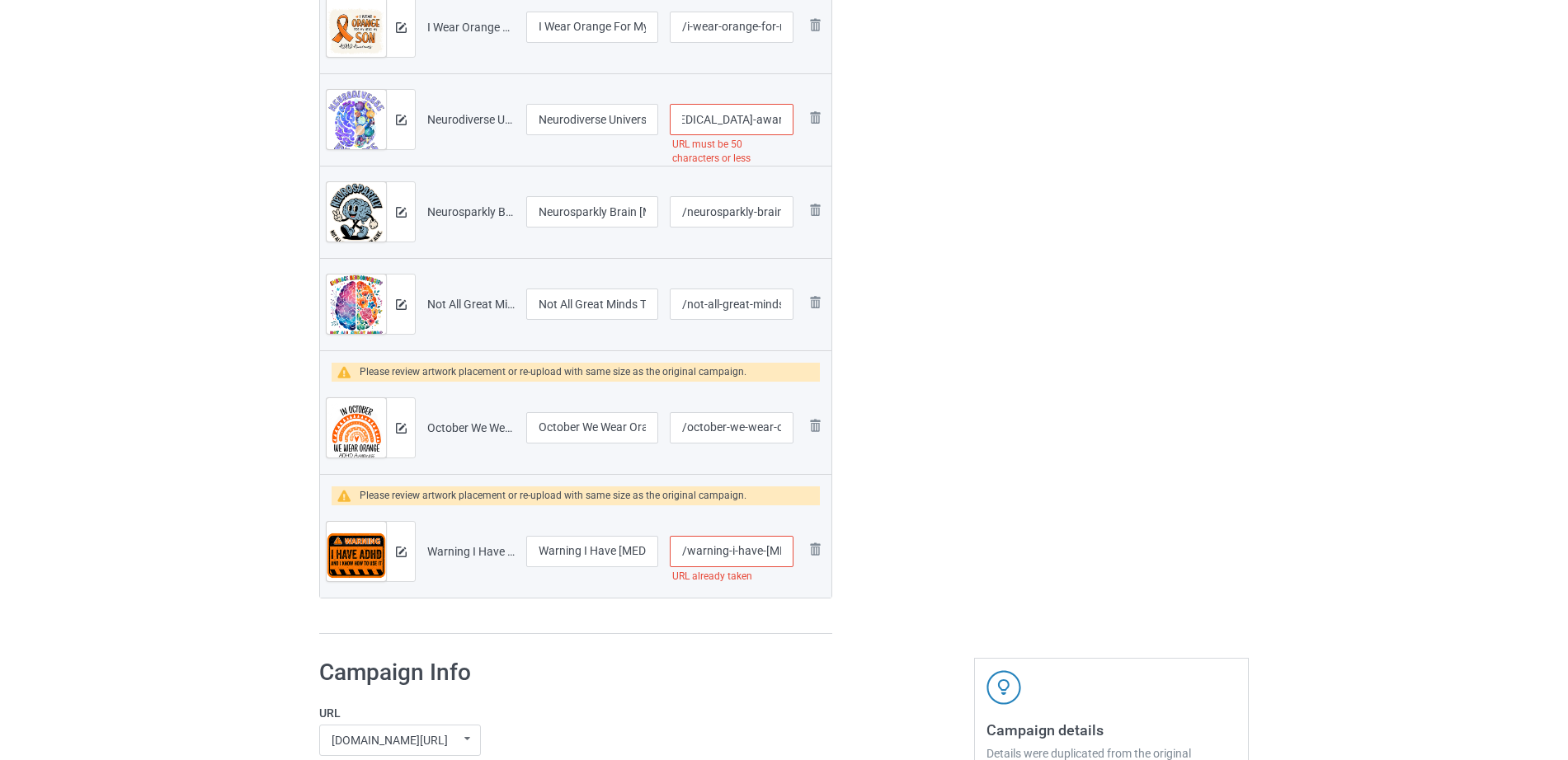
click at [781, 120] on input "/neurodiverse-universe-neurodiversity-brain-[MEDICAL_DATA]-awareness-t-shirt" at bounding box center [731, 120] width 123 height 32
drag, startPoint x: 733, startPoint y: 112, endPoint x: 782, endPoint y: 121, distance: 49.8
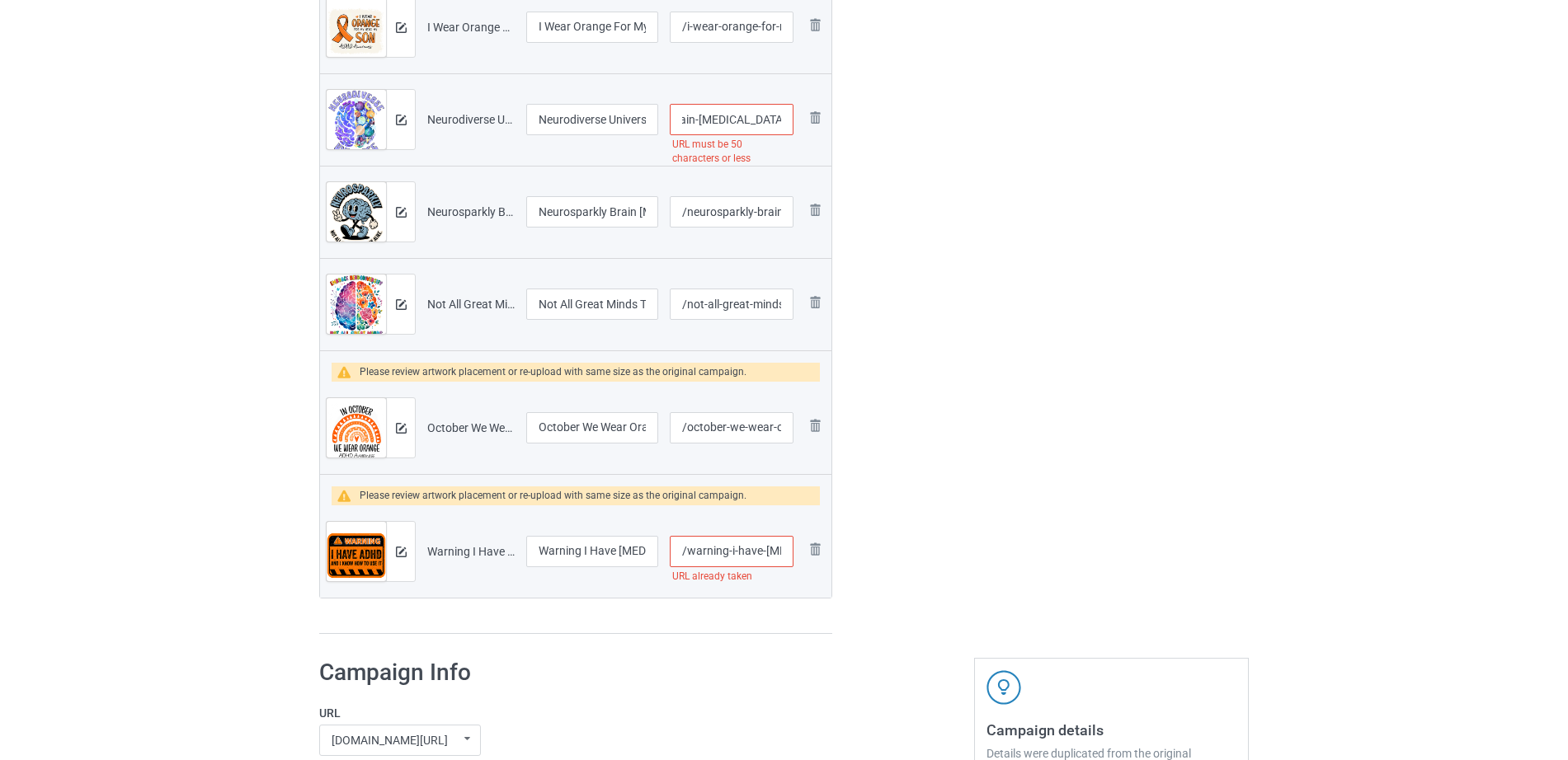
click at [782, 121] on input "/neurodiverse-universe-neurodiversity-brain-[MEDICAL_DATA]-awareness" at bounding box center [731, 120] width 123 height 32
click at [767, 121] on input "/neurodiverse-universe-neurodiversity-brain-[MEDICAL_DATA]-awareness" at bounding box center [731, 120] width 123 height 32
drag, startPoint x: 724, startPoint y: 120, endPoint x: 804, endPoint y: 123, distance: 80.1
click at [804, 123] on tr "Preview and edit artwork Neurodiverse Universe Neurodiversity Brain [MEDICAL_DA…" at bounding box center [575, 119] width 511 height 92
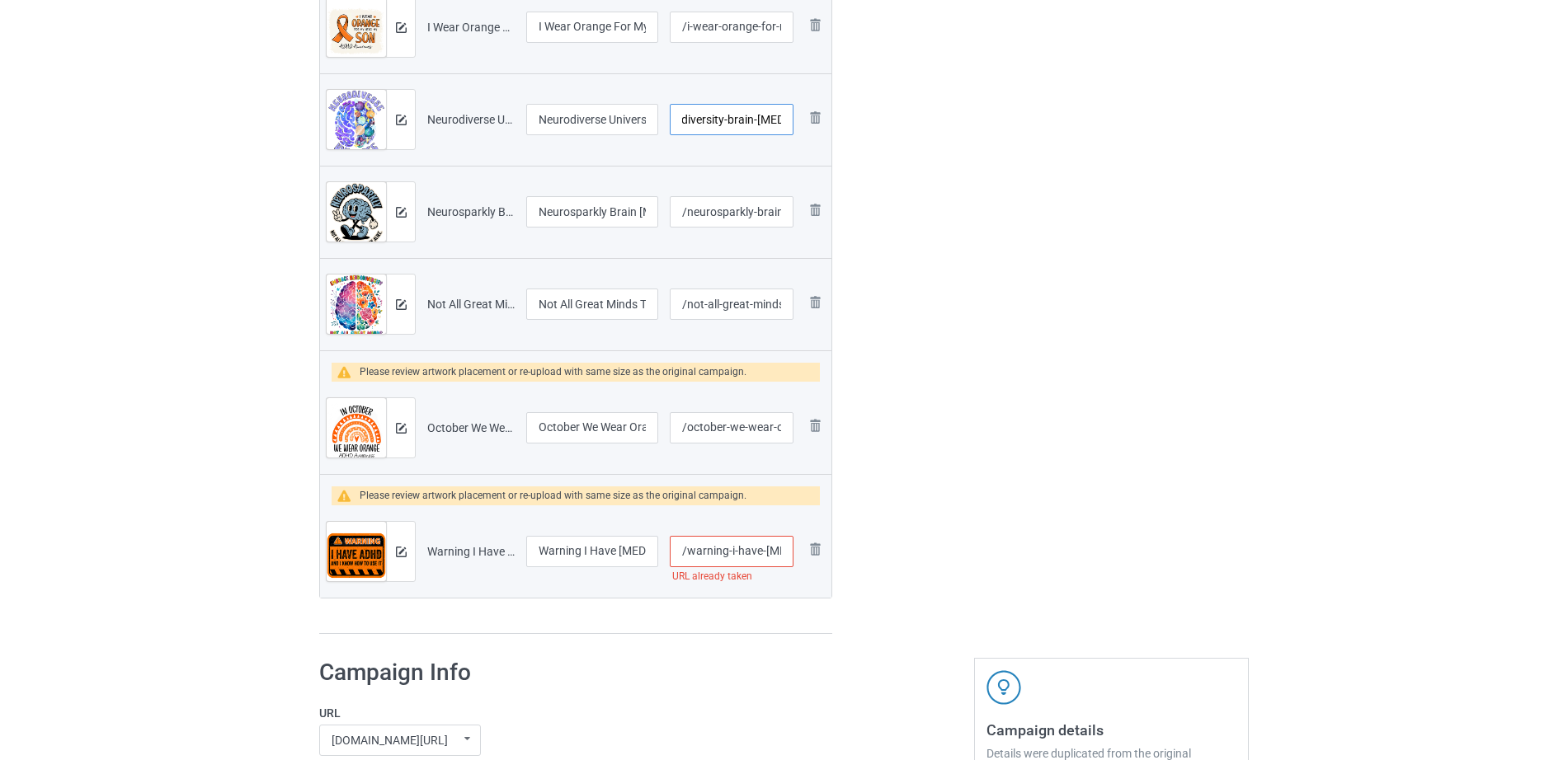
type input "/neurodiverse-universe-neurodiversity-brain-[MEDICAL_DATA]"
drag, startPoint x: 744, startPoint y: 542, endPoint x: 807, endPoint y: 542, distance: 63.0
click at [807, 542] on tr "Preview and edit artwork Warning I Have [MEDICAL_DATA].png Warning I Have [MEDI…" at bounding box center [575, 551] width 511 height 92
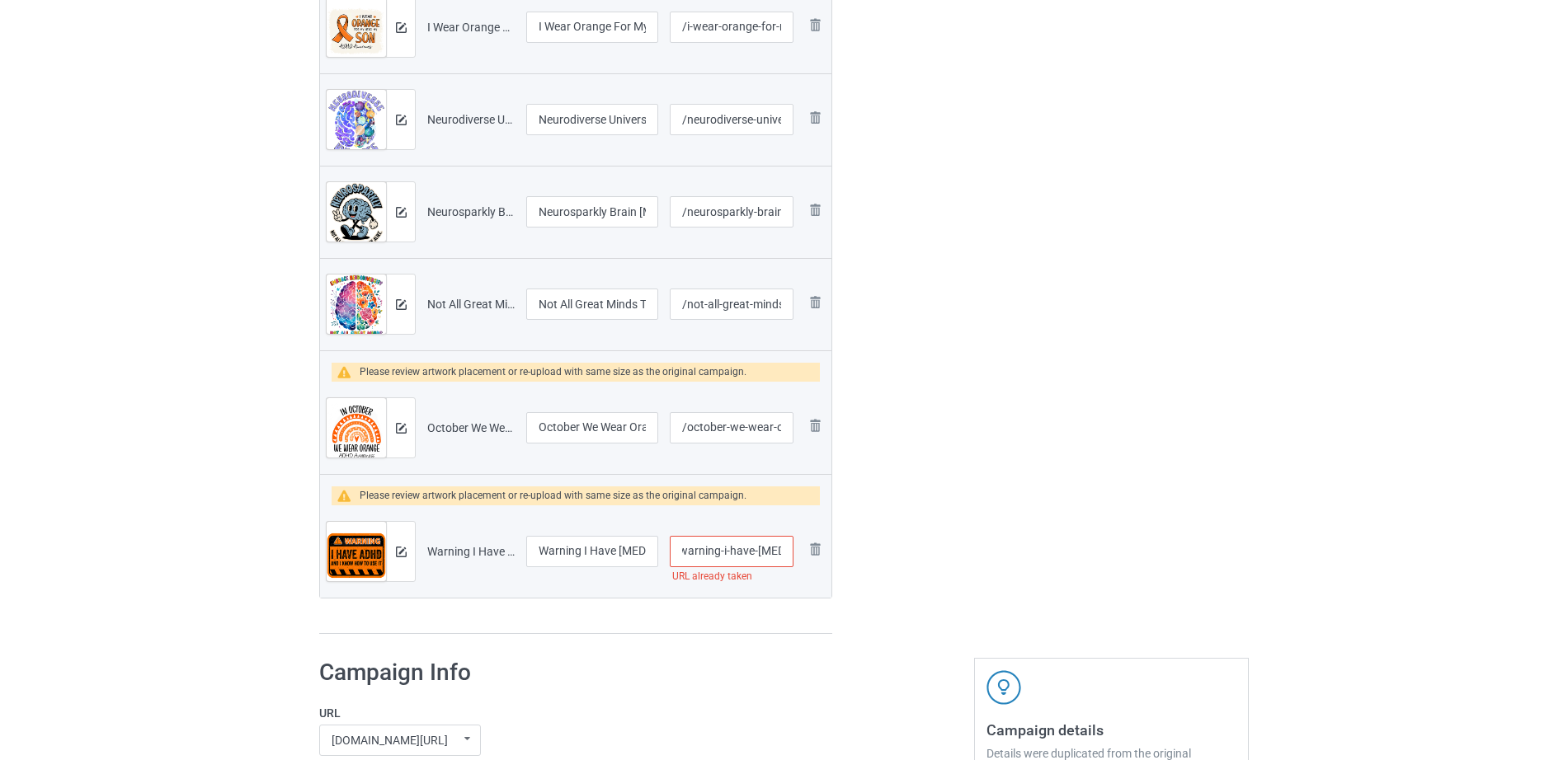
click at [736, 549] on input "/warning-i-have-[MEDICAL_DATA]" at bounding box center [731, 552] width 123 height 32
drag, startPoint x: 724, startPoint y: 549, endPoint x: 815, endPoint y: 553, distance: 91.1
click at [815, 553] on tr "Preview and edit artwork Warning I Have [MEDICAL_DATA].png Warning I Have [MEDI…" at bounding box center [575, 551] width 511 height 92
type input "/warning-i"
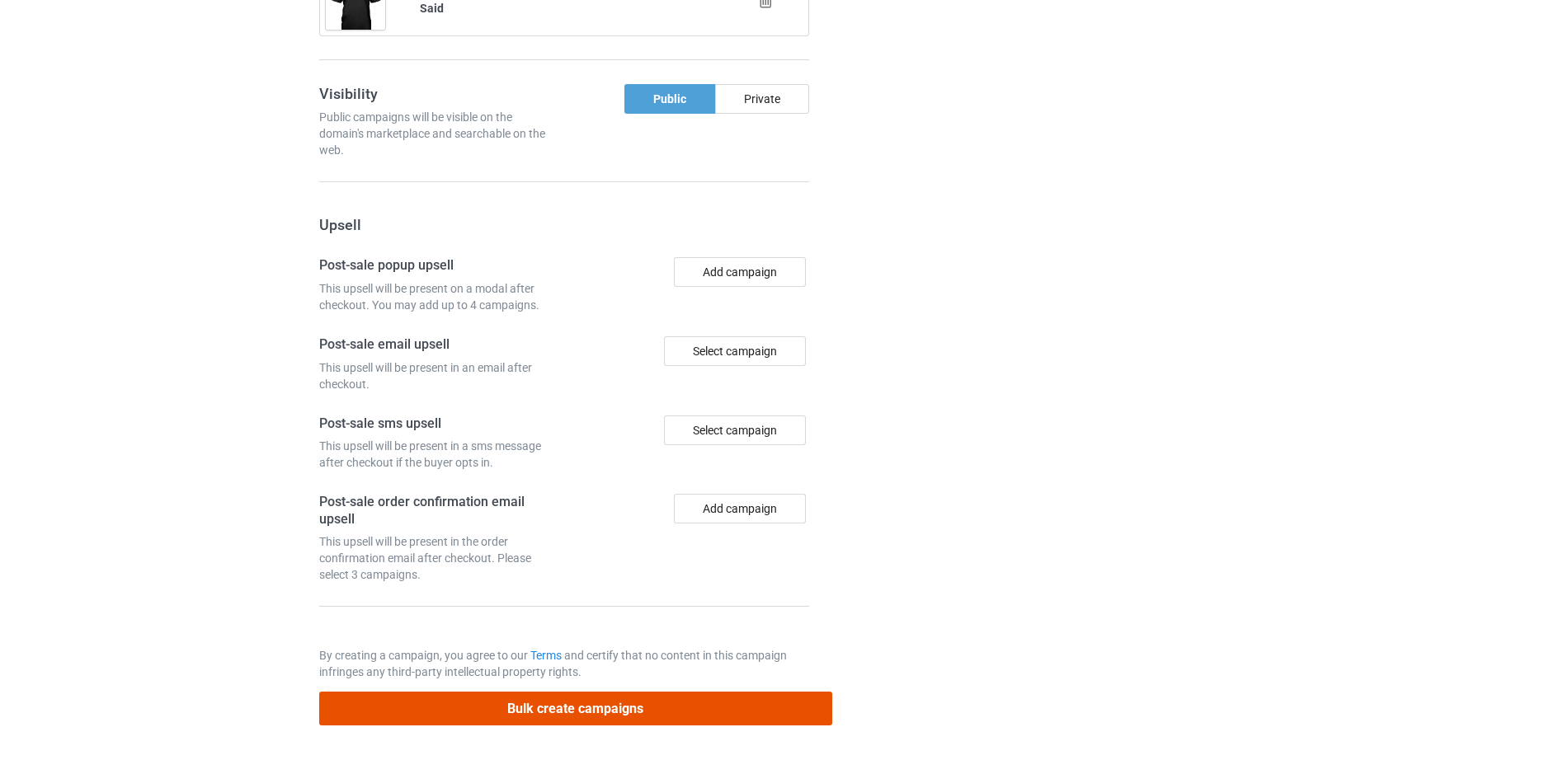
click at [562, 698] on button "Bulk create campaigns" at bounding box center [575, 708] width 513 height 34
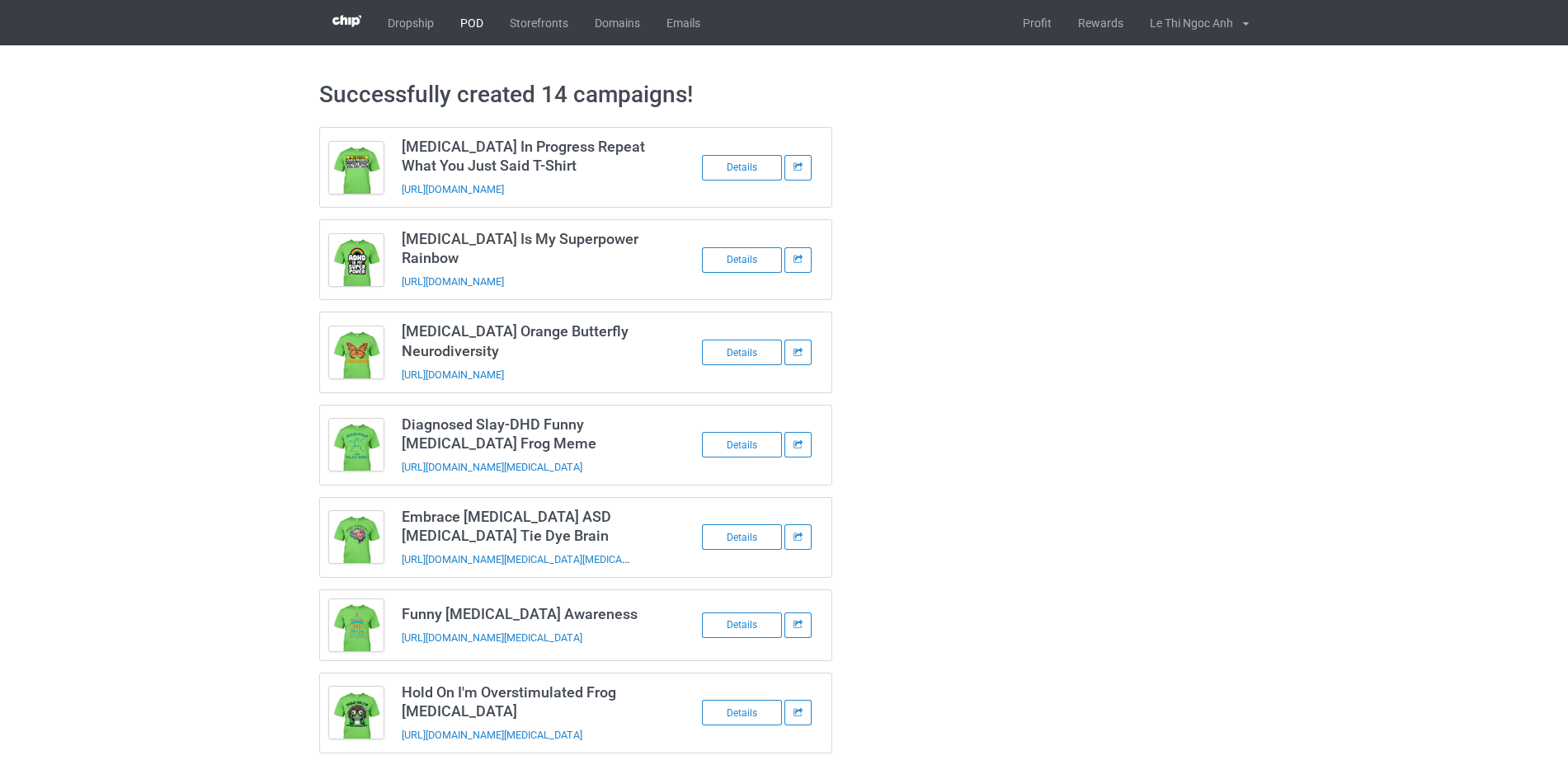
click at [463, 31] on link "POD" at bounding box center [471, 22] width 49 height 45
click at [476, 23] on link "POD" at bounding box center [471, 22] width 49 height 45
click at [466, 26] on link "POD" at bounding box center [471, 22] width 49 height 45
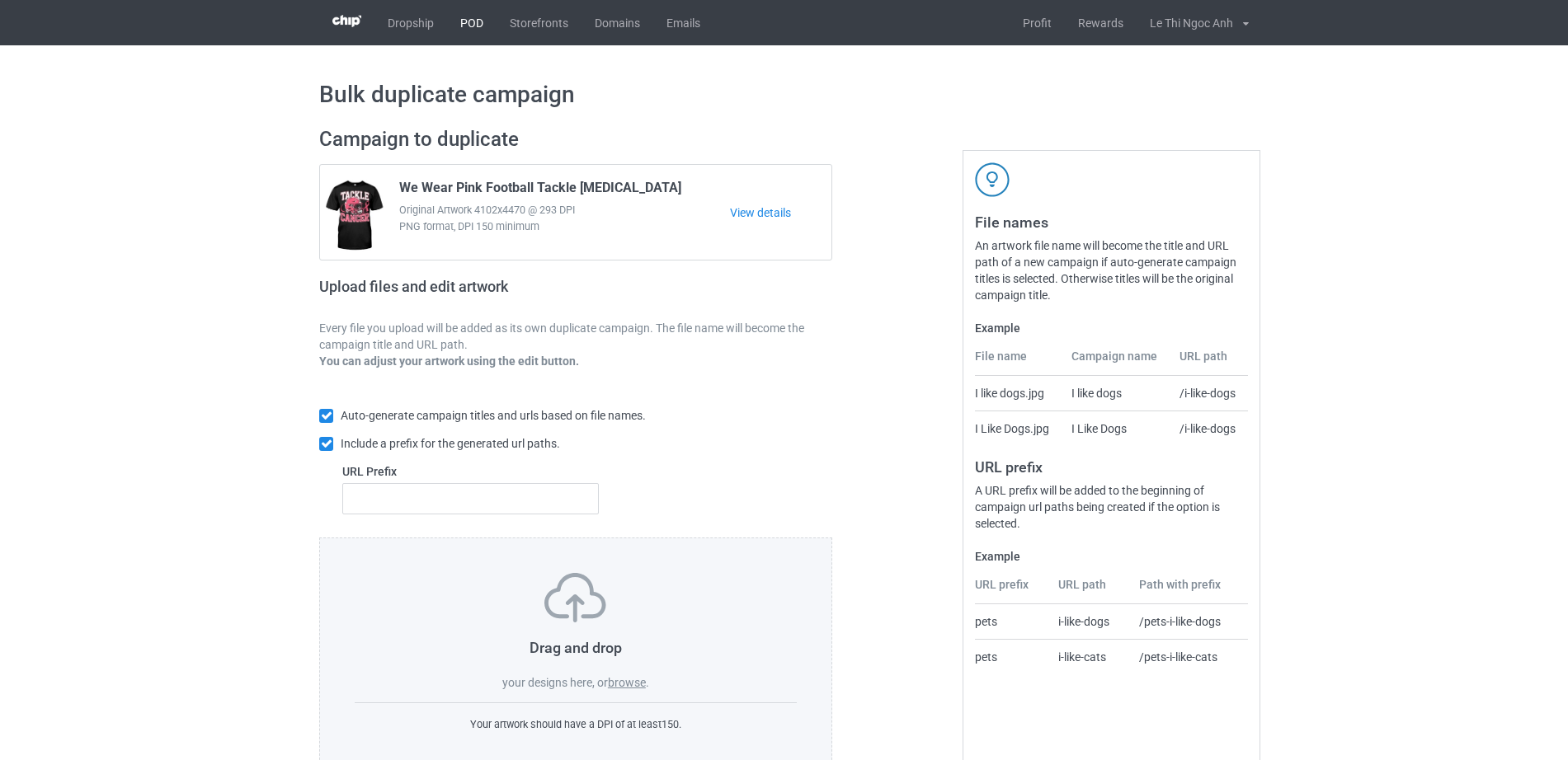
click at [471, 25] on link "POD" at bounding box center [471, 22] width 49 height 45
